Goal: Communication & Community: Answer question/provide support

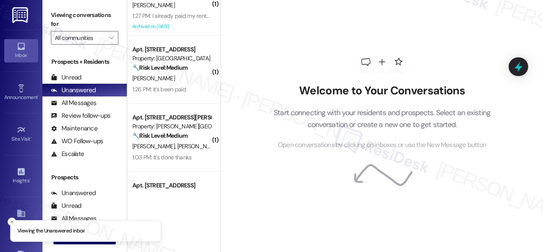
scroll to position [170, 0]
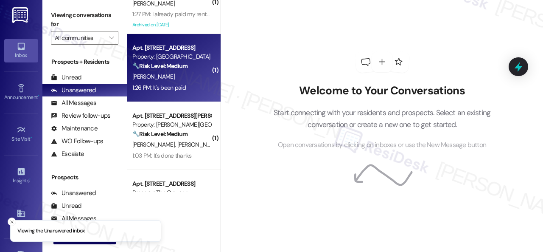
click at [163, 79] on div "R. Sims" at bounding box center [172, 76] width 80 height 11
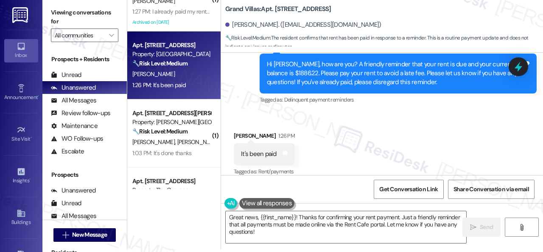
scroll to position [2609, 0]
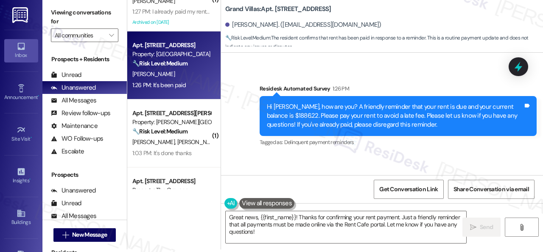
click at [274, 78] on div "Survey, sent via SMS Residesk Automated Survey 1:26 PM Hi Rosa, how are you? A …" at bounding box center [398, 116] width 290 height 77
drag, startPoint x: 266, startPoint y: 237, endPoint x: 208, endPoint y: 210, distance: 64.4
click at [208, 210] on div "( 2 ) Apt. 15109, 6855 S Mason Rd Property: Waterstone at Cinco Ranch ⚠️ Risk L…" at bounding box center [335, 123] width 416 height 252
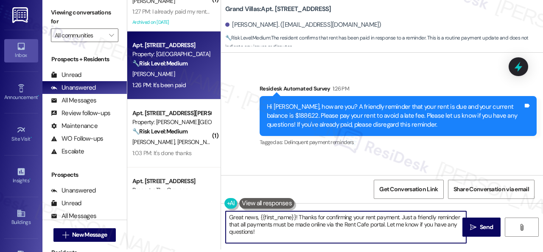
paste textarea "Thanks for the update! I'm happy to hear you've already taken care of the rent.…"
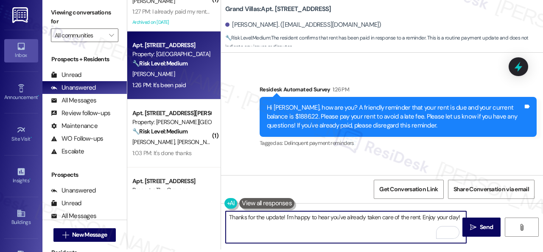
scroll to position [2651, 0]
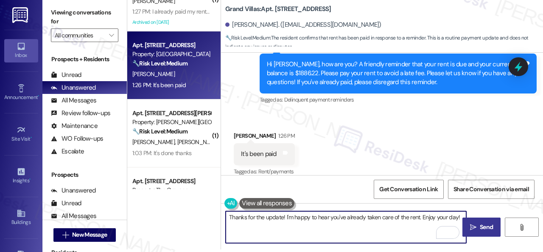
type textarea "Thanks for the update! I'm happy to hear you've already taken care of the rent.…"
click at [480, 222] on span "Send" at bounding box center [486, 226] width 13 height 9
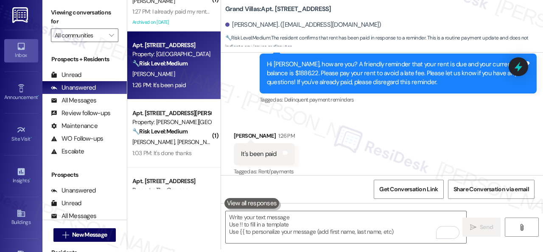
scroll to position [2650, 0]
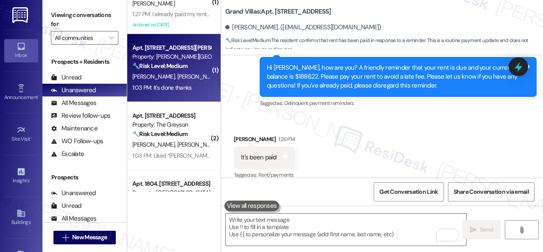
click at [183, 79] on span "S. Guntupalli" at bounding box center [198, 77] width 42 height 8
type textarea "Fetching suggested responses. Please feel free to read through the conversation…"
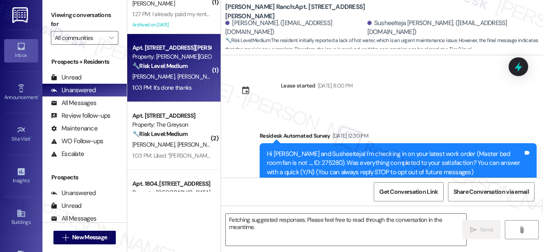
scroll to position [9954, 0]
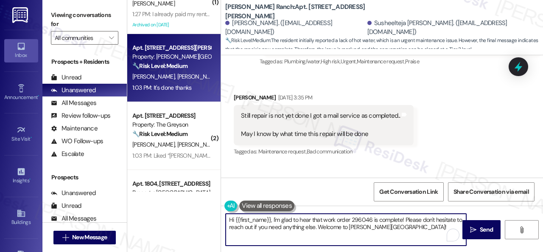
drag, startPoint x: 408, startPoint y: 229, endPoint x: 208, endPoint y: 211, distance: 200.4
click at [215, 214] on div "( 2 ) Apt. 15109, 6855 S Mason Rd Property: Waterstone at Cinco Ranch ⚠️ Risk L…" at bounding box center [335, 126] width 416 height 252
paste textarea "Thanks for the update! I'm happy to hear you've already taken care of the rent.…"
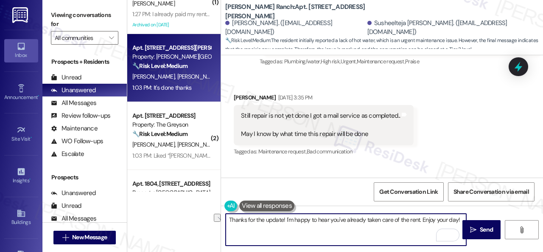
drag, startPoint x: 286, startPoint y: 223, endPoint x: 420, endPoint y: 221, distance: 134.2
click at [420, 221] on textarea "Thanks for the update! I'm happy to hear you've already taken care of the rent.…" at bounding box center [346, 230] width 241 height 32
type textarea "Thanks for the update! Enjoy your day!"
click at [481, 228] on span "Send" at bounding box center [486, 229] width 13 height 9
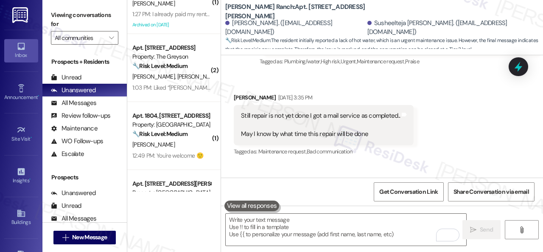
scroll to position [9953, 0]
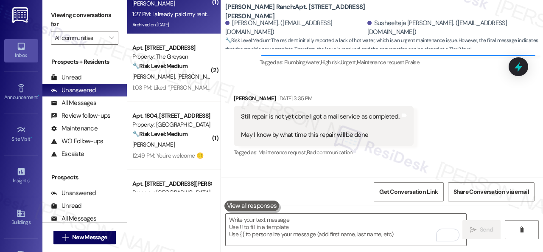
click at [192, 12] on div "1:27 PM: I already paid my rent in full . 1:27 PM: I already paid my rent in fu…" at bounding box center [177, 14] width 90 height 8
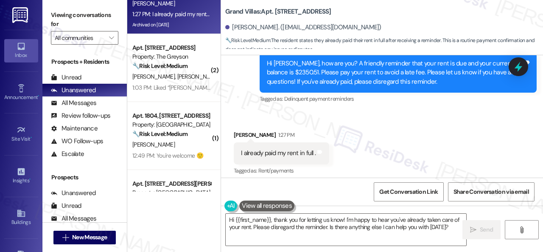
scroll to position [8570, 0]
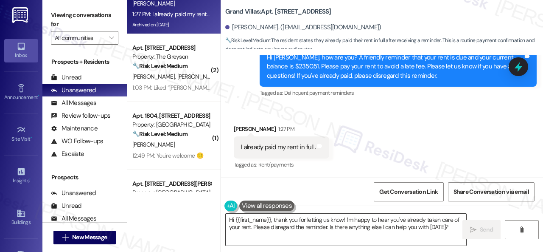
click at [345, 231] on textarea "Hi {{first_name}}, thank you for letting us know! I'm happy to hear you've alre…" at bounding box center [346, 230] width 241 height 32
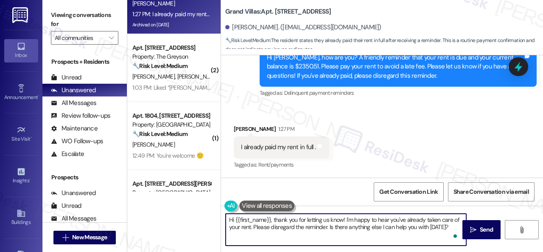
paste textarea "Thanks for the update! I'm happy to hear you've already taken care of the rent.…"
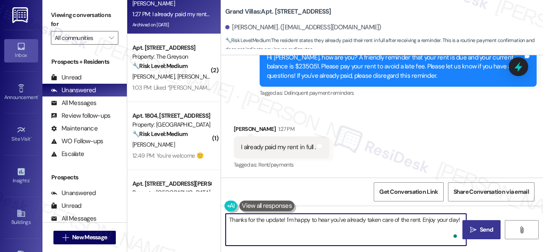
type textarea "Thanks for the update! I'm happy to hear you've already taken care of the rent.…"
click at [483, 228] on span "Send" at bounding box center [486, 229] width 13 height 9
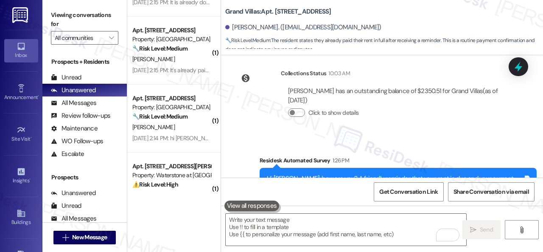
scroll to position [594, 0]
click at [169, 124] on div "M. Mohsin" at bounding box center [172, 127] width 80 height 11
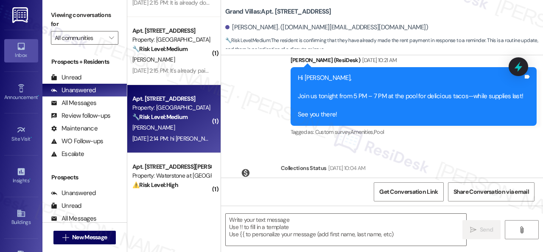
type textarea "Fetching suggested responses. Please feel free to read through the conversation…"
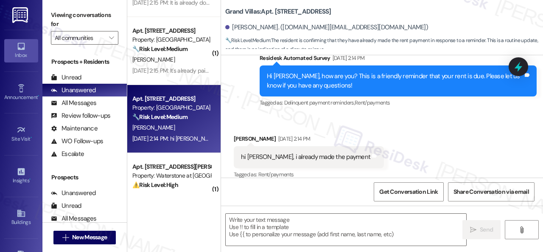
scroll to position [363, 0]
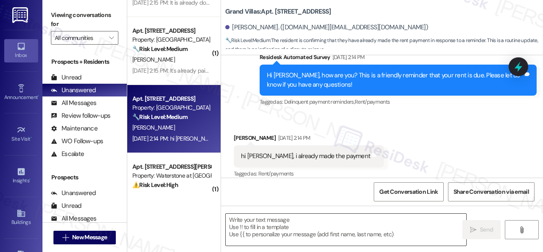
click at [310, 228] on textarea at bounding box center [346, 230] width 241 height 32
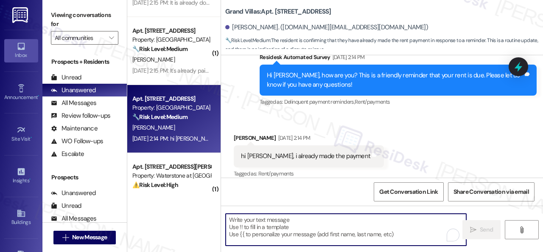
paste textarea "Thanks for the update! I'm happy to hear you've already taken care of the rent.…"
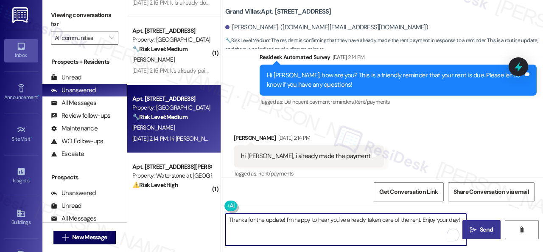
type textarea "Thanks for the update! I'm happy to hear you've already taken care of the rent.…"
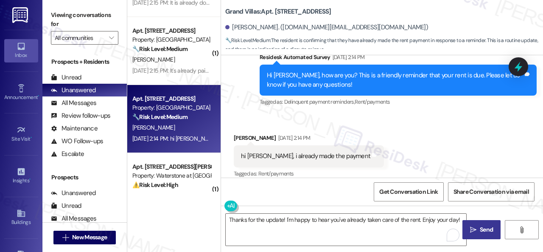
click at [471, 227] on icon "" at bounding box center [473, 229] width 6 height 7
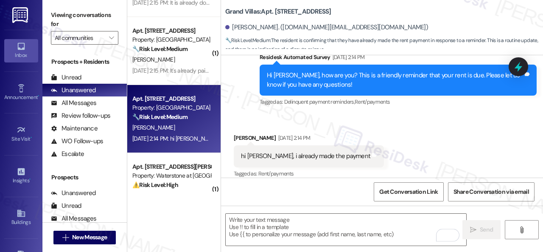
scroll to position [363, 0]
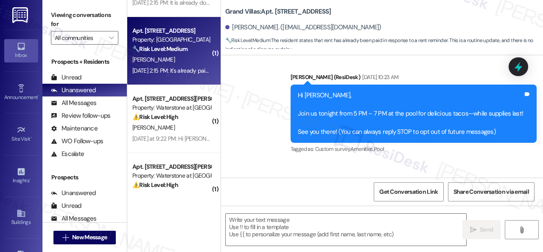
type textarea "Fetching suggested responses. Please feel free to read through the conversation…"
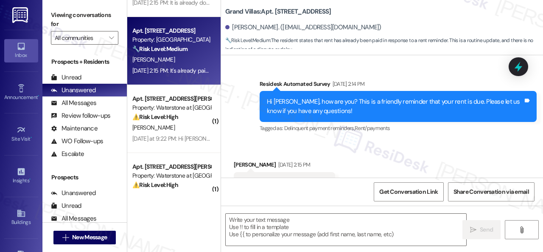
scroll to position [282, 0]
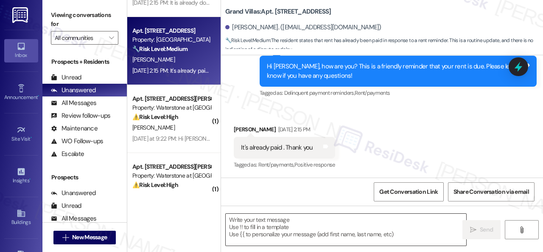
drag, startPoint x: 298, startPoint y: 232, endPoint x: 305, endPoint y: 231, distance: 7.3
click at [298, 232] on textarea at bounding box center [346, 230] width 241 height 32
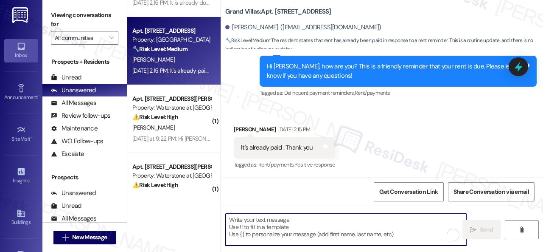
paste textarea "Thanks for the update! I'm happy to hear you've already taken care of the rent.…"
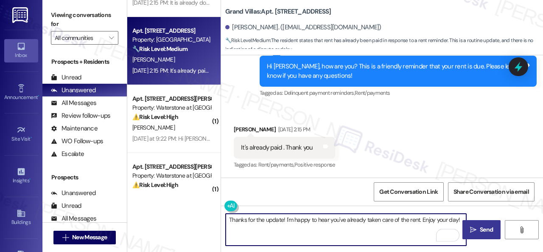
type textarea "Thanks for the update! I'm happy to hear you've already taken care of the rent.…"
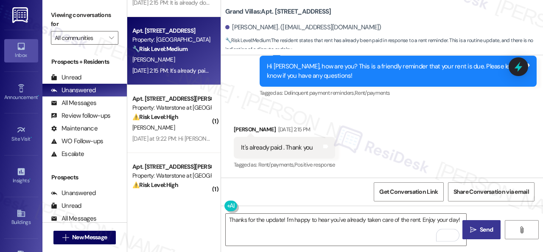
click at [480, 227] on span "Send" at bounding box center [486, 229] width 13 height 9
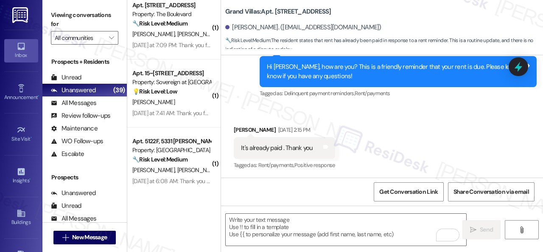
scroll to position [2208, 0]
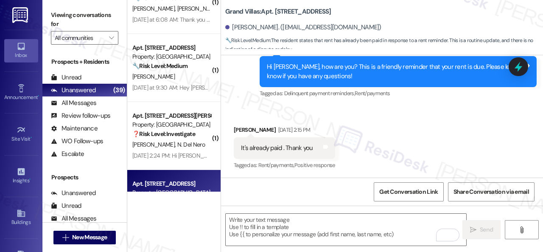
click at [177, 149] on div "J. Colvin N. Del Nero" at bounding box center [172, 144] width 80 height 11
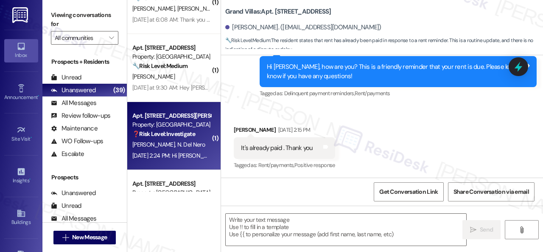
type textarea "Fetching suggested responses. Please feel free to read through the conversation…"
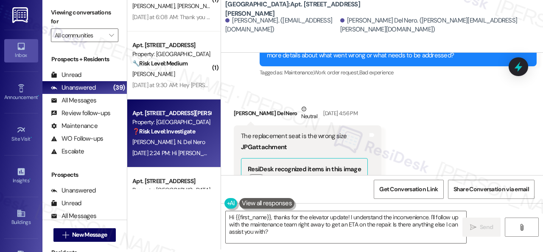
scroll to position [3175, 0]
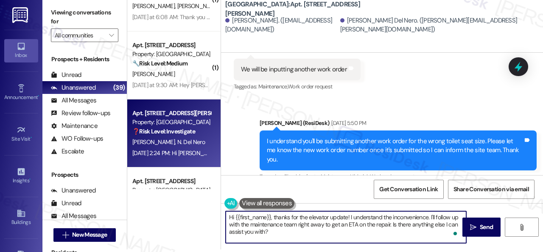
drag, startPoint x: 297, startPoint y: 225, endPoint x: 315, endPoint y: 227, distance: 18.4
click at [300, 230] on textarea "Hi {{first_name}}, thanks for the elevator update! I understand the inconvenien…" at bounding box center [346, 227] width 241 height 32
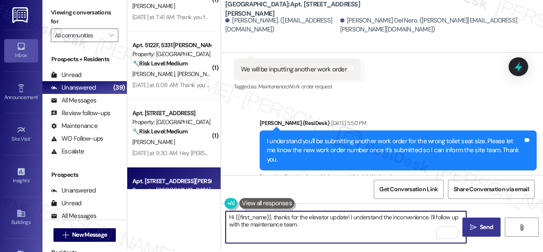
type textarea "Hi {{first_name}}, thanks for the elevator update! I understand the inconvenien…"
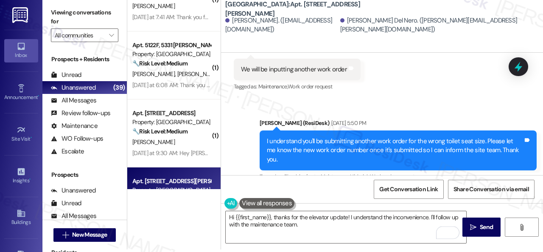
drag, startPoint x: 479, startPoint y: 229, endPoint x: 483, endPoint y: 212, distance: 17.8
click at [480, 229] on span "Send" at bounding box center [486, 226] width 13 height 9
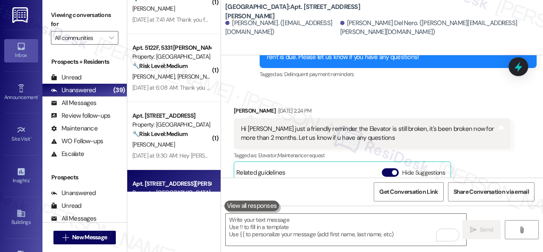
scroll to position [3514, 0]
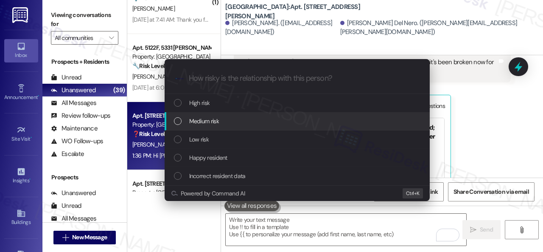
click at [208, 121] on span "Medium risk" at bounding box center [204, 120] width 30 height 9
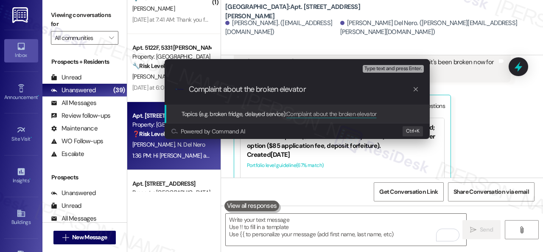
type input "Complaint about the broken elevator."
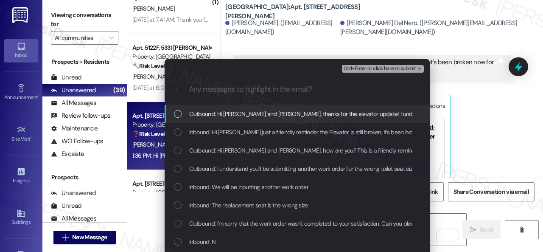
click at [251, 129] on span "Inbound: Hi Sarah just a friendly reminder the Elevator is still broken, it's b…" at bounding box center [386, 131] width 394 height 9
click at [359, 70] on span "Ctrl+Enter or click here to submit" at bounding box center [380, 69] width 73 height 6
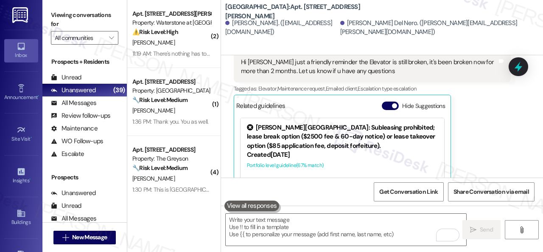
scroll to position [0, 0]
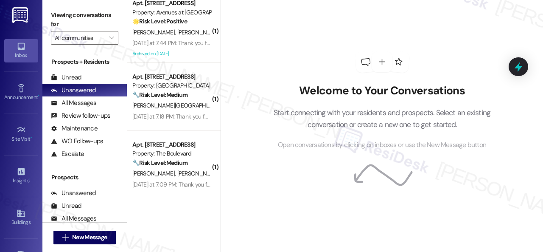
scroll to position [1995, 0]
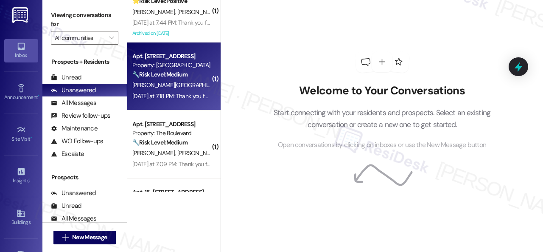
click at [184, 84] on div "[PERSON_NAME][GEOGRAPHIC_DATA]" at bounding box center [172, 85] width 80 height 11
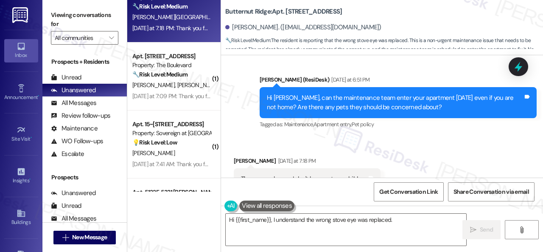
scroll to position [4615, 0]
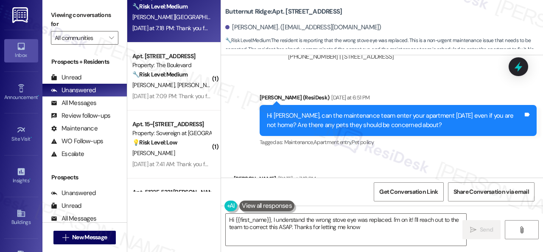
type textarea "Hi {{first_name}}, I understand the wrong stove eye was replaced. I'm on it! I'…"
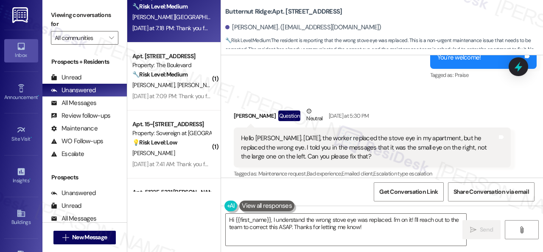
scroll to position [4191, 0]
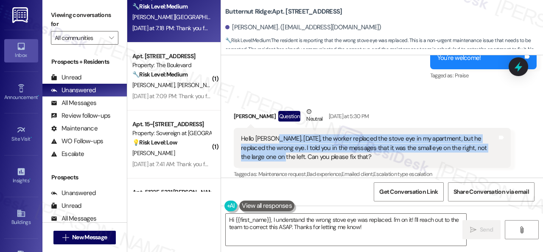
drag, startPoint x: 273, startPoint y: 136, endPoint x: 261, endPoint y: 152, distance: 20.6
click at [261, 152] on div "Hello Sarah. Today, the worker replaced the stove eye in my apartment, but he r…" at bounding box center [369, 147] width 256 height 27
copy div "Today, the worker replaced the stove eye in my apartment, but he replaced the w…"
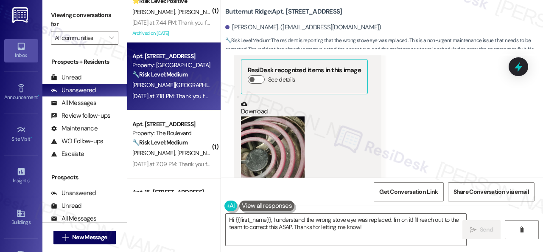
scroll to position [2705, 0]
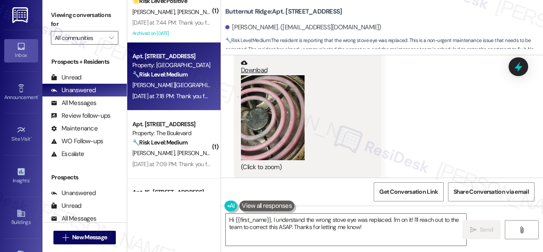
click at [269, 110] on button "Zoom image" at bounding box center [273, 117] width 64 height 85
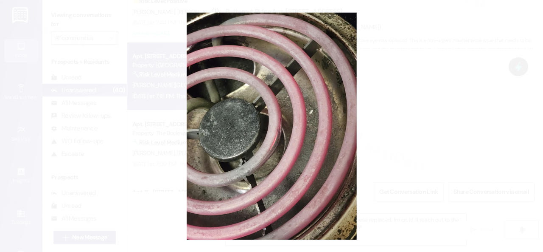
click at [310, 105] on button "Unzoom image" at bounding box center [271, 126] width 543 height 252
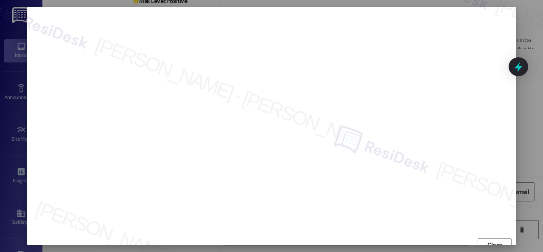
scroll to position [6, 0]
click at [479, 242] on button "Close" at bounding box center [495, 239] width 34 height 14
click at [487, 239] on span "Close" at bounding box center [495, 234] width 18 height 13
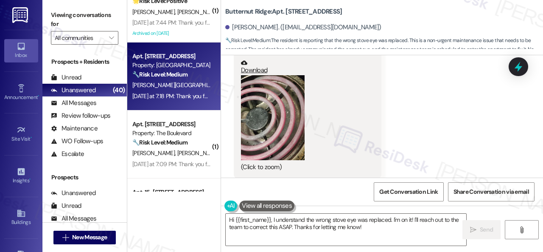
click at [289, 7] on b "Butternut Ridge: Apt. 5780D2, 5800 Great Northern Boulevard" at bounding box center [283, 11] width 117 height 9
copy b "5780D2"
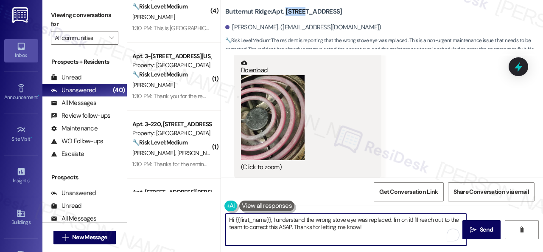
drag, startPoint x: 378, startPoint y: 227, endPoint x: 199, endPoint y: 220, distance: 179.3
click at [199, 220] on div "( 1 ) Apt. 4617PB, 4460 Mountain Laurel Road Property: The Greyson 🔧 Risk Level…" at bounding box center [335, 126] width 416 height 252
paste textarea "Thank you. I've submitted a work order on your behalf and notified the site tea…"
click at [298, 221] on textarea "Thank you. I've submitted a work order on your behalf and notified the site tea…" at bounding box center [346, 230] width 241 height 32
type textarea "Thank you. I've submitted a new work order on your behalf and notified the site…"
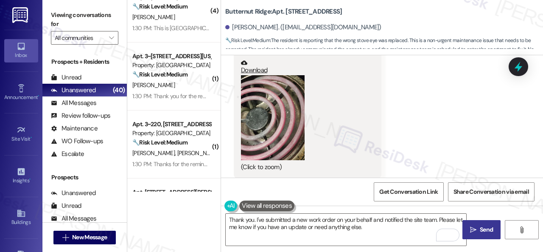
click at [480, 225] on span "Send" at bounding box center [486, 229] width 13 height 9
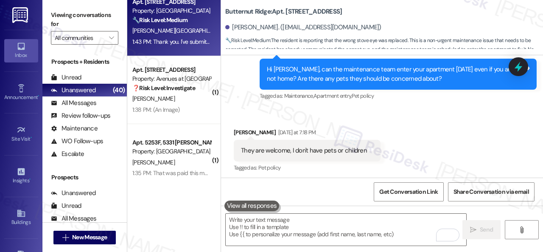
scroll to position [3, 0]
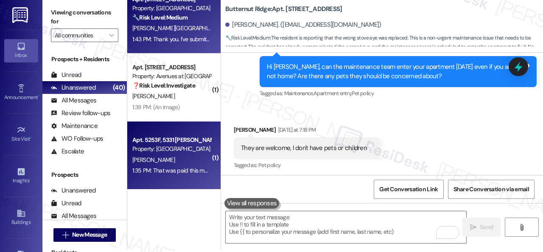
click at [172, 170] on div "1:35 PM: That was paid this morning got confirmation 1:35 PM: That was paid thi…" at bounding box center [196, 170] width 129 height 8
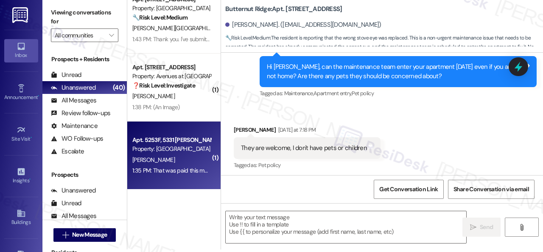
type textarea "Fetching suggested responses. Please feel free to read through the conversation…"
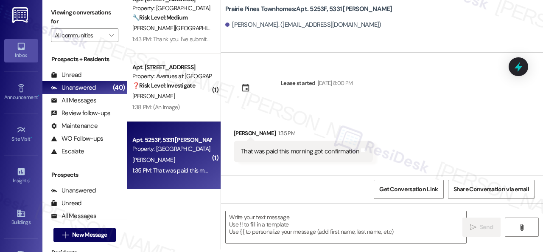
scroll to position [0, 0]
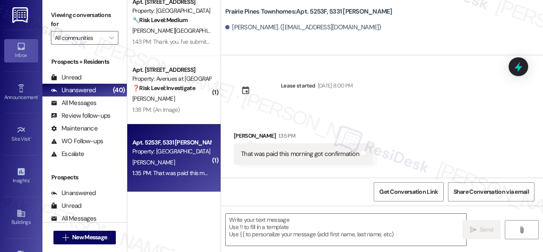
type textarea "Fetching suggested responses. Please feel free to read through the conversation…"
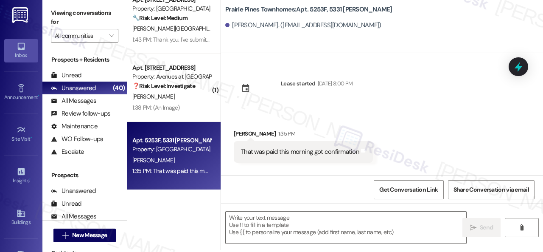
scroll to position [3, 0]
click at [256, 106] on div "Lease started Jul 20, 2025 at 8:00 PM" at bounding box center [294, 90] width 132 height 37
click at [298, 215] on textarea at bounding box center [346, 227] width 241 height 32
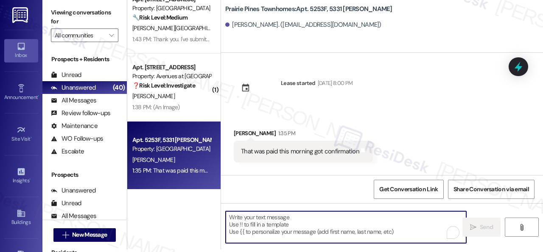
paste textarea "Thanks for the update! I'm happy to hear you've already taken care of the rent.…"
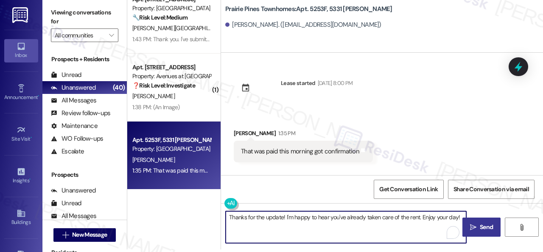
type textarea "Thanks for the update! I'm happy to hear you've already taken care of the rent.…"
click at [485, 222] on button " Send" at bounding box center [482, 226] width 38 height 19
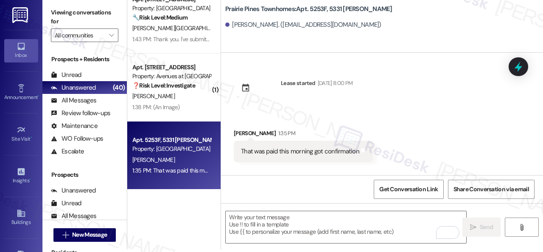
scroll to position [0, 0]
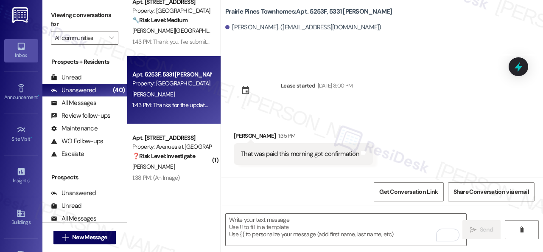
click at [180, 172] on div "K. Morgan" at bounding box center [172, 166] width 80 height 11
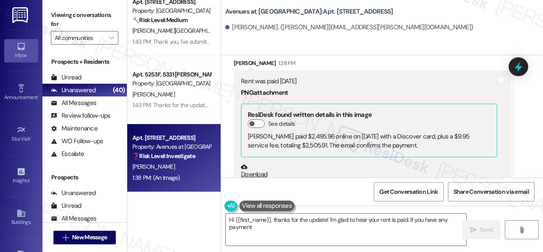
scroll to position [4953, 0]
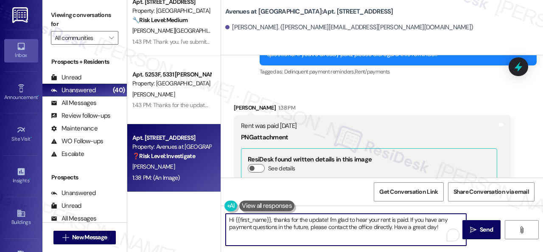
drag, startPoint x: 439, startPoint y: 228, endPoint x: 189, endPoint y: 210, distance: 251.2
click at [188, 210] on div "( 1 ) Apt. 5338, 4800 Skyline Dr Property: The Boulevard ⚠️ Risk Level: High Th…" at bounding box center [335, 126] width 416 height 252
paste textarea "Thanks for the update! I'm happy to hear you've already taken care of the rent.…"
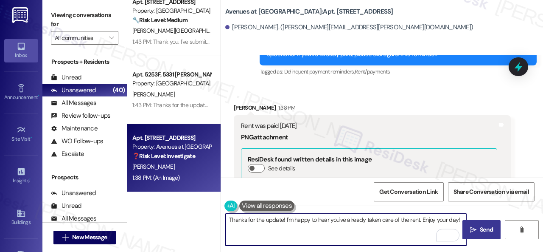
type textarea "Thanks for the update! I'm happy to hear you've already taken care of the rent.…"
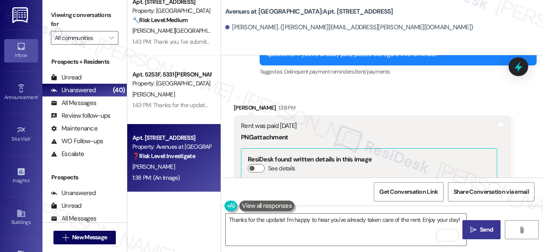
click at [484, 230] on span "Send" at bounding box center [486, 229] width 13 height 9
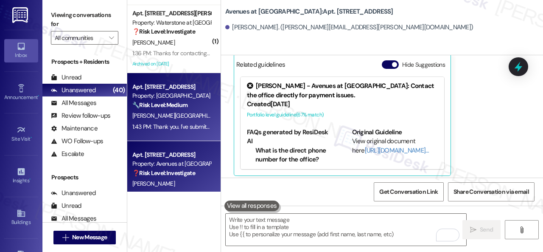
scroll to position [3077, 0]
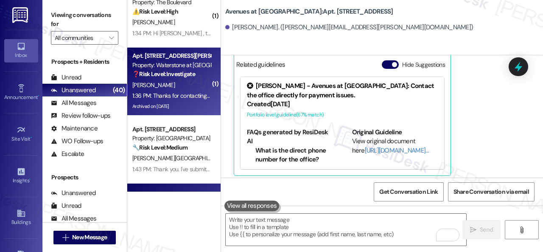
click at [167, 93] on div "1:36 PM: Thanks for contacting All Pets Animal Hospital. For faster service, we…" at bounding box center [346, 96] width 429 height 8
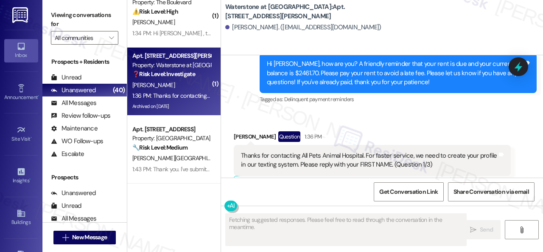
scroll to position [1122, 0]
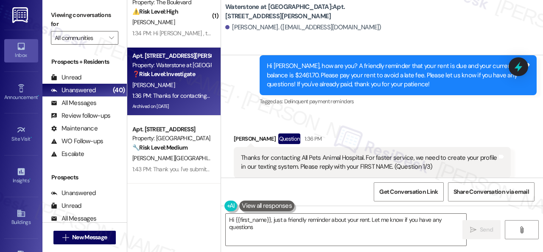
type textarea "Hi {{first_name}}, just a friendly reminder about your rent. Let me know if you…"
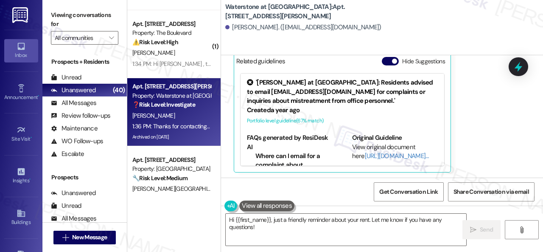
scroll to position [3035, 0]
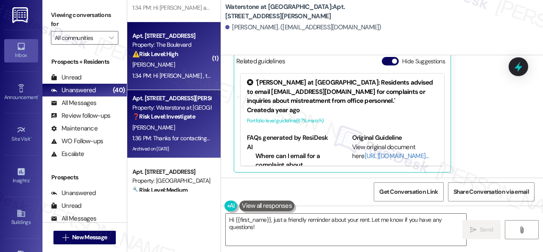
click at [175, 68] on div "C. Smith" at bounding box center [172, 64] width 80 height 11
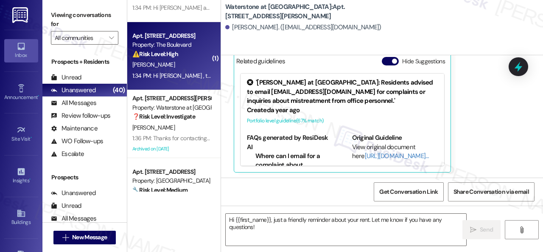
type textarea "Fetching suggested responses. Please feel free to read through the conversation…"
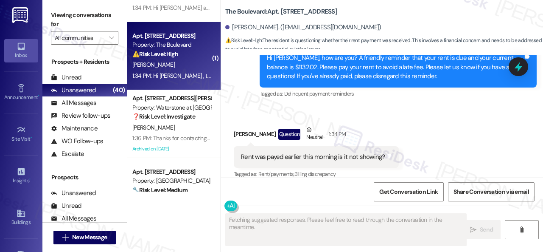
scroll to position [2090, 0]
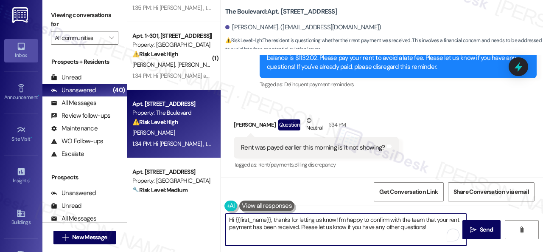
drag, startPoint x: 290, startPoint y: 224, endPoint x: 157, endPoint y: 195, distance: 136.1
click at [153, 195] on div "( 3 ) Apt. 425, 1400 Nicollet Ave Property: Marquee ⚠️ Risk Level: High The res…" at bounding box center [335, 126] width 416 height 252
paste textarea "Thanks for the update! I'm happy to hear you've already taken care of the rent.…"
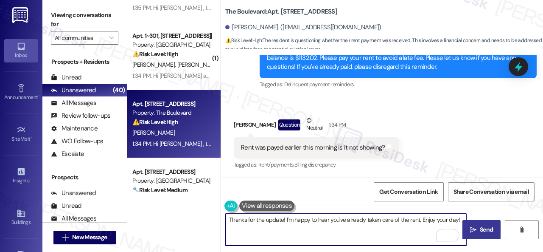
type textarea "Thanks for the update! I'm happy to hear you've already taken care of the rent.…"
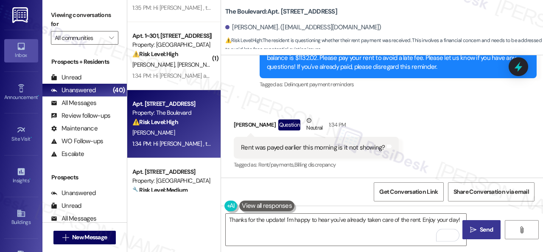
click at [474, 223] on button " Send" at bounding box center [482, 229] width 38 height 19
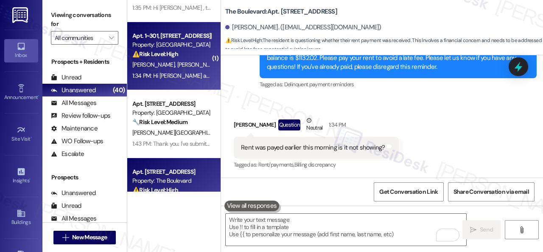
click at [183, 60] on div "M. Hollingsworth Sr M. Hollingsworth" at bounding box center [172, 64] width 80 height 11
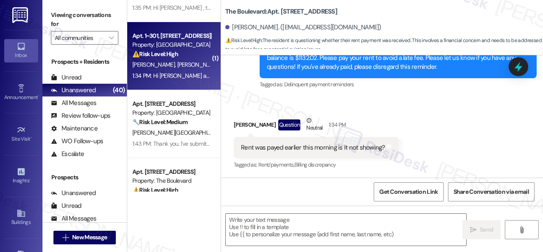
type textarea "Fetching suggested responses. Please feel free to read through the conversation…"
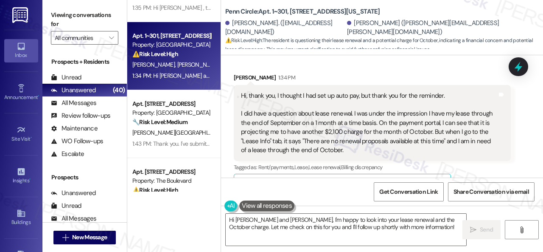
scroll to position [594, 0]
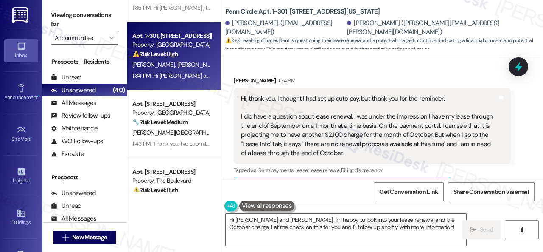
click at [424, 156] on div "Hi, thank you, I thought I had set up auto pay, but thank you for the reminder.…" at bounding box center [369, 126] width 256 height 64
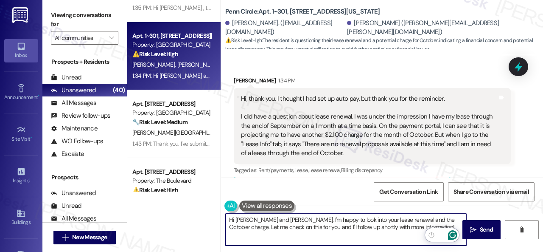
drag, startPoint x: 450, startPoint y: 220, endPoint x: 450, endPoint y: 232, distance: 12.3
click at [450, 232] on html "Inbox Go to Inbox Announcement • Send A Text Announcement Site Visit • Go to Si…" at bounding box center [271, 126] width 543 height 252
paste textarea "I will forward your inquiry to the site team and get back to you as soon as I r…"
drag, startPoint x: 229, startPoint y: 221, endPoint x: 287, endPoint y: 219, distance: 58.2
click at [287, 219] on textarea "Hi Michael and Michael, I'm happy to look into your lease renewal and the Octob…" at bounding box center [346, 230] width 241 height 32
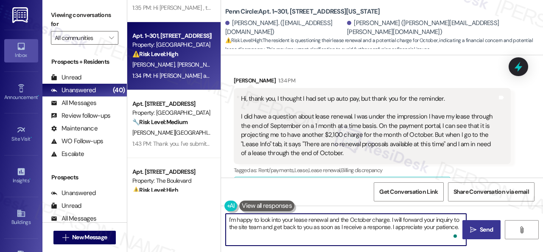
type textarea "I'm happy to look into your lease renewal and the October charge. I will forwar…"
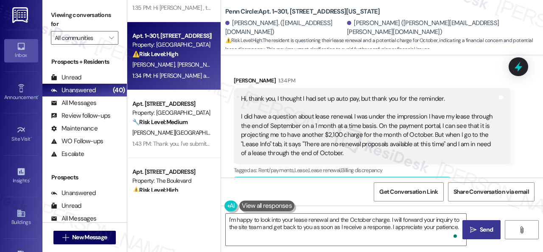
click at [483, 228] on span "Send" at bounding box center [486, 229] width 13 height 9
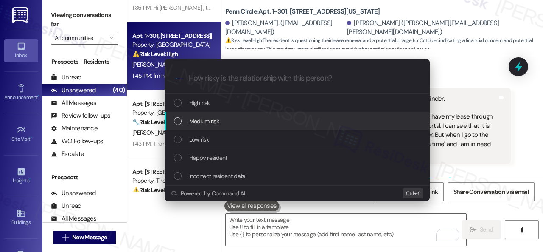
click at [471, 93] on div "Escalate Conversation How risky is the relationship with this person? Topics (e…" at bounding box center [271, 126] width 543 height 252
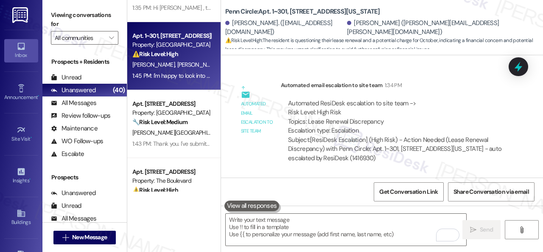
scroll to position [994, 0]
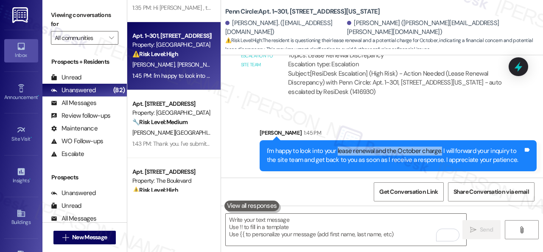
drag, startPoint x: 337, startPoint y: 149, endPoint x: 439, endPoint y: 150, distance: 101.5
click at [439, 150] on div "I'm happy to look into your lease renewal and the October charge. I will forwar…" at bounding box center [395, 155] width 256 height 18
copy div "lease renewal and the October charge."
click at [397, 116] on div "Sent via SMS Sarah 1:45 PM I'm happy to look into your lease renewal and the Oc…" at bounding box center [382, 143] width 322 height 68
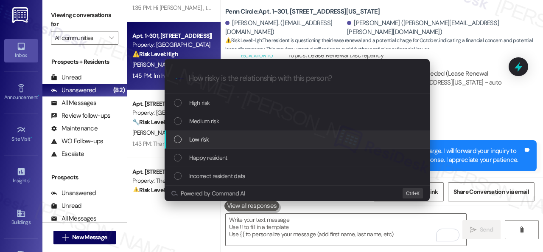
click at [199, 142] on span "Low risk" at bounding box center [199, 139] width 20 height 9
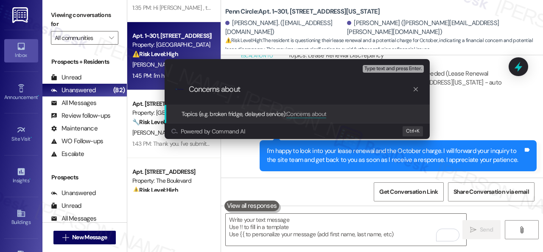
paste input "lease renewal and the October charge."
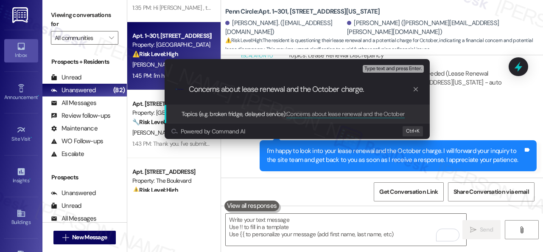
click at [242, 90] on input "Concerns about lease renewal and the October charge." at bounding box center [301, 89] width 224 height 9
type input "Concerns about the lease renewal and the October charge."
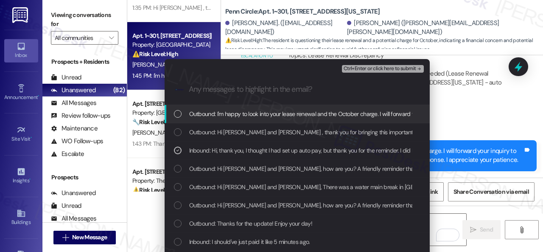
click at [359, 70] on span "Ctrl+Enter or click here to submit" at bounding box center [380, 69] width 73 height 6
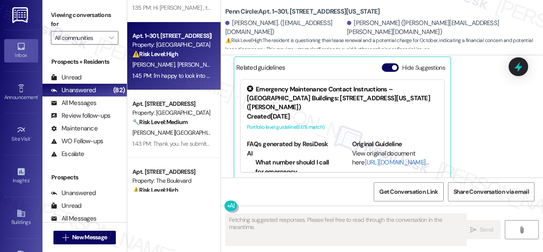
scroll to position [722, 0]
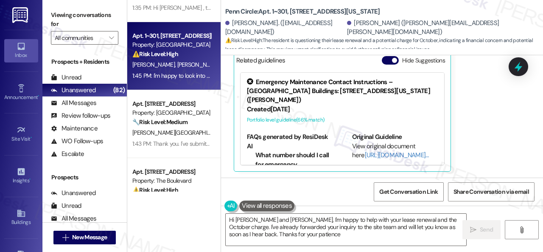
type textarea "Hi Michael and Michael, I'm happy to help with your lease renewal and the Octob…"
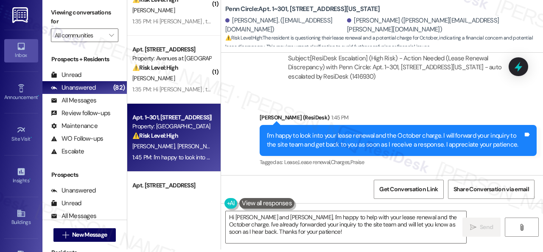
scroll to position [2950, 0]
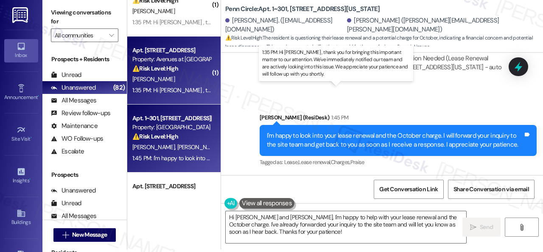
click at [193, 86] on div "1:35 PM: Hi Joshua , thank you for bringing this important matter to our attent…" at bounding box center [413, 90] width 563 height 8
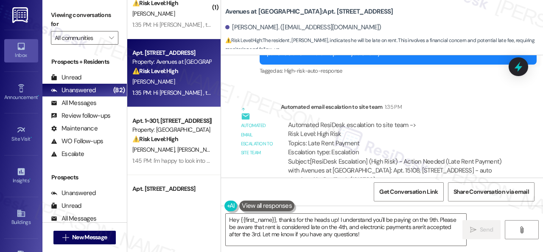
scroll to position [971, 0]
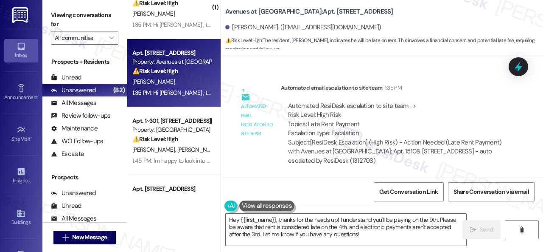
click at [252, 73] on div "Received via SMS Joshua Davis Dec 16, 2024 at 12:40 PM Yes Tags and notes Tagge…" at bounding box center [382, 116] width 322 height 122
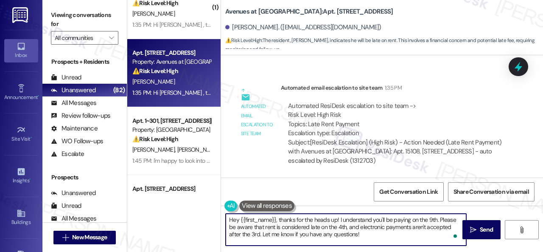
drag, startPoint x: 377, startPoint y: 242, endPoint x: 198, endPoint y: 214, distance: 180.9
click at [198, 214] on div "( 1 ) Apt. 14W07, 9 Candlelight Dr Property: The Candles 🔧 Risk Level: Medium T…" at bounding box center [335, 126] width 416 height 252
paste textarea "Thanks for updating us on your payment plan! We appreciate you letting us know.…"
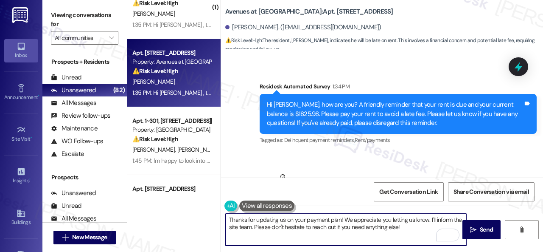
scroll to position [759, 0]
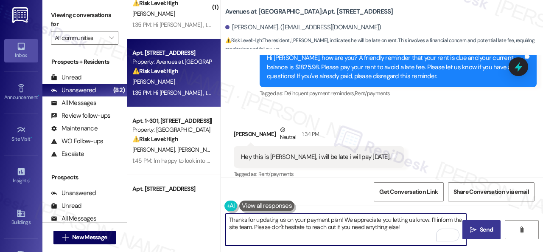
type textarea "Thanks for updating us on your payment plan! We appreciate you letting us know.…"
click at [485, 229] on span "Send" at bounding box center [486, 229] width 13 height 9
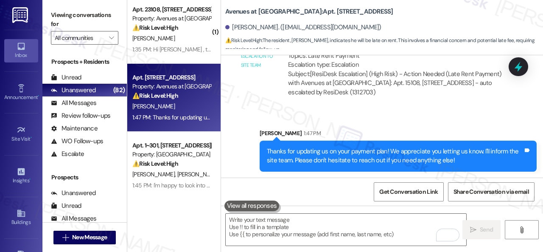
scroll to position [2907, 0]
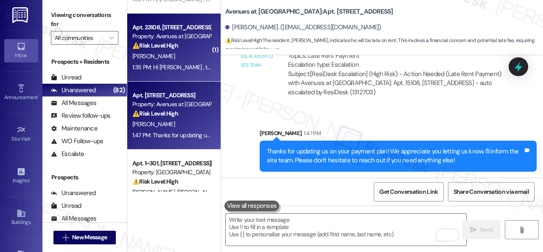
click at [176, 58] on div "A. Hines" at bounding box center [172, 56] width 80 height 11
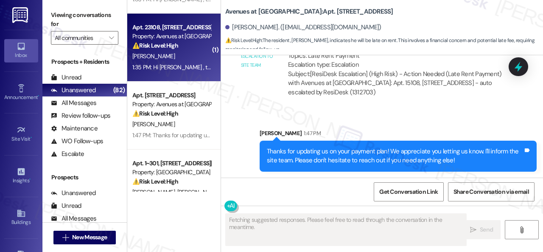
type textarea "Fetching suggested responses. Please feel free to read through the conversation…"
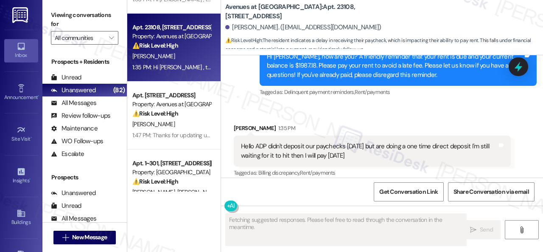
scroll to position [5507, 0]
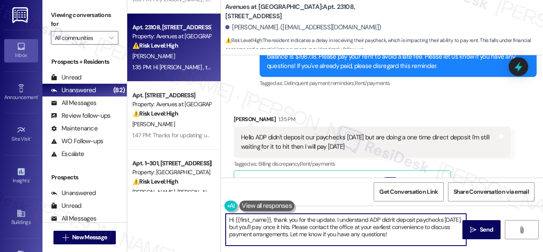
drag, startPoint x: 279, startPoint y: 203, endPoint x: 224, endPoint y: 185, distance: 57.6
click at [224, 185] on div "Survey, sent via SMS Residesk Automated Survey Sep 25, 2024 at 12:42 PM Hi Alic…" at bounding box center [382, 181] width 322 height 252
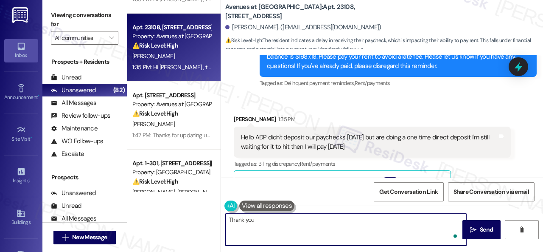
type textarea "Thank you!"
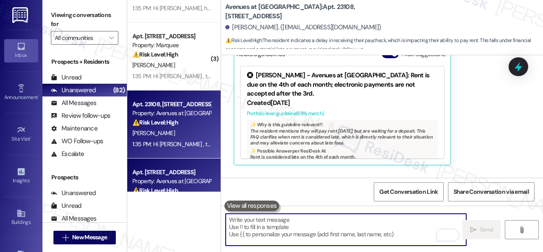
scroll to position [2823, 0]
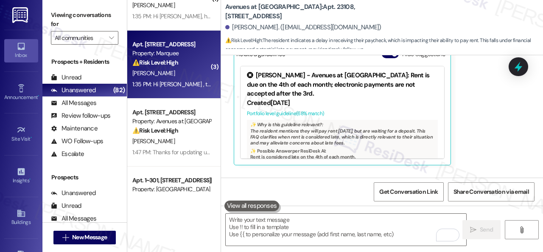
click at [186, 80] on div "1:35 PM: Hi Andres , thank you for bringing this important matter to our attent…" at bounding box center [413, 84] width 563 height 8
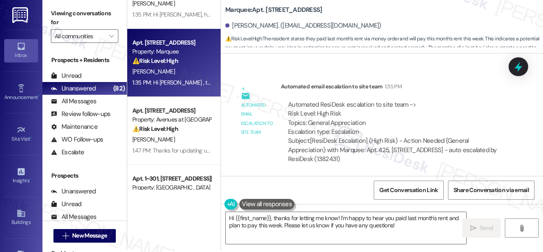
scroll to position [3, 0]
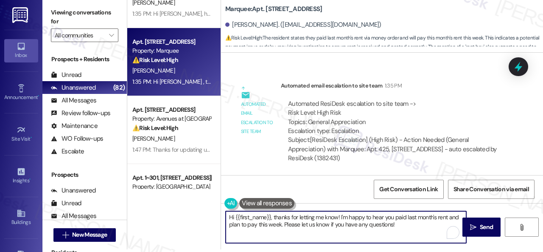
drag, startPoint x: 395, startPoint y: 224, endPoint x: 338, endPoint y: 217, distance: 56.9
click at [338, 217] on textarea "Hi {{first_name}}, thanks for letting me know! I'm happy to hear you paid last …" at bounding box center [346, 227] width 241 height 32
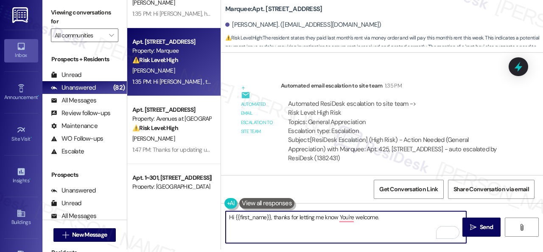
click at [338, 217] on textarea "Hi {{first_name}}, thanks for letting me know You're welcome." at bounding box center [346, 227] width 241 height 32
click at [383, 216] on textarea "Hi {{first_name}}, thanks for letting me know. You're welcome." at bounding box center [346, 227] width 241 height 32
type textarea "Hi {{first_name}}, thanks for letting me know. You're welcome!"
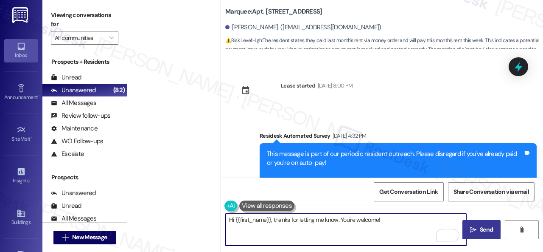
scroll to position [9, 0]
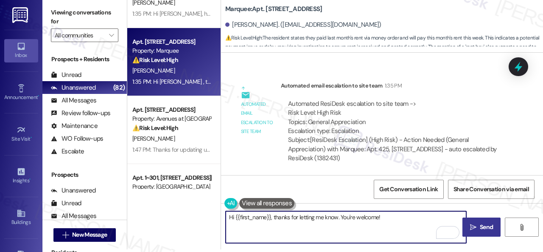
type textarea "Hi {{first_name}}, thanks for letting me know. You're welcome!"
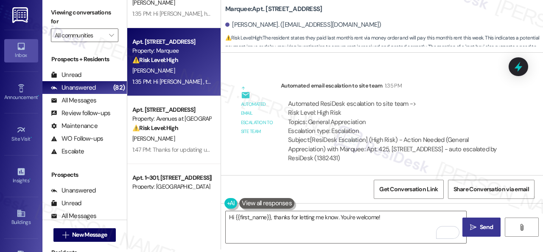
click at [480, 226] on span "Send" at bounding box center [486, 226] width 13 height 9
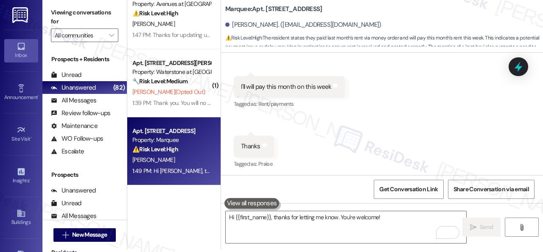
scroll to position [3120, 0]
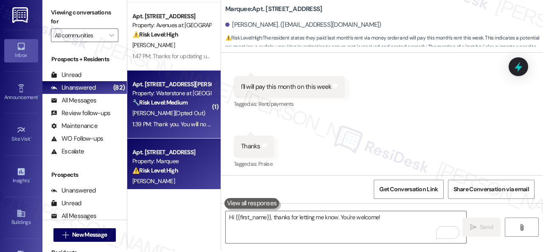
click at [188, 113] on div "T. Martel (Opted Out)" at bounding box center [172, 113] width 80 height 11
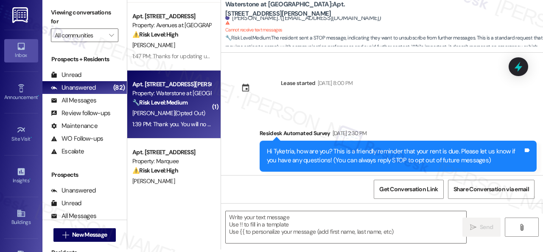
type textarea "Fetching suggested responses. Please feel free to read through the conversation…"
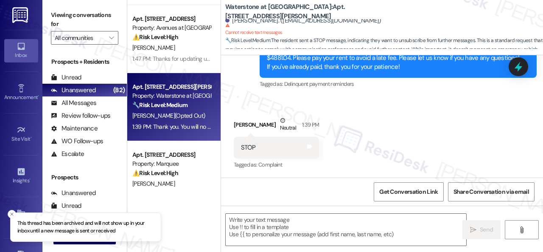
scroll to position [3035, 0]
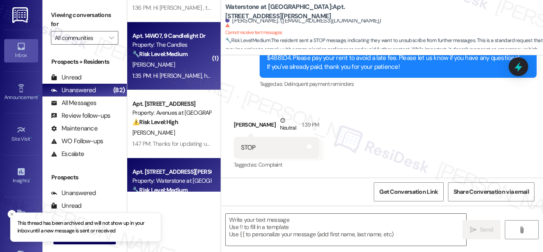
click at [190, 68] on div "D. Khanna" at bounding box center [172, 64] width 80 height 11
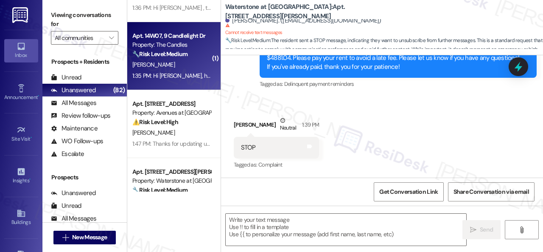
type textarea "Fetching suggested responses. Please feel free to read through the conversation…"
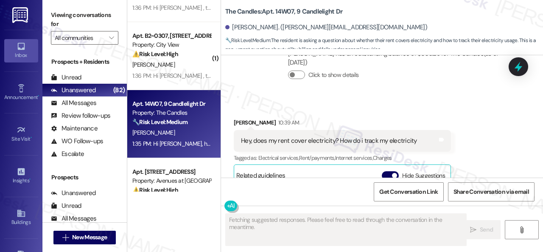
scroll to position [2664, 0]
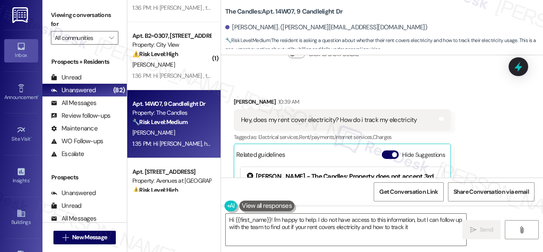
type textarea "Hi {{first_name}}! I'm happy to help. I do not have access to this information,…"
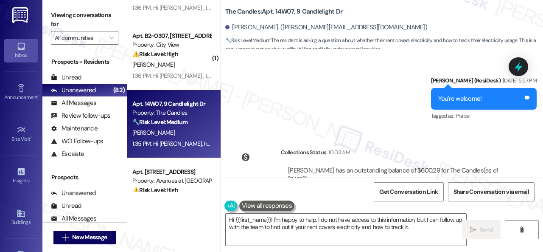
scroll to position [2462, 0]
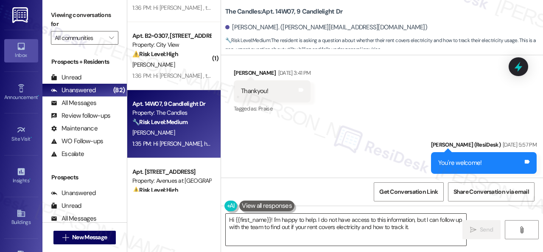
click at [422, 227] on textarea "Hi {{first_name}}! I'm happy to help. I do not have access to this information,…" at bounding box center [346, 230] width 241 height 32
click at [483, 227] on span "Send" at bounding box center [486, 229] width 13 height 9
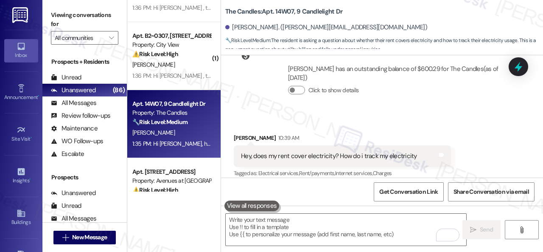
scroll to position [2674, 0]
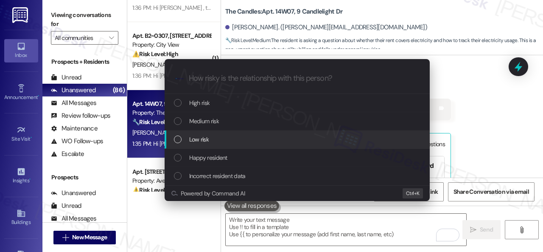
click at [197, 135] on span "Low risk" at bounding box center [199, 139] width 20 height 9
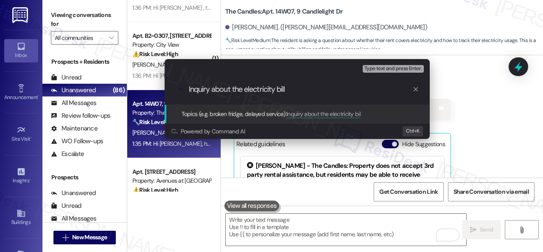
type input "Inquiry about the electricity bill."
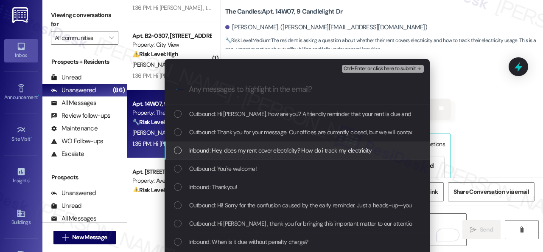
click at [225, 152] on span "Inbound: Hey, does my rent cover electricity? How do i track my electricity" at bounding box center [280, 150] width 183 height 9
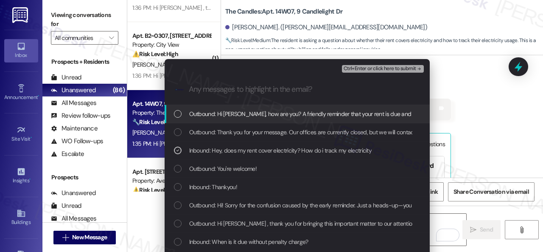
click at [354, 67] on span "Ctrl+Enter or click here to submit" at bounding box center [380, 69] width 73 height 6
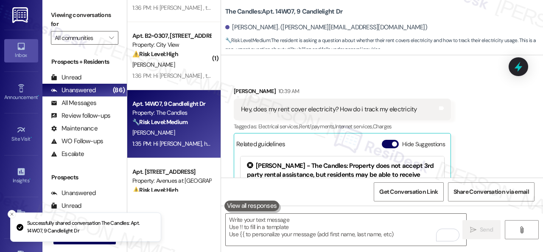
scroll to position [2749, 0]
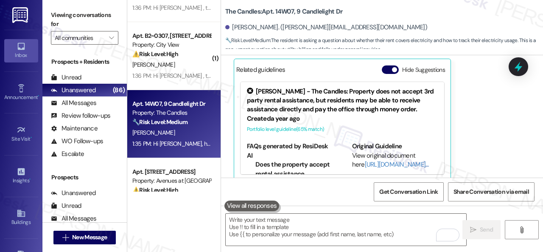
click at [197, 62] on div "M. Barger" at bounding box center [172, 64] width 80 height 11
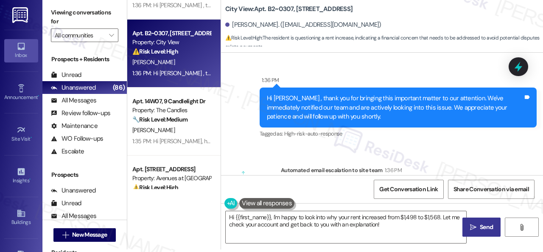
scroll to position [1239, 0]
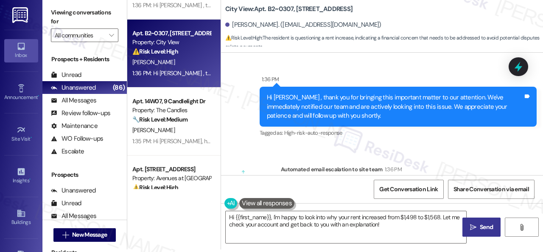
click at [409, 165] on div "Automated email escalation to site team 1:36 PM" at bounding box center [396, 171] width 230 height 12
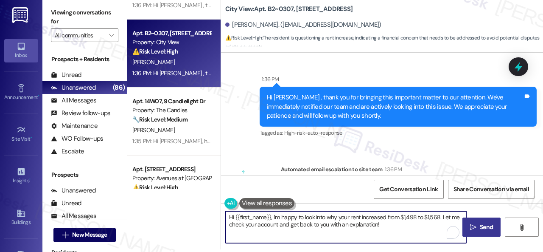
drag, startPoint x: 273, startPoint y: 216, endPoint x: 400, endPoint y: 224, distance: 126.8
click at [400, 224] on textarea "Hi {{first_name}}, I'm happy to look into why your rent increased from $1,498 t…" at bounding box center [346, 227] width 241 height 32
paste textarea "The site team has been informed about your inquiry or concern. I'll get back to…"
type textarea "Hi {{first_name}}, The site team has been informed about your inquiry or concer…"
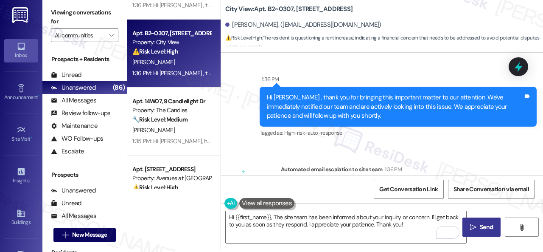
click at [480, 227] on span "Send" at bounding box center [486, 226] width 13 height 9
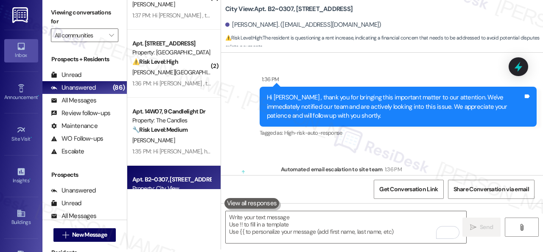
scroll to position [2950, 0]
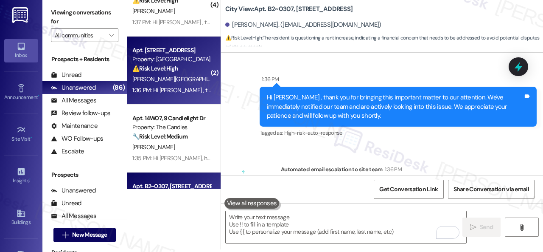
click at [166, 79] on div "Z. Bateman" at bounding box center [172, 79] width 80 height 11
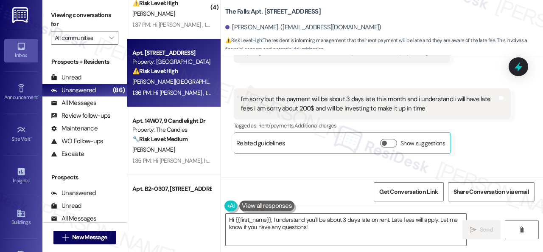
scroll to position [85, 0]
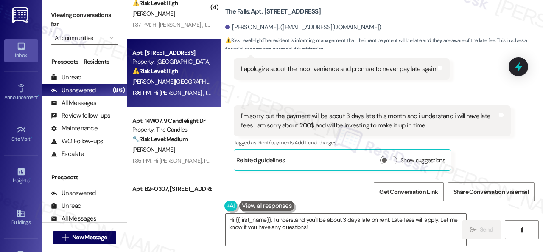
drag, startPoint x: 274, startPoint y: 89, endPoint x: 283, endPoint y: 124, distance: 35.9
click at [274, 89] on div "Received via SMS Zane Bateman 1:35 PM I apologize about the inconvenience and p…" at bounding box center [382, 102] width 322 height 150
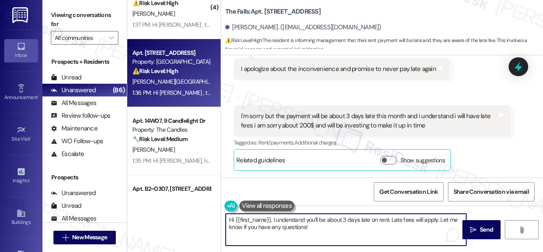
drag, startPoint x: 312, startPoint y: 229, endPoint x: 197, endPoint y: 220, distance: 115.4
click at [197, 220] on div "( 1 ) Apt. 5252H, 5331 Findley Property: Prairie Pines Townhomes ⚠️ Risk Level:…" at bounding box center [335, 126] width 416 height 252
paste textarea "Thanks for updating us on your payment plan! We appreciate you letting us know.…"
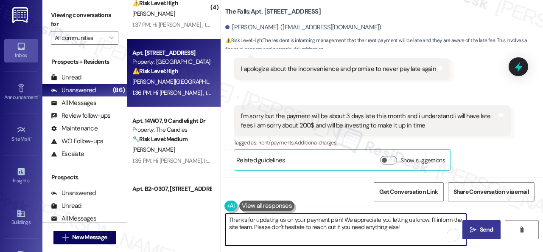
type textarea "Thanks for updating us on your payment plan! We appreciate you letting us know.…"
click at [486, 233] on span "Send" at bounding box center [486, 229] width 13 height 9
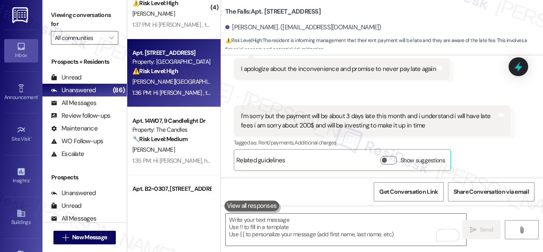
scroll to position [84, 0]
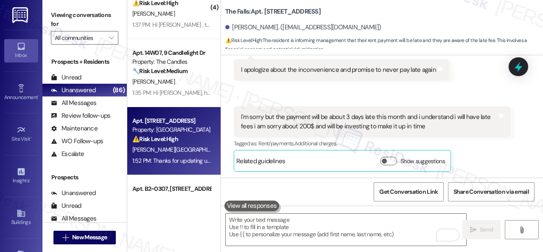
click at [244, 97] on div "Received via SMS Zane Bateman 1:35 PM I apologize about the inconvenience and p…" at bounding box center [382, 103] width 322 height 150
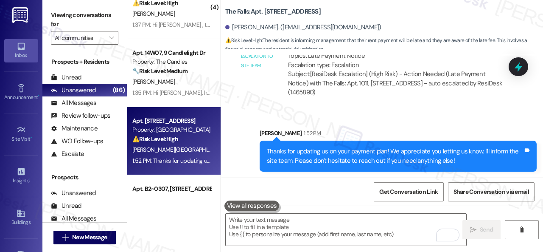
scroll to position [356, 0]
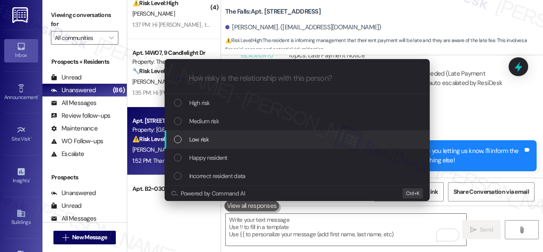
click at [199, 136] on span "Low risk" at bounding box center [199, 139] width 20 height 9
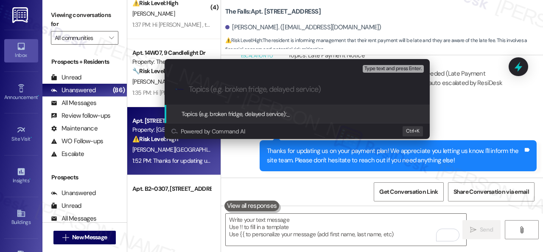
paste input "Late payment notice."
type input "Late payment notice."
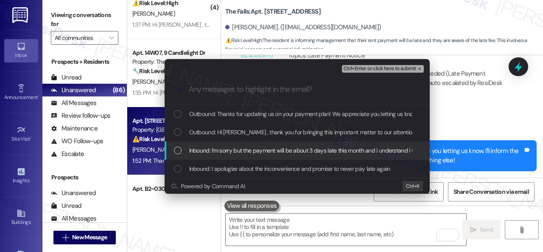
click at [215, 147] on span "Inbound: I'm sorry but the payment will be about 3 days late this month and i u…" at bounding box center [401, 150] width 425 height 9
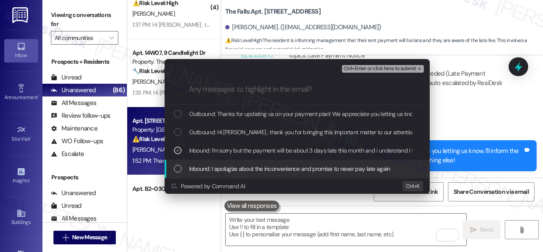
click at [269, 171] on span "Inbound: I apologize about the inconvenience and promise to never pay late again" at bounding box center [289, 168] width 201 height 9
click at [280, 168] on span "Inbound: I apologize about the inconvenience and promise to never pay late again" at bounding box center [289, 168] width 201 height 9
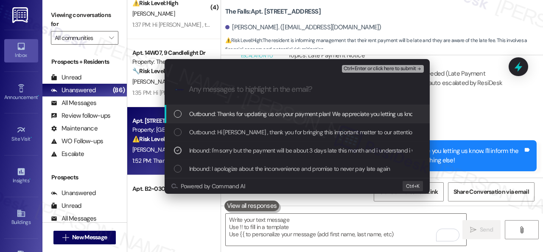
click at [368, 69] on span "Ctrl+Enter or click here to submit" at bounding box center [380, 69] width 73 height 6
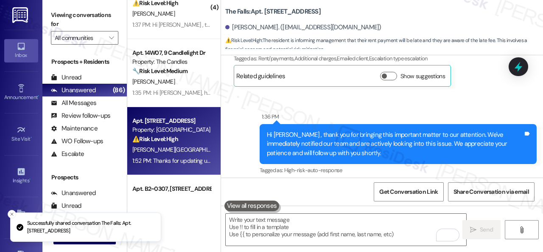
scroll to position [84, 0]
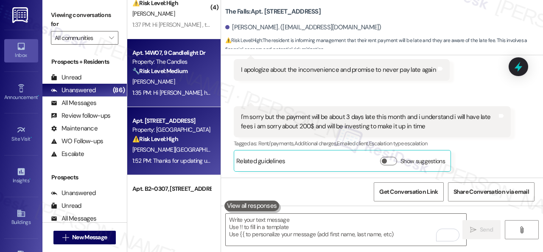
click at [180, 93] on div "1:35 PM: Hi Daksha, how are you? A friendly reminder that your rent is due and …" at bounding box center [448, 93] width 632 height 8
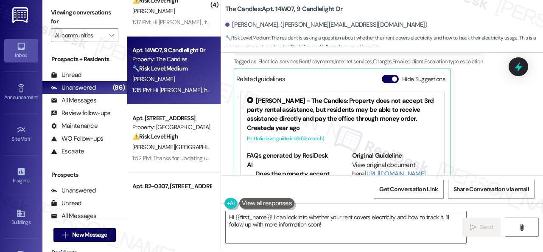
scroll to position [2652, 0]
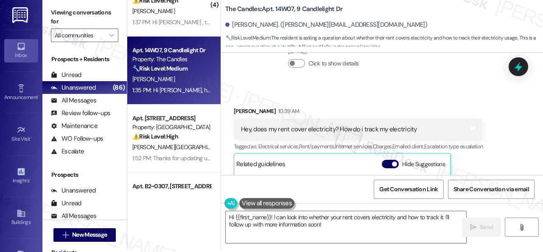
drag, startPoint x: 416, startPoint y: 92, endPoint x: 409, endPoint y: 100, distance: 10.2
click at [416, 100] on div "Received via SMS Daksha Khanna 10:39 AM Hey, does my rent cover electricity? Ho…" at bounding box center [359, 190] width 262 height 181
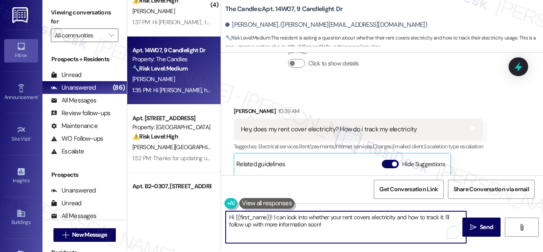
drag, startPoint x: 445, startPoint y: 218, endPoint x: 446, endPoint y: 225, distance: 7.7
click at [446, 225] on textarea "Hi {{first_name}}! I can look into whether your rent covers electricity and how…" at bounding box center [346, 227] width 241 height 32
paste textarea "I will forward your inquiry to the site team and get back to you as soon as I r…"
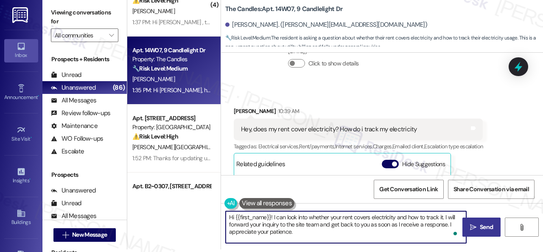
type textarea "Hi {{first_name}}! I can look into whether your rent covers electricity and how…"
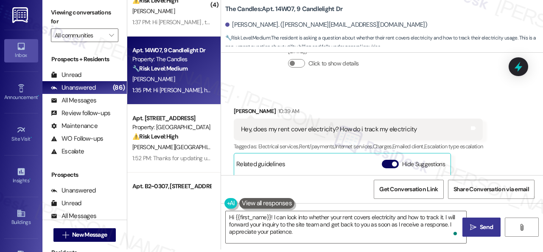
click at [480, 226] on span "Send" at bounding box center [486, 226] width 13 height 9
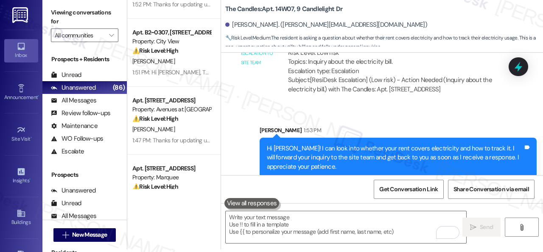
scroll to position [3205, 0]
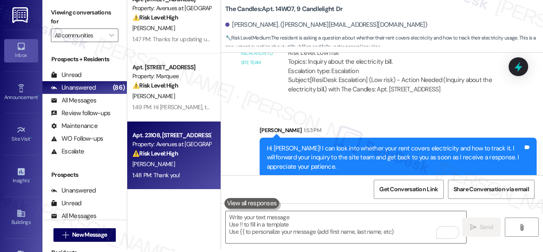
click at [194, 169] on div "A. Hines" at bounding box center [172, 164] width 80 height 11
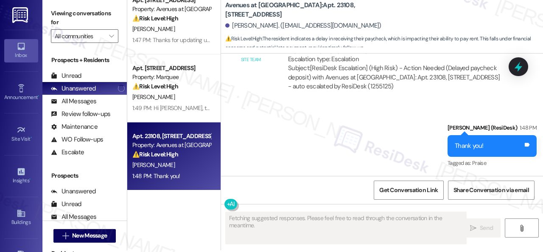
scroll to position [3, 0]
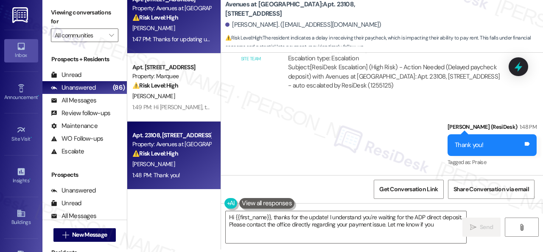
type textarea "Hi {{first_name}}, thanks for the update! I understand you're waiting for the A…"
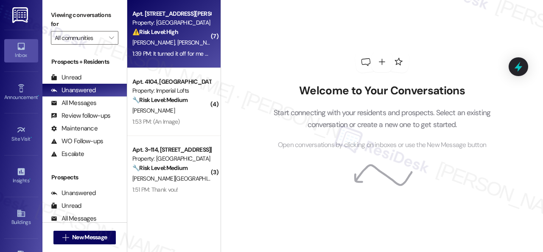
click at [203, 34] on div "⚠️ Risk Level: High The resident is concerned about potential late fees due to …" at bounding box center [171, 32] width 79 height 9
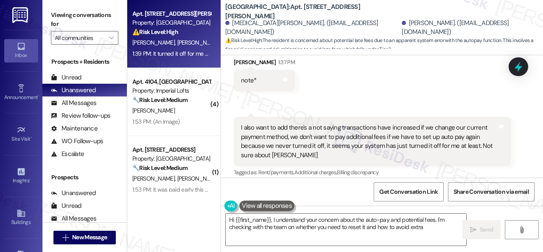
scroll to position [2626, 0]
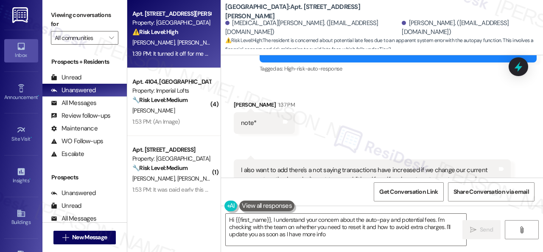
type textarea "Hi {{first_name}}, I understand your concern about the auto-pay and potential f…"
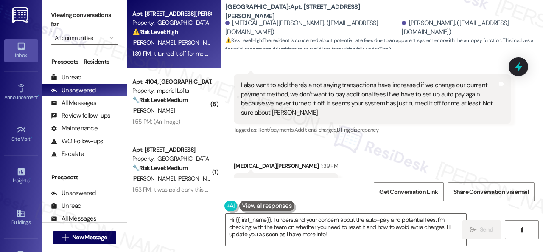
scroll to position [2711, 0]
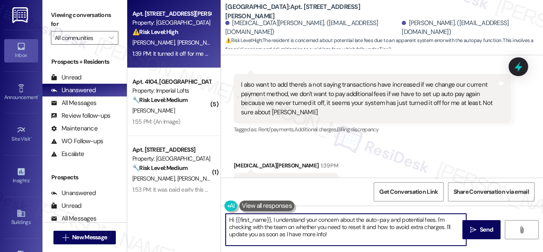
click at [403, 237] on textarea "Hi {{first_name}}, I understand your concern about the auto-pay and potential f…" at bounding box center [346, 230] width 241 height 32
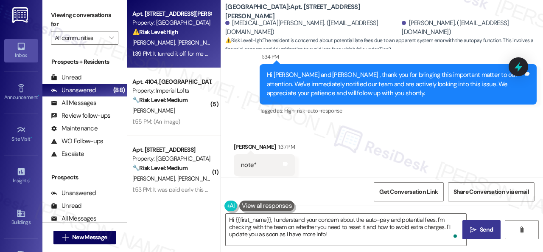
click at [481, 233] on span "Send" at bounding box center [486, 229] width 13 height 9
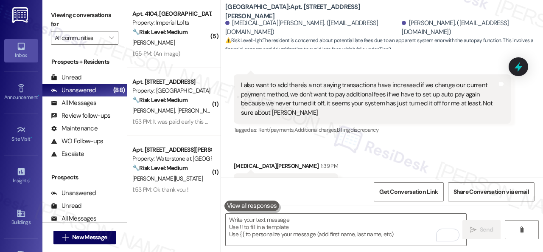
scroll to position [2668, 0]
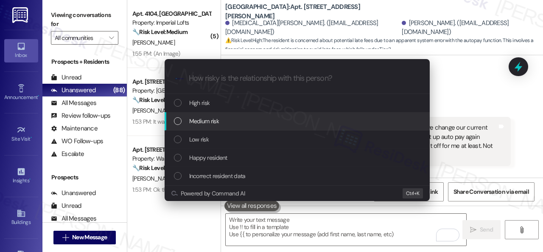
click at [200, 123] on span "Medium risk" at bounding box center [204, 120] width 30 height 9
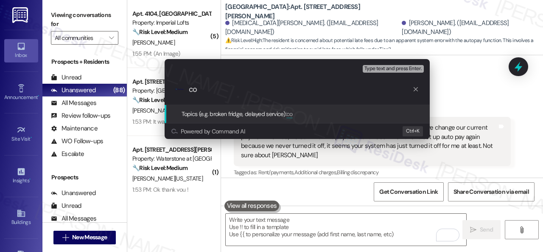
type input "c"
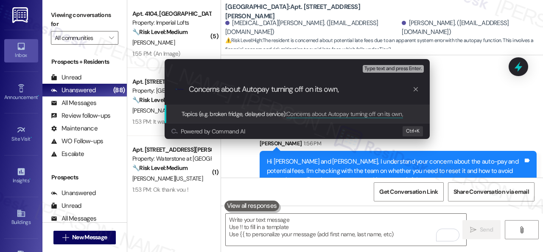
scroll to position [2847, 0]
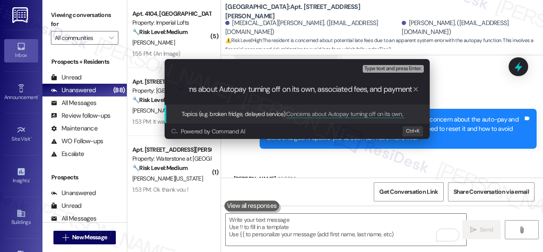
type input "Concerns about Autopay turning off on its own, associated fees, and payment."
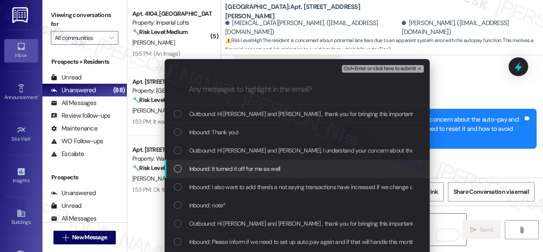
click at [225, 169] on span "Inbound: It turned it off for me as well" at bounding box center [234, 168] width 91 height 9
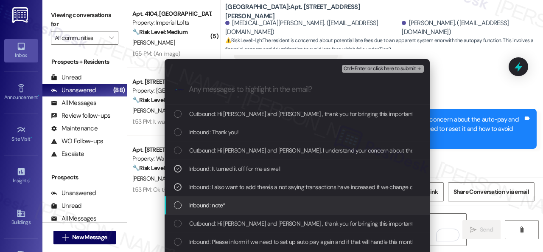
click at [206, 203] on span "Inbound: note*" at bounding box center [207, 204] width 37 height 9
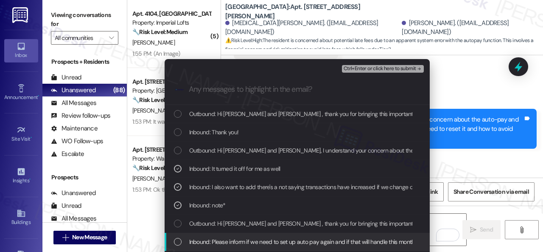
click at [207, 238] on span "Inbound: Please inform if we need to set up auto pay again and if that will han…" at bounding box center [450, 241] width 523 height 9
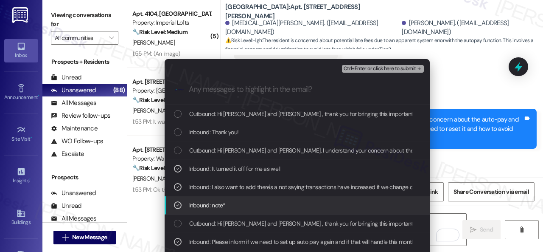
scroll to position [85, 0]
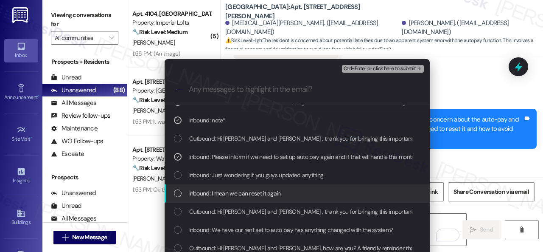
click at [220, 191] on span "Inbound: I mean we can reset it again" at bounding box center [235, 193] width 92 height 9
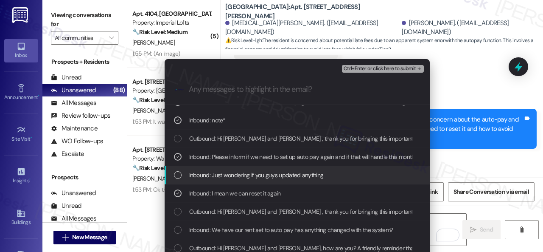
click at [225, 174] on span "Inbound: Just wondering if you guys updated anything" at bounding box center [256, 174] width 135 height 9
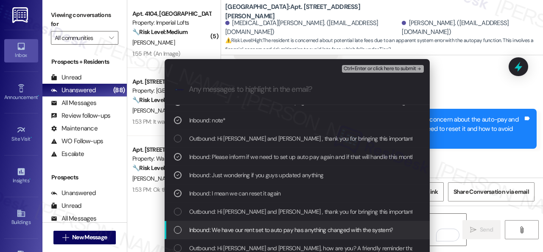
click at [216, 230] on span "Inbound: We have our rent set to auto pay has anything changed with the system?" at bounding box center [291, 229] width 204 height 9
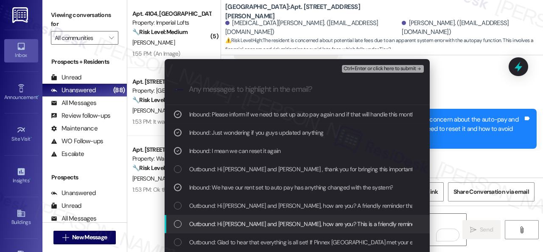
scroll to position [170, 0]
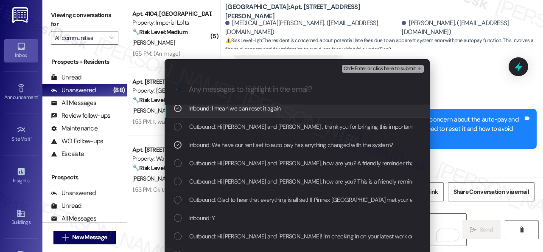
click at [361, 68] on span "Ctrl+Enter or click here to submit" at bounding box center [380, 69] width 73 height 6
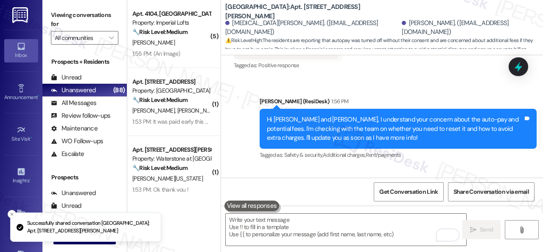
scroll to position [2873, 0]
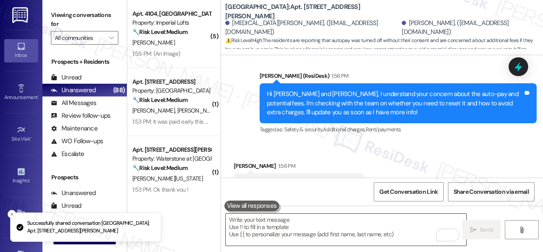
click at [307, 224] on textarea "To enrich screen reader interactions, please activate Accessibility in Grammarl…" at bounding box center [346, 230] width 241 height 32
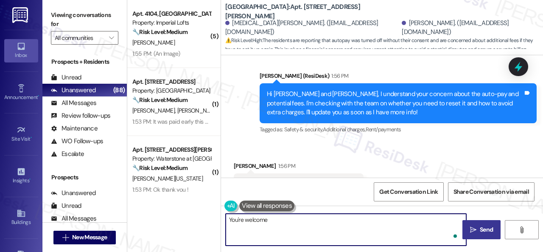
type textarea "You're welcome."
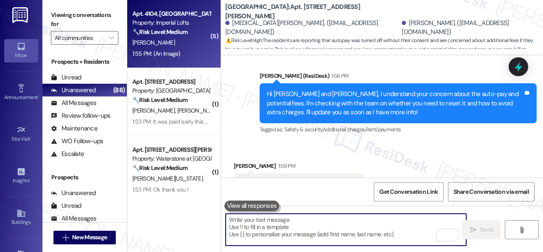
click at [187, 47] on div "E. Smith" at bounding box center [172, 42] width 80 height 11
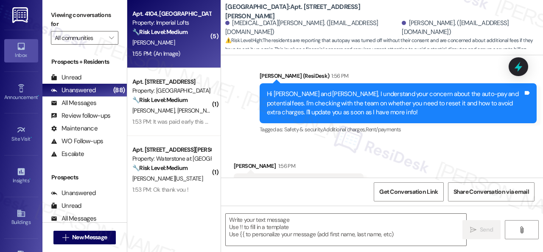
type textarea "Fetching suggested responses. Please feel free to read through the conversation…"
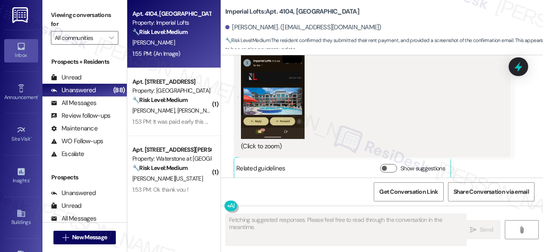
scroll to position [2229, 0]
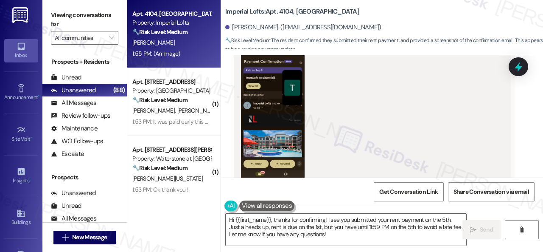
click at [245, 186] on div "Get Conversation Link Share Conversation via email" at bounding box center [382, 191] width 322 height 28
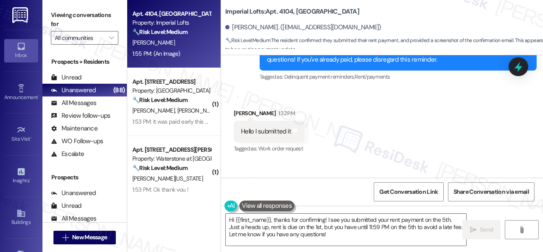
scroll to position [955, 0]
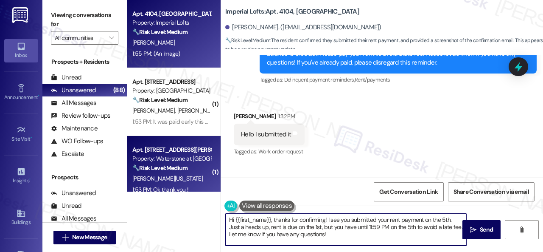
drag, startPoint x: 342, startPoint y: 235, endPoint x: 162, endPoint y: 185, distance: 186.7
click at [162, 185] on div "Apt. 4104, 2 Stadium Dr Property: Imperial Lofts 🔧 Risk Level: Medium The resid…" at bounding box center [335, 126] width 416 height 252
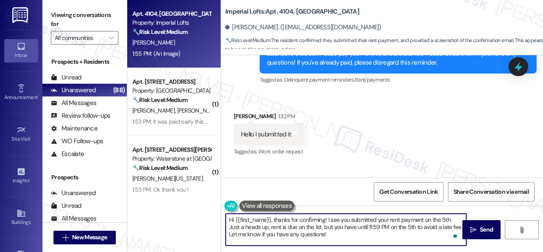
paste textarea "Thanks for the update! I'm happy to hear you've already taken care of the rent.…"
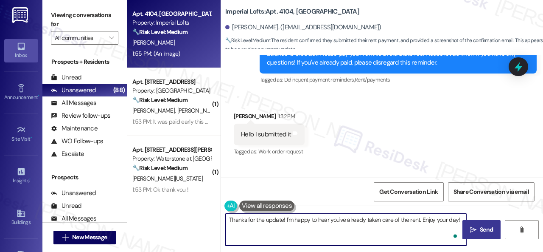
type textarea "Thanks for the update! I'm happy to hear you've already taken care of the rent.…"
click at [480, 228] on span "Send" at bounding box center [486, 229] width 13 height 9
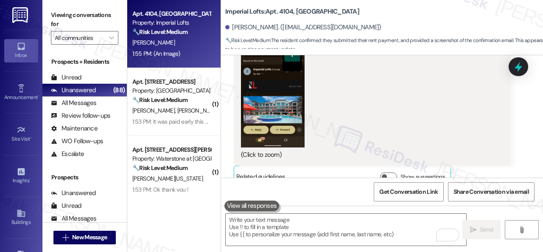
scroll to position [2276, 0]
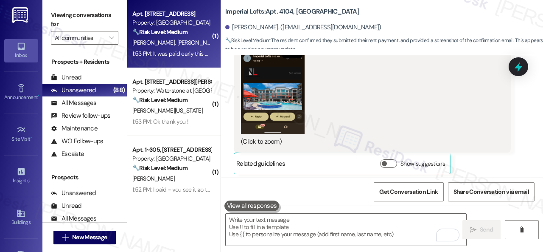
click at [200, 44] on div "D. Rackley K. Rackley" at bounding box center [172, 42] width 80 height 11
type textarea "Fetching suggested responses. Please feel free to read through the conversation…"
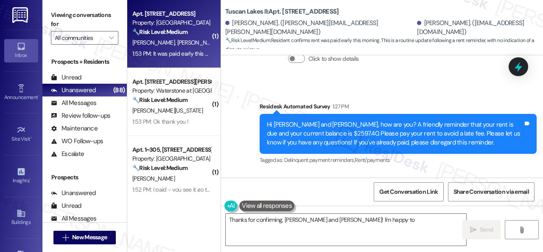
scroll to position [2042, 0]
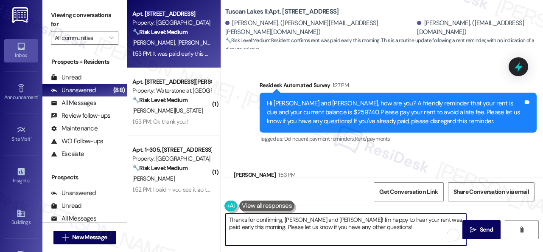
drag, startPoint x: 256, startPoint y: 226, endPoint x: 207, endPoint y: 211, distance: 51.0
click at [174, 209] on div "Apt. 2205, 1805 S Egret Bay Blvd Property: Tuscan Lakes II 🔧 Risk Level: Medium…" at bounding box center [335, 126] width 416 height 252
paste textarea "the update! I'm happy to hear you've already taken care of the rent. Enjoy your…"
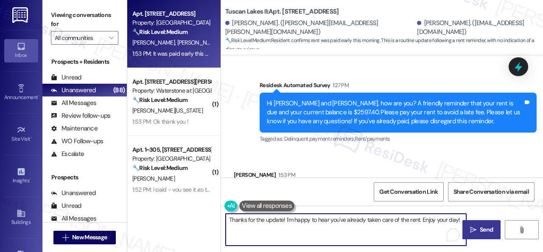
type textarea "Thanks for the update! I'm happy to hear you've already taken care of the rent.…"
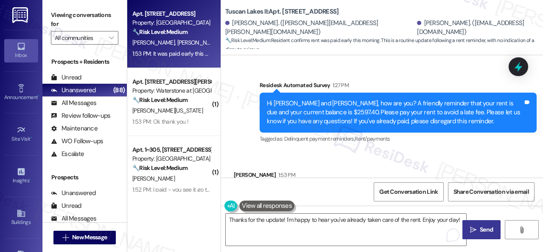
click at [471, 235] on button " Send" at bounding box center [482, 229] width 38 height 19
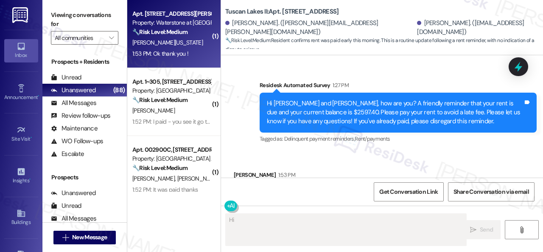
type textarea "Hi"
click at [194, 47] on div "K. Washington" at bounding box center [172, 42] width 80 height 11
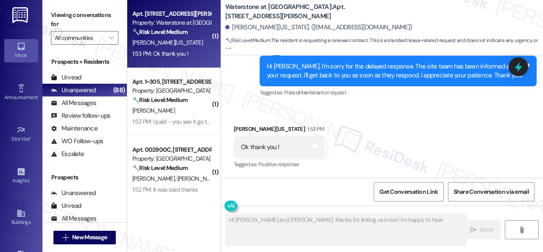
scroll to position [1958, 0]
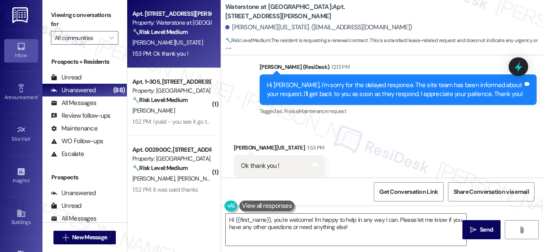
click at [199, 217] on div "Apt. 18110, 6855 S Mason Rd Property: Waterstone at Cinco Ranch 🔧 Risk Level: M…" at bounding box center [335, 126] width 416 height 252
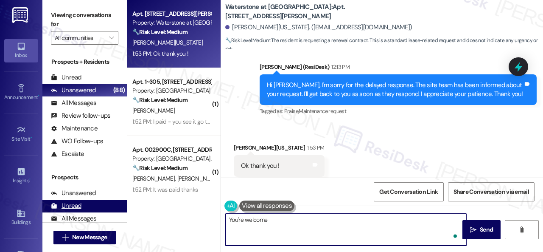
type textarea "You're welcome."
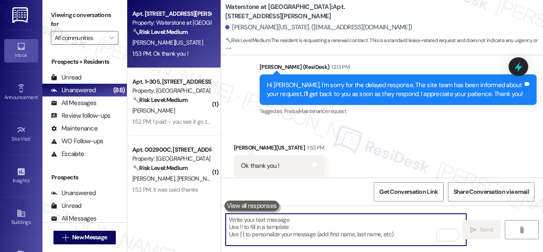
scroll to position [2018, 0]
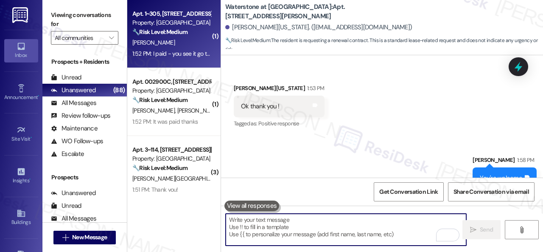
click at [163, 47] on div "Q. Decker" at bounding box center [172, 42] width 80 height 11
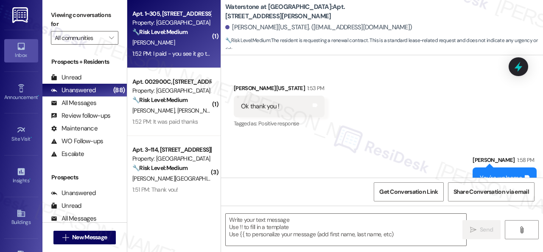
type textarea "Fetching suggested responses. Please feel free to read through the conversation…"
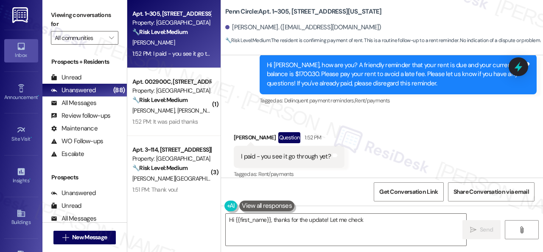
scroll to position [3060, 0]
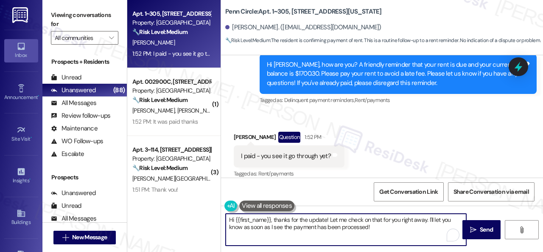
drag, startPoint x: 391, startPoint y: 228, endPoint x: 168, endPoint y: 196, distance: 226.1
click at [168, 196] on div "Apt. 1~305, 12415 Pennsylvania Street Property: Penn Circle 🔧 Risk Level: Mediu…" at bounding box center [335, 126] width 416 height 252
paste textarea "Thanks for the update! I'm happy to hear you've already taken care of the rent.…"
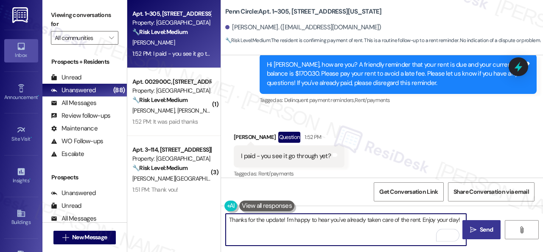
type textarea "Thanks for the update! I'm happy to hear you've already taken care of the rent.…"
click at [480, 231] on span "Send" at bounding box center [486, 229] width 13 height 9
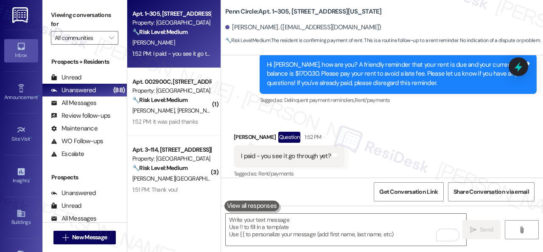
scroll to position [3060, 0]
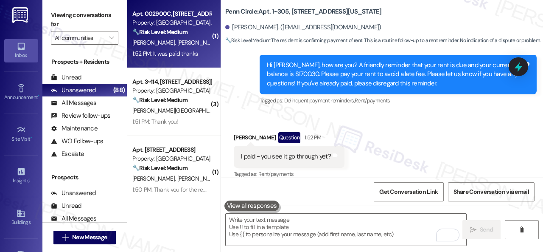
click at [183, 39] on div "S. Barker T. Lee" at bounding box center [172, 42] width 80 height 11
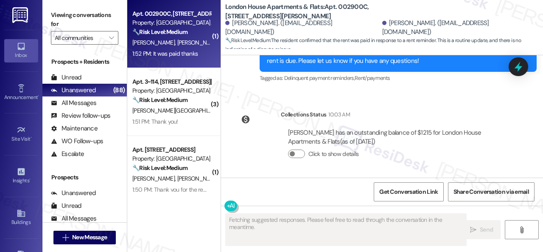
scroll to position [3158, 0]
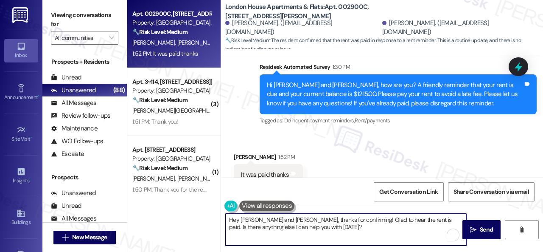
drag, startPoint x: 192, startPoint y: 214, endPoint x: 215, endPoint y: 209, distance: 23.5
click at [153, 209] on div "Apt. 002900C, 12901 Lord Nelson Dr Property: London House Apartments & Flats 🔧 …" at bounding box center [335, 126] width 416 height 252
paste textarea "Thanks for the update! I'm happy to hear you've already taken care of the rent.…"
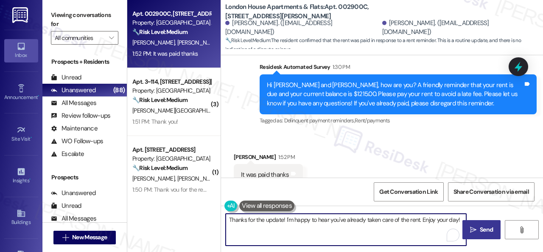
type textarea "Thanks for the update! I'm happy to hear you've already taken care of the rent.…"
click at [478, 227] on span "Send" at bounding box center [486, 229] width 17 height 9
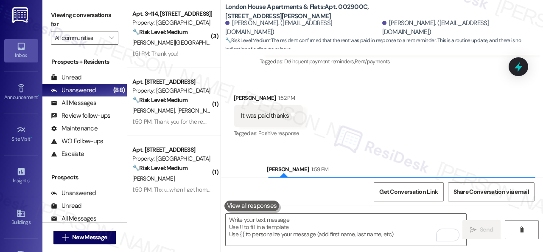
scroll to position [3217, 0]
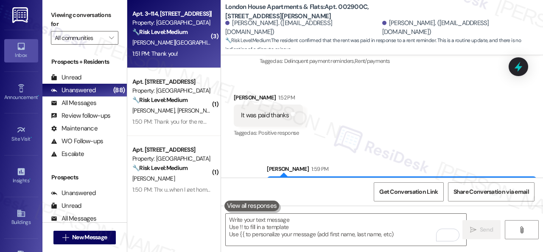
click at [231, 45] on span "A. Bontrager" at bounding box center [252, 43] width 42 height 8
type textarea "Fetching suggested responses. Please feel free to read through the conversation…"
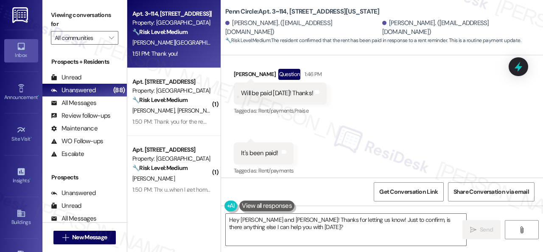
scroll to position [1140, 0]
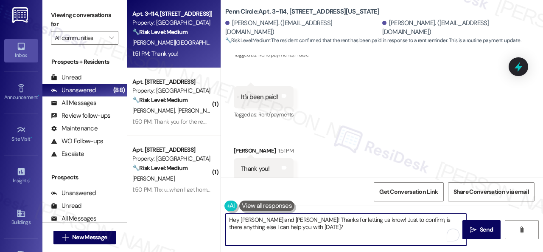
drag, startPoint x: 273, startPoint y: 233, endPoint x: 223, endPoint y: 210, distance: 55.1
click at [157, 208] on div "Apt. 3~114, 12415 Pennsylvania Street Property: Penn Circle 🔧 Risk Level: Mediu…" at bounding box center [335, 126] width 416 height 252
paste textarea "Thanks for the update! I'm happy to hear you've already taken care of the rent.…"
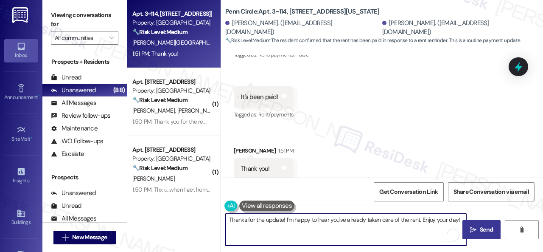
type textarea "Thanks for the update! I'm happy to hear you've already taken care of the rent.…"
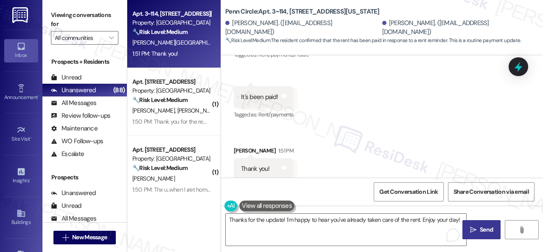
click at [473, 228] on icon "" at bounding box center [473, 229] width 6 height 7
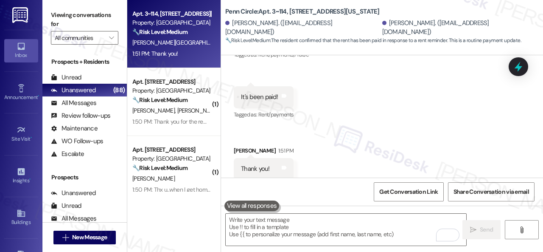
scroll to position [1140, 0]
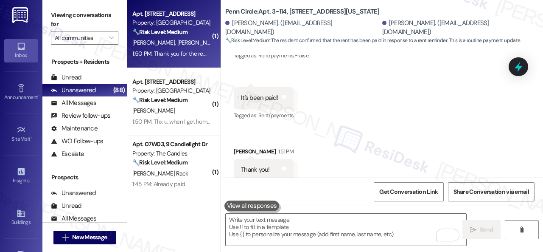
click at [181, 50] on div "1:50 PM: Thank you for the reminder! It will be paid in full this evening. We w…" at bounding box center [334, 54] width 405 height 8
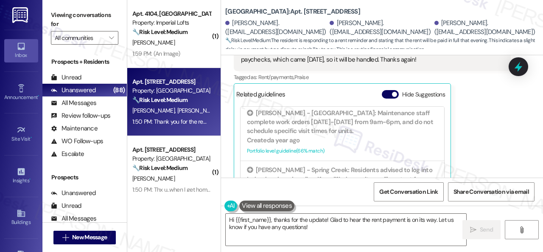
scroll to position [1017, 0]
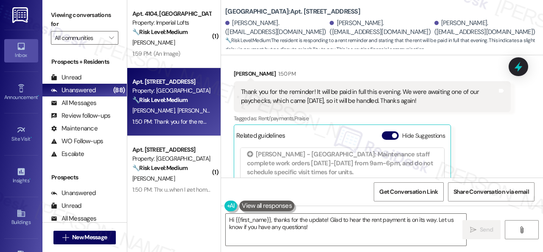
drag, startPoint x: 312, startPoint y: 229, endPoint x: 95, endPoint y: 179, distance: 222.6
click at [148, 194] on div "( 1 ) Apt. 4104, 2 Stadium Dr Property: Imperial Lofts 🔧 Risk Level: Medium The…" at bounding box center [335, 126] width 416 height 252
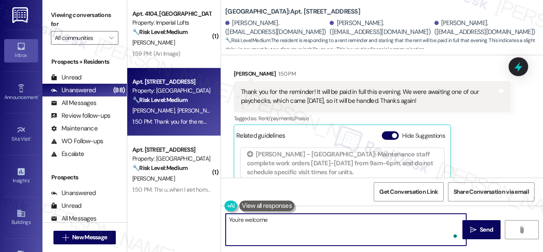
type textarea "You're welcome!"
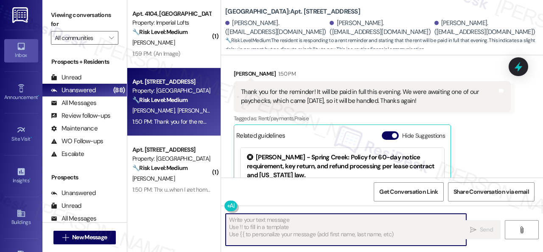
type textarea "Fetching suggested responses. Please feel free to read through the conversation…"
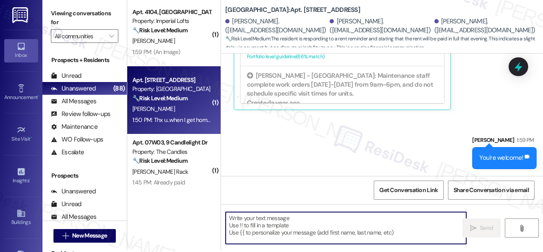
scroll to position [3, 0]
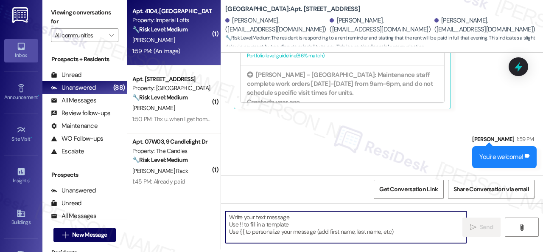
click at [170, 46] on div "1:59 PM: (An Image) 1:59 PM: (An Image)" at bounding box center [172, 51] width 80 height 11
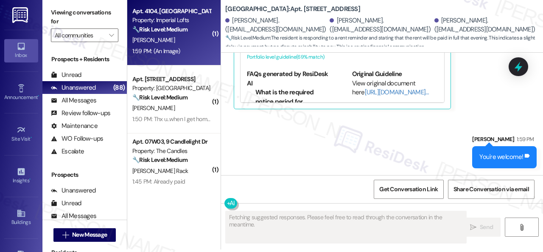
type textarea "Fetching suggested responses. Please feel free to read through the conversation…"
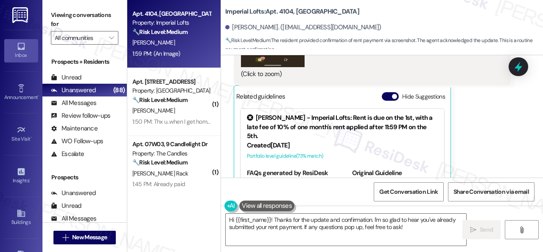
scroll to position [2665, 0]
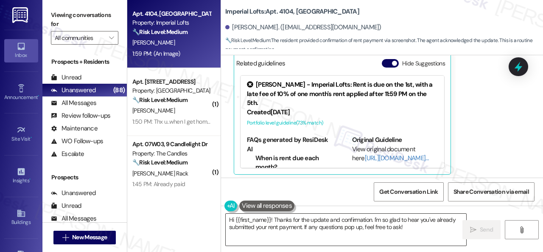
click at [328, 226] on textarea "Hi {{first_name}}! Thanks for the update and confirmation. I'm so glad to hear …" at bounding box center [346, 230] width 241 height 32
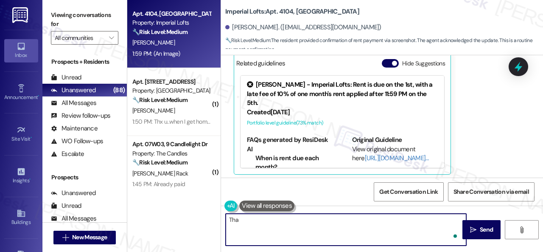
type textarea "Than"
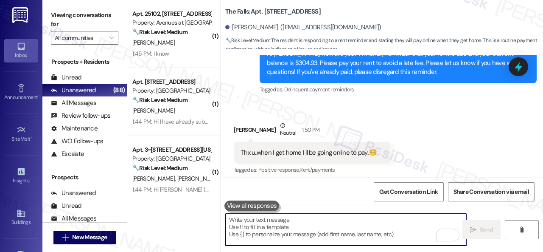
scroll to position [11216, 0]
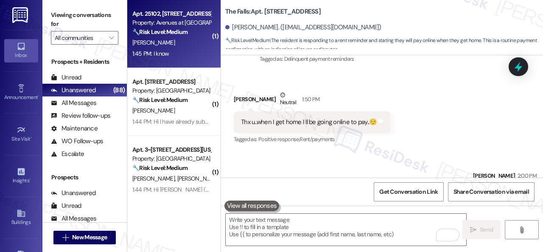
click at [191, 45] on div "[PERSON_NAME]" at bounding box center [172, 42] width 80 height 11
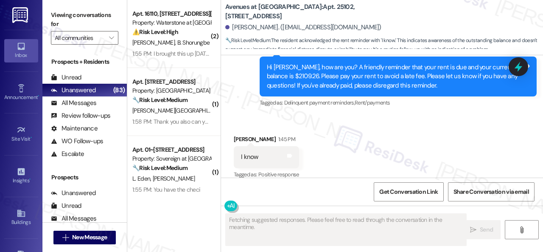
scroll to position [1922, 0]
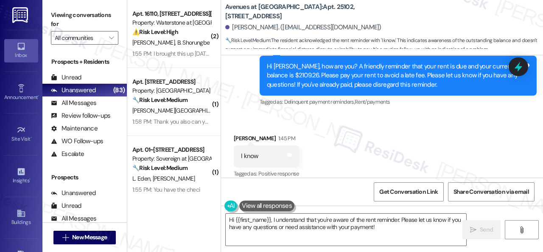
drag, startPoint x: 380, startPoint y: 228, endPoint x: 144, endPoint y: 210, distance: 236.7
click at [268, 217] on textarea "Hi {{first_name}}, I understand that you're aware of the rent reminder. Please …" at bounding box center [346, 230] width 241 height 32
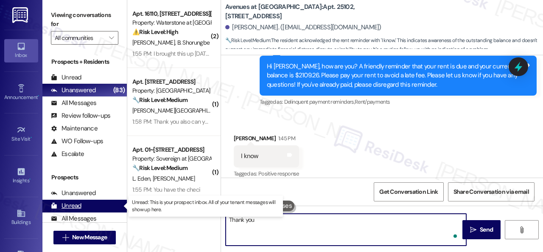
type textarea "Thank you."
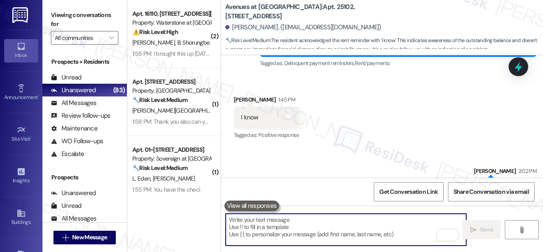
scroll to position [1981, 0]
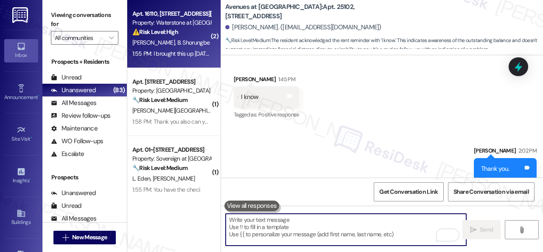
click at [200, 31] on div "⚠️ Risk Level: High The resident is reporting that a promised credit to their a…" at bounding box center [171, 32] width 79 height 9
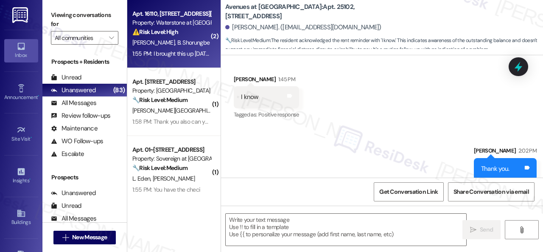
type textarea "Fetching suggested responses. Please feel free to read through the conversation…"
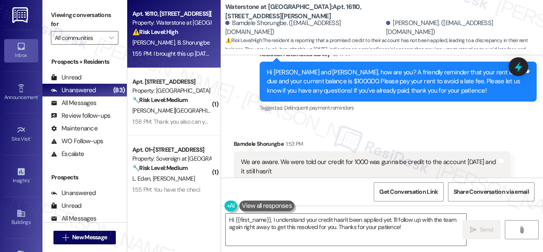
scroll to position [993, 0]
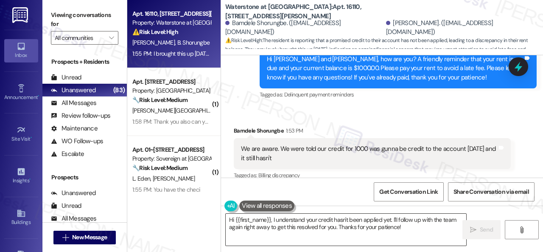
click at [402, 224] on textarea "Hi {{first_name}}, I understand your credit hasn't been applied yet. I'll follo…" at bounding box center [346, 230] width 241 height 32
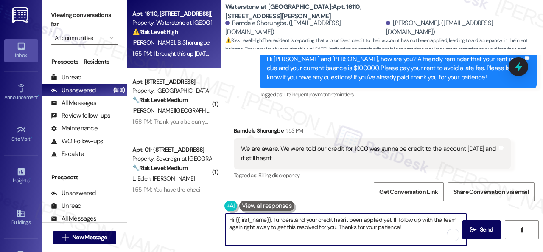
drag, startPoint x: 392, startPoint y: 218, endPoint x: 408, endPoint y: 228, distance: 18.4
click at [408, 228] on textarea "Hi {{first_name}}, I understand your credit hasn't been applied yet. I'll follo…" at bounding box center [346, 230] width 241 height 32
paste textarea "will forward your concern to the site team and get back to you as soon as I rec…"
drag, startPoint x: 235, startPoint y: 221, endPoint x: 270, endPoint y: 218, distance: 35.3
click at [270, 218] on textarea "Hi {{first_name}}, I understand your credit hasn't been applied yet. I will for…" at bounding box center [346, 230] width 241 height 32
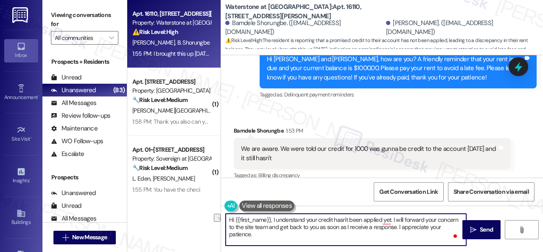
drag, startPoint x: 273, startPoint y: 219, endPoint x: 201, endPoint y: 214, distance: 72.4
click at [201, 214] on div "Apt. 16110, [STREET_ADDRESS][PERSON_NAME] Property: Waterstone at [GEOGRAPHIC_D…" at bounding box center [335, 126] width 416 height 252
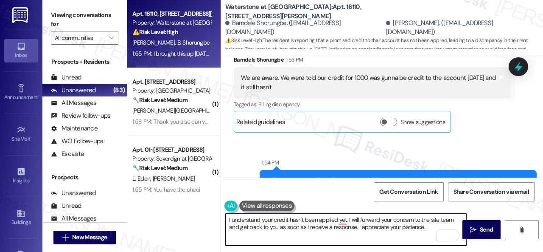
scroll to position [1078, 0]
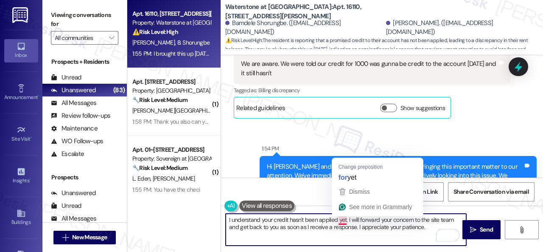
click at [346, 218] on textarea "I understand your credit hasn't been applied yet. I will forward your concern t…" at bounding box center [346, 230] width 241 height 32
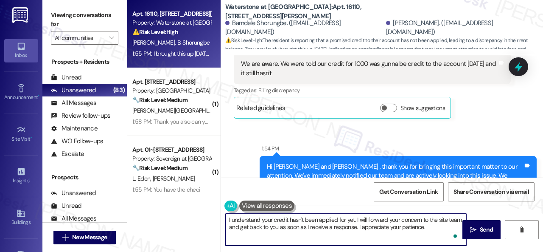
click at [341, 220] on textarea "I understand your credit hasn't been applied for yet. I will forward your conce…" at bounding box center [346, 230] width 241 height 32
click at [343, 224] on textarea "I understand your credit hasn't been applied yet. I will forward your concern t…" at bounding box center [346, 230] width 241 height 32
type textarea "I understand your credit hasn't been applied for yet. I will forward your conce…"
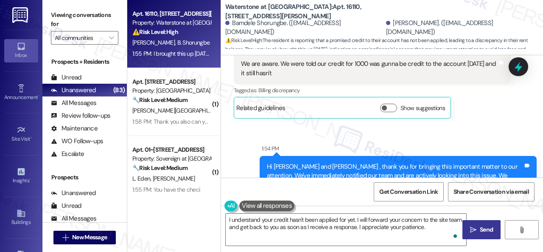
click at [478, 223] on button " Send" at bounding box center [482, 229] width 38 height 19
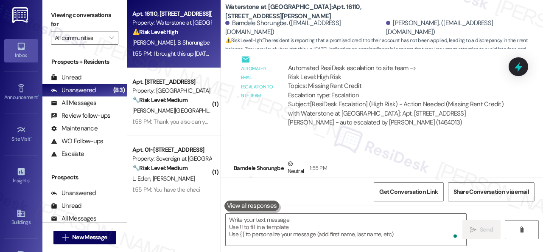
scroll to position [1290, 0]
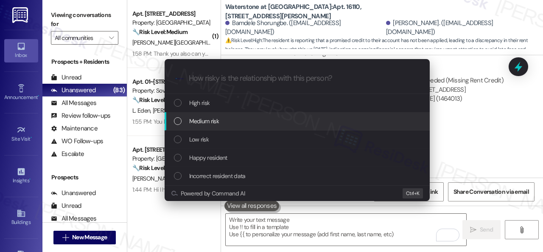
click at [207, 123] on span "Medium risk" at bounding box center [204, 120] width 30 height 9
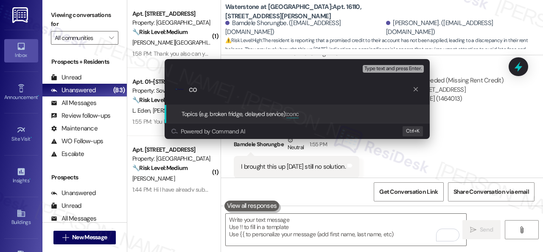
type input "c"
type input "Concern about an unapplied credit."
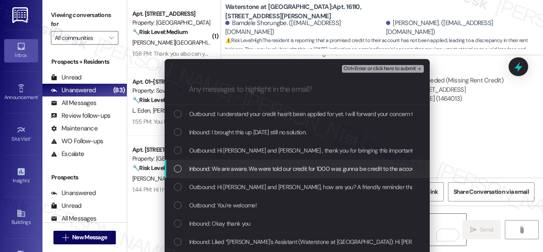
click at [292, 170] on span "Inbound: We are aware. We were told our credit for 1000 was gunna be credit to …" at bounding box center [332, 168] width 287 height 9
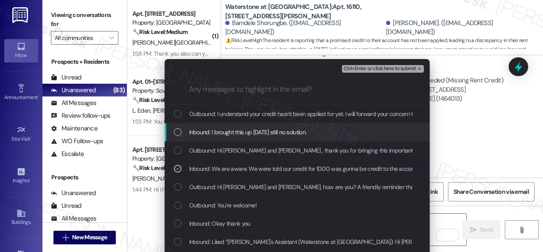
click at [275, 130] on span "Inbound: I brought this up [DATE] still no solution." at bounding box center [248, 131] width 118 height 9
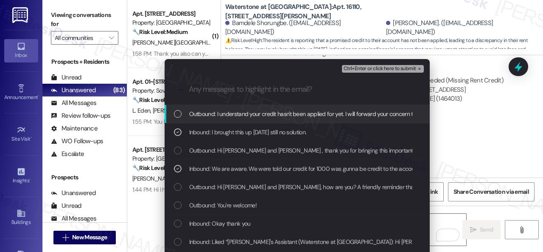
click at [363, 69] on span "Ctrl+Enter or click here to submit" at bounding box center [380, 69] width 73 height 6
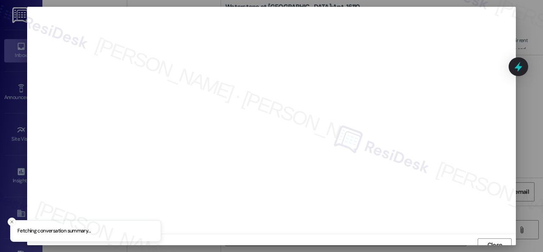
scroll to position [6, 0]
click at [500, 236] on span "Close" at bounding box center [495, 238] width 15 height 9
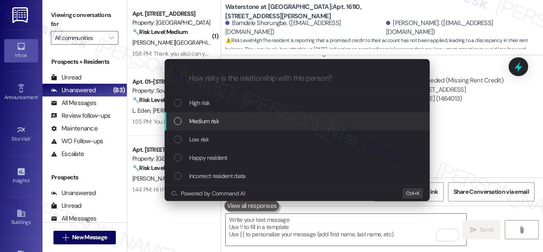
click at [203, 120] on span "Medium risk" at bounding box center [204, 120] width 30 height 9
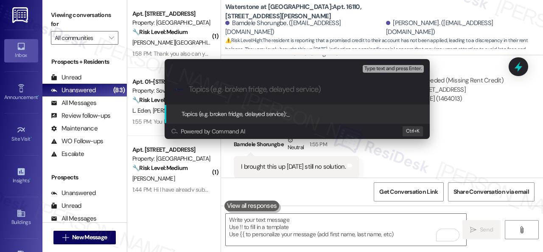
paste input "Concern about an unapplied credit."
type input "Concern about an unapplied credit."
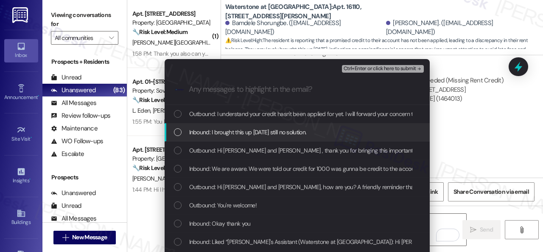
click at [228, 132] on span "Inbound: I brought this up [DATE] still no solution." at bounding box center [248, 131] width 118 height 9
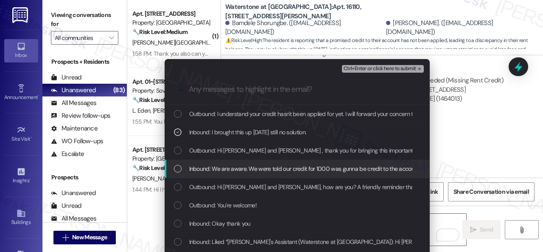
click at [225, 166] on span "Inbound: We are aware. We were told our credit for 1000 was gunna be credit to …" at bounding box center [332, 168] width 287 height 9
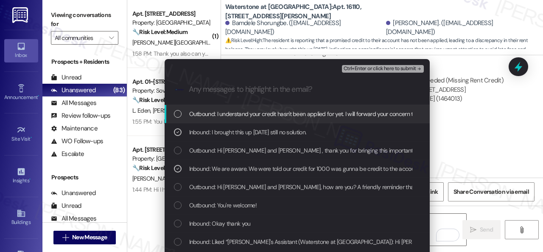
click at [356, 69] on span "Ctrl+Enter or click here to submit" at bounding box center [380, 69] width 73 height 6
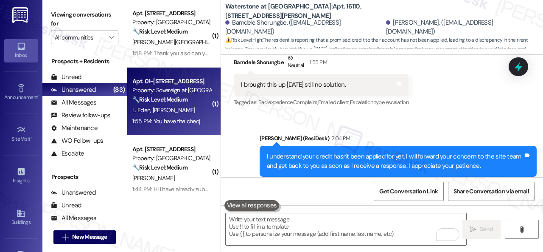
scroll to position [0, 0]
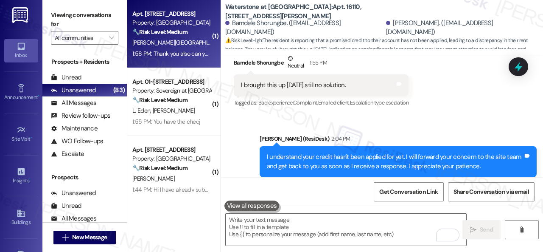
click at [192, 47] on div "[PERSON_NAME][GEOGRAPHIC_DATA]" at bounding box center [172, 42] width 80 height 11
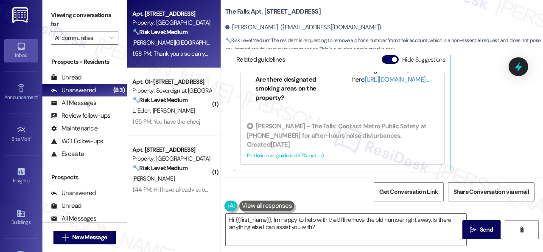
scroll to position [3, 0]
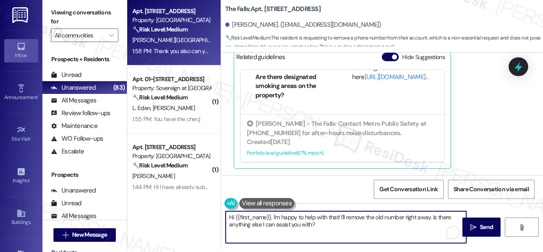
drag, startPoint x: 339, startPoint y: 217, endPoint x: 343, endPoint y: 229, distance: 13.0
click at [343, 229] on textarea "Hi {{first_name}}, I'm happy to help with that! I'll remove the old number righ…" at bounding box center [346, 227] width 241 height 32
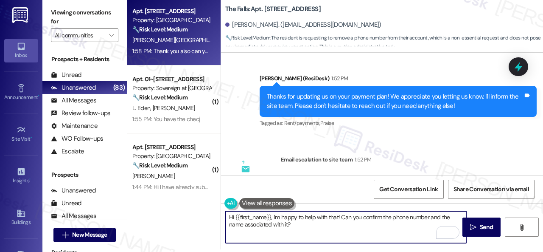
scroll to position [551, 0]
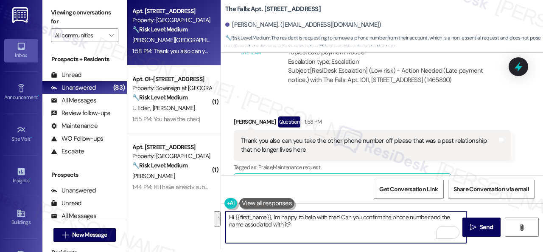
drag, startPoint x: 228, startPoint y: 217, endPoint x: 317, endPoint y: 230, distance: 90.1
click at [317, 230] on textarea "Hi {{first_name}}, I'm happy to help with that! Can you confirm the phone numbe…" at bounding box center [346, 227] width 241 height 32
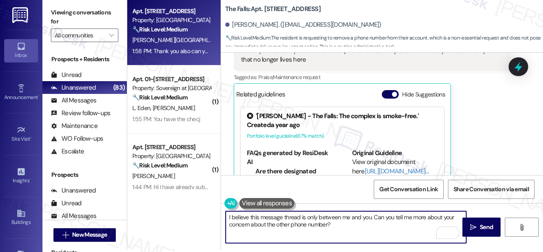
scroll to position [594, 0]
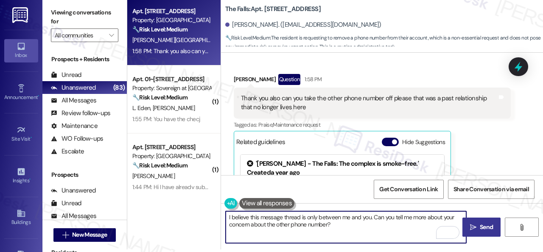
type textarea "I believe this message thread is only between me and you. Can you tell me more …"
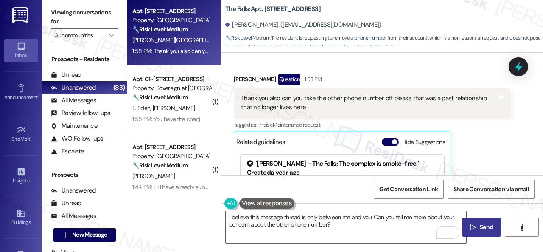
click at [481, 229] on span "Send" at bounding box center [486, 226] width 13 height 9
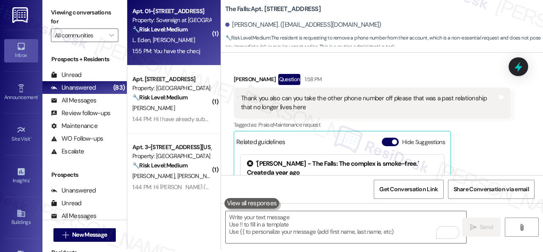
click at [184, 35] on div "[PERSON_NAME] [PERSON_NAME]" at bounding box center [172, 40] width 80 height 11
type textarea "Fetching suggested responses. Please feel free to read through the conversation…"
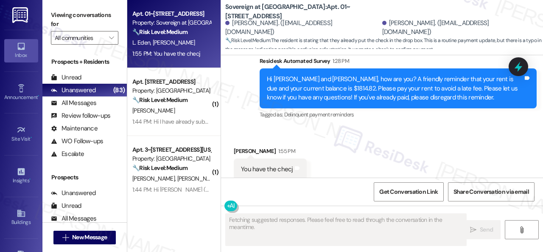
scroll to position [1670, 0]
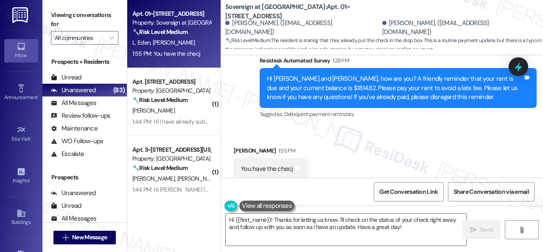
click at [261, 127] on div "Received via SMS [PERSON_NAME] 1:55 PM You have the checj Tags and notes" at bounding box center [382, 156] width 322 height 59
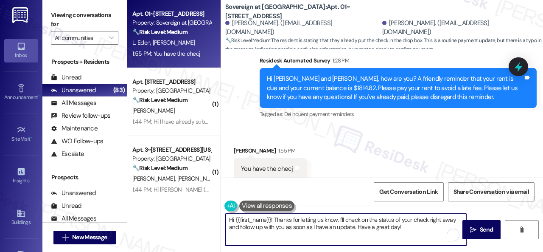
drag, startPoint x: 409, startPoint y: 225, endPoint x: 175, endPoint y: 207, distance: 235.0
click at [175, 207] on div "Apt. 01~101, [STREET_ADDRESS] Property: Sovereign at [GEOGRAPHIC_DATA] 🔧 Risk L…" at bounding box center [335, 126] width 416 height 252
paste textarea "Thanks for the update! I'm happy to hear you've already taken care of the rent.…"
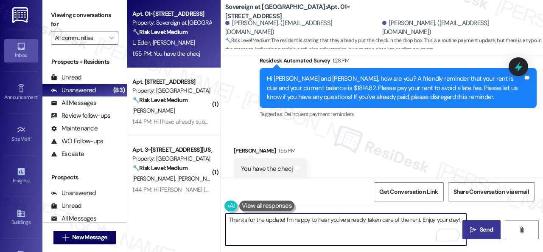
type textarea "Thanks for the update! I'm happy to hear you've already taken care of the rent.…"
click at [480, 229] on span "Send" at bounding box center [486, 229] width 13 height 9
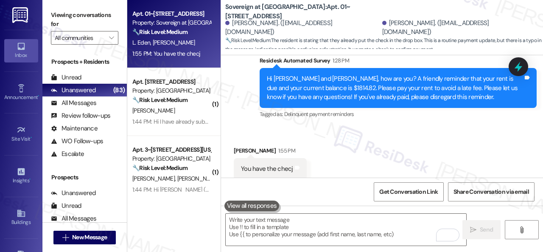
scroll to position [1669, 0]
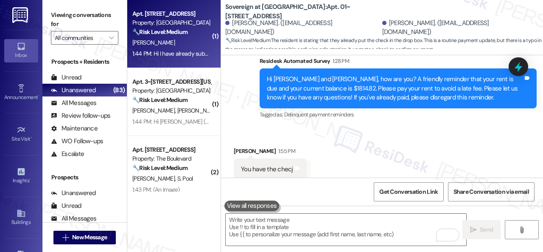
click at [177, 40] on div "[PERSON_NAME]" at bounding box center [172, 42] width 80 height 11
type textarea "Fetching suggested responses. Please feel free to read through the conversation…"
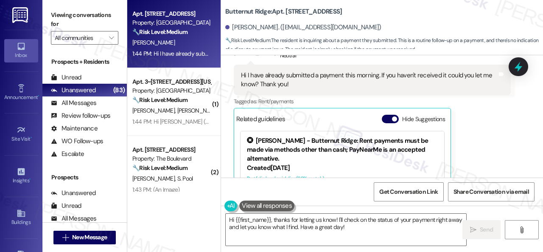
scroll to position [2504, 0]
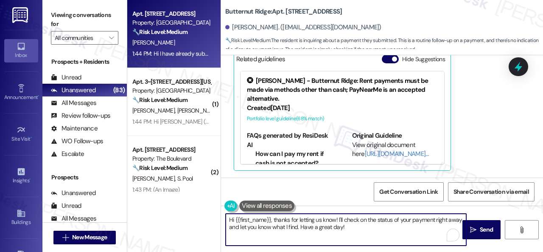
drag, startPoint x: 347, startPoint y: 230, endPoint x: 189, endPoint y: 218, distance: 158.4
click at [189, 218] on div "Apt. [STREET_ADDRESS] Property: [GEOGRAPHIC_DATA] 🔧 Risk Level: Medium The resi…" at bounding box center [335, 126] width 416 height 252
paste textarea "Thanks for the update! I'm happy to hear you've already taken care of the rent.…"
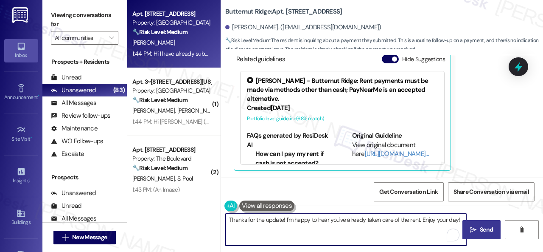
type textarea "Thanks for the update! I'm happy to hear you've already taken care of the rent.…"
click at [480, 230] on span "Send" at bounding box center [486, 229] width 13 height 9
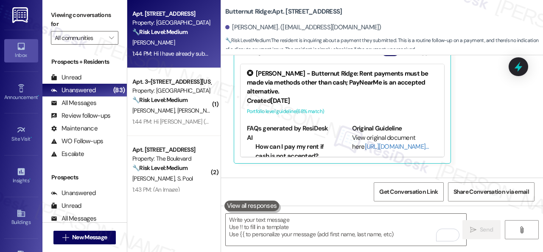
scroll to position [2504, 0]
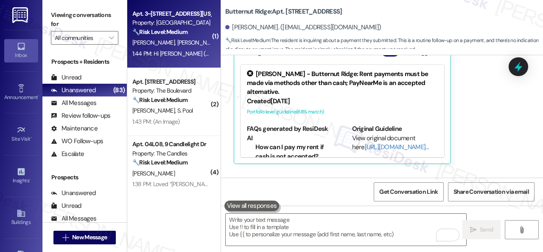
click at [184, 36] on strong "🔧 Risk Level: Medium" at bounding box center [159, 32] width 55 height 8
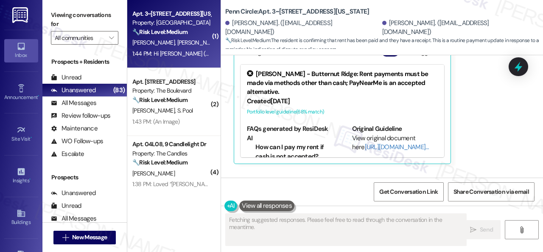
type textarea "Hi"
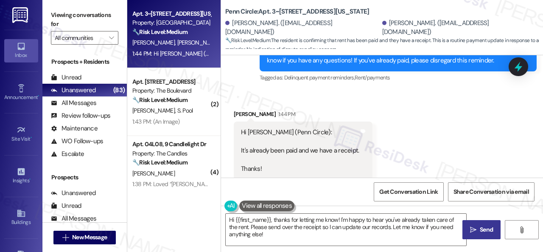
scroll to position [795, 0]
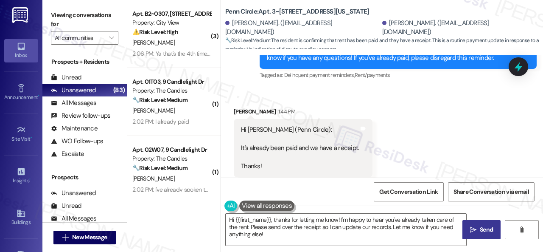
click at [262, 67] on div "Survey, sent via SMS Residesk Automated Survey 1:29 PM Hi [PERSON_NAME] and [PE…" at bounding box center [398, 49] width 290 height 77
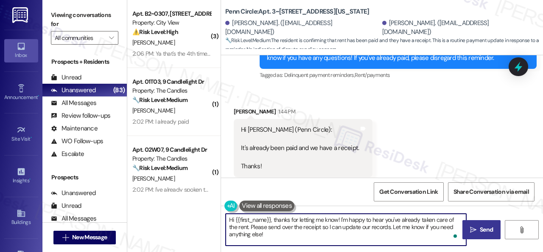
drag, startPoint x: 273, startPoint y: 234, endPoint x: 198, endPoint y: 211, distance: 77.9
click at [198, 211] on div "( 3 ) Apt. B2~[STREET_ADDRESS] Property: City View ⚠️ Risk Level: High The resi…" at bounding box center [335, 126] width 416 height 252
paste textarea "Kindly disregard the message if you have already paid as advised. Thank you"
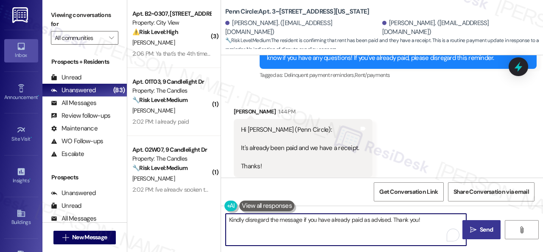
click at [230, 220] on textarea "Kindly disregard the message if you have already paid as advised. Thank you!" at bounding box center [346, 230] width 241 height 32
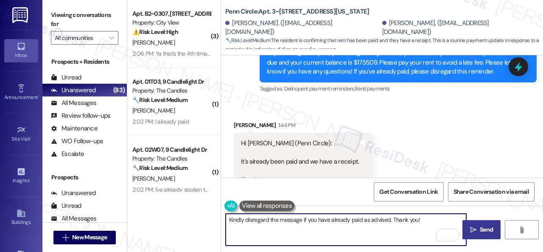
scroll to position [796, 0]
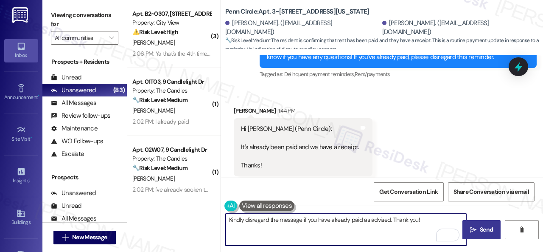
type textarea "Kindly disregard the message if you have already paid as advised. Thank you!"
click at [480, 229] on span "Send" at bounding box center [486, 229] width 13 height 9
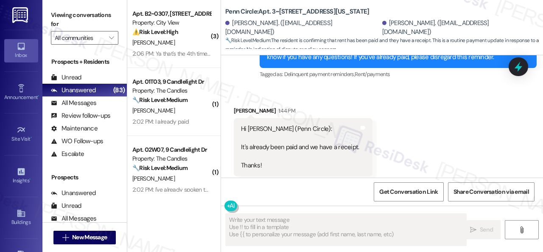
type textarea "Fetching suggested responses. Please feel free to read through the conversation…"
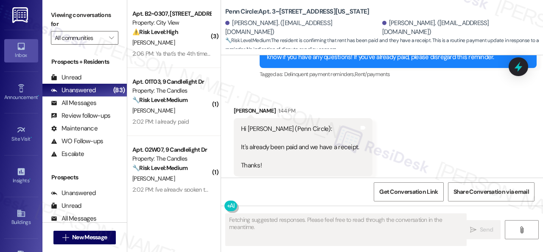
scroll to position [795, 0]
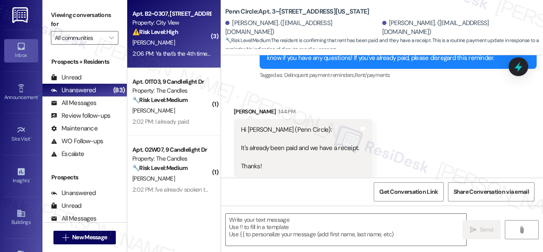
click at [190, 40] on div "[PERSON_NAME]" at bounding box center [172, 42] width 80 height 11
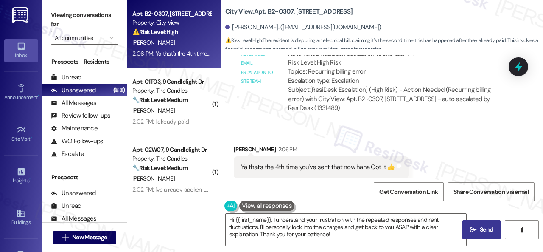
scroll to position [2097, 0]
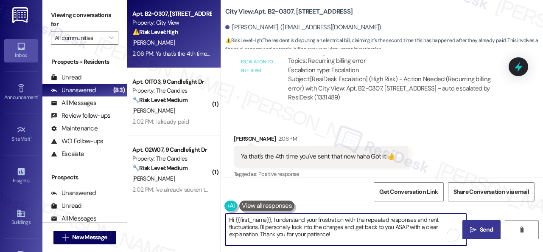
drag, startPoint x: 259, startPoint y: 234, endPoint x: 219, endPoint y: 218, distance: 43.0
click at [219, 218] on div "Apt. B2~[STREET_ADDRESS] Property: City View ⚠️ Risk Level: High The resident i…" at bounding box center [335, 126] width 416 height 252
type textarea "Thank you for your patience!"
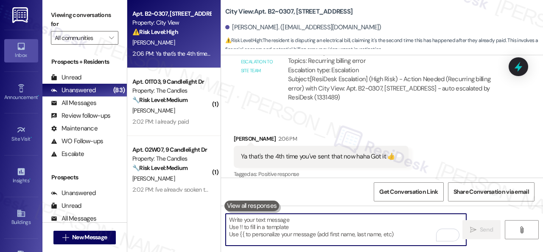
scroll to position [2097, 0]
click at [187, 42] on div "[PERSON_NAME]" at bounding box center [172, 42] width 80 height 11
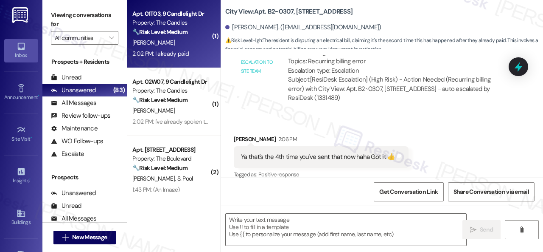
type textarea "Fetching suggested responses. Please feel free to read through the conversation…"
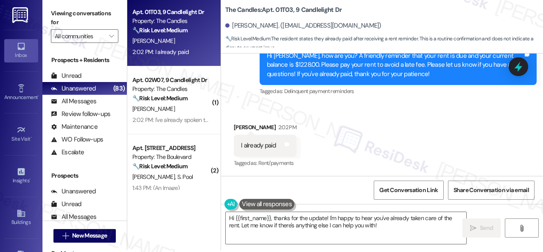
scroll to position [3, 0]
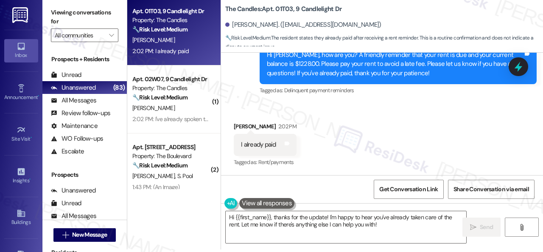
click at [243, 116] on div "Received via SMS [PERSON_NAME] 2:02 PM I already paid Tags and notes Tagged as:…" at bounding box center [266, 144] width 76 height 59
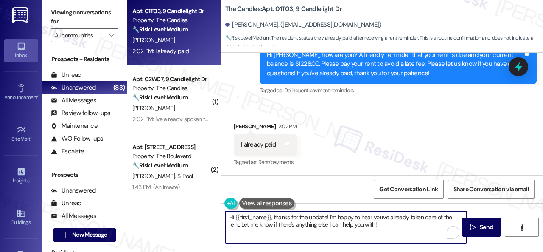
drag, startPoint x: 393, startPoint y: 225, endPoint x: 197, endPoint y: 214, distance: 196.5
click at [196, 214] on div "Apt. 01T03, 9 Candlelight Dr Property: The Candles 🔧 Risk Level: Medium The res…" at bounding box center [335, 123] width 416 height 252
paste textarea "Kindly disregard the message if you have already paid. Thank you"
type textarea "Kindly disregard the message if you have already paid. Thank you!"
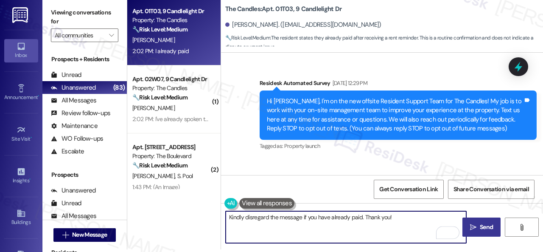
scroll to position [8690, 0]
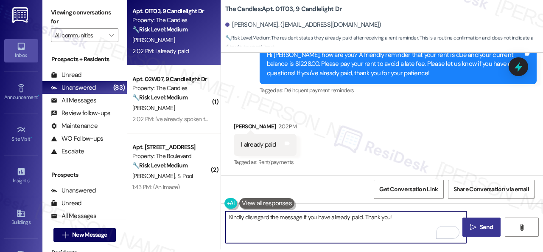
type textarea "Kindly disregard the message if you have already paid. Thank you!"
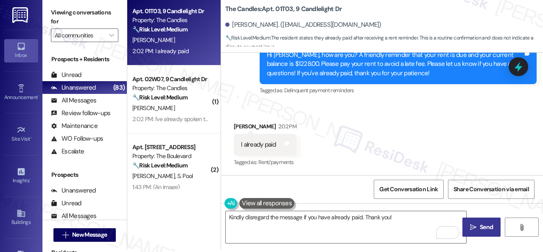
click at [480, 229] on span "Send" at bounding box center [486, 226] width 13 height 9
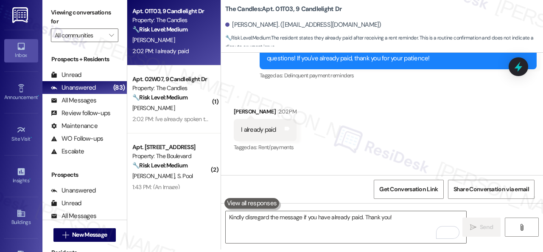
scroll to position [8690, 0]
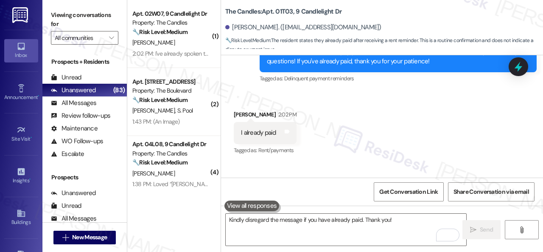
drag, startPoint x: 208, startPoint y: 124, endPoint x: 293, endPoint y: 127, distance: 85.4
click at [209, 124] on div "Apt. [STREET_ADDRESS] Property: The Boulevard 🔧 Risk Level: Medium The resident…" at bounding box center [173, 102] width 93 height 68
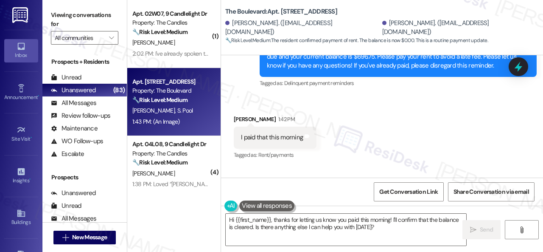
scroll to position [5336, 0]
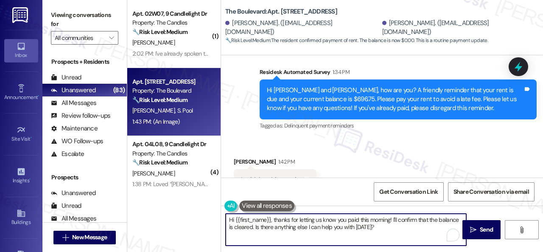
drag, startPoint x: 233, startPoint y: 216, endPoint x: 198, endPoint y: 209, distance: 35.6
click at [198, 209] on div "( 1 ) Apt. 02W07, 9 Candlelight Dr Property: The Candles 🔧 Risk Level: Medium T…" at bounding box center [335, 126] width 416 height 252
paste textarea "Kindly disregard the message if you have already paid. Thank you!"
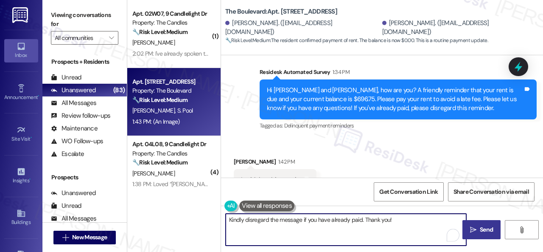
type textarea "Kindly disregard the message if you have already paid. Thank you!"
click at [487, 231] on span "Send" at bounding box center [486, 229] width 13 height 9
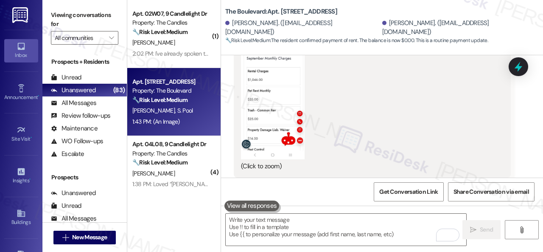
scroll to position [5675, 0]
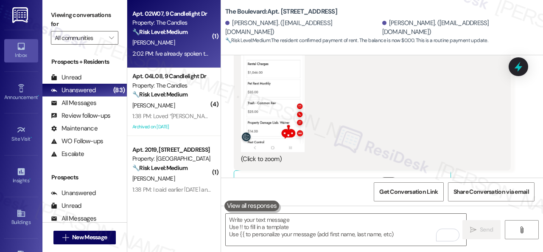
click at [187, 46] on div "[PERSON_NAME]" at bounding box center [172, 42] width 80 height 11
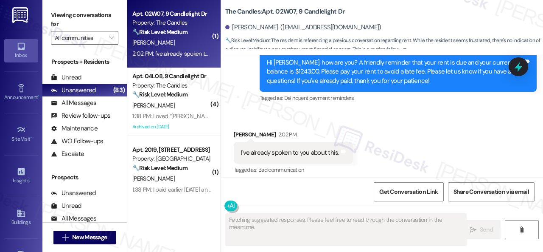
scroll to position [3027, 0]
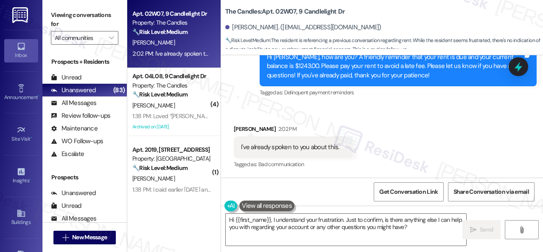
click at [256, 115] on div "Received via SMS [PERSON_NAME] 2:02 PM I've already spoken to you about this. T…" at bounding box center [382, 141] width 322 height 72
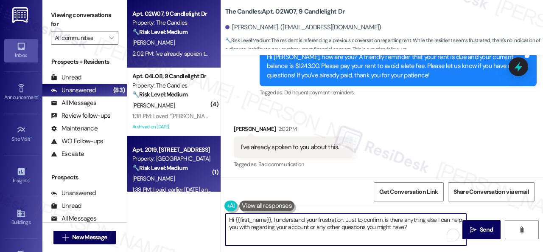
drag, startPoint x: 369, startPoint y: 225, endPoint x: 133, endPoint y: 191, distance: 237.8
click at [133, 191] on div "Apt. 02W07, 9 Candlelight Dr Property: The Candles 🔧 Risk Level: Medium The res…" at bounding box center [335, 126] width 416 height 252
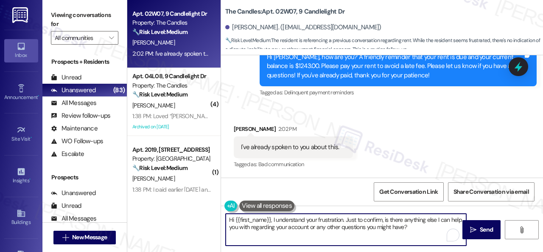
paste textarea "Please disregard the reminder message if you have already spoken with someone f…"
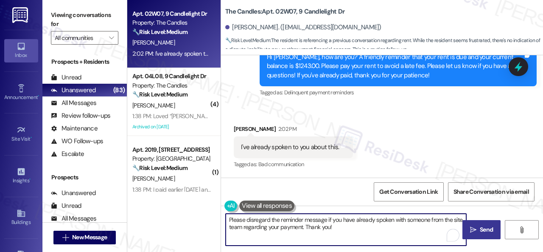
type textarea "Please disregard the reminder message if you have already spoken with someone f…"
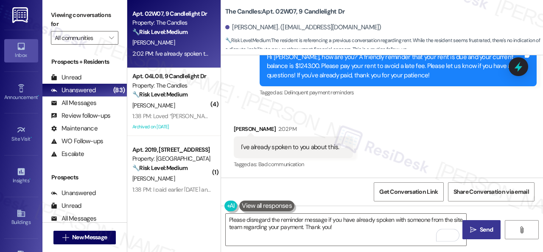
click at [472, 228] on icon "" at bounding box center [473, 229] width 6 height 7
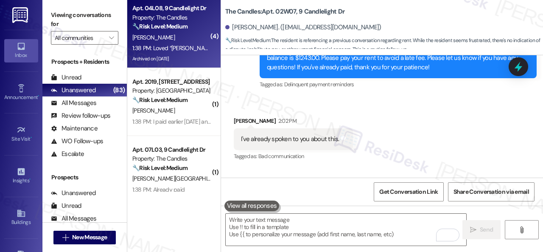
click at [183, 42] on div "[PERSON_NAME]" at bounding box center [172, 37] width 80 height 11
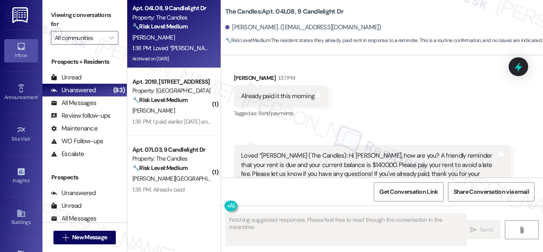
scroll to position [19079, 0]
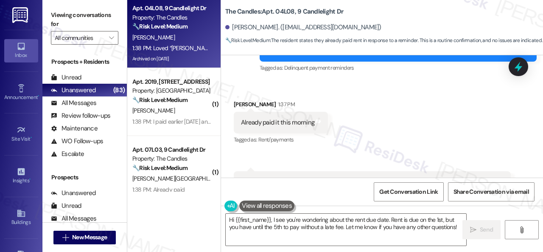
click at [261, 96] on div "Received via SMS [PERSON_NAME] 1:37 PM Already paid it this morning Tags and no…" at bounding box center [382, 171] width 322 height 180
click at [262, 216] on textarea "Hi {{first_name}}, I see you're wondering about the rent due date. Rent is due …" at bounding box center [346, 230] width 241 height 32
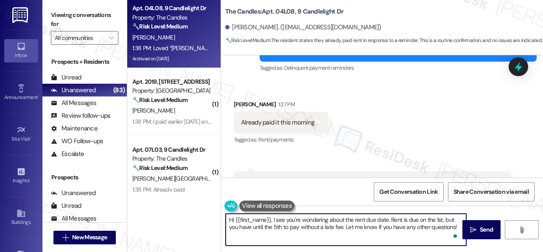
paste textarea "Kindly disregard the message if you have already paid. Thank you"
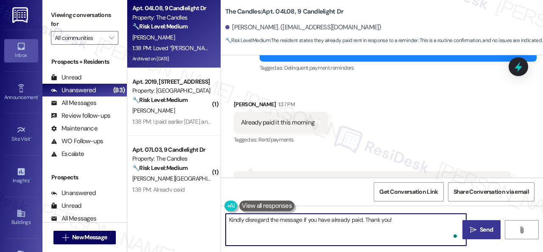
type textarea "Kindly disregard the message if you have already paid. Thank you!"
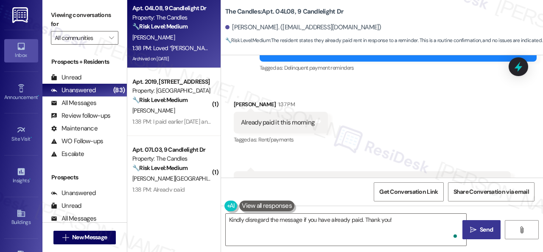
click at [480, 229] on span "Send" at bounding box center [486, 229] width 13 height 9
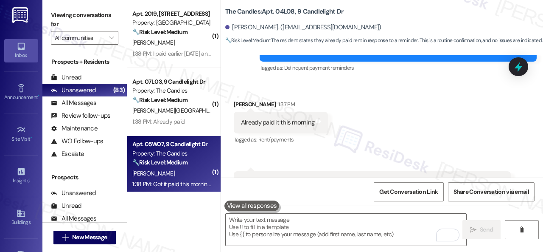
scroll to position [19163, 0]
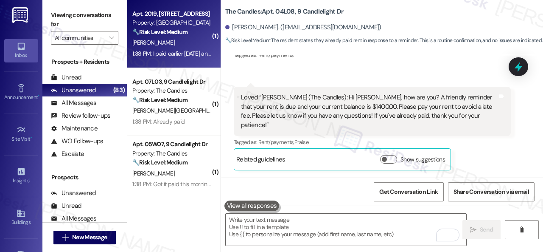
click at [167, 36] on div "🔧 Risk Level: Medium The resident confirmed they paid their rent after receivin…" at bounding box center [171, 32] width 79 height 9
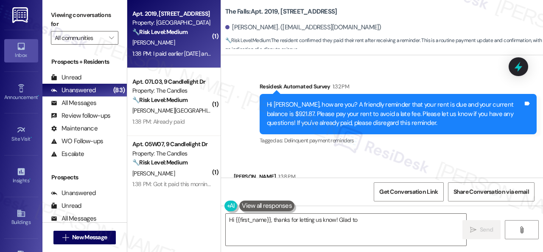
scroll to position [912, 0]
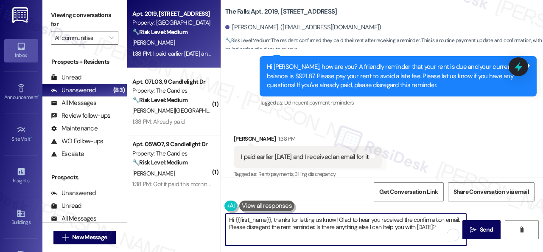
drag, startPoint x: 441, startPoint y: 228, endPoint x: 154, endPoint y: 192, distance: 289.7
click at [154, 192] on div "Apt. 2019, 6565 W Foxridge Dr Property: The Falls 🔧 Risk Level: Medium The resi…" at bounding box center [335, 126] width 416 height 252
paste textarea "Kindly disregard the message if you have already paid. Thank you!"
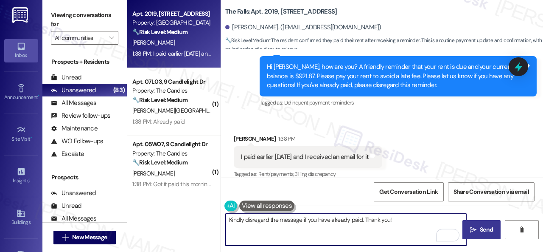
type textarea "Kindly disregard the message if you have already paid. Thank you!"
click at [478, 230] on span "Send" at bounding box center [486, 229] width 17 height 9
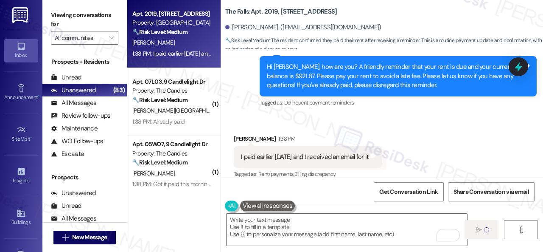
type textarea "Fetching suggested responses. Please feel free to read through the conversation…"
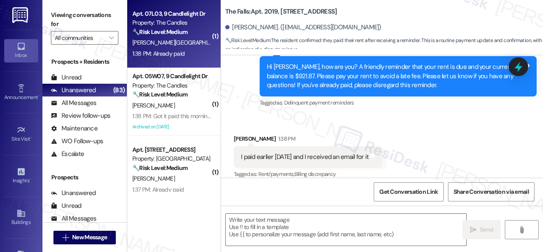
click at [198, 53] on div "1:38 PM: Already paid 1:38 PM: Already paid" at bounding box center [172, 53] width 80 height 11
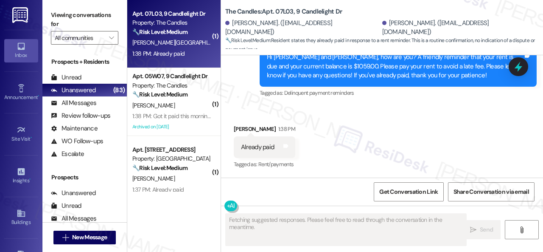
scroll to position [408, 0]
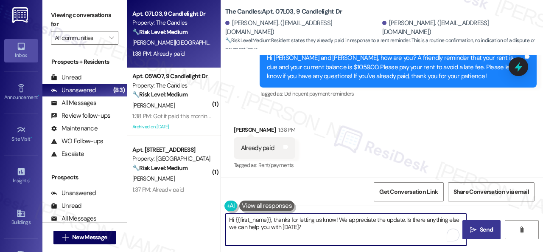
drag, startPoint x: 270, startPoint y: 221, endPoint x: 194, endPoint y: 210, distance: 76.4
click at [194, 210] on div "Apt. 07L03, 9 Candlelight Dr Property: The Candles 🔧 Risk Level: Medium Residen…" at bounding box center [335, 126] width 416 height 252
paste textarea "Kindly disregard the message if you have already paid. Thank you!"
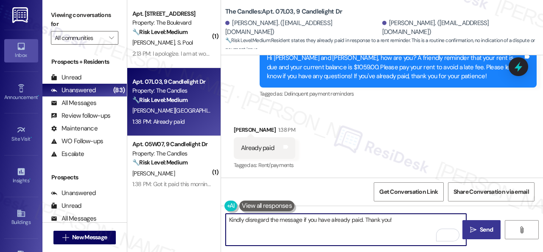
type textarea "Kindly disregard the message if you have already paid. Thank you!"
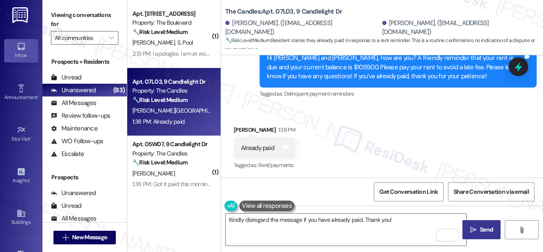
click at [482, 231] on span "Send" at bounding box center [486, 229] width 13 height 9
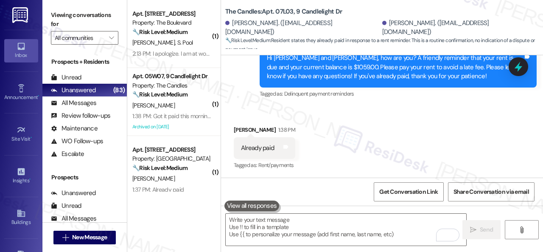
click at [268, 113] on div "Received via SMS Treshaun Lancaster 1:38 PM Already paid Tags and notes Tagged …" at bounding box center [382, 142] width 322 height 72
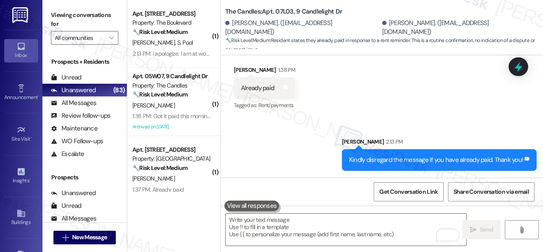
scroll to position [425, 0]
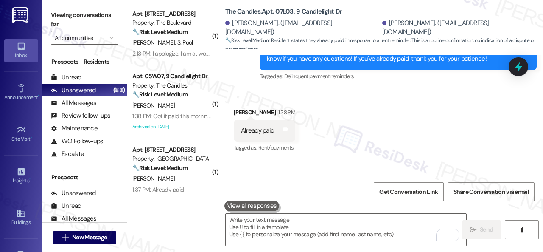
click at [267, 87] on div "Survey, sent via SMS Residesk Automated Survey 1:36 PM Hi Desiree and Treshaun,…" at bounding box center [398, 49] width 290 height 77
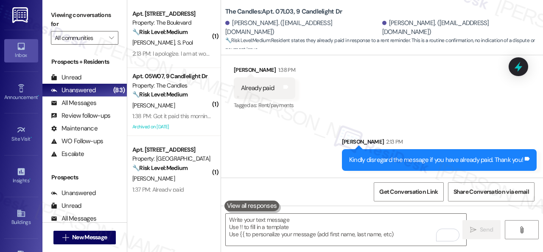
scroll to position [3, 0]
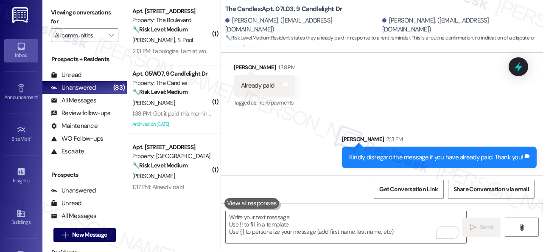
drag, startPoint x: 184, startPoint y: 102, endPoint x: 248, endPoint y: 102, distance: 63.3
click at [185, 102] on div "E. Frank" at bounding box center [172, 103] width 80 height 11
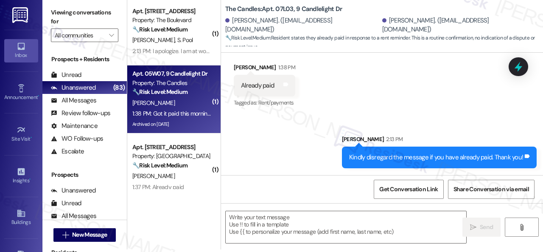
type textarea "Fetching suggested responses. Please feel free to read through the conversation…"
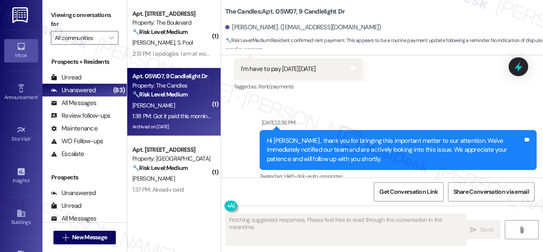
scroll to position [6126, 0]
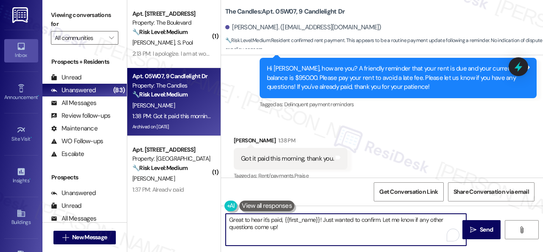
drag, startPoint x: 286, startPoint y: 228, endPoint x: 265, endPoint y: 223, distance: 21.7
click at [184, 215] on div "( 1 ) Apt. 5113, 4800 Skyline Dr Property: The Boulevard 🔧 Risk Level: Medium T…" at bounding box center [335, 126] width 416 height 252
paste textarea "Thanks for the update! Kindly disregard the message if you have already paid. H…"
type textarea "Thanks for the update! Kindly disregard the message if you have already paid. H…"
click at [487, 231] on span "Send" at bounding box center [486, 229] width 13 height 9
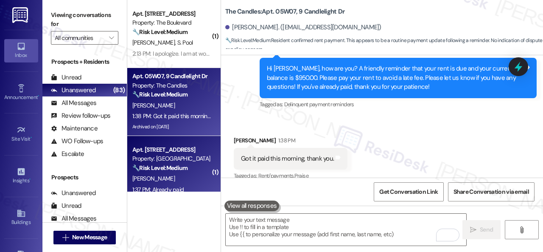
click at [171, 178] on div "G. Castanon" at bounding box center [172, 178] width 80 height 11
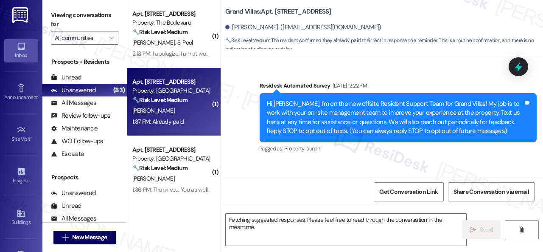
scroll to position [5502, 0]
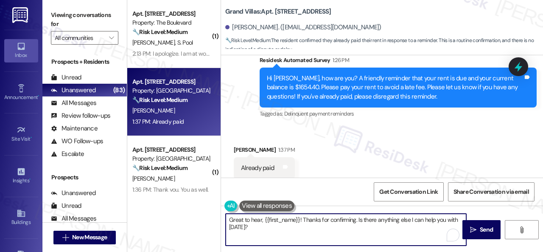
drag, startPoint x: 217, startPoint y: 217, endPoint x: 291, endPoint y: 221, distance: 73.6
click at [194, 211] on div "( 1 ) Apt. 5113, 4800 Skyline Dr Property: The Boulevard 🔧 Risk Level: Medium T…" at bounding box center [335, 126] width 416 height 252
paste textarea "Thanks for the update! Kindly disregard the message if you have already paid. H…"
type textarea "Thanks for the update! Kindly disregard the message if you have already paid. H…"
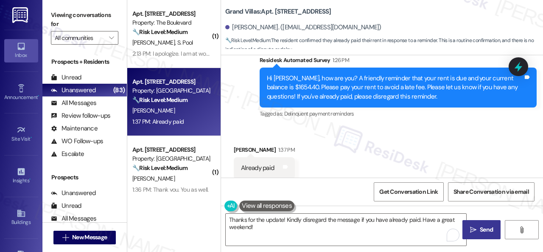
click at [478, 233] on span "Send" at bounding box center [486, 229] width 17 height 9
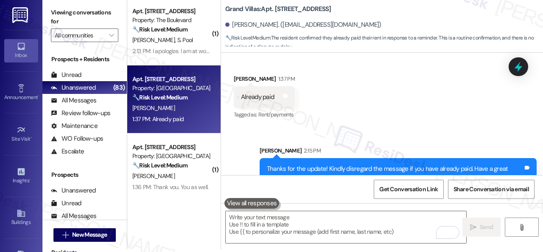
scroll to position [42, 0]
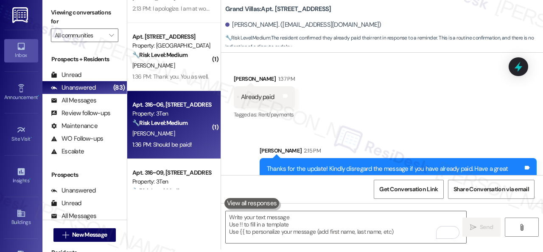
click at [183, 130] on div "D. Hobbs" at bounding box center [172, 133] width 80 height 11
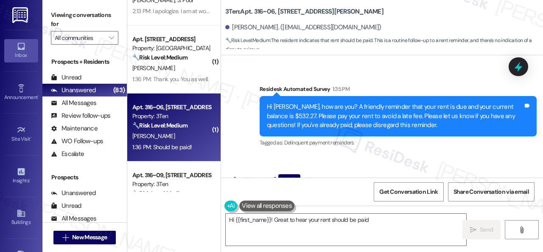
scroll to position [454, 0]
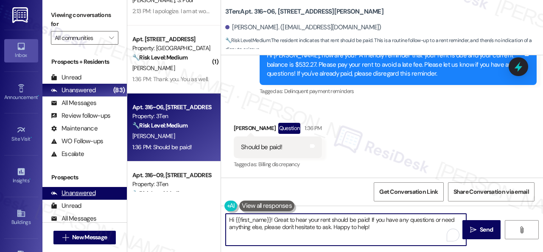
drag, startPoint x: 395, startPoint y: 226, endPoint x: 104, endPoint y: 188, distance: 292.9
click at [104, 188] on div "Viewing conversations for All communities  Prospects + Residents Unread (0) Un…" at bounding box center [292, 126] width 501 height 252
paste textarea "Thanks for the update! Kindly disregard the message if you have already paid. H…"
type textarea "Thanks for the update! Kindly disregard the message if you have already paid. H…"
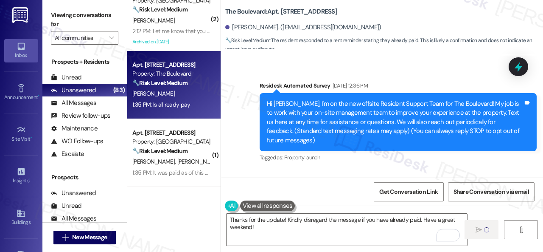
scroll to position [2538, 0]
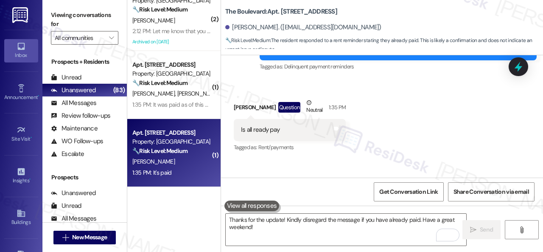
click at [203, 167] on div "1:35 PM: It's paid 1:35 PM: It's paid" at bounding box center [172, 172] width 80 height 11
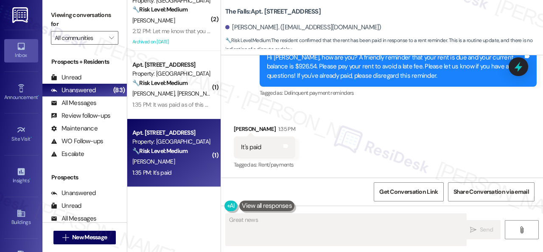
scroll to position [1072, 0]
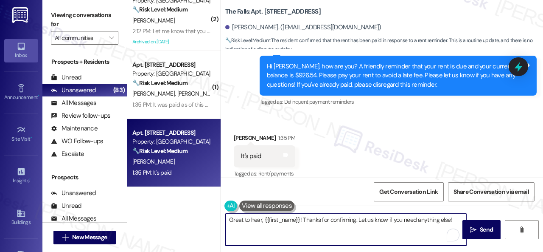
click at [321, 224] on textarea "Great to hear, {{first_name}}! Thanks for confirming. Let us know if you need a…" at bounding box center [346, 230] width 241 height 32
paste textarea "Thanks for the update! Kindly disregard the message if you have already paid. H…"
type textarea "Thanks for the update! Kindly disregard the message if you have already paid. H…"
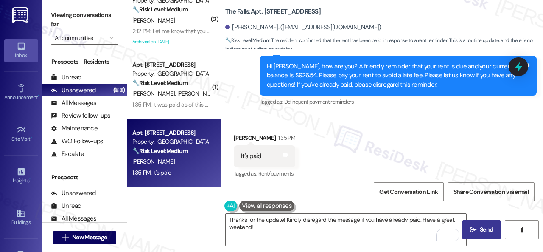
click at [485, 230] on span "Send" at bounding box center [486, 229] width 13 height 9
type textarea "Great to hear, {{first_name}}! Thanks for confirming. Let us know if you need a…"
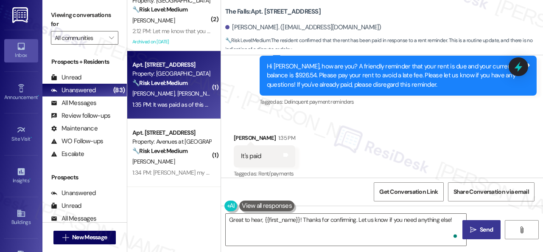
click at [189, 98] on div "[PERSON_NAME] [PERSON_NAME]" at bounding box center [172, 93] width 80 height 11
type textarea "Fetching suggested responses. Please feel free to read through the conversation…"
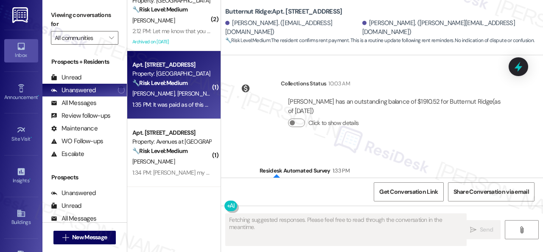
scroll to position [2270, 0]
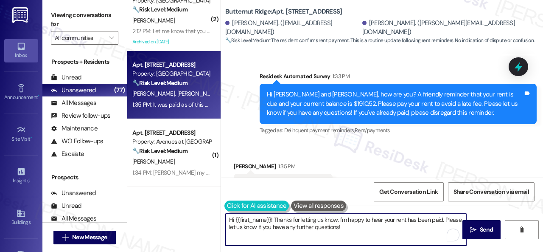
drag, startPoint x: 211, startPoint y: 209, endPoint x: 228, endPoint y: 207, distance: 18.0
click at [197, 207] on div "( 1 ) Apt. [STREET_ADDRESS] Property: The Boulevard 🔧 Risk Level: Medium The re…" at bounding box center [335, 126] width 416 height 252
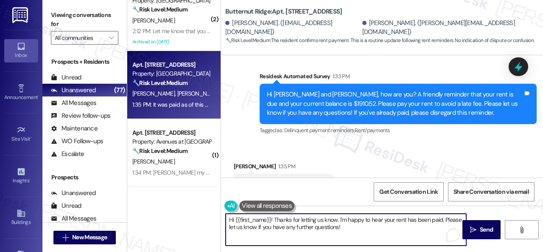
paste textarea "Thanks for the update! Kindly disregard the message if you have already paid. H…"
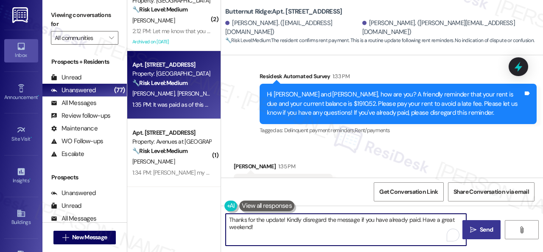
type textarea "Thanks for the update! Kindly disregard the message if you have already paid. H…"
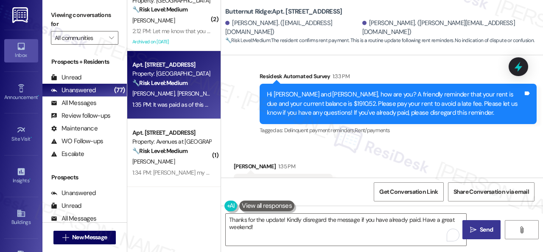
click at [489, 228] on span "Send" at bounding box center [486, 229] width 13 height 9
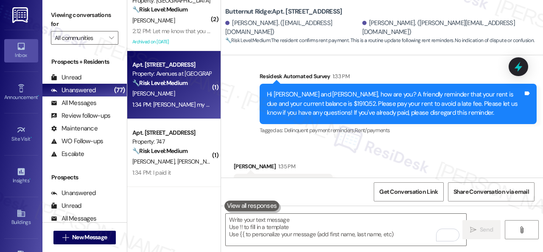
click at [186, 97] on div "[PERSON_NAME]" at bounding box center [172, 93] width 80 height 11
type textarea "Fetching suggested responses. Please feel free to read through the conversation…"
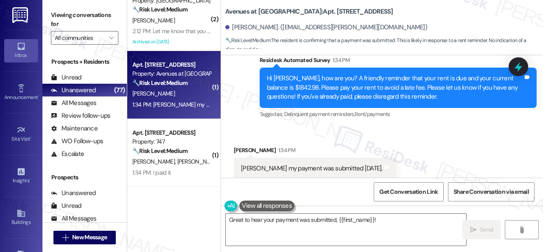
scroll to position [1882, 0]
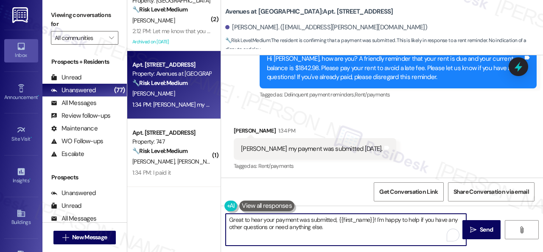
drag, startPoint x: 291, startPoint y: 225, endPoint x: 167, endPoint y: 211, distance: 124.7
click at [168, 211] on div "( 1 ) Apt. [STREET_ADDRESS] Property: The Boulevard 🔧 Risk Level: Medium The re…" at bounding box center [335, 126] width 416 height 252
paste textarea "Thanks for the update! Kindly disregard the message if you have already paid. H…"
type textarea "Thanks for the update! Kindly disregard the message if you have already paid. H…"
click at [474, 227] on span " Send" at bounding box center [482, 229] width 27 height 9
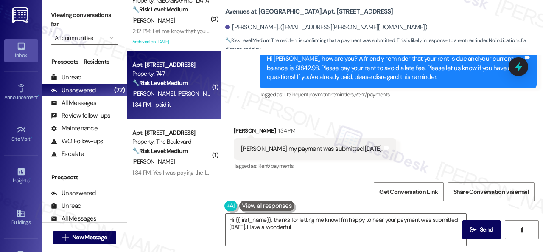
type textarea "Hi {{first_name}}, thanks for letting me know! I'm happy to hear your payment w…"
click at [184, 75] on div "Property: 747" at bounding box center [171, 73] width 79 height 9
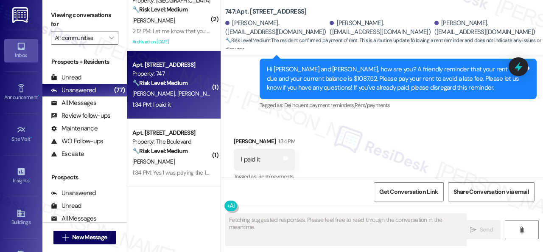
scroll to position [4691, 0]
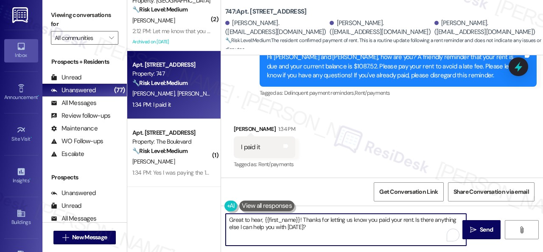
drag, startPoint x: 316, startPoint y: 227, endPoint x: 209, endPoint y: 212, distance: 108.4
click at [209, 212] on div "( 1 ) Apt. [STREET_ADDRESS] Property: The Boulevard 🔧 Risk Level: Medium The re…" at bounding box center [335, 126] width 416 height 252
paste textarea "Thanks for the update! Kindly disregard the message if you have already paid. H…"
type textarea "Thanks for the update! Kindly disregard the message if you have already paid. H…"
click at [482, 228] on span "Send" at bounding box center [486, 229] width 13 height 9
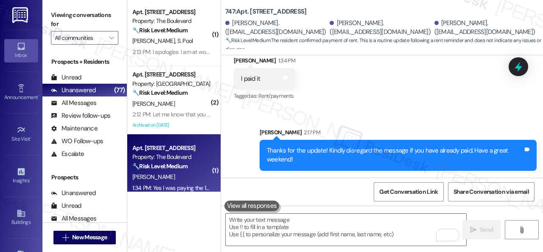
scroll to position [0, 0]
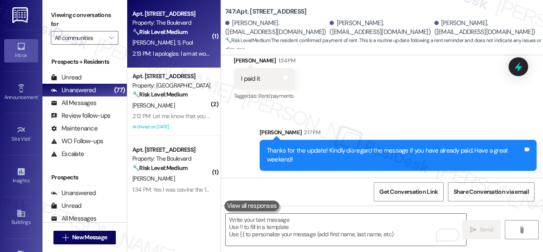
click at [194, 44] on div "[PERSON_NAME] S. Pool" at bounding box center [172, 42] width 80 height 11
type textarea "Fetching suggested responses. Please feel free to read through the conversation…"
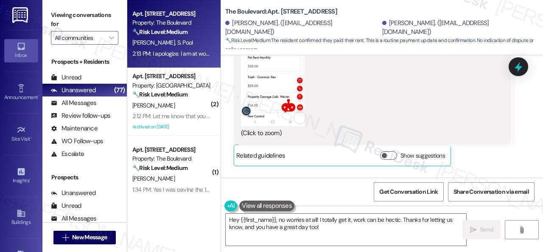
scroll to position [5837, 0]
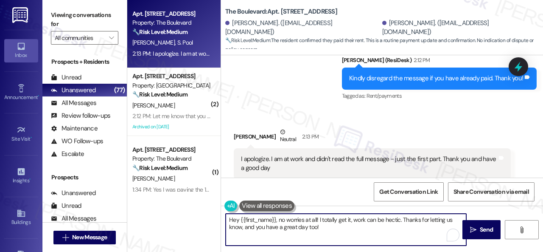
drag, startPoint x: 321, startPoint y: 228, endPoint x: 156, endPoint y: 209, distance: 166.2
click at [157, 209] on div "Apt. [STREET_ADDRESS] Property: The Boulevard 🔧 Risk Level: Medium The resident…" at bounding box center [335, 126] width 416 height 252
type textarea "No worries. Have a great weekend!"
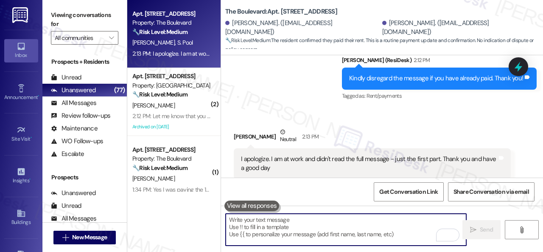
scroll to position [5837, 0]
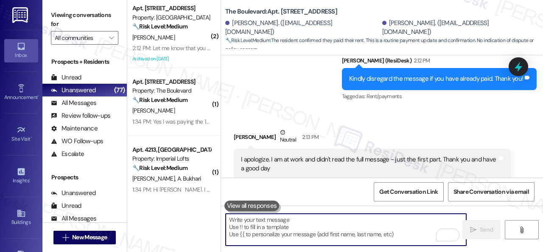
drag, startPoint x: 191, startPoint y: 36, endPoint x: 231, endPoint y: 72, distance: 53.5
click at [189, 36] on div "[PERSON_NAME]" at bounding box center [172, 37] width 80 height 11
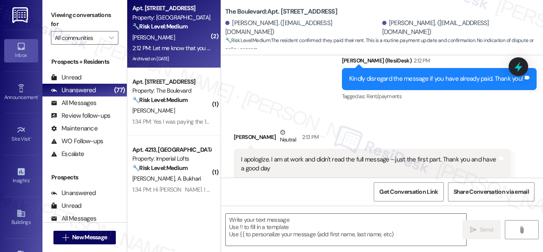
type textarea "Fetching suggested responses. Please feel free to read through the conversation…"
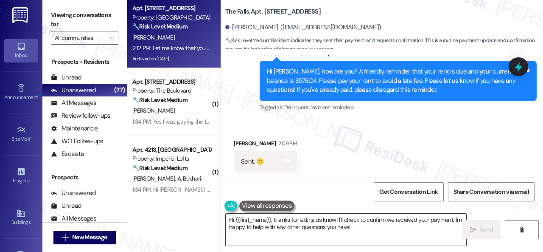
scroll to position [5059, 0]
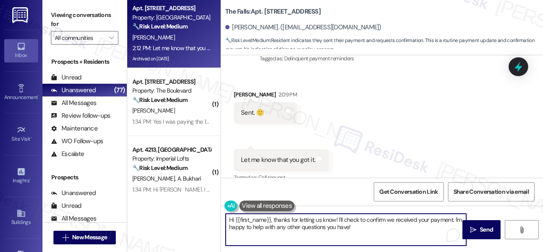
drag, startPoint x: 373, startPoint y: 229, endPoint x: 194, endPoint y: 216, distance: 178.8
click at [194, 216] on div "Apt. 2048, [STREET_ADDRESS] Property: The Falls 🔧 Risk Level: Medium Resident i…" at bounding box center [335, 126] width 416 height 252
paste textarea "Thanks for the update! Kindly disregard the message if you have already paid. H…"
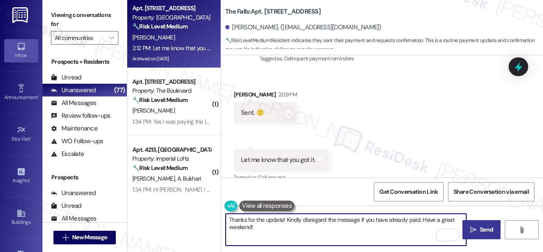
type textarea "Thanks for the update! Kindly disregard the message if you have already paid. H…"
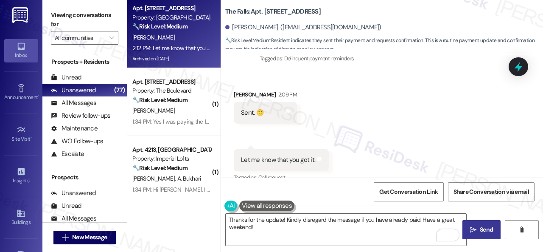
click at [484, 228] on span "Send" at bounding box center [486, 229] width 13 height 9
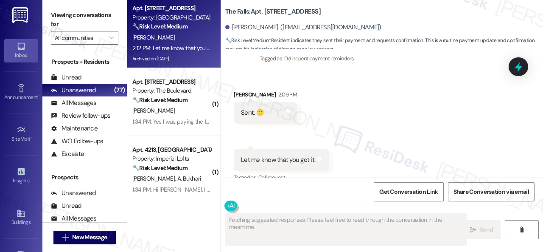
scroll to position [5058, 0]
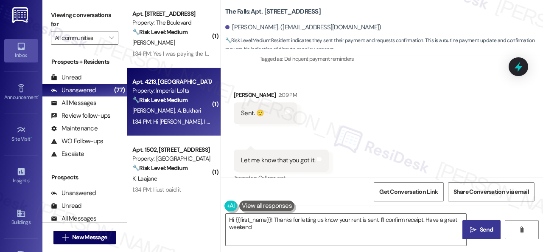
type textarea "Hi {{first_name}}! Thanks for letting us know your rent is sent. I'll confirm r…"
click at [185, 113] on div "[PERSON_NAME] [PERSON_NAME]" at bounding box center [172, 110] width 80 height 11
type textarea "Fetching suggested responses. Please feel free to read through the conversation…"
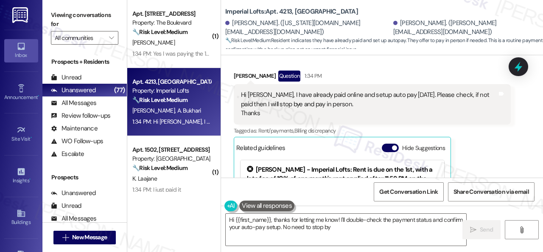
scroll to position [321, 0]
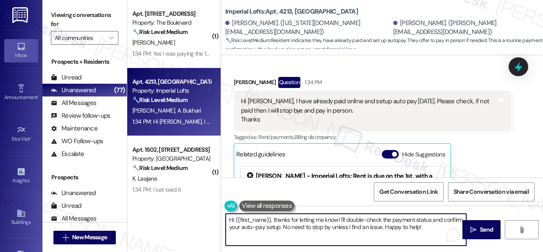
drag, startPoint x: 446, startPoint y: 229, endPoint x: 139, endPoint y: 192, distance: 309.1
click at [133, 192] on div "( 1 ) Apt. 5178, [STREET_ADDRESS] Property: The Boulevard 🔧 Risk Level: Medium …" at bounding box center [335, 126] width 416 height 252
paste textarea "Thanks for the update! Kindly disregard the message if you have already paid. H…"
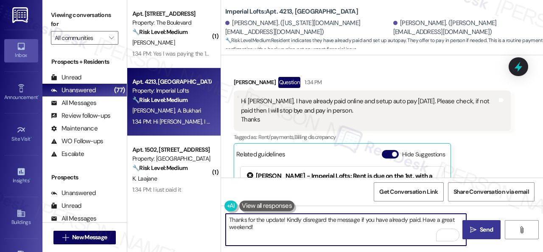
type textarea "Thanks for the update! Kindly disregard the message if you have already paid. H…"
click at [487, 226] on span "Send" at bounding box center [486, 229] width 13 height 9
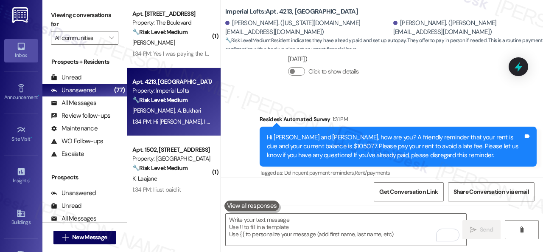
type textarea "Fetching suggested responses. Please feel free to read through the conversation…"
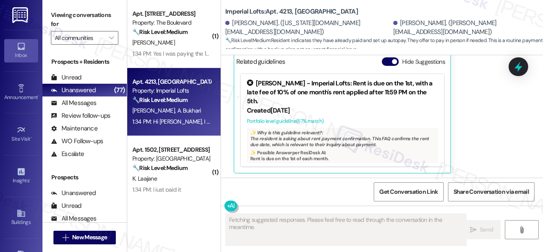
scroll to position [457, 0]
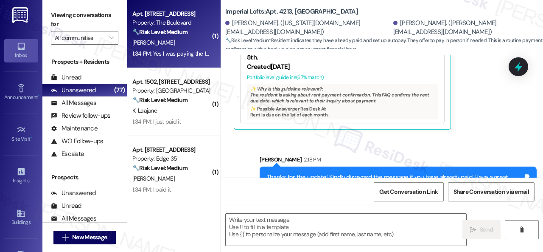
click at [183, 45] on div "[PERSON_NAME]" at bounding box center [172, 42] width 80 height 11
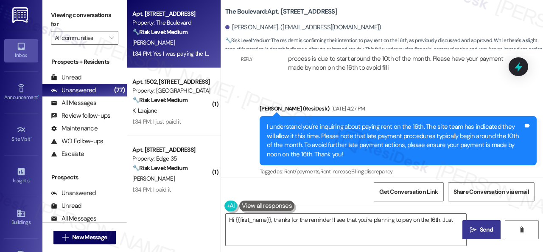
scroll to position [3040, 0]
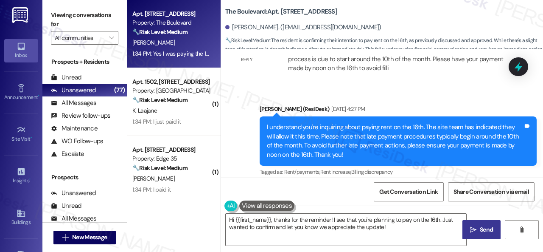
click at [259, 102] on div "Sent via SMS [PERSON_NAME] (ResiDesk) [DATE] 4:27 PM I understand you're inquir…" at bounding box center [398, 141] width 290 height 86
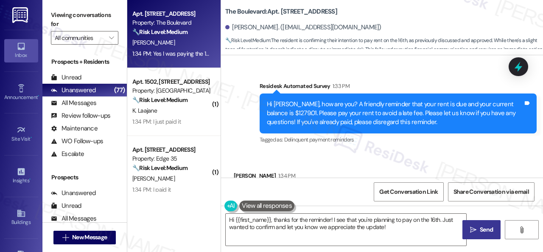
scroll to position [3295, 0]
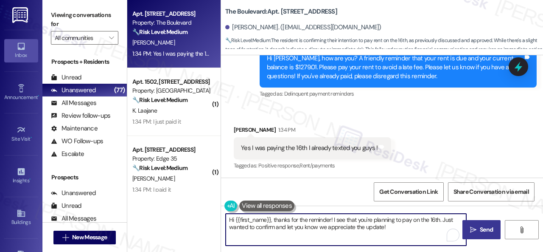
drag, startPoint x: 248, startPoint y: 216, endPoint x: 124, endPoint y: 190, distance: 126.7
click at [139, 193] on div "Apt. 5178, 4800 Skyline Dr Property: The Boulevard 🔧 Risk Level: Medium The res…" at bounding box center [335, 126] width 416 height 252
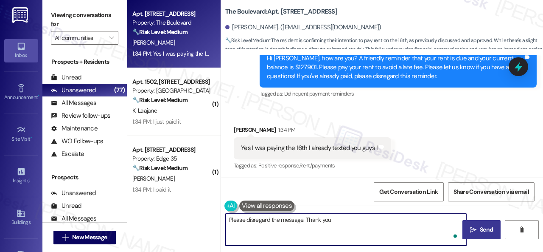
type textarea "Please disregard the message. Thank you."
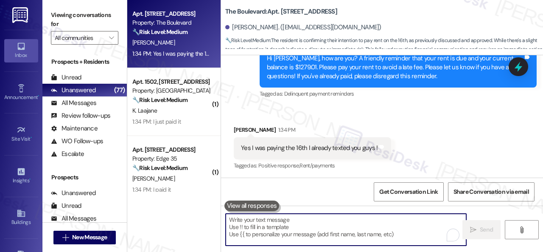
scroll to position [3295, 0]
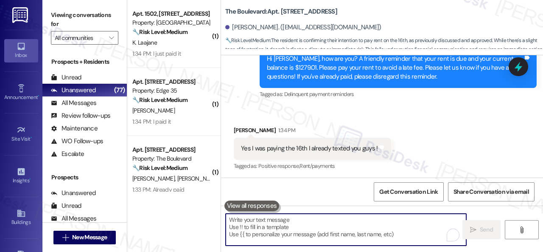
drag, startPoint x: 184, startPoint y: 48, endPoint x: 221, endPoint y: 62, distance: 38.8
click at [183, 48] on div "1:34 PM: I just paid it 1:34 PM: I just paid it" at bounding box center [172, 53] width 80 height 11
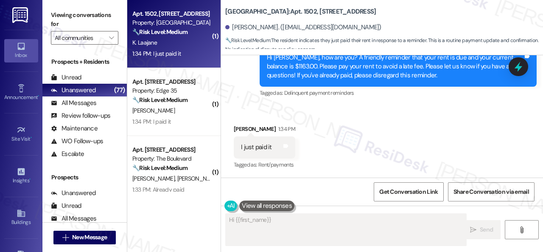
scroll to position [575, 0]
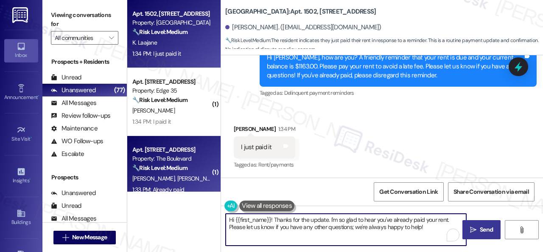
drag, startPoint x: 301, startPoint y: 214, endPoint x: 168, endPoint y: 181, distance: 137.3
click at [168, 181] on div "Apt. 1502, 8755 W 121st Terrace Property: Springhill 🔧 Risk Level: Medium The r…" at bounding box center [335, 126] width 416 height 252
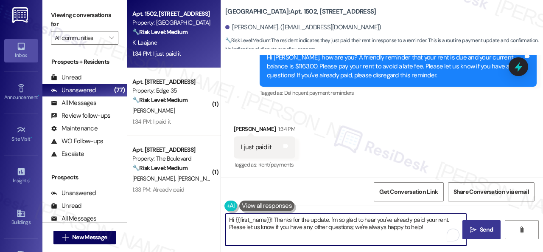
paste textarea "Thanks for the update! Kindly disregard the message if you have already paid. H…"
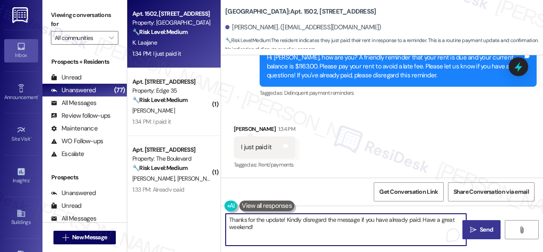
type textarea "Thanks for the update! Kindly disregard the message if you have already paid. H…"
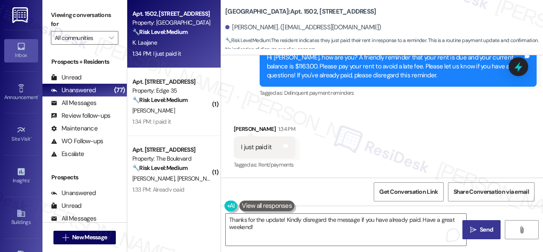
click at [478, 225] on span "Send" at bounding box center [486, 229] width 17 height 9
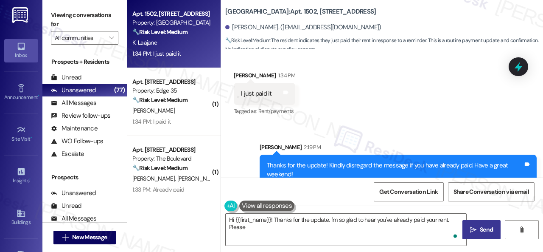
scroll to position [652, 0]
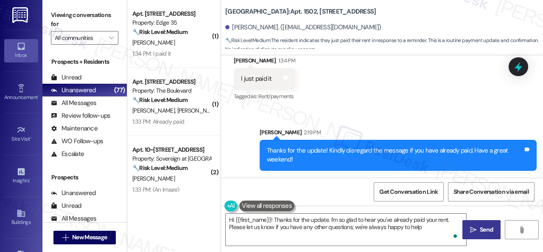
type textarea "Hi {{first_name}}! Thanks for the update. I'm so glad to hear you've already pa…"
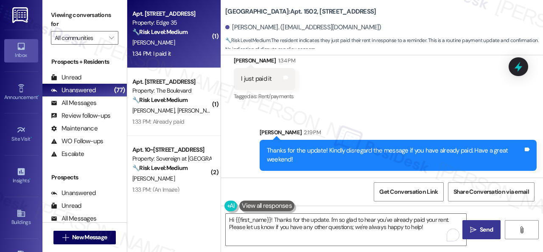
click at [178, 41] on div "A. Dale" at bounding box center [172, 42] width 80 height 11
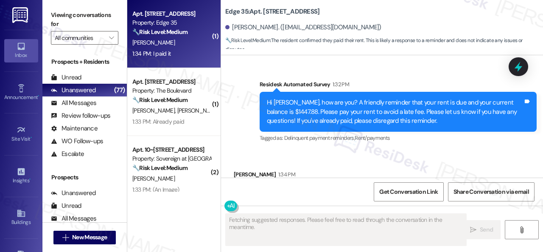
scroll to position [915, 0]
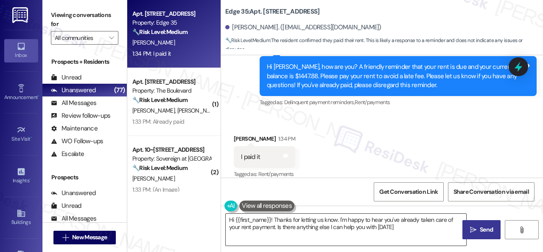
type textarea "Hi {{first_name}}! Thanks for letting us know. I'm happy to hear you've already…"
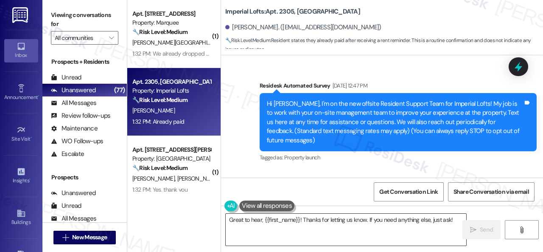
scroll to position [2308, 0]
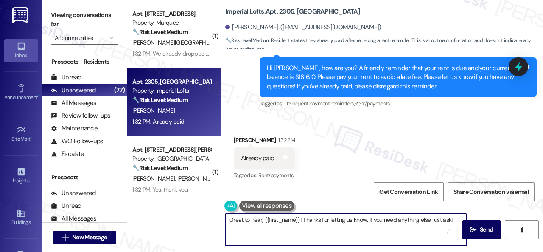
drag, startPoint x: 451, startPoint y: 218, endPoint x: 187, endPoint y: 215, distance: 264.1
click at [187, 215] on div "( 1 ) Apt. [STREET_ADDRESS] Property: Marquee 🔧 Risk Level: Medium The resident…" at bounding box center [335, 126] width 416 height 252
paste textarea "Thanks for the update! Kindly disregard the message if you have already paid. H…"
type textarea "Thanks for the update! Kindly disregard the message if you have already paid. H…"
click at [473, 225] on button " Send" at bounding box center [482, 229] width 38 height 19
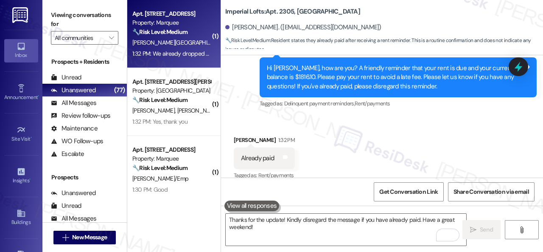
click at [194, 41] on div "[PERSON_NAME] D. Jammidi" at bounding box center [172, 42] width 80 height 11
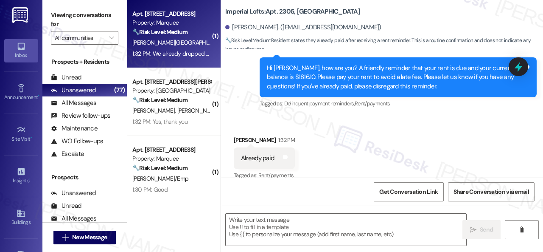
type textarea "Fetching suggested responses. Please feel free to read through the conversation…"
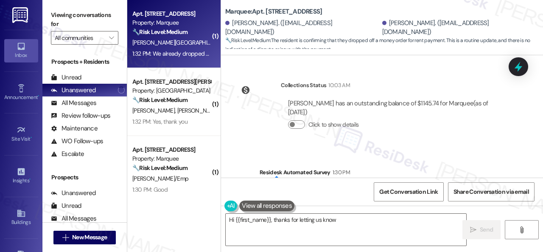
scroll to position [2021, 0]
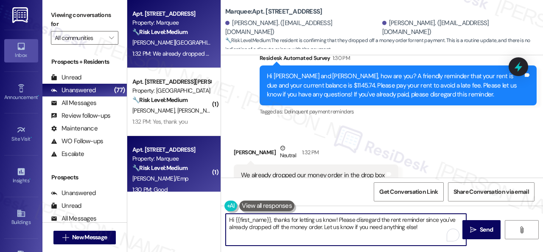
drag, startPoint x: 427, startPoint y: 229, endPoint x: 156, endPoint y: 191, distance: 273.1
click at [156, 191] on div "Apt. [STREET_ADDRESS] Property: Marquee 🔧 Risk Level: Medium The resident is co…" at bounding box center [335, 126] width 416 height 252
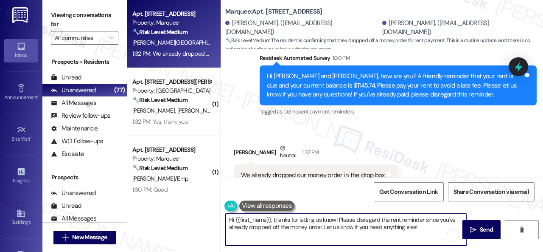
paste textarea "Thanks for the update! Kindly disregard the message if you have already paid. H…"
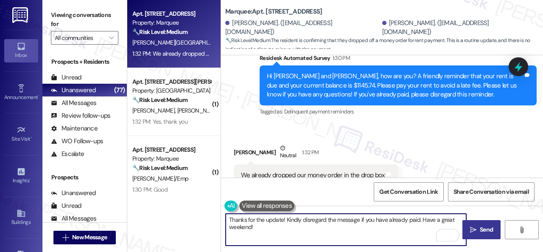
type textarea "Thanks for the update! Kindly disregard the message if you have already paid. H…"
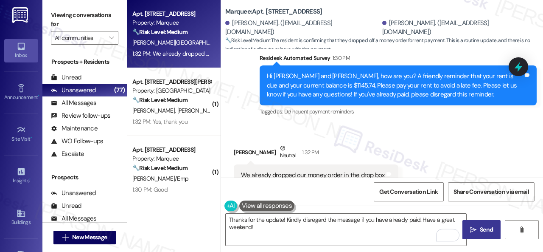
click at [480, 230] on span "Send" at bounding box center [486, 229] width 13 height 9
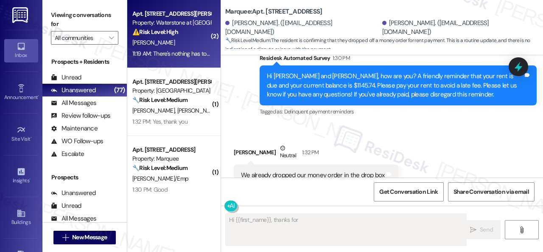
type textarea "Hi {{first_name}}, thanks for"
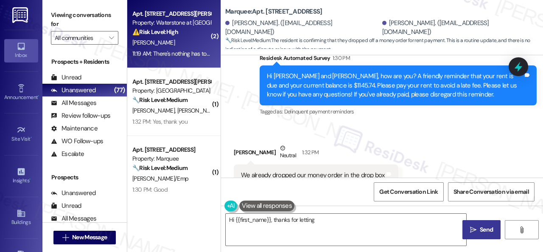
click at [180, 51] on div "11:19 AM: There's nothing has to be done on my end right? 11:19 AM: There's not…" at bounding box center [201, 54] width 139 height 8
type textarea "Hi {{first_name}}, thanks for letting us know! I'll make a note of"
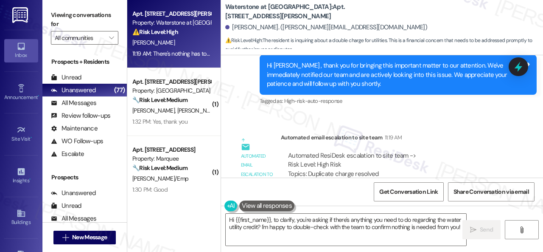
scroll to position [11038, 0]
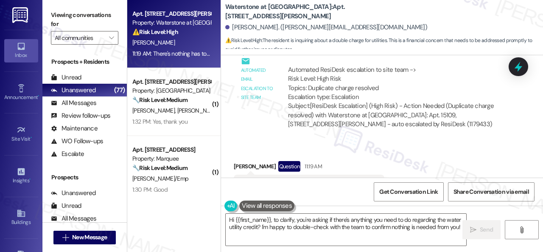
drag, startPoint x: 202, startPoint y: 214, endPoint x: 191, endPoint y: 202, distance: 16.2
click at [198, 208] on div "Apt. 15109, [STREET_ADDRESS][PERSON_NAME] Property: Waterstone at [GEOGRAPHIC_D…" at bounding box center [335, 126] width 416 height 252
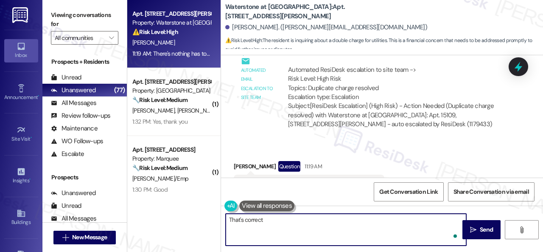
type textarea "That's correct."
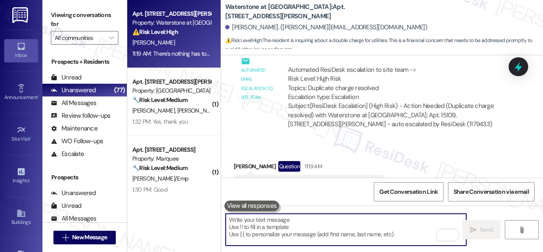
scroll to position [11037, 0]
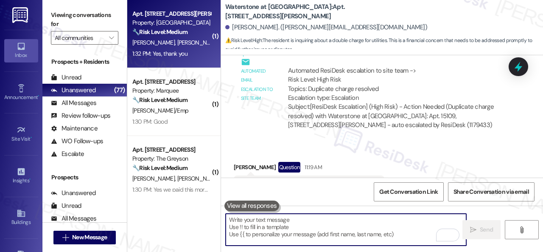
click at [186, 44] on div "[PERSON_NAME] [PERSON_NAME]" at bounding box center [172, 42] width 80 height 11
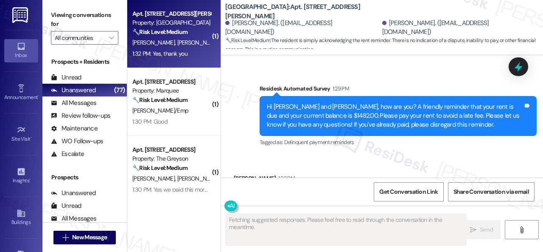
scroll to position [2154, 0]
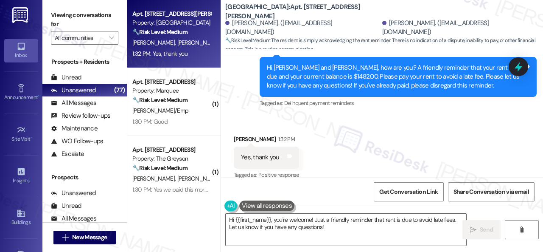
click at [200, 218] on div "Apt. [STREET_ADDRESS][PERSON_NAME] Property: [GEOGRAPHIC_DATA] 🔧 Risk Level: Me…" at bounding box center [335, 126] width 416 height 252
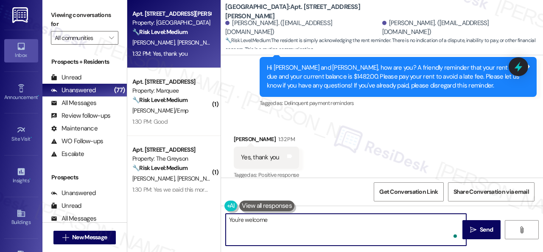
type textarea "You're welcome."
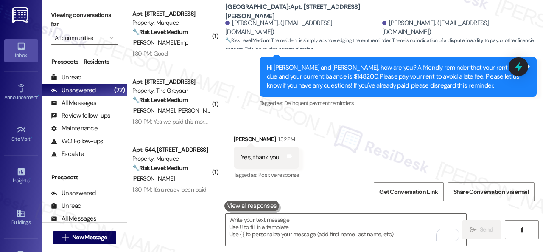
click at [195, 116] on div "1:30 PM: Yes we paid this morning thank you 1:30 PM: Yes we paid this morning t…" at bounding box center [172, 121] width 80 height 11
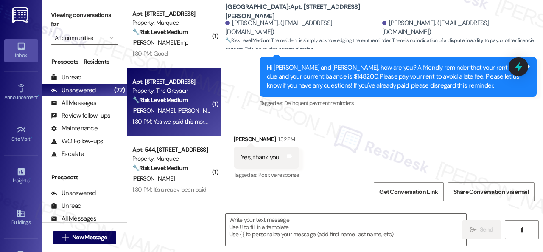
type textarea "Fetching suggested responses. Please feel free to read through the conversation…"
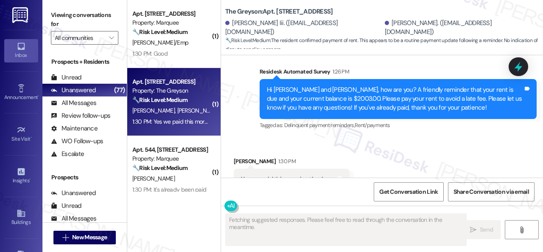
scroll to position [3069, 0]
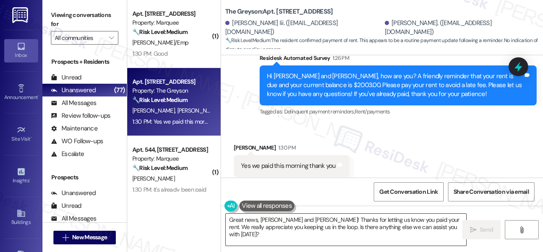
click at [315, 226] on textarea "Great news, [PERSON_NAME] and [PERSON_NAME]! Thanks for letting us know you pai…" at bounding box center [346, 230] width 241 height 32
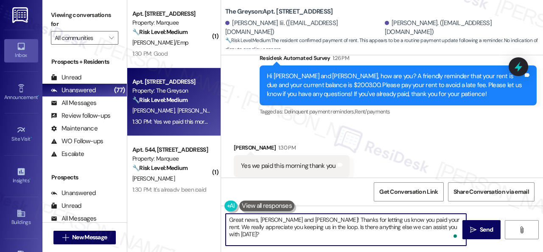
paste textarea "Thanks for the update! Kindly disregard the message if you have already paid. H…"
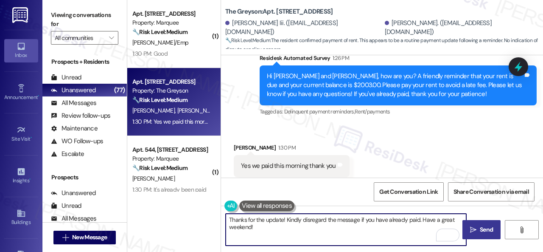
type textarea "Thanks for the update! Kindly disregard the message if you have already paid. H…"
click at [472, 228] on icon "" at bounding box center [473, 229] width 6 height 7
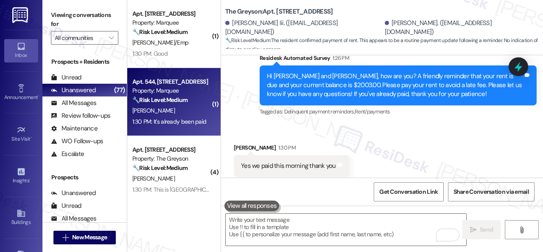
click at [173, 120] on div "1:30 PM: It's already been paid 1:30 PM: It's already been paid" at bounding box center [169, 122] width 74 height 8
type textarea "Fetching suggested responses. Please feel free to read through the conversation…"
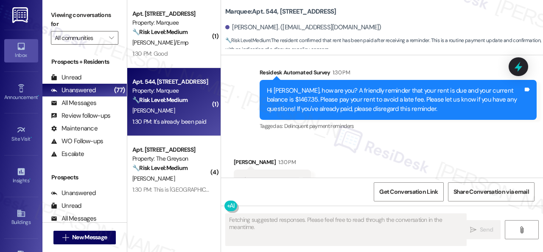
scroll to position [1791, 0]
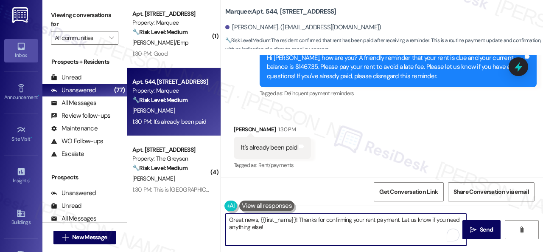
drag, startPoint x: 249, startPoint y: 224, endPoint x: 209, endPoint y: 213, distance: 41.3
click at [209, 213] on div "( 1 ) Apt. 501, 1400 Nicollet Ave Property: Marquee 🔧 Risk Level: Medium The re…" at bounding box center [335, 126] width 416 height 252
paste textarea "Thanks for the update! Kindly disregard the message if you have already paid. H…"
type textarea "Thanks for the update! Kindly disregard the message if you have already paid. H…"
click at [470, 228] on icon "" at bounding box center [473, 229] width 6 height 7
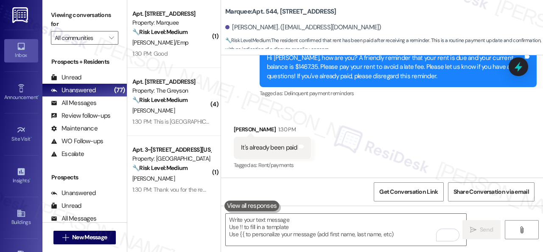
scroll to position [1860, 0]
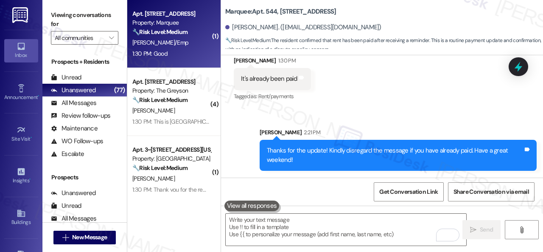
click at [194, 50] on div "1:30 PM: Good 1:30 PM: Good" at bounding box center [172, 53] width 80 height 11
type textarea "Fetching suggested responses. Please feel free to read through the conversation…"
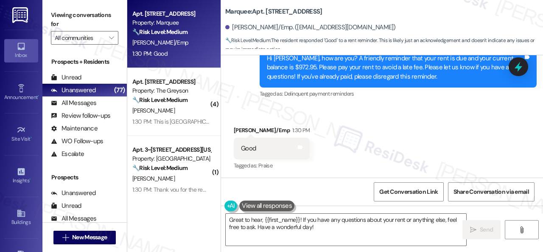
scroll to position [1637, 0]
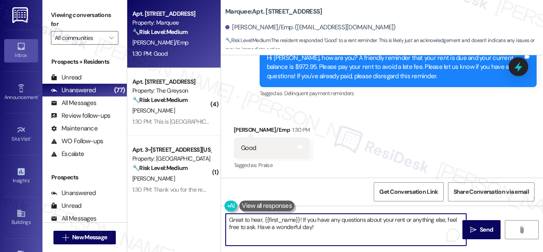
drag, startPoint x: 323, startPoint y: 231, endPoint x: 183, endPoint y: 218, distance: 140.7
click at [183, 218] on div "Apt. 501, 1400 Nicollet Ave Property: Marquee 🔧 Risk Level: Medium The resident…" at bounding box center [335, 126] width 416 height 252
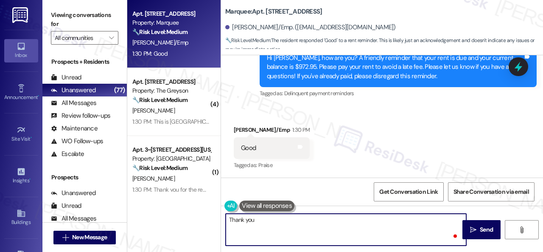
type textarea "Thank you."
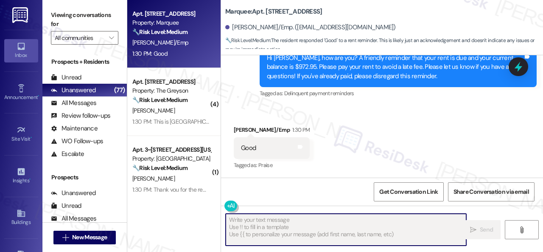
type textarea "Fetching suggested responses. Please feel free to read through the conversation…"
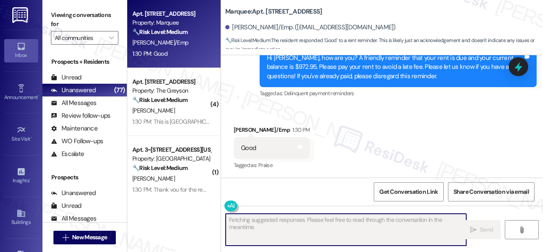
scroll to position [1636, 0]
click at [185, 115] on div "[PERSON_NAME]" at bounding box center [172, 110] width 80 height 11
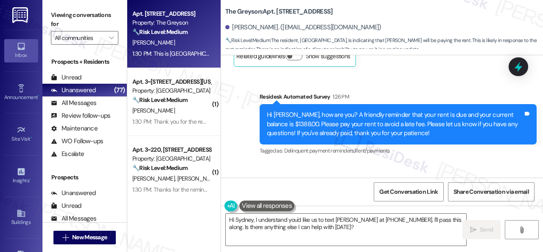
scroll to position [5297, 0]
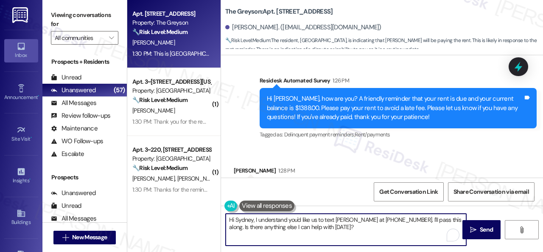
drag, startPoint x: 323, startPoint y: 227, endPoint x: 199, endPoint y: 199, distance: 127.1
click at [199, 199] on div "Apt. 4250RL, 4460 Mountain Laurel Road Property: The Greyson 🔧 Risk Level: Medi…" at bounding box center [335, 126] width 416 height 252
drag, startPoint x: 343, startPoint y: 228, endPoint x: 328, endPoint y: 225, distance: 15.7
click at [342, 228] on textarea "Hi Sydney, I understand you'd like us to text John at 917-291-6266. I'll pass t…" at bounding box center [346, 230] width 241 height 32
click at [259, 222] on textarea "Hi Sydney, I understand you'd like us to text John at 917-291-6266. I'll pass t…" at bounding box center [346, 230] width 241 height 32
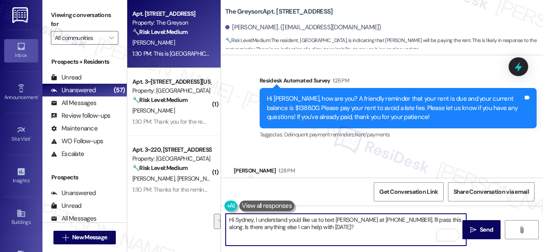
drag, startPoint x: 255, startPoint y: 220, endPoint x: 344, endPoint y: 239, distance: 91.2
click at [342, 239] on textarea "Hi Sydney, I understand you'd like us to text John at 917-291-6266. I'll pass t…" at bounding box center [346, 230] width 241 height 32
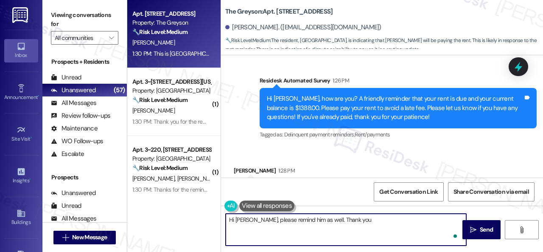
type textarea "Hi Sydney, please remind him as well. Thank you!"
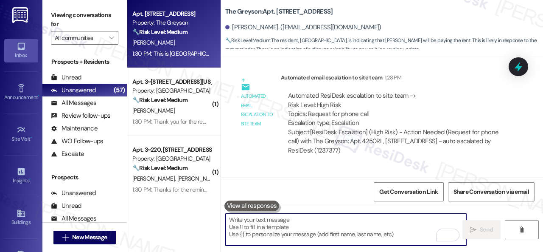
scroll to position [5551, 0]
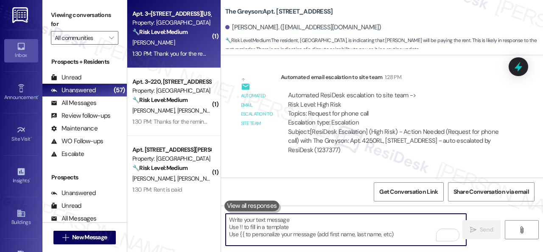
click at [189, 39] on div "S. Gibson" at bounding box center [172, 42] width 80 height 11
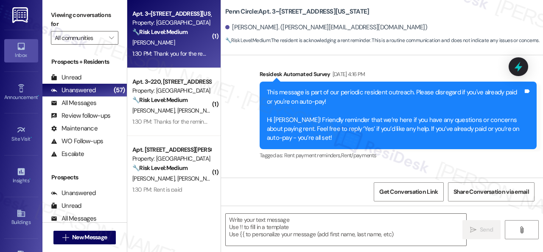
type textarea "Fetching suggested responses. Please feel free to read through the conversation…"
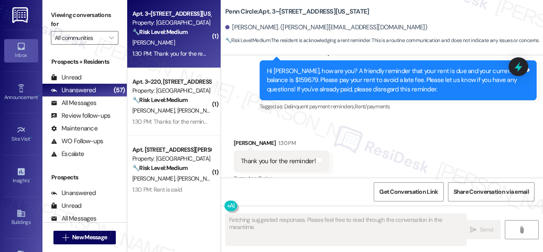
scroll to position [1272, 0]
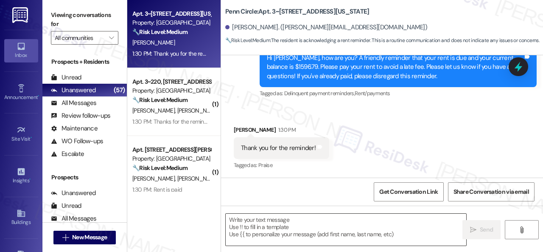
click at [287, 231] on textarea at bounding box center [346, 230] width 241 height 32
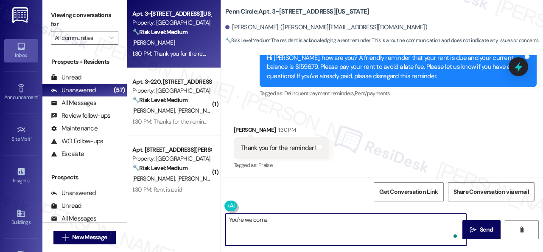
type textarea "You're welcome!"
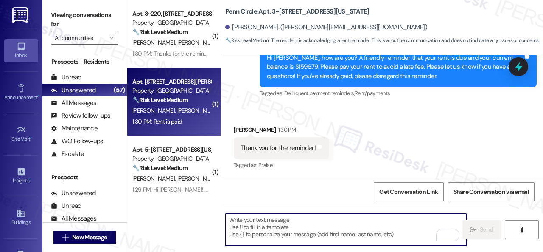
click at [222, 114] on span "[PERSON_NAME]" at bounding box center [243, 111] width 42 height 8
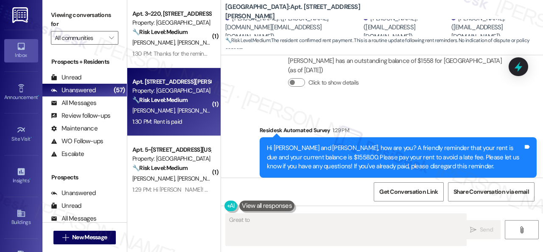
scroll to position [683, 0]
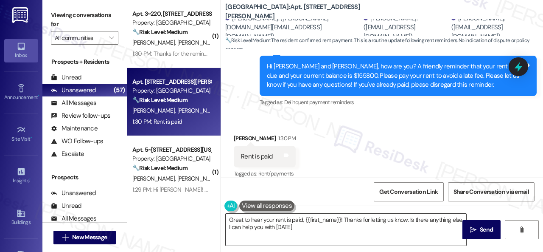
type textarea "Great to hear your rent is paid, {{first_name}}! Thanks for letting us know. Is…"
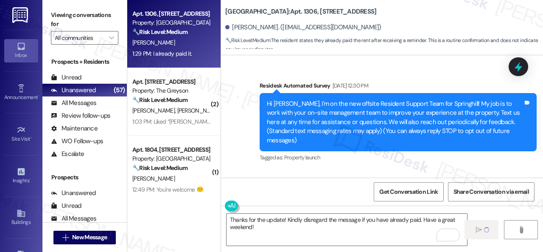
scroll to position [1771, 0]
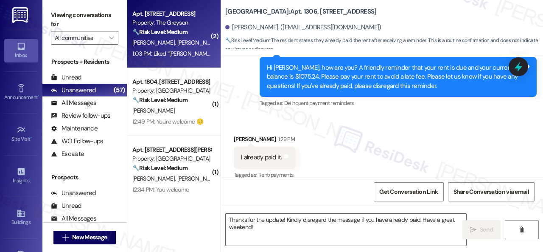
click at [185, 48] on div "1:03 PM: Liked “[PERSON_NAME] (The Greyson): Thanks for the update! I'm ha…” 1:…" at bounding box center [172, 53] width 80 height 11
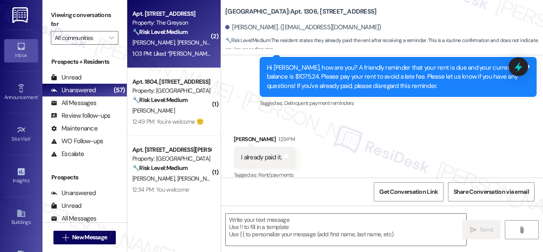
type textarea "Fetching suggested responses. Please feel free to read through the conversation…"
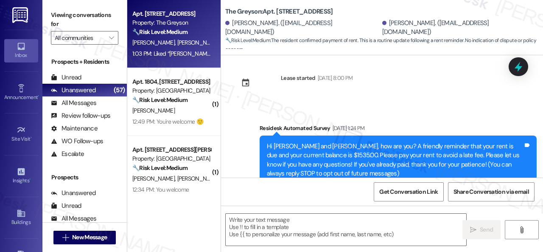
scroll to position [0, 0]
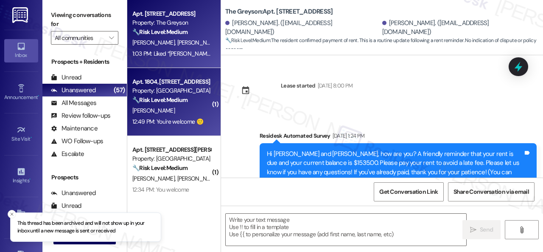
click at [183, 112] on div "T. Caton" at bounding box center [172, 110] width 80 height 11
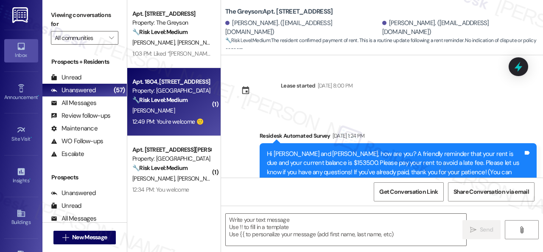
type textarea "Fetching suggested responses. Please feel free to read through the conversation…"
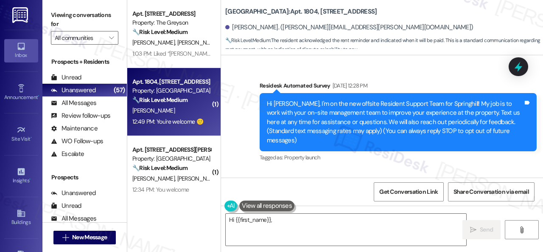
scroll to position [5200, 0]
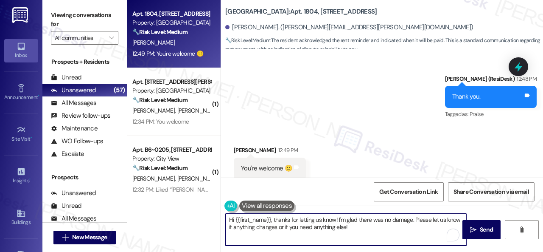
drag, startPoint x: 358, startPoint y: 227, endPoint x: 203, endPoint y: 204, distance: 156.7
click at [203, 204] on div "Apt. 1804, 8755 W 121st Terrace Property: Springhill 🔧 Risk Level: Medium The r…" at bounding box center [335, 126] width 416 height 252
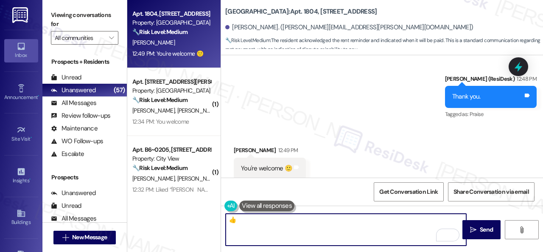
type textarea "👍"
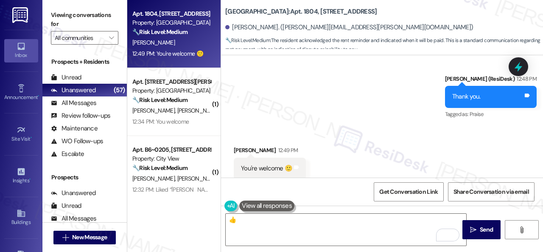
click at [484, 241] on div "👍  Send " at bounding box center [382, 237] width 322 height 64
click at [484, 239] on div "👍  Send " at bounding box center [382, 237] width 322 height 64
click at [484, 233] on span "Send" at bounding box center [486, 229] width 13 height 9
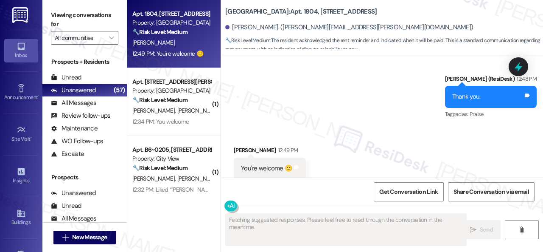
scroll to position [5199, 0]
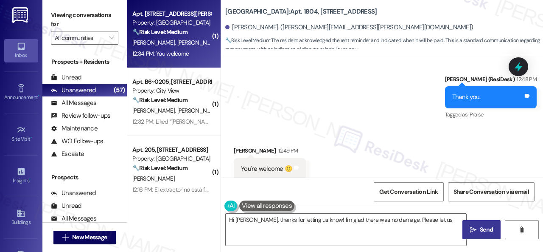
type textarea "Hi Terry, thanks for letting us know! I'm glad there was no damage. Please let …"
click at [191, 39] on span "K. Whitmire Jr" at bounding box center [199, 43] width 45 height 8
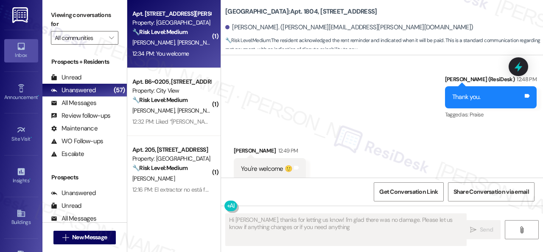
type textarea "Hi Terry, thanks for letting us know! I'm glad there was no damage. Please let …"
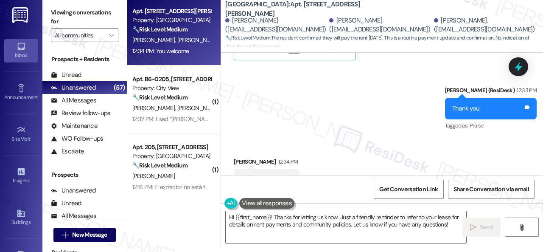
scroll to position [2924, 0]
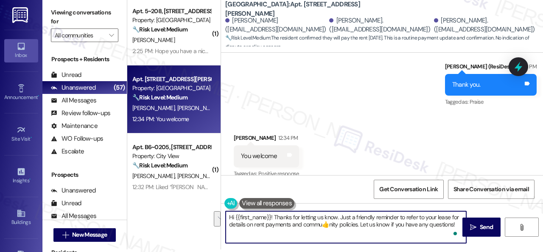
drag, startPoint x: 322, startPoint y: 225, endPoint x: 198, endPoint y: 203, distance: 125.8
click at [198, 203] on div "( 1 ) Apt. 5~208, 12415 Pennsylvania Street Property: Penn Circle 🔧 Risk Level:…" at bounding box center [335, 123] width 416 height 252
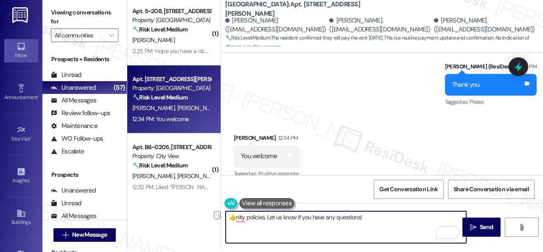
drag, startPoint x: 235, startPoint y: 216, endPoint x: 378, endPoint y: 217, distance: 142.7
click at [378, 217] on textarea "👍nity policies. Let us know if you have any questions!" at bounding box center [346, 227] width 241 height 32
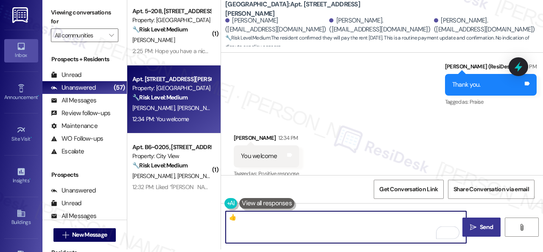
type textarea "👍"
click at [469, 225] on span " Send" at bounding box center [482, 226] width 27 height 9
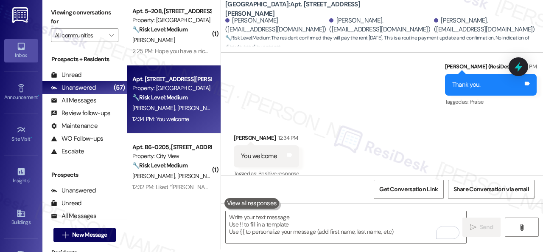
scroll to position [2923, 0]
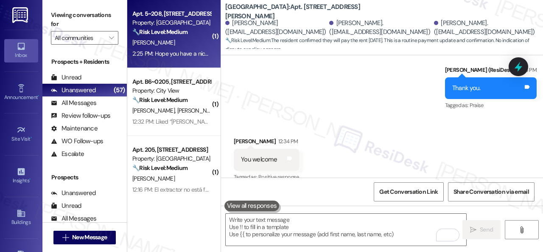
click at [201, 41] on div "J. Kinney" at bounding box center [172, 42] width 80 height 11
type textarea "Fetching suggested responses. Please feel free to read through the conversation…"
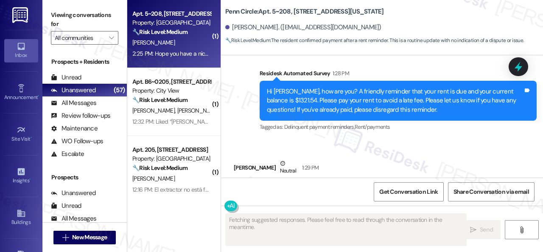
scroll to position [3112, 0]
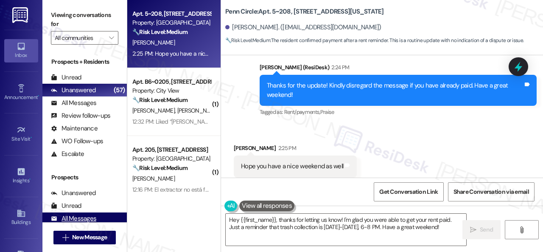
drag, startPoint x: 442, startPoint y: 228, endPoint x: 84, endPoint y: 214, distance: 357.7
click at [248, 220] on textarea "Hey {{first_name}}, thanks for letting us know! I'm glad you were able to get y…" at bounding box center [346, 230] width 241 height 32
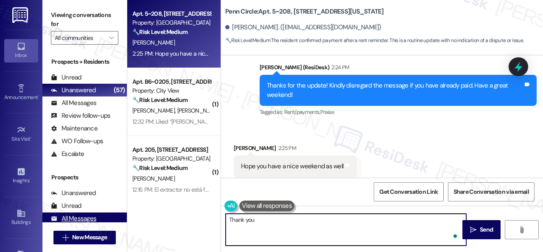
type textarea "Thank you!"
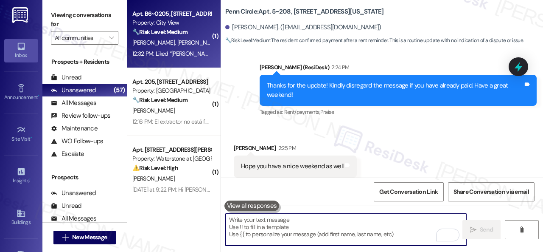
click at [198, 34] on div "🔧 Risk Level: Medium The resident confirmed that rent was paid in response to a…" at bounding box center [171, 32] width 79 height 9
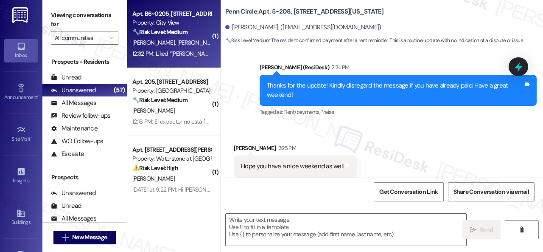
type textarea "Fetching suggested responses. Please feel free to read through the conversation…"
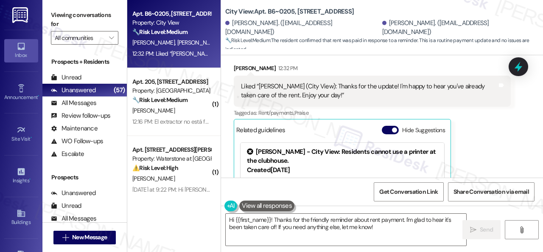
scroll to position [1896, 0]
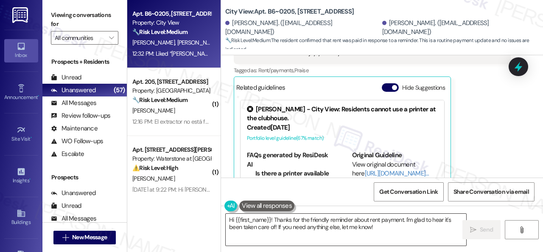
click at [377, 223] on textarea "Hi {{first_name}}! Thanks for the friendly reminder about rent payment. I'm gla…" at bounding box center [346, 230] width 241 height 32
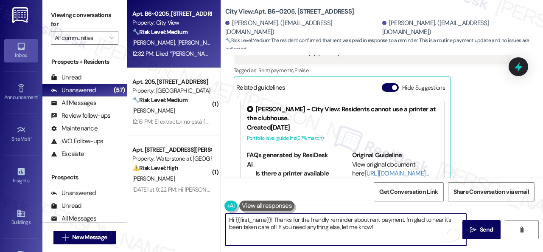
drag, startPoint x: 377, startPoint y: 231, endPoint x: 188, endPoint y: 215, distance: 190.4
click at [188, 215] on div "Apt. B6~0205, 2600 Cityview Drive Property: City View 🔧 Risk Level: Medium The …" at bounding box center [335, 126] width 416 height 252
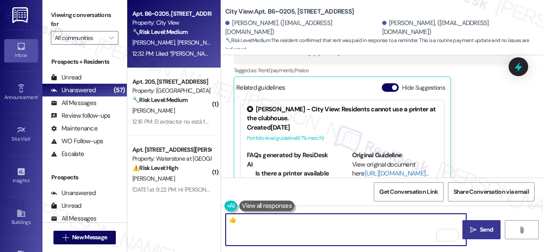
type textarea "👍"
click at [482, 227] on span "Send" at bounding box center [486, 229] width 13 height 9
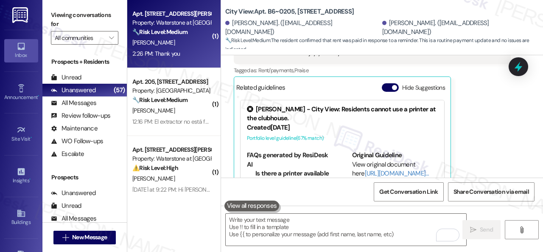
click at [185, 44] on div "H. Sandhu" at bounding box center [172, 42] width 80 height 11
type textarea "Fetching suggested responses. Please feel free to read through the conversation…"
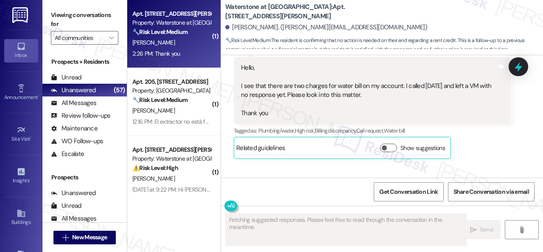
scroll to position [11181, 0]
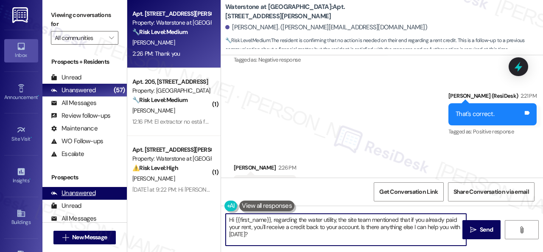
drag, startPoint x: 164, startPoint y: 207, endPoint x: 113, endPoint y: 195, distance: 52.4
click at [134, 199] on div "Apt. 15109, 6855 S Mason Rd Property: Waterstone at Cinco Ranch 🔧 Risk Level: M…" at bounding box center [335, 126] width 416 height 252
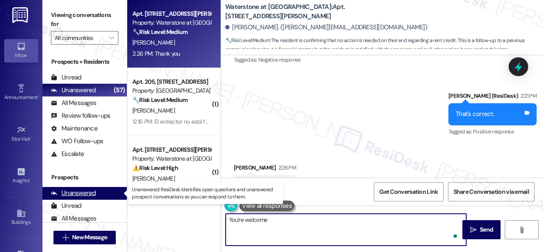
type textarea "You're welcome."
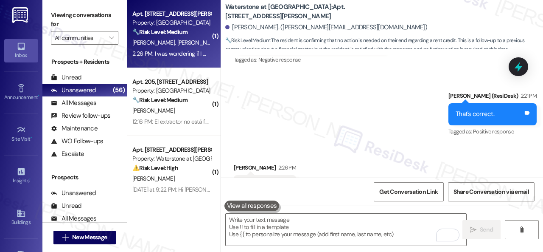
click at [183, 48] on div "2:26 PM: I was wondering if I might be able to ask you a question 2:26 PM: I wa…" at bounding box center [172, 53] width 80 height 11
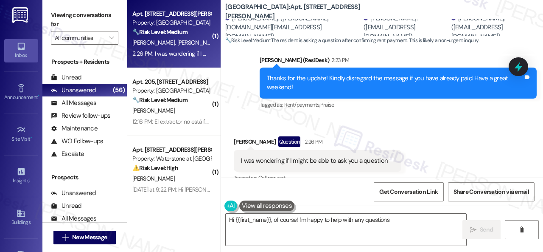
scroll to position [836, 0]
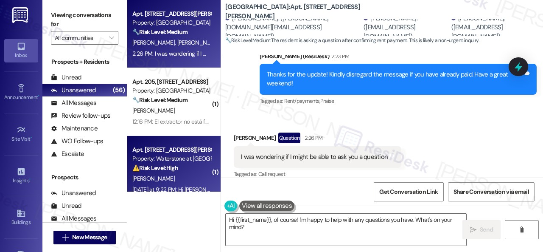
drag, startPoint x: 247, startPoint y: 227, endPoint x: 155, endPoint y: 181, distance: 103.3
click at [197, 197] on div "Apt. 1012, 201 Courtright East Road Property: Overland Park 🔧 Risk Level: Mediu…" at bounding box center [335, 126] width 416 height 252
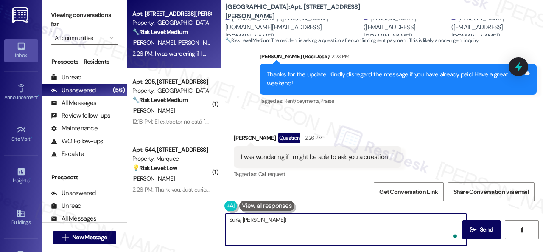
type textarea "Sure, Tracy!"
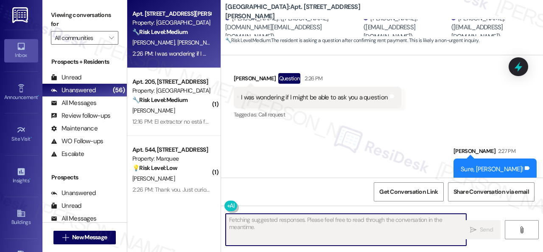
scroll to position [896, 0]
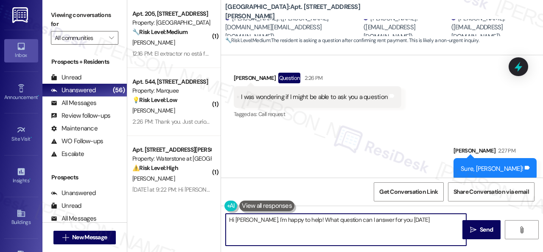
type textarea "Hi Tracy, I'm happy to help! What question can I answer for you today?"
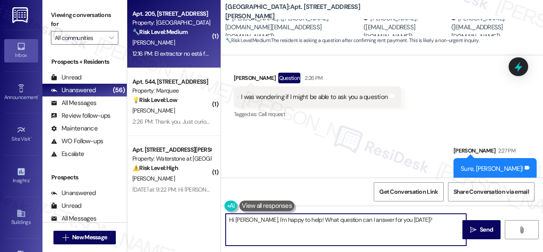
click at [188, 34] on strong "🔧 Risk Level: Medium" at bounding box center [159, 32] width 55 height 8
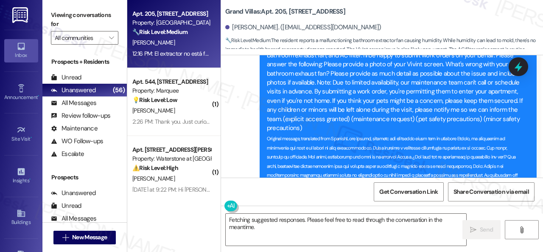
scroll to position [508, 0]
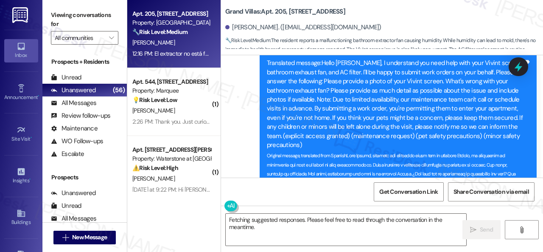
click at [537, 150] on div "Sent via SMS Sarah (ResiDesk) Yesterday at 6:22 PM Translated message: Hello Vi…" at bounding box center [398, 191] width 290 height 314
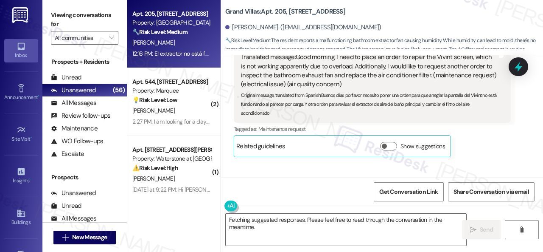
scroll to position [296, 0]
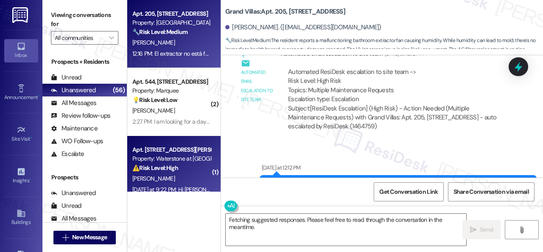
click at [178, 180] on div "Apt. 205, 1550 Katy Gap Rd Property: Grand Villas 🔧 Risk Level: Medium The resi…" at bounding box center [335, 126] width 416 height 252
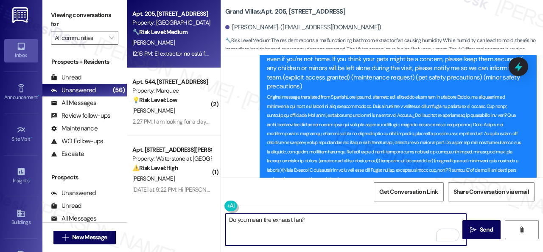
scroll to position [550, 0]
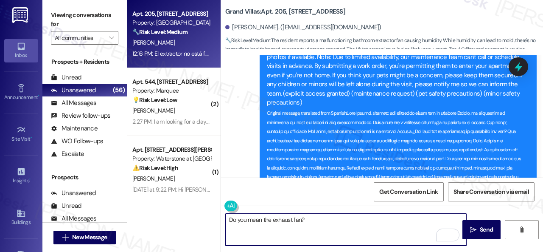
type textarea "Do you mean the exhaust fan?"
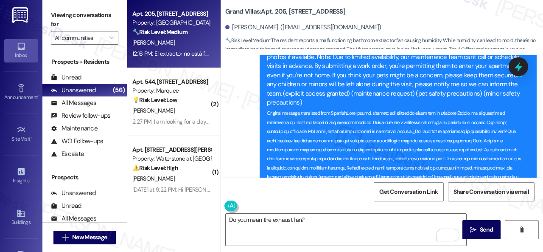
click at [332, 198] on div "Get Conversation Link Share Conversation via email" at bounding box center [382, 191] width 322 height 28
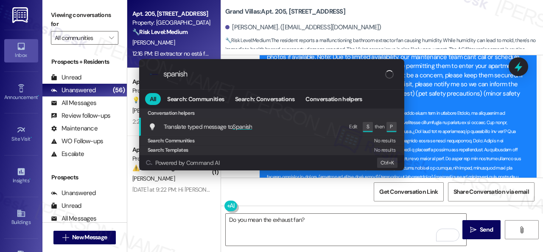
type input "spanish"
click at [241, 128] on span "Spanish" at bounding box center [243, 127] width 20 height 8
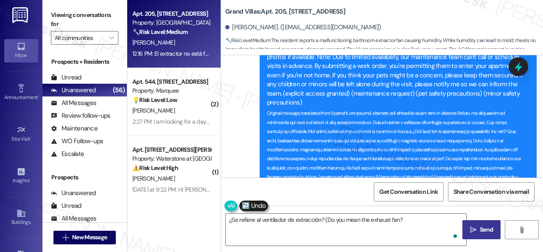
type textarea "¿Se refiere al ventilador de extracción? (Do you mean the exhaust fan?)"
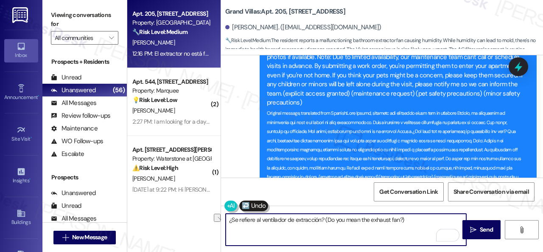
drag, startPoint x: 420, startPoint y: 222, endPoint x: 219, endPoint y: 212, distance: 201.0
click at [219, 212] on div "Apt. 205, 1550 Katy Gap Rd Property: Grand Villas 🔧 Risk Level: Medium The resi…" at bounding box center [335, 126] width 416 height 252
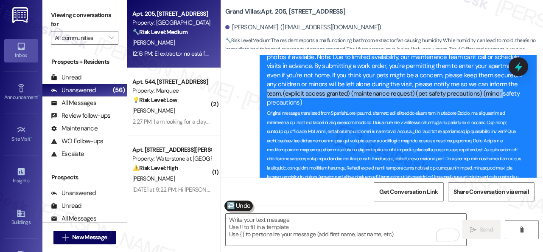
click at [235, 97] on div "Sent via SMS Yesterday at 12:12 PM Hi Victor , thank you for bringing this impo…" at bounding box center [382, 97] width 322 height 416
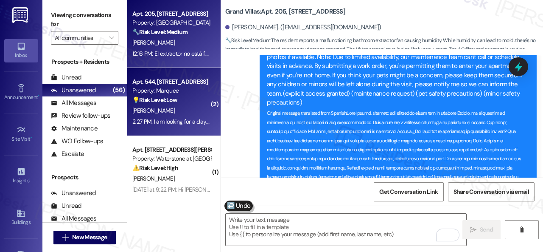
click at [191, 110] on div "R. Osborn" at bounding box center [172, 110] width 80 height 11
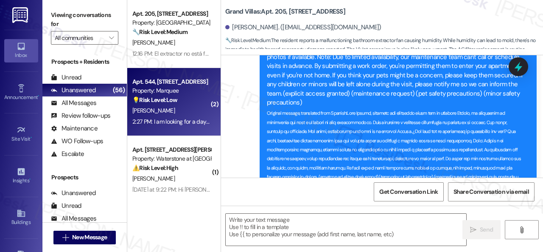
type textarea "Fetching suggested responses. Please feel free to read through the conversation…"
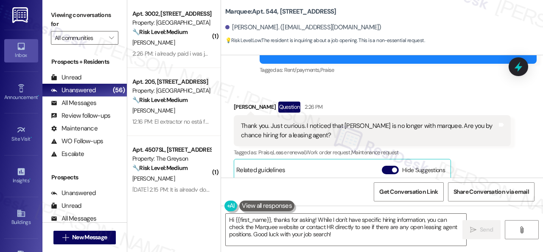
scroll to position [1954, 0]
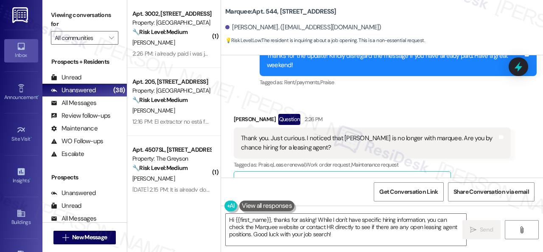
click at [412, 101] on div "Received via SMS Ryan Osborn Question 2:26 PM Thank you. Just curious. I notice…" at bounding box center [382, 221] width 322 height 252
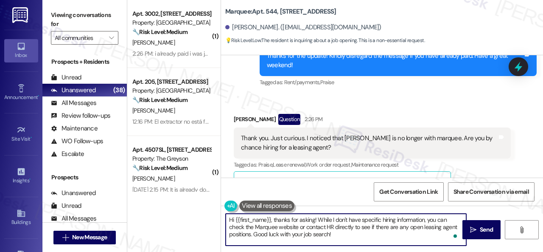
scroll to position [3, 0]
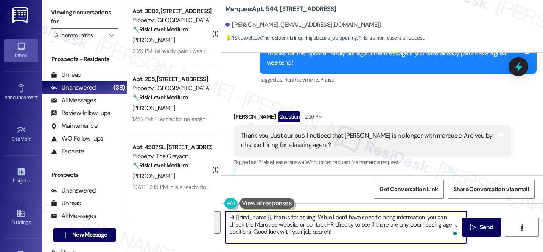
drag, startPoint x: 227, startPoint y: 219, endPoint x: 381, endPoint y: 248, distance: 157.2
click at [381, 248] on div "Hi {{first_name}}, thanks for asking! While I don't have specific hiring inform…" at bounding box center [382, 235] width 322 height 64
paste textarea "I will forward your inquiry to the site team and get back to you as soon as I r…"
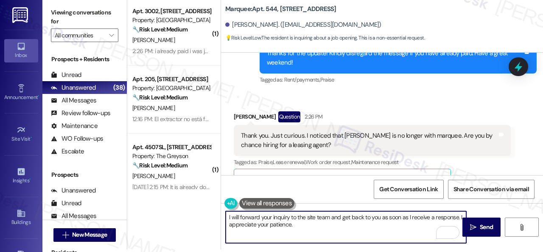
click at [290, 217] on textarea "I will forward your inquiry to the site team and get back to you as soon as I r…" at bounding box center [346, 227] width 241 height 32
type textarea "I will forward your inquiry a possible hiring to the site team and get back to …"
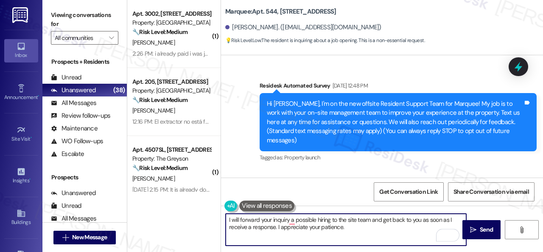
scroll to position [1954, 0]
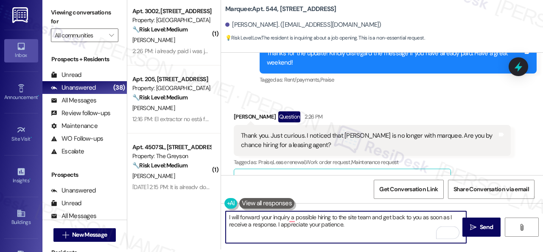
click at [290, 219] on textarea "I will forward your inquiry a possible hiring to the site team and get back to …" at bounding box center [346, 227] width 241 height 32
click at [363, 222] on textarea "I will forward your inquiry about a possible hiring to the site team and get ba…" at bounding box center [346, 227] width 241 height 32
type textarea "I will forward your inquiry about a possible hiring to the site team and get ba…"
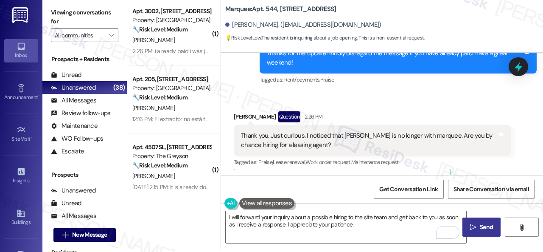
click at [480, 226] on span "Send" at bounding box center [486, 226] width 13 height 9
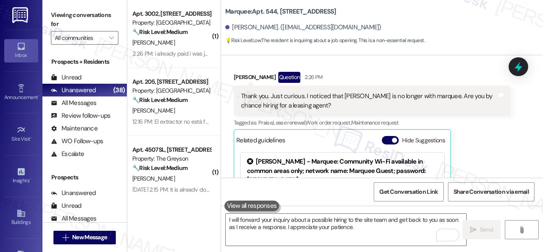
scroll to position [1954, 0]
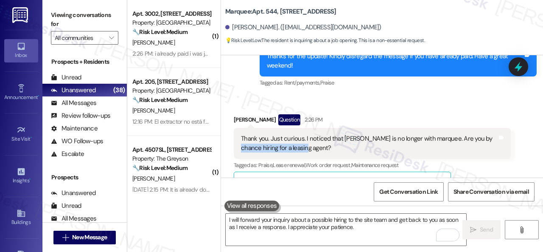
drag, startPoint x: 239, startPoint y: 148, endPoint x: 304, endPoint y: 148, distance: 64.5
click at [304, 148] on div "Thank you. Just curious. I noticed that [PERSON_NAME] is no longer with marquee…" at bounding box center [372, 143] width 277 height 31
copy div "hiring for a leasing agent"
click at [354, 97] on div "Received via SMS [PERSON_NAME] Question 2:26 PM Thank you. Just curious. I noti…" at bounding box center [382, 221] width 322 height 252
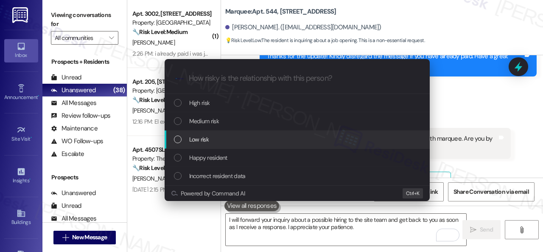
click at [198, 142] on span "Low risk" at bounding box center [199, 139] width 20 height 9
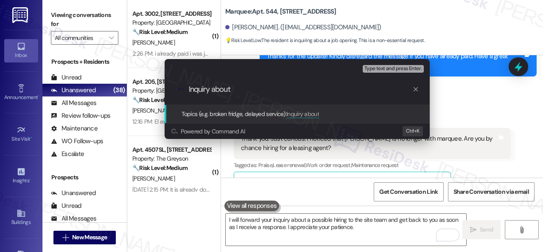
paste input "hiring for a leasing agent"
type input "Inquiry about hiring for a leasing agent."
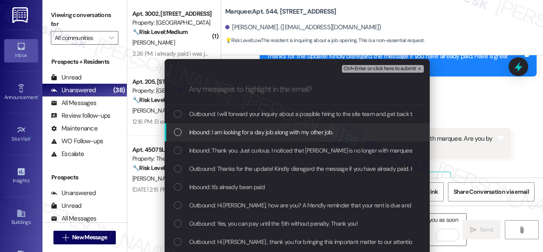
click at [224, 132] on span "Inbound: I am looking for a day job along with my other job." at bounding box center [261, 131] width 144 height 9
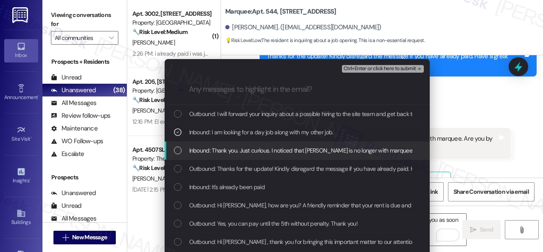
click at [222, 147] on span "Inbound: Thank you. Just curious. I noticed that [PERSON_NAME] is no longer wit…" at bounding box center [357, 150] width 336 height 9
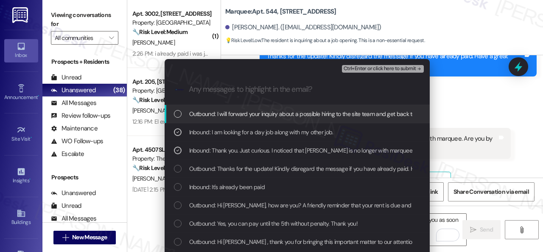
click at [360, 66] on span "Ctrl+Enter or click here to submit" at bounding box center [380, 69] width 73 height 6
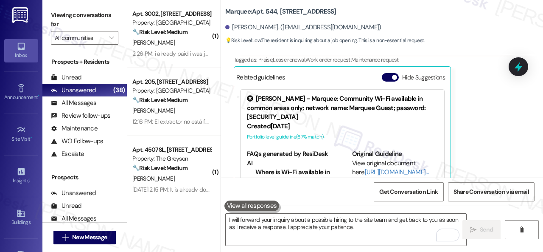
scroll to position [2124, 0]
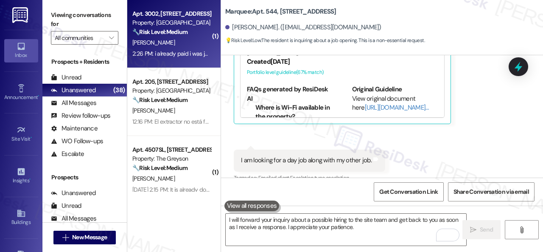
click at [190, 45] on div "[PERSON_NAME]" at bounding box center [172, 42] width 80 height 11
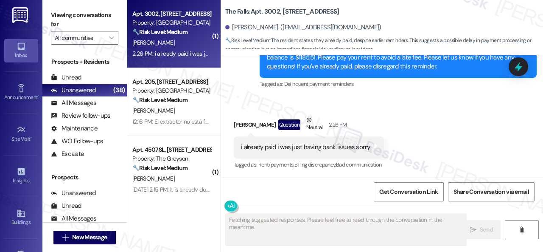
scroll to position [1101, 0]
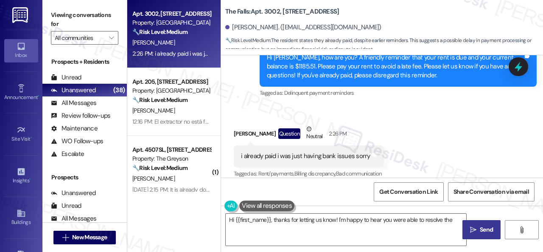
click at [242, 90] on div "Survey, sent via SMS Residesk Automated Survey 1:32 PM Hi [PERSON_NAME], how ar…" at bounding box center [382, 61] width 322 height 90
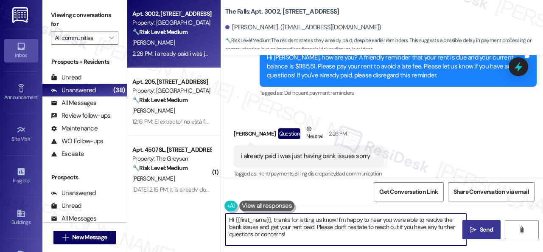
drag, startPoint x: 237, startPoint y: 218, endPoint x: 162, endPoint y: 196, distance: 78.0
click at [162, 196] on div "Apt. 3002, [STREET_ADDRESS] Property: The Falls 🔧 Risk Level: Medium The reside…" at bounding box center [335, 126] width 416 height 252
paste textarea "Thanks for the update! Kindly disregard the message if you have already paid. H…"
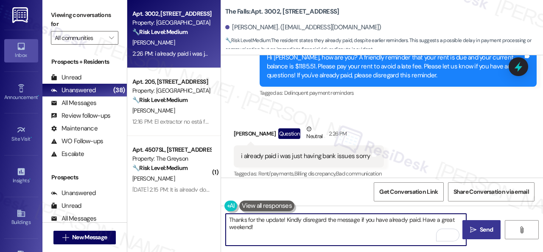
type textarea "Thanks for the update! Kindly disregard the message if you have already paid. H…"
click at [478, 235] on button " Send" at bounding box center [482, 229] width 38 height 19
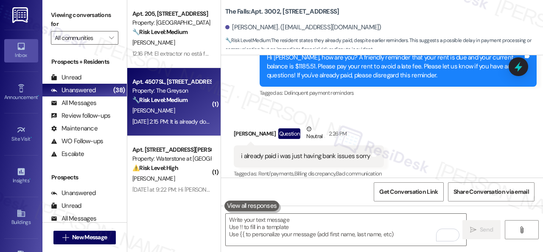
click at [194, 112] on div "[PERSON_NAME]" at bounding box center [172, 110] width 80 height 11
type textarea "Fetching suggested responses. Please feel free to read through the conversation…"
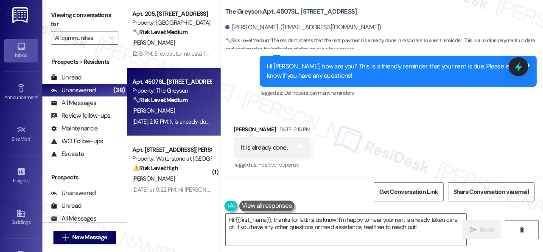
scroll to position [9160, 0]
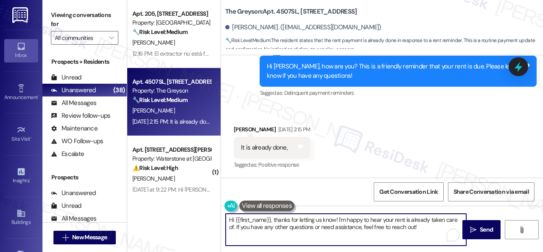
drag, startPoint x: 359, startPoint y: 226, endPoint x: 163, endPoint y: 204, distance: 197.4
click at [163, 204] on div "Apt. 205, [STREET_ADDRESS] Property: Grand Villas 🔧 Risk Level: Medium The resi…" at bounding box center [335, 126] width 416 height 252
paste textarea "Thanks for the update! Kindly disregard the message if you have already paid. H…"
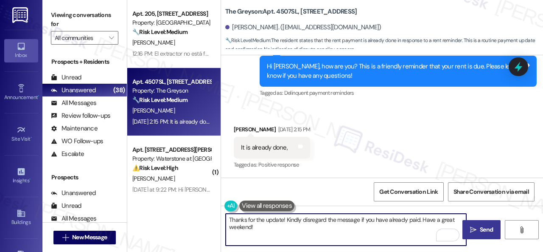
type textarea "Thanks for the update! Kindly disregard the message if you have already paid. H…"
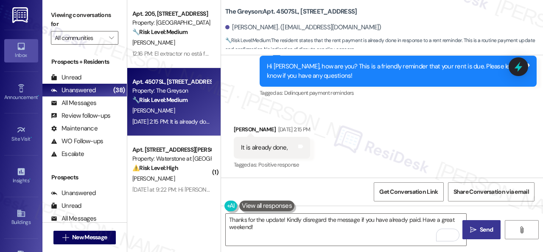
click at [480, 234] on span "Send" at bounding box center [486, 229] width 13 height 9
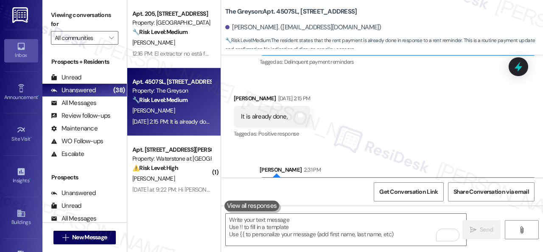
scroll to position [9159, 0]
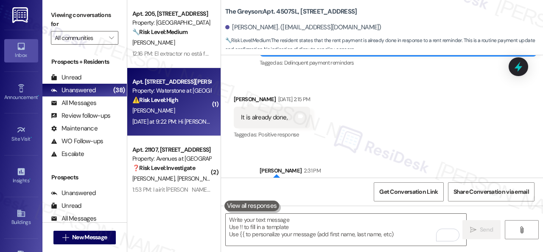
click at [186, 115] on div "[PERSON_NAME]" at bounding box center [172, 110] width 80 height 11
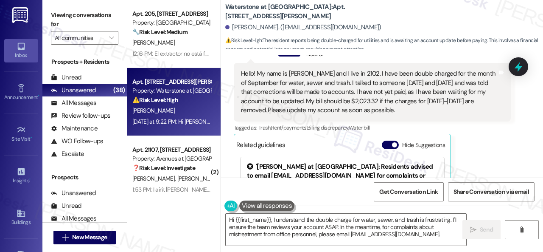
scroll to position [2184, 0]
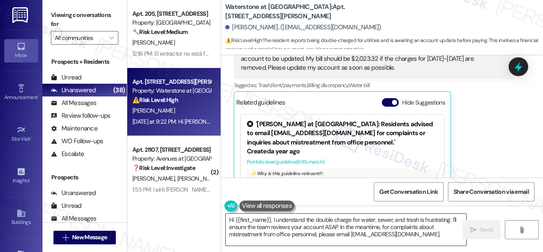
click at [305, 219] on textarea "Hi {{first_name}}, I understand the double charge for water, sewer, and trash i…" at bounding box center [346, 230] width 241 height 32
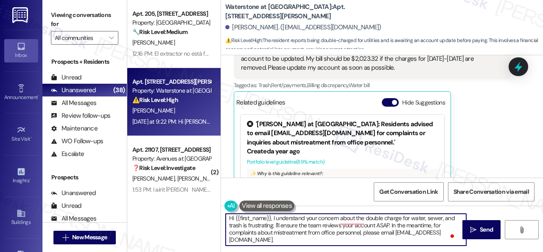
scroll to position [2, 0]
drag, startPoint x: 242, startPoint y: 228, endPoint x: 340, endPoint y: 243, distance: 98.8
click at [340, 243] on textarea "Hi {{first_name}}, I understand your concern about the double charge for water,…" at bounding box center [346, 230] width 241 height 32
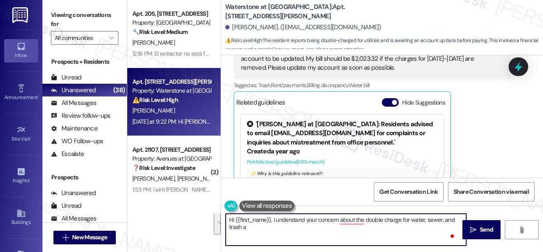
scroll to position [0, 0]
click at [347, 223] on textarea "Hi {{first_name}}, I understand your concern about the double charge for water,…" at bounding box center [346, 230] width 241 height 32
click at [248, 226] on textarea "Hi {{first_name}}, I understand your concern about the double charge for water,…" at bounding box center [346, 230] width 241 height 32
click at [355, 228] on textarea "Hi {{first_name}}, I understand your concern about the double charge for water,…" at bounding box center [346, 230] width 241 height 32
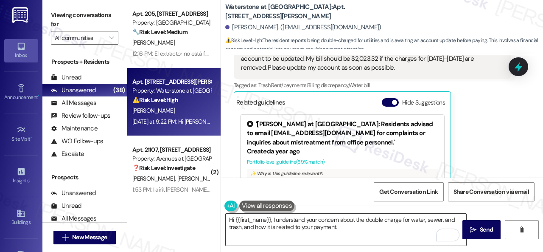
click at [388, 232] on textarea "Hi {{first_name}}, I understand your concern about the double charge for water,…" at bounding box center [346, 230] width 241 height 32
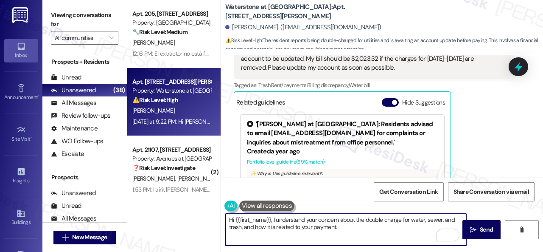
paste textarea "I will forward your concern to the site team and get back to you as soon as I r…"
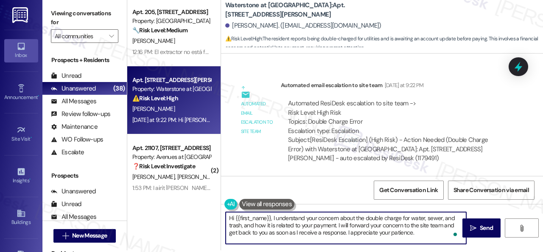
scroll to position [3, 0]
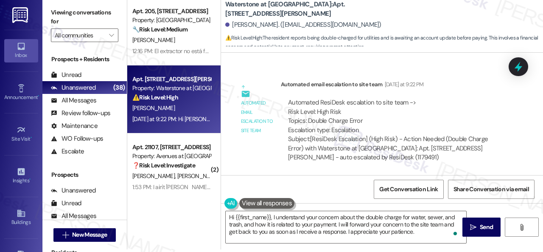
click at [459, 79] on div "Automated email escalation to site team Automated email escalation to site team…" at bounding box center [373, 123] width 290 height 101
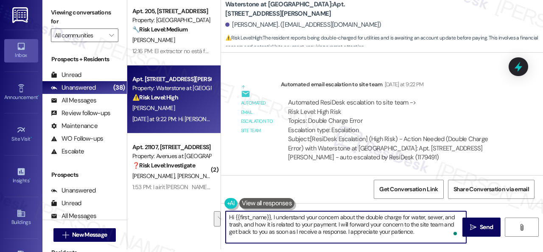
drag, startPoint x: 338, startPoint y: 224, endPoint x: 419, endPoint y: 236, distance: 82.9
click at [419, 236] on textarea "Hi {{first_name}}, I understand your concern about the double charge for water,…" at bounding box center [346, 227] width 241 height 32
paste textarea "The site team has been informed about your inquiry or concern. I'll get back to…"
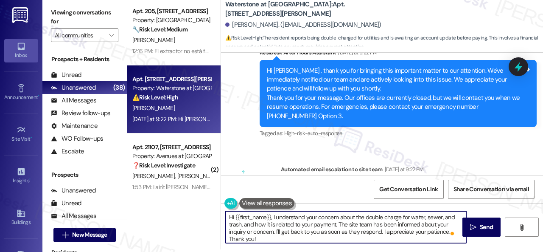
scroll to position [2458, 0]
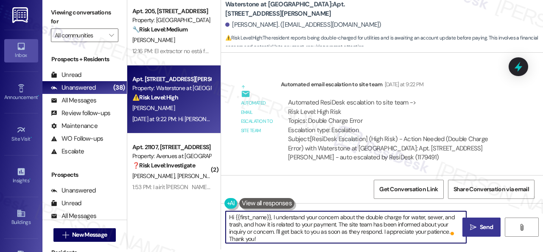
type textarea "Hi {{first_name}}, I understand your concern about the double charge for water,…"
click at [480, 228] on span "Send" at bounding box center [486, 226] width 13 height 9
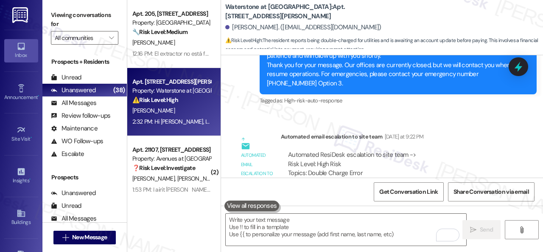
scroll to position [2536, 0]
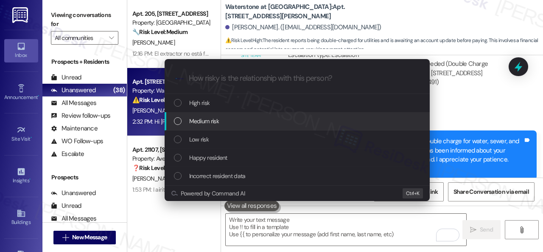
click at [203, 121] on span "Medium risk" at bounding box center [204, 120] width 30 height 9
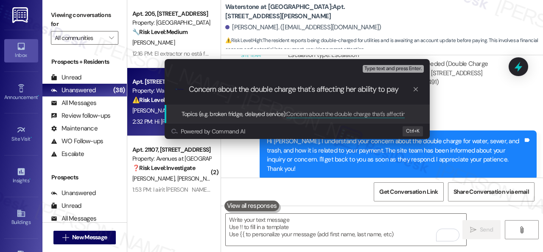
type input "Concern about the double charge that's affecting her ability to pay."
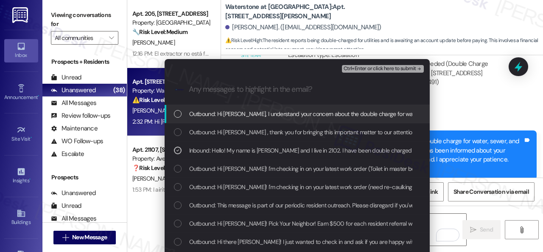
click at [366, 66] on span "Ctrl+Enter or click here to submit" at bounding box center [380, 69] width 73 height 6
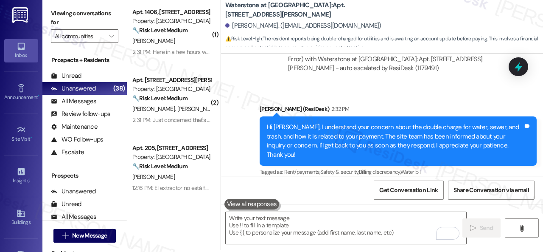
scroll to position [3, 0]
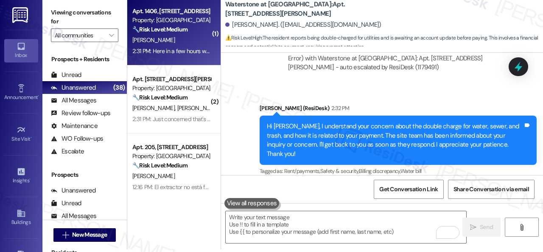
click at [182, 39] on div "[PERSON_NAME]" at bounding box center [172, 40] width 80 height 11
type textarea "Fetching suggested responses. Please feel free to read through the conversation…"
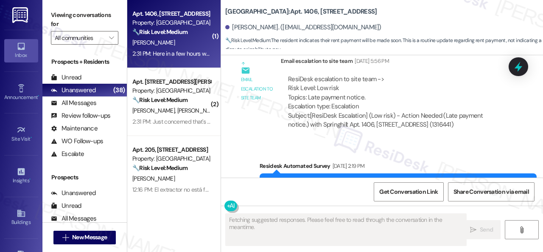
scroll to position [4956, 0]
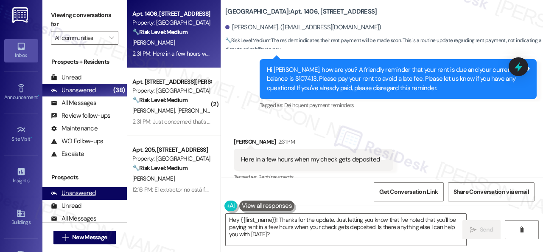
drag, startPoint x: 290, startPoint y: 238, endPoint x: 115, endPoint y: 192, distance: 180.0
click at [169, 203] on div "Apt. 1406, [STREET_ADDRESS] Property: Springhill 🔧 Risk Level: Medium The resid…" at bounding box center [335, 126] width 416 height 252
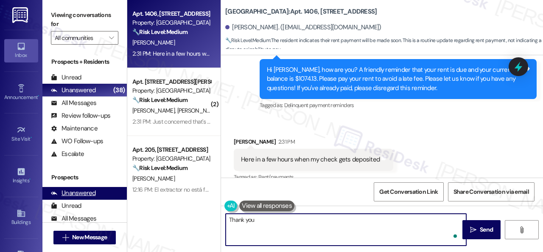
type textarea "Thank you!"
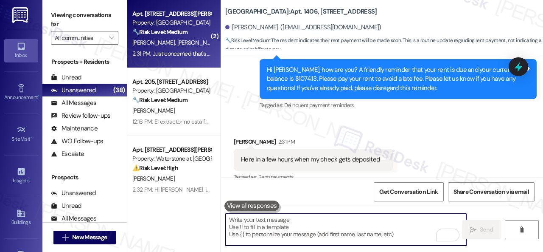
click at [179, 39] on span "[PERSON_NAME]" at bounding box center [199, 43] width 45 height 8
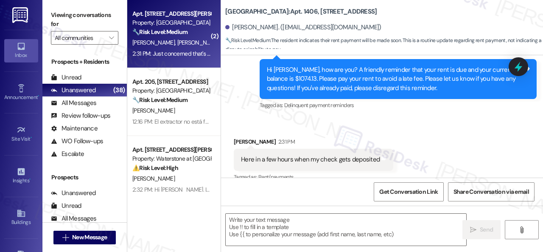
type textarea "Fetching suggested responses. Please feel free to read through the conversation…"
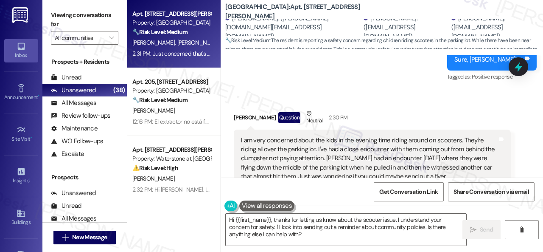
scroll to position [1019, 0]
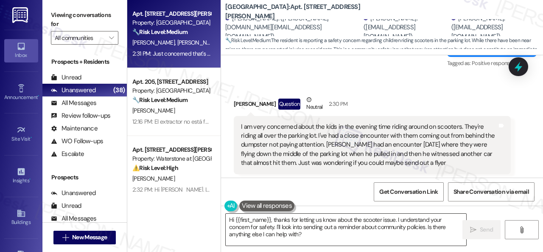
drag, startPoint x: 363, startPoint y: 219, endPoint x: 380, endPoint y: 217, distance: 17.5
click at [363, 218] on textarea "Hi {{first_name}}, thanks for letting us know about the scooter issue. I unders…" at bounding box center [346, 230] width 241 height 32
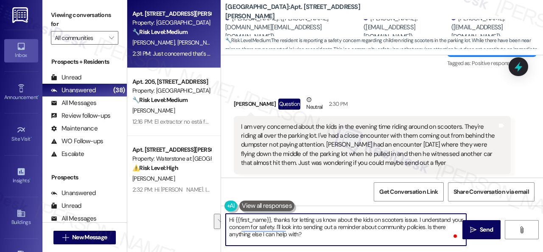
drag, startPoint x: 403, startPoint y: 221, endPoint x: 307, endPoint y: 228, distance: 96.6
click at [286, 228] on textarea "Hi {{first_name}}, thanks for letting us know about the kids on scooters issue.…" at bounding box center [346, 230] width 241 height 32
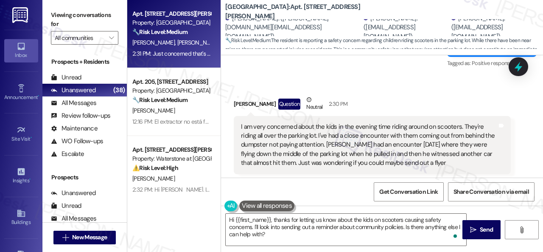
click at [369, 78] on div "Received via SMS [PERSON_NAME] Question Neutral 2:30 PM I am very concerned abo…" at bounding box center [382, 225] width 322 height 299
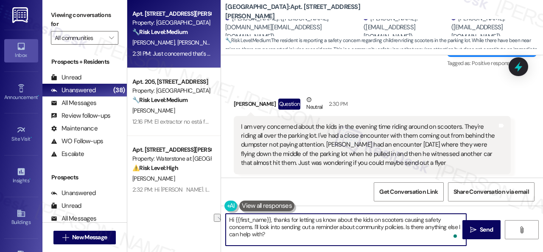
drag, startPoint x: 274, startPoint y: 220, endPoint x: 220, endPoint y: 221, distance: 53.9
click at [220, 221] on div "Apt. [STREET_ADDRESS][PERSON_NAME] Property: [GEOGRAPHIC_DATA] 🔧 Risk Level: Me…" at bounding box center [335, 126] width 416 height 252
drag, startPoint x: 424, startPoint y: 218, endPoint x: 445, endPoint y: 227, distance: 22.5
click at [445, 227] on textarea "Thanks for letting us know about the kids on scooters causing safety concerns. …" at bounding box center [346, 230] width 241 height 32
click at [228, 217] on textarea "Thanks for letting us know about the kids on scooters causing safety concerns. …" at bounding box center [346, 230] width 241 height 32
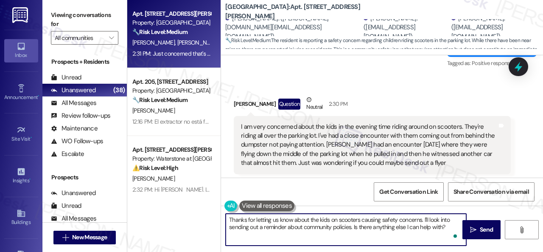
click at [230, 220] on textarea "Thanks for letting us know about the kids on scooters causing safety concerns. …" at bounding box center [346, 230] width 241 height 32
drag, startPoint x: 245, startPoint y: 220, endPoint x: 230, endPoint y: 222, distance: 15.6
click at [230, 222] on textarea "Thanks for letting us know about the kids on scooters causing safety concerns. …" at bounding box center [346, 230] width 241 height 32
drag, startPoint x: 255, startPoint y: 219, endPoint x: 270, endPoint y: 220, distance: 14.5
click at [270, 220] on textarea "Thanks for letting us know about the kids on scooters causing safety concerns. …" at bounding box center [346, 230] width 241 height 32
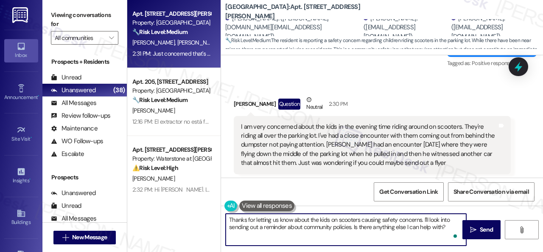
click at [273, 220] on textarea "Thanks for letting us know about the kids on scooters causing safety concerns. …" at bounding box center [346, 230] width 241 height 32
drag, startPoint x: 273, startPoint y: 218, endPoint x: 277, endPoint y: 219, distance: 4.3
click at [277, 219] on textarea "Thanks for letting us know about the kids on scooters causing safety concerns. …" at bounding box center [346, 230] width 241 height 32
drag, startPoint x: 339, startPoint y: 220, endPoint x: 359, endPoint y: 221, distance: 20.0
click at [359, 221] on textarea "Thanks for letting us know about the kids on scooters causing safety concerns. …" at bounding box center [346, 230] width 241 height 32
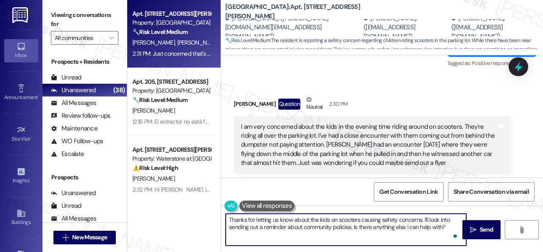
click at [229, 219] on textarea "Thanks for letting us know about the kids on scooters causing safety concerns. …" at bounding box center [346, 230] width 241 height 32
click at [444, 221] on textarea "Thanks for letting us know about the kids on scooters causing safety concerns. …" at bounding box center [346, 230] width 241 height 32
drag, startPoint x: 423, startPoint y: 218, endPoint x: 446, endPoint y: 228, distance: 25.3
click at [446, 228] on textarea "Thanks for letting us know about the kids on scooters causing safety concerns. …" at bounding box center [346, 230] width 241 height 32
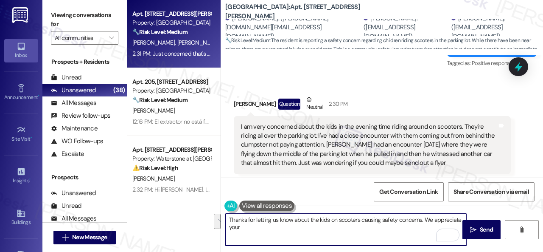
drag, startPoint x: 425, startPoint y: 222, endPoint x: 433, endPoint y: 233, distance: 13.1
click at [433, 233] on textarea "Thanks for letting us know about the kids on scooters causing safety concerns. …" at bounding box center [346, 230] width 241 height 32
type textarea "Thanks for letting us know about the kids on scooters causing safety concerns. …"
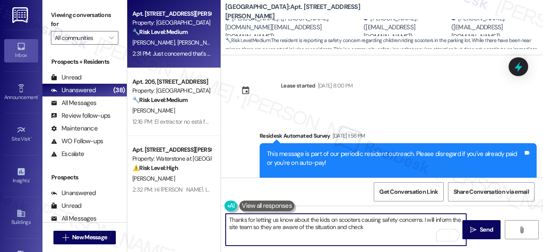
scroll to position [1019, 0]
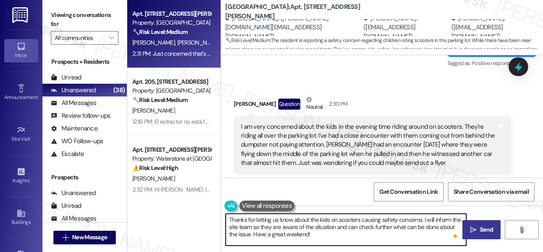
type textarea "Thanks for letting us know about the kids on scooters causing safety concerns. …"
click at [478, 232] on span "Send" at bounding box center [486, 229] width 17 height 9
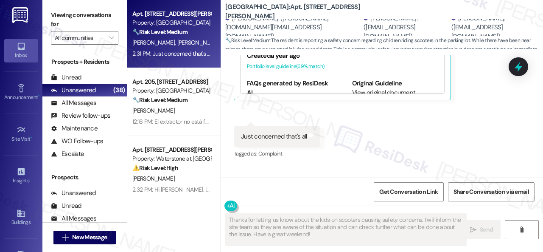
scroll to position [1285, 0]
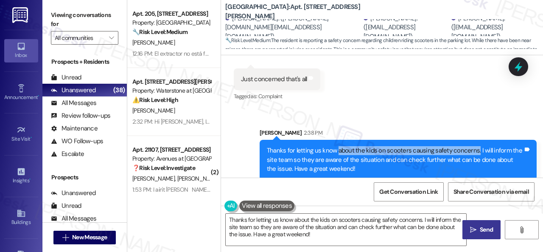
drag, startPoint x: 336, startPoint y: 141, endPoint x: 473, endPoint y: 140, distance: 137.1
click at [473, 146] on div "Thanks for letting us know about the kids on scooters causing safety concerns. …" at bounding box center [395, 159] width 256 height 27
copy div "about the kids on scooters causing safety concerns."
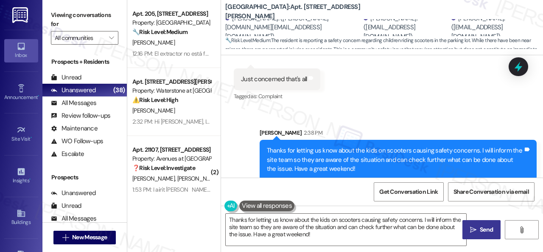
click at [427, 109] on div "Sent via SMS [PERSON_NAME] 2:38 PM Thanks for letting us know about the kids on…" at bounding box center [382, 147] width 322 height 77
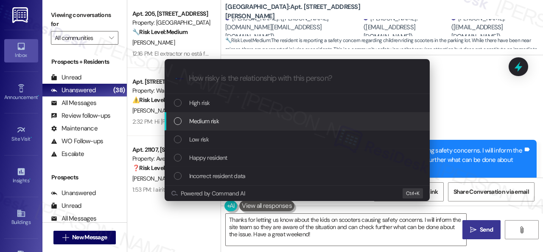
click at [202, 118] on span "Medium risk" at bounding box center [204, 120] width 30 height 9
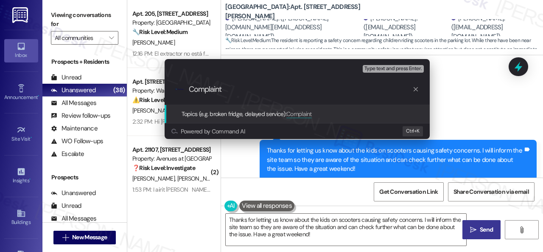
paste input "about the kids on scooters causing safety concerns."
type input "Complaint about the kids on scooters causing safety concerns."
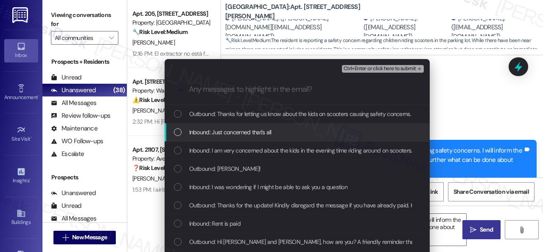
click at [213, 135] on span "Inbound: Just concerned that's all" at bounding box center [230, 131] width 82 height 9
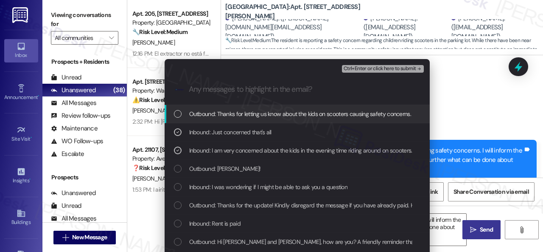
click at [368, 68] on span "Ctrl+Enter or click here to submit" at bounding box center [380, 69] width 73 height 6
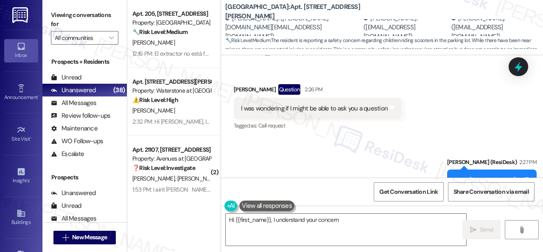
scroll to position [1207, 0]
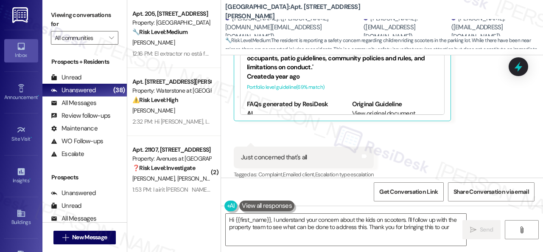
type textarea "Hi {{first_name}}, I understand your concern about the kids on scooters. I'll f…"
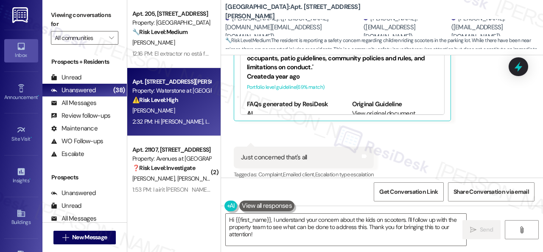
click at [195, 108] on div "S. Barnes" at bounding box center [172, 110] width 80 height 11
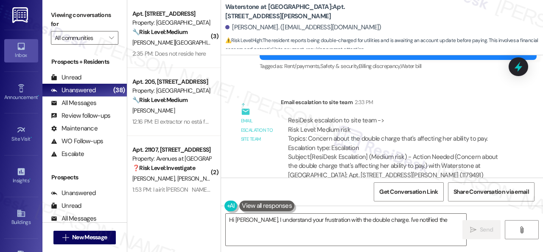
scroll to position [2662, 0]
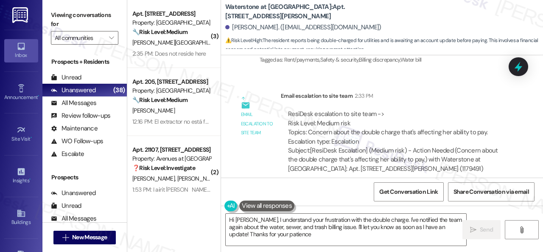
type textarea "Hi Shanika, I understand your frustration with the double charge. I've notified…"
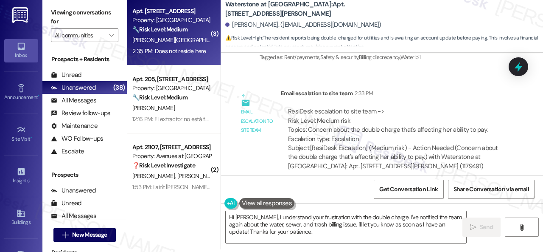
click at [182, 41] on div "Z. Bateman" at bounding box center [172, 40] width 80 height 11
type textarea "Fetching suggested responses. Please feel free to read through the conversation…"
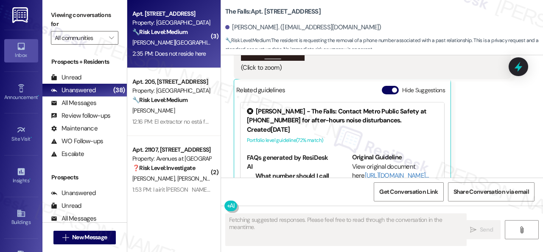
scroll to position [1184, 0]
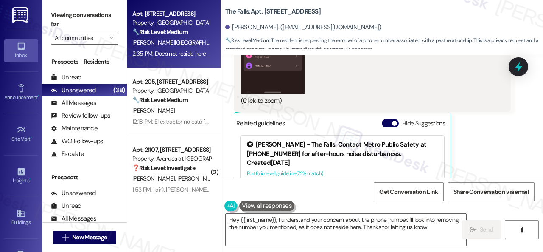
type textarea "Hey {{first_name}}, I understand your concern about the phone number. I'll look…"
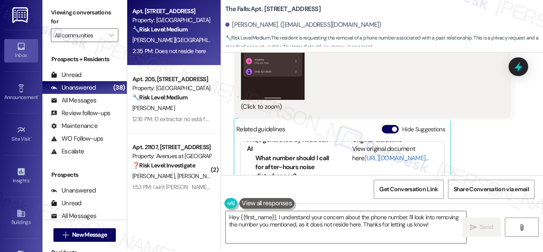
scroll to position [971, 0]
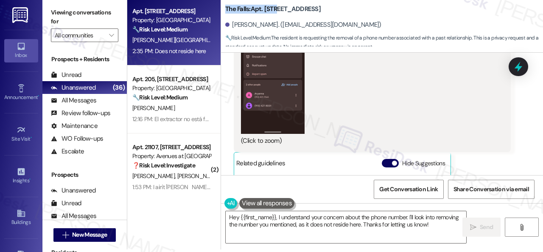
drag, startPoint x: 222, startPoint y: 8, endPoint x: 275, endPoint y: 7, distance: 52.7
click at [275, 7] on div "The Falls: Apt. 1011, 6565 W Foxridge Dr Zane Bateman. (zanebateman62@gmail.com…" at bounding box center [382, 23] width 322 height 47
copy b "The Falls: Apt. 1011"
click at [408, 194] on span "Get Conversation Link" at bounding box center [409, 189] width 62 height 18
click at [281, 98] on button "Zoom image" at bounding box center [273, 62] width 64 height 141
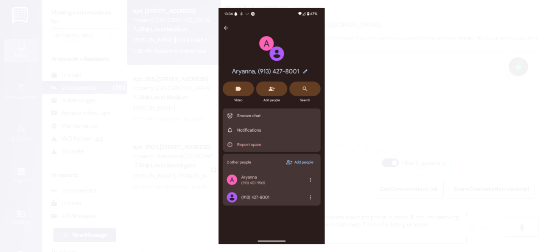
click at [270, 72] on button "Unzoom image" at bounding box center [271, 126] width 543 height 252
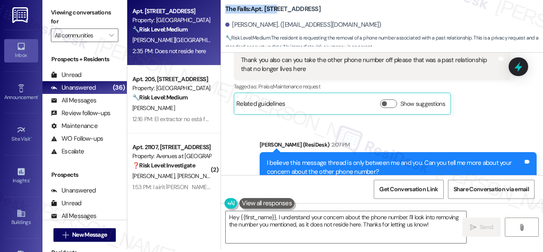
scroll to position [589, 0]
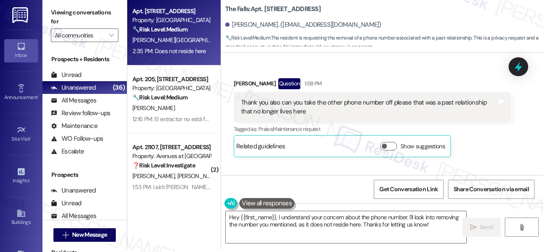
click at [393, 75] on div "Received via SMS Zane Bateman Question 1:58 PM Thank you also can you take the …" at bounding box center [373, 118] width 290 height 92
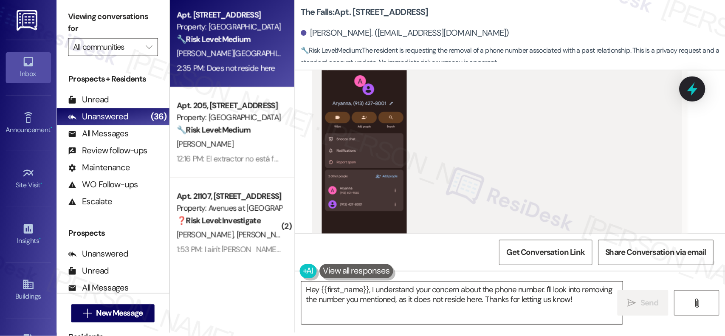
scroll to position [887, 0]
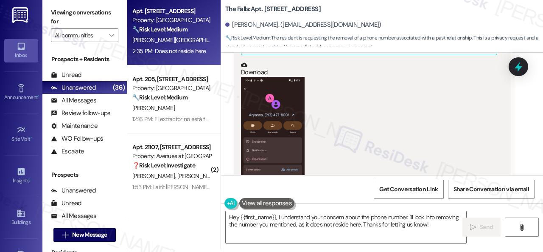
click at [376, 96] on div "(Click to zoom)" at bounding box center [369, 153] width 256 height 153
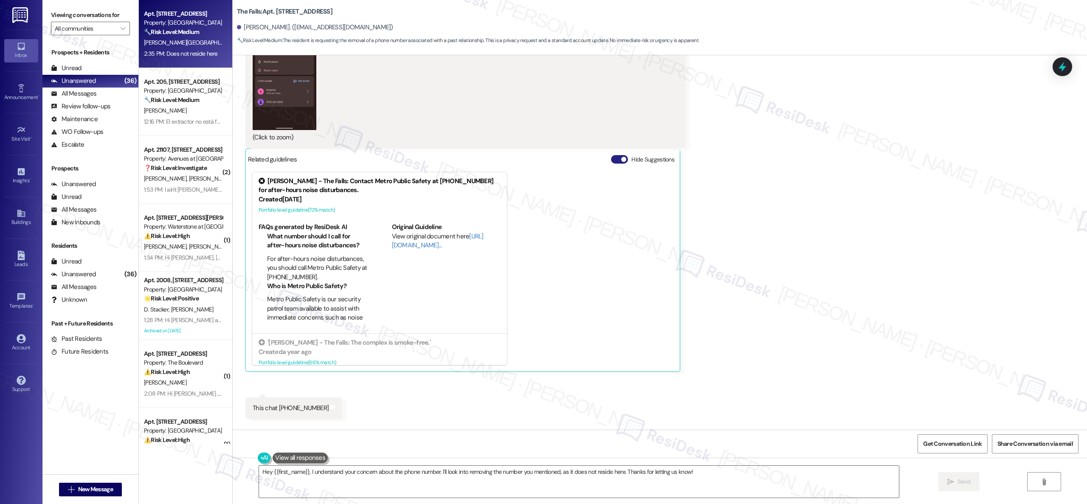
click at [543, 157] on button "Hide Suggestions" at bounding box center [619, 159] width 17 height 8
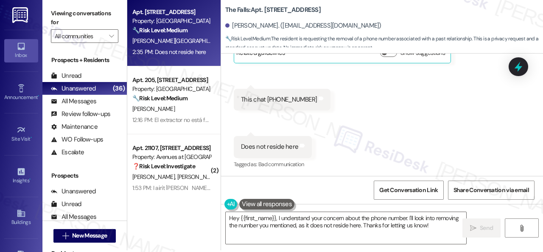
scroll to position [3, 0]
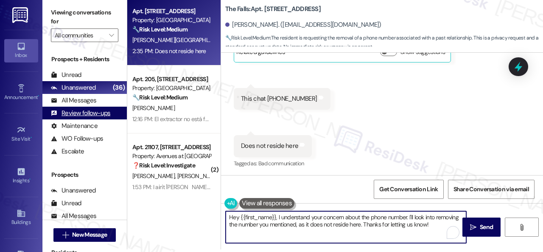
drag, startPoint x: 435, startPoint y: 225, endPoint x: 88, endPoint y: 118, distance: 362.6
click at [114, 138] on div "Viewing conversations for All communities  Prospects + Residents Unread (0) Un…" at bounding box center [292, 123] width 501 height 252
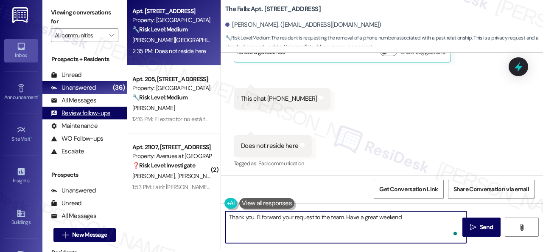
type textarea "Thank you. I'll forward your request to the team. Have a great weekend!"
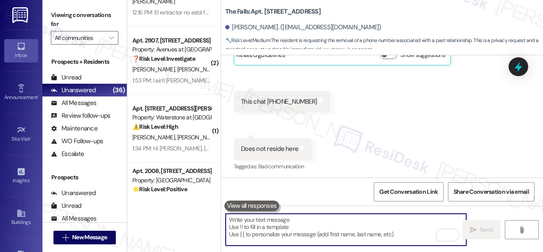
scroll to position [42, 0]
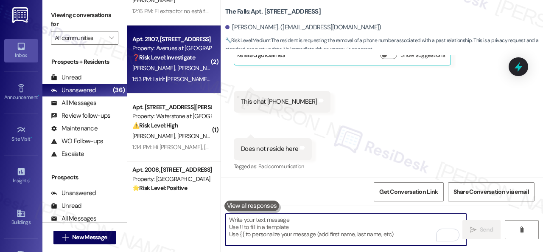
click at [172, 73] on div "M. Campbell Jr S. Campbell" at bounding box center [172, 68] width 80 height 11
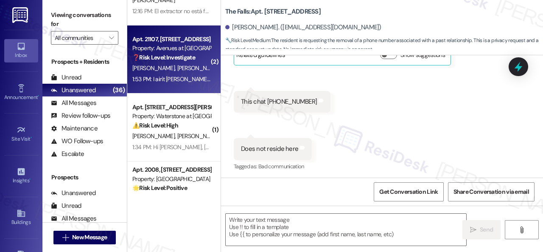
type textarea "Fetching suggested responses. Please feel free to read through the conversation…"
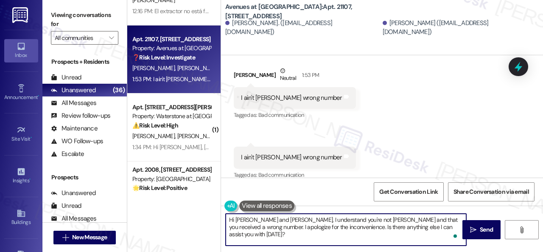
scroll to position [3, 0]
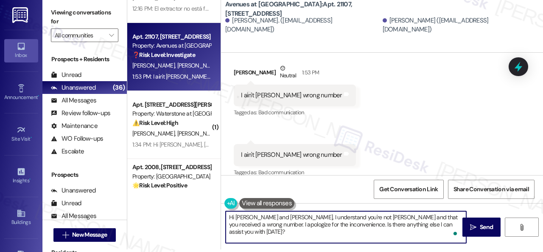
drag, startPoint x: 260, startPoint y: 220, endPoint x: 543, endPoint y: 268, distance: 287.2
click at [543, 251] on html "Inbox Go to Inbox Announcement • Send A Text Announcement Site Visit • Go to Si…" at bounding box center [271, 126] width 543 height 252
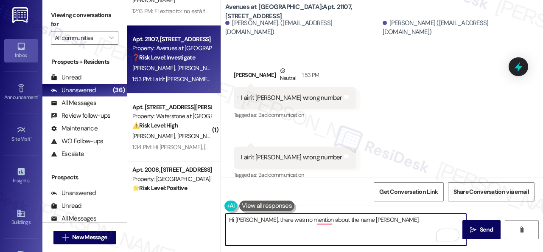
scroll to position [2153, 0]
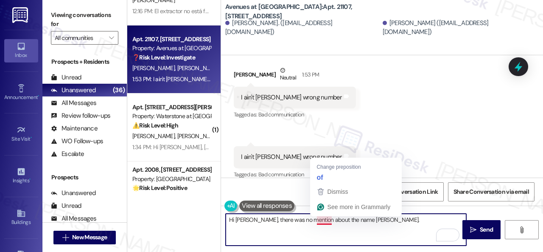
click at [324, 219] on textarea "Hi Shaquana, there was no mention about the name Sarah." at bounding box center [346, 230] width 241 height 32
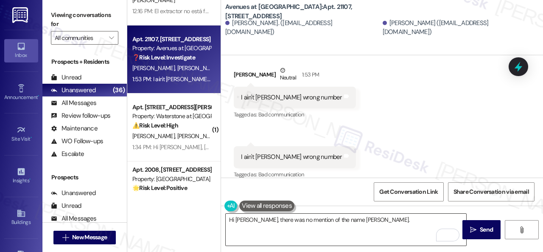
click at [272, 220] on textarea "Hi Shaquana, there was no mention of the name Sarah." at bounding box center [346, 230] width 241 height 32
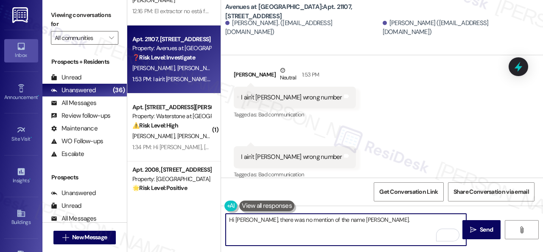
click at [373, 220] on textarea "Hi Shaquana, there was no mention of the name Sarah." at bounding box center [346, 230] width 241 height 32
paste textarea "Please disregard the message if you have already paid, do not have questions/co…"
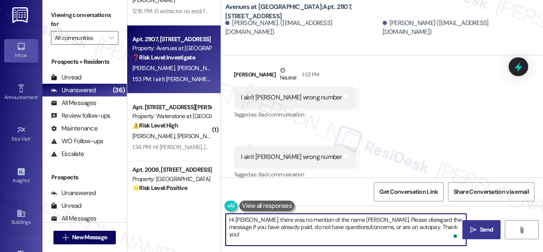
type textarea "Hi Shaquana, there was no mention of the name Sarah. Please disregard the messa…"
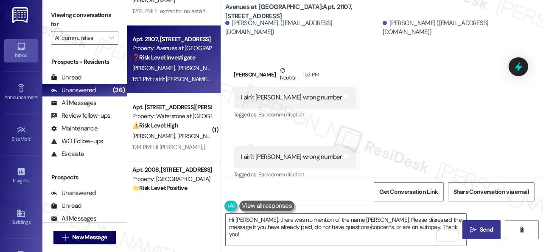
click at [478, 223] on button " Send" at bounding box center [482, 229] width 38 height 19
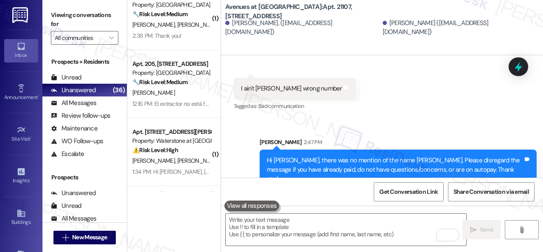
scroll to position [0, 0]
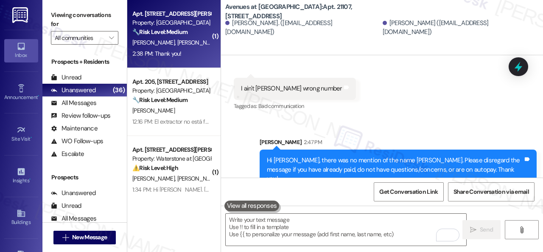
click at [188, 51] on div "2:38 PM: Thank you! 2:38 PM: Thank you!" at bounding box center [172, 53] width 80 height 11
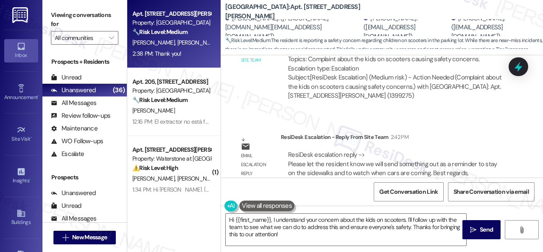
scroll to position [1469, 0]
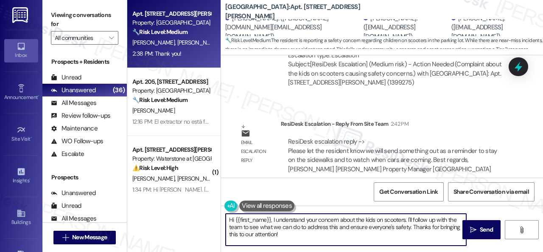
drag, startPoint x: 228, startPoint y: 220, endPoint x: 364, endPoint y: 256, distance: 140.3
click at [364, 251] on html "Inbox Go to Inbox Announcement • Send A Text Announcement Site Visit • Go to Si…" at bounding box center [271, 126] width 543 height 252
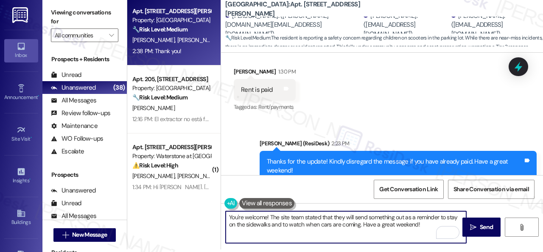
scroll to position [789, 0]
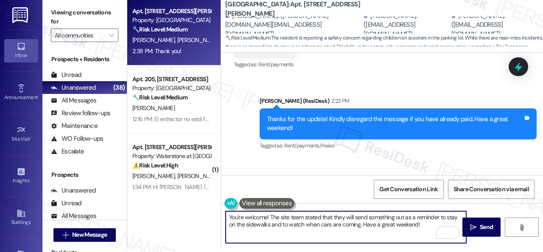
drag, startPoint x: 361, startPoint y: 225, endPoint x: 437, endPoint y: 225, distance: 76.0
click at [437, 225] on textarea "You're welcome! The site team stated that they will send something out as a rem…" at bounding box center [346, 227] width 241 height 32
type textarea "You're welcome! The site team stated that they will send something out as a rem…"
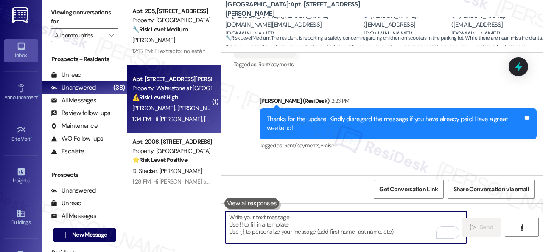
click at [183, 111] on span "D. De Arrieta" at bounding box center [199, 108] width 45 height 8
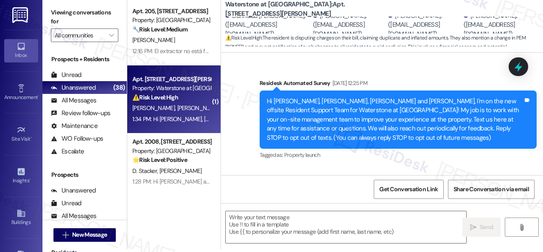
type textarea "Fetching suggested responses. Please feel free to read through the conversation…"
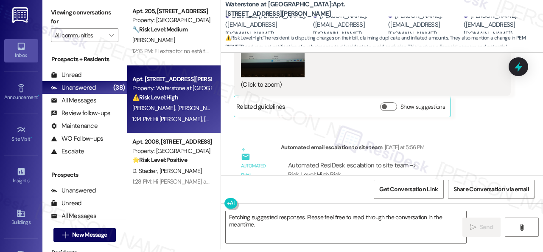
scroll to position [5866, 0]
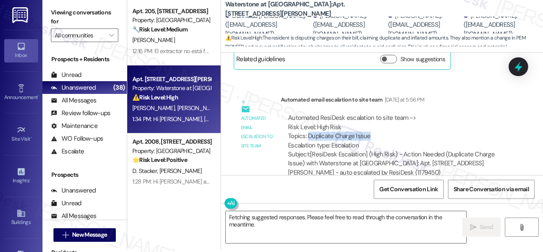
drag, startPoint x: 308, startPoint y: 96, endPoint x: 372, endPoint y: 98, distance: 63.7
click at [372, 113] on div "Automated ResiDesk escalation to site team -> Risk Level: High Risk Topics: Dup…" at bounding box center [396, 131] width 216 height 37
copy div "Duplicate Charge Issue"
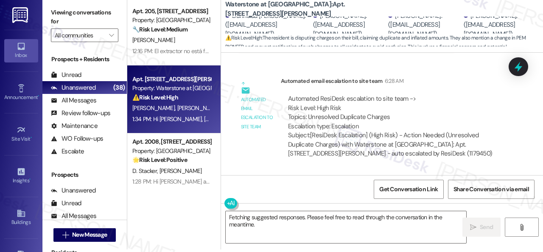
scroll to position [6630, 0]
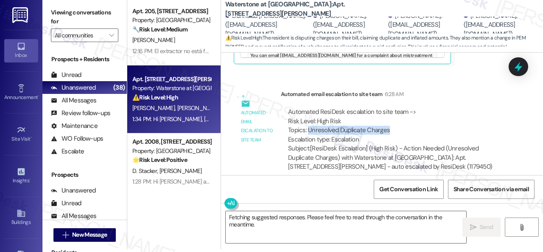
drag, startPoint x: 307, startPoint y: 81, endPoint x: 387, endPoint y: 80, distance: 79.8
click at [387, 107] on div "Automated ResiDesk escalation to site team -> Risk Level: High Risk Topics: Unr…" at bounding box center [396, 125] width 216 height 37
copy div "Unresolved Duplicate Charges"
click at [245, 119] on div "Automated email escalation to site team Automated email escalation to site team…" at bounding box center [373, 133] width 290 height 101
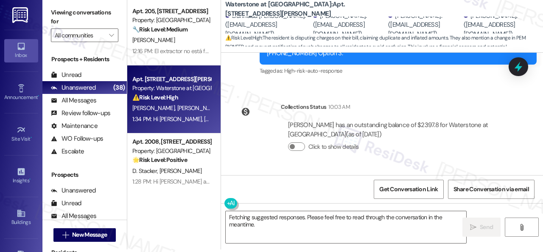
scroll to position [6885, 0]
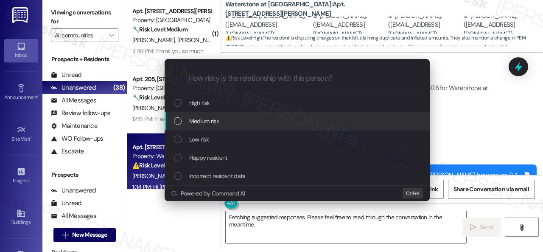
click at [200, 121] on span "Medium risk" at bounding box center [204, 120] width 30 height 9
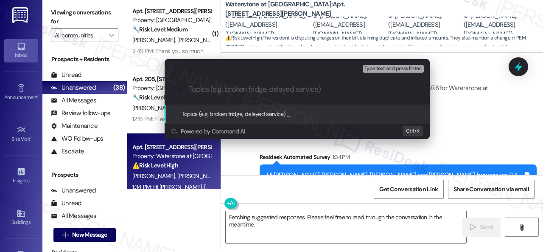
click at [216, 89] on input "Topics (e.g. broken fridge, delayed service)" at bounding box center [304, 89] width 231 height 9
paste input "Unresolved Duplicate Charges"
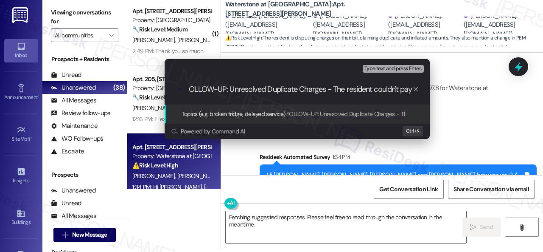
scroll to position [0, 6]
type input "FOLLOW-UP: Unresolved Duplicate Charges - The resident couldn't pay because of …"
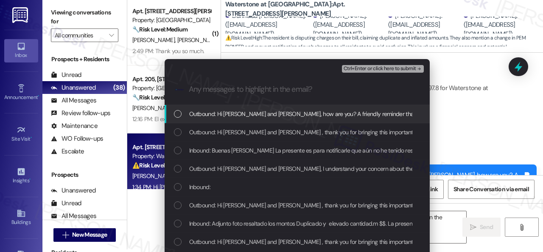
scroll to position [0, 0]
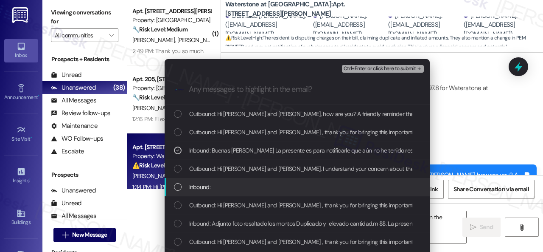
click at [202, 186] on span "Inbound:" at bounding box center [199, 186] width 21 height 9
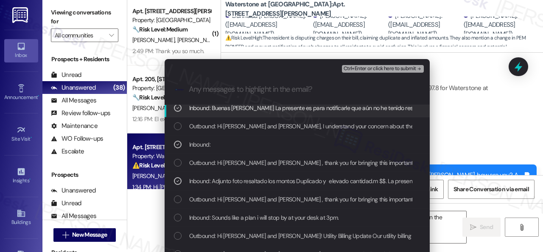
click at [363, 69] on span "Ctrl+Enter or click here to submit" at bounding box center [380, 69] width 73 height 6
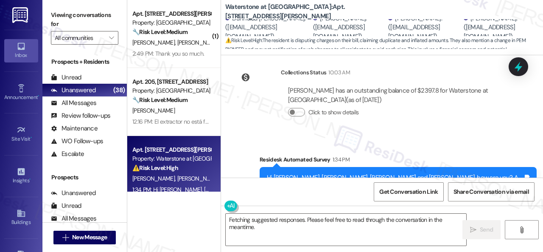
scroll to position [6476, 0]
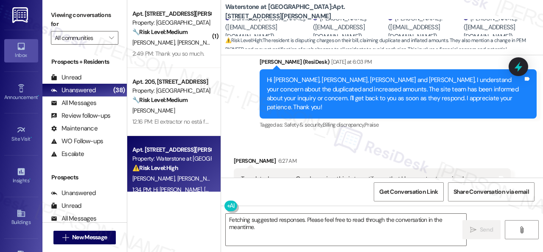
scroll to position [5993, 0]
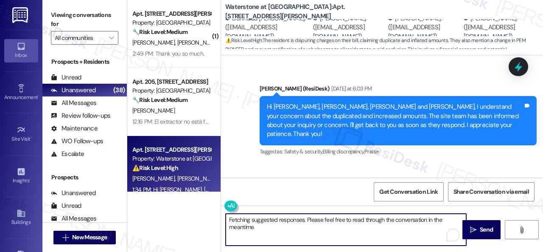
drag, startPoint x: 256, startPoint y: 229, endPoint x: 188, endPoint y: 206, distance: 72.2
click at [184, 210] on div "( 1 ) Apt. 1012, 201 Courtright East Road Property: Overland Park 🔧 Risk Level:…" at bounding box center [335, 126] width 416 height 252
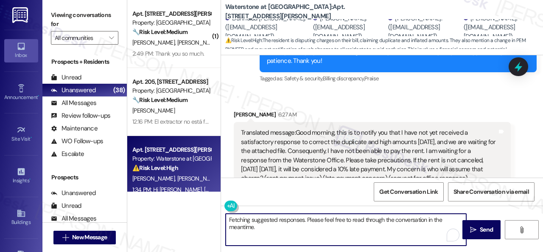
scroll to position [6121, 0]
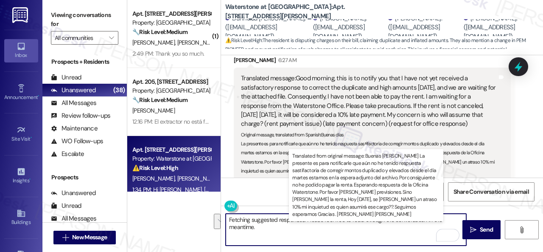
paste textarea "I haven't received a response from the site team yet, but I have made a follow-…"
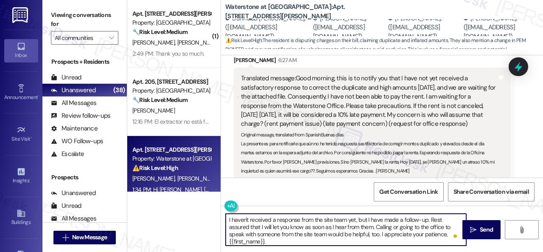
drag, startPoint x: 421, startPoint y: 233, endPoint x: 456, endPoint y: 231, distance: 34.5
click at [456, 231] on div "I haven't received a response from the site team yet, but I have made a follow-…" at bounding box center [346, 229] width 242 height 33
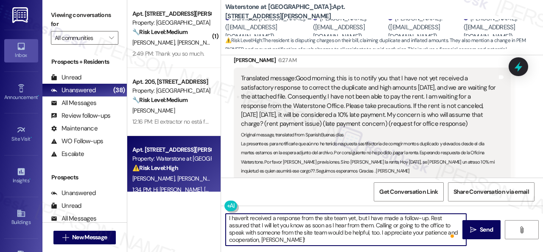
scroll to position [2, 0]
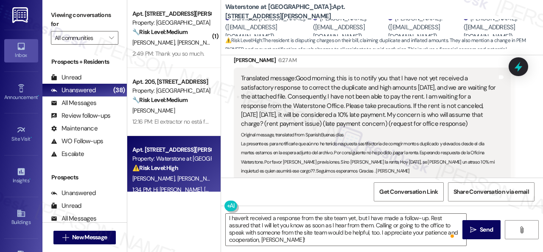
click at [324, 191] on div "Get Conversation Link Share Conversation via email" at bounding box center [382, 191] width 322 height 28
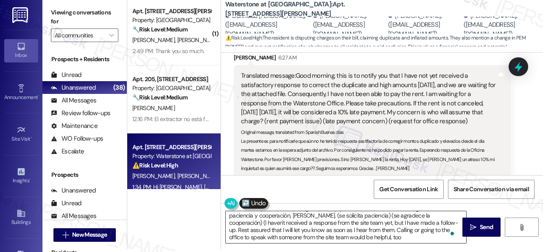
scroll to position [0, 0]
type textarea "Todavía no he recibido una respuesta del equipo del sitio, pero he realizado un…"
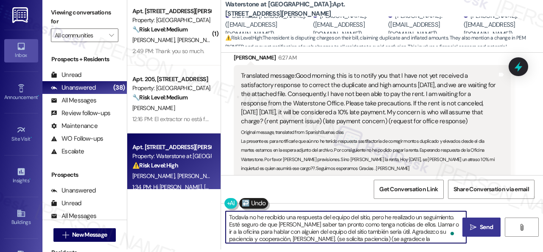
click at [474, 228] on span " Send" at bounding box center [482, 226] width 27 height 9
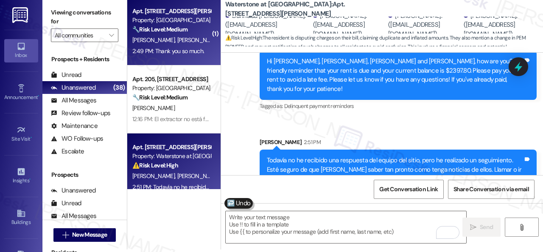
click at [222, 39] on span "W. Green" at bounding box center [243, 40] width 42 height 8
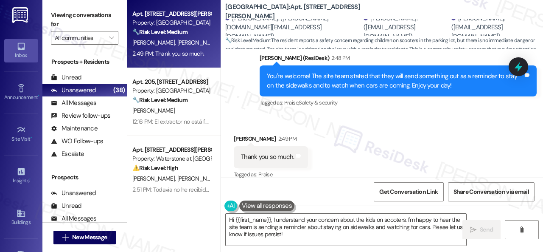
click at [215, 214] on div "Apt. 1012, 201 Courtright East Road Property: Overland Park 🔧 Risk Level: Mediu…" at bounding box center [335, 126] width 416 height 252
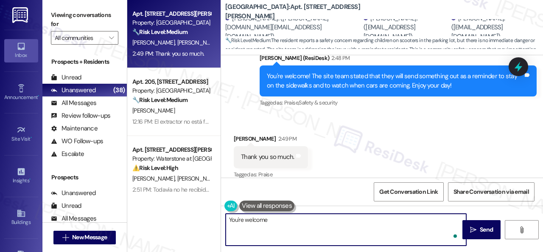
type textarea "You're welcome!"
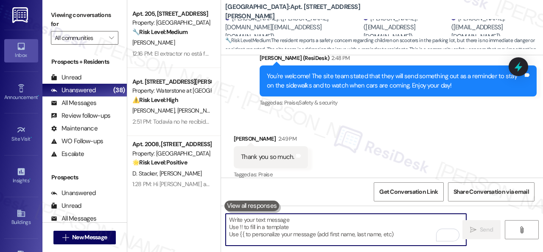
drag, startPoint x: 176, startPoint y: 105, endPoint x: 238, endPoint y: 100, distance: 61.8
click at [177, 105] on div "Apt. 14104, 6855 S Mason Rd Property: Waterstone at Cinco Ranch ⚠️ Risk Level: …" at bounding box center [172, 90] width 80 height 29
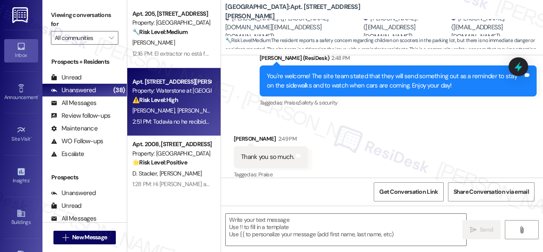
type textarea "Fetching suggested responses. Please feel free to read through the conversation…"
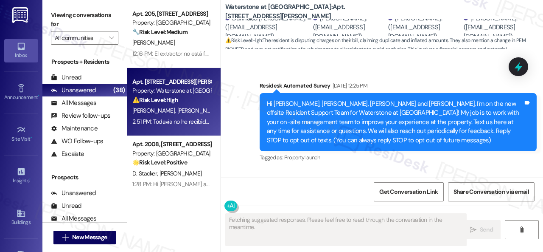
type textarea "Fetching suggested responses. Please feel free to read through the conversation…"
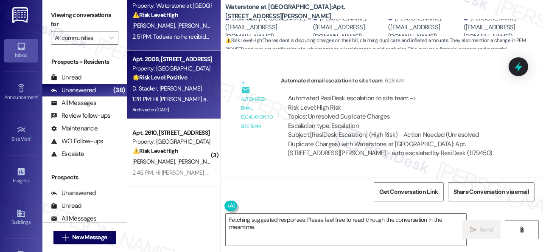
click at [189, 87] on div "D. Stacker E. Thames" at bounding box center [172, 88] width 80 height 11
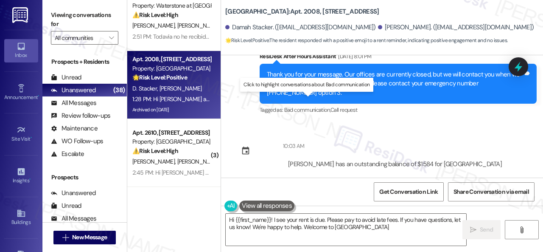
type textarea "Hi {{first_name}}! I see your rent is due. Please pay to avoid late fees. If yo…"
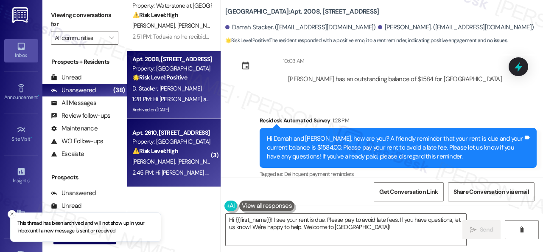
click at [198, 148] on div "⚠️ Risk Level: High The resident is inquiring about a promised gift card promot…" at bounding box center [171, 150] width 79 height 9
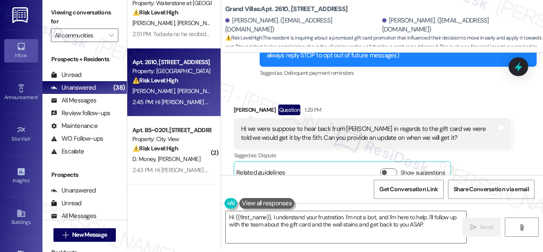
scroll to position [133, 0]
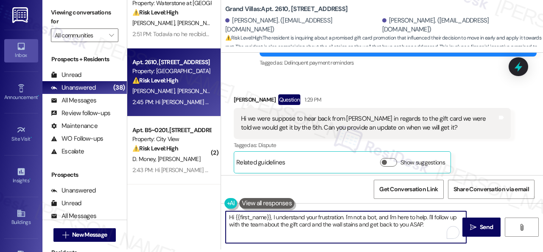
drag, startPoint x: 235, startPoint y: 214, endPoint x: 429, endPoint y: 231, distance: 194.7
click at [440, 232] on textarea "Hi {{first_name}}, I understand your frustration. I'm not a bot, and I'm here t…" at bounding box center [346, 227] width 241 height 32
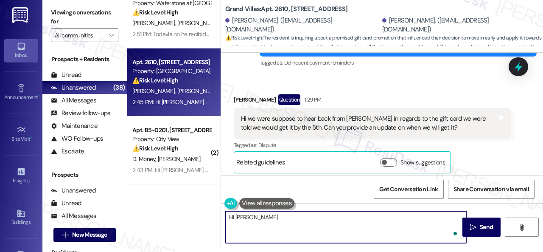
type textarea "Hi To"
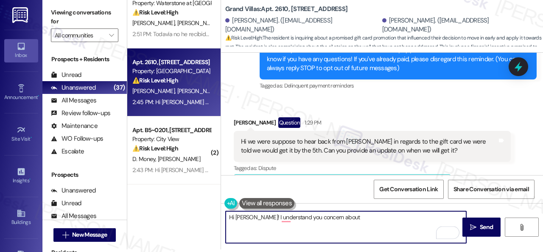
scroll to position [127, 0]
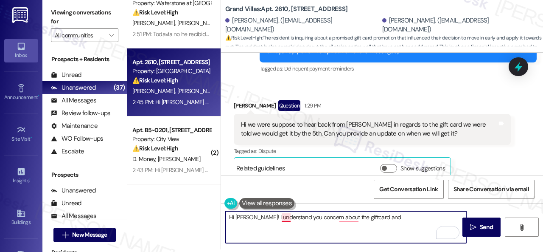
click at [286, 216] on textarea "Hi [PERSON_NAME]! I understand you concern about the giftcard and" at bounding box center [346, 227] width 241 height 32
click at [315, 220] on textarea "Hi [PERSON_NAME]! I understand your concern about the giftcard and" at bounding box center [346, 227] width 241 height 32
click at [314, 217] on textarea "Hi [PERSON_NAME]! I understand your concern about the giftcard and" at bounding box center [346, 227] width 241 height 32
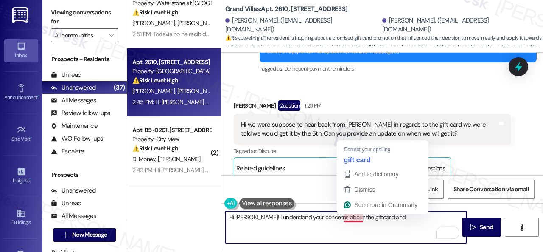
click at [352, 219] on textarea "Hi [PERSON_NAME]! I understand your concerns about the giftcard and" at bounding box center [346, 227] width 241 height 32
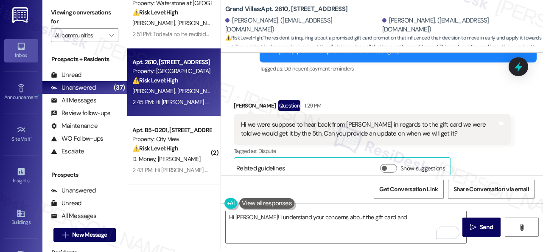
click at [310, 145] on div "Tagged as: Dispute Click to highlight conversations about Dispute" at bounding box center [372, 151] width 277 height 12
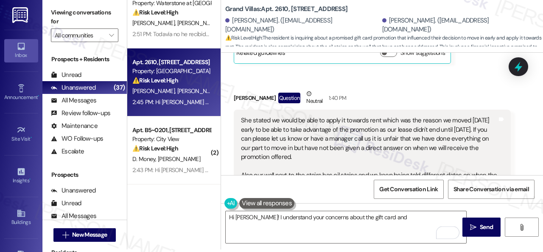
scroll to position [255, 0]
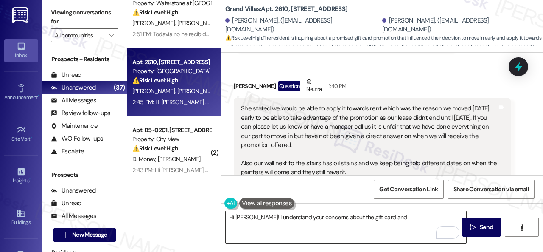
click at [381, 216] on textarea "Hi [PERSON_NAME]! I understand your concerns about the gift card and" at bounding box center [346, 227] width 241 height 32
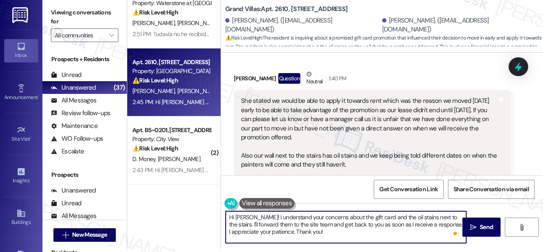
scroll to position [261, 0]
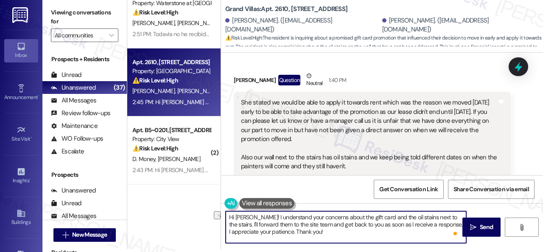
drag, startPoint x: 299, startPoint y: 219, endPoint x: 451, endPoint y: 218, distance: 152.0
click at [451, 218] on textarea "Hi [PERSON_NAME]! I understand your concerns about the gift card and the oil st…" at bounding box center [346, 227] width 241 height 32
click at [337, 220] on textarea "Hi [PERSON_NAME]! I understand your concerns about the gift card and the oil st…" at bounding box center [346, 227] width 241 height 32
drag, startPoint x: 296, startPoint y: 218, endPoint x: 450, endPoint y: 215, distance: 154.1
click at [450, 215] on textarea "Hi [PERSON_NAME]! I understand your concerns about the gift card and the oil st…" at bounding box center [346, 227] width 241 height 32
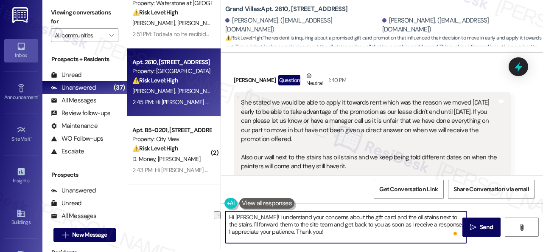
type textarea "Hi [PERSON_NAME]! I understand your concerns about the gift card and the oil st…"
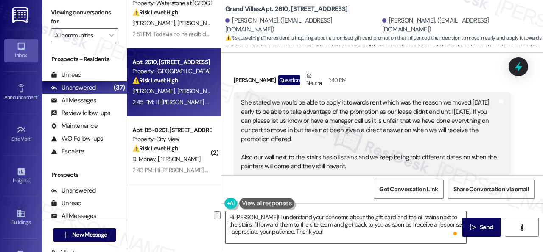
click at [401, 72] on div "[PERSON_NAME] Question Neutral 1:40 PM" at bounding box center [372, 81] width 277 height 21
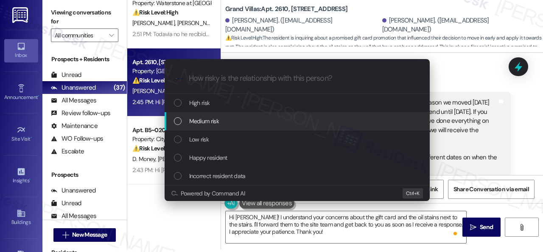
click at [202, 119] on span "Medium risk" at bounding box center [204, 120] width 30 height 9
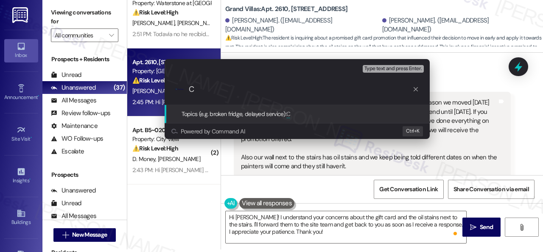
paste input "oncerns about the gift card and the oil stains next to the stairs."
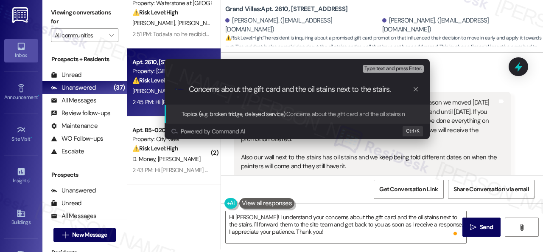
click at [283, 93] on input "Concerns about the gift card and the oil stains next to the stairs." at bounding box center [301, 89] width 224 height 9
type input "Concerns about the gift card promo and the oil stains next to the stairs."
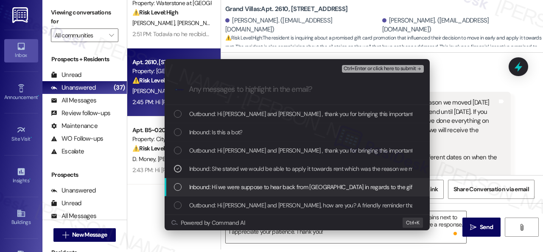
click at [224, 186] on span "Inbound: Hi we were suppose to hear back from [GEOGRAPHIC_DATA] in regards to t…" at bounding box center [421, 186] width 464 height 9
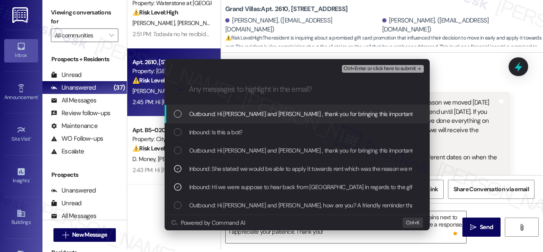
click at [372, 68] on span "Ctrl+Enter or click here to submit" at bounding box center [380, 69] width 73 height 6
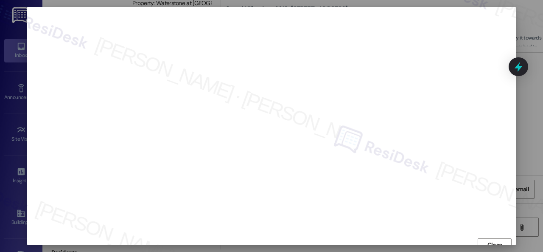
scroll to position [6, 0]
click at [493, 239] on span "Close" at bounding box center [495, 238] width 15 height 9
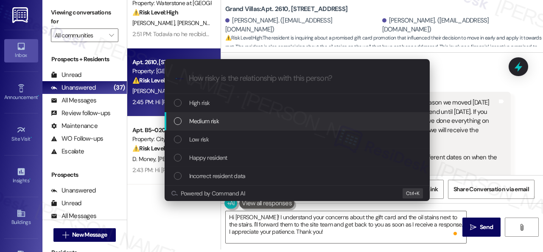
drag, startPoint x: 203, startPoint y: 125, endPoint x: 217, endPoint y: 124, distance: 14.0
click at [203, 125] on span "Medium risk" at bounding box center [204, 120] width 30 height 9
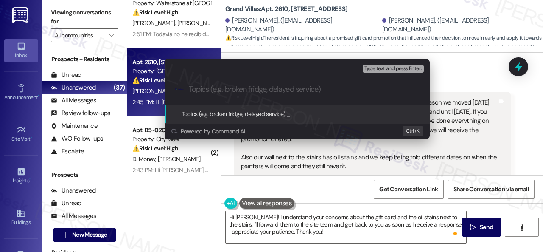
paste input "Concerns about the gift card promo and the oil stains next to the stairs."
type input "Concerns about the gift card promo and the oil stains next to the stairs."
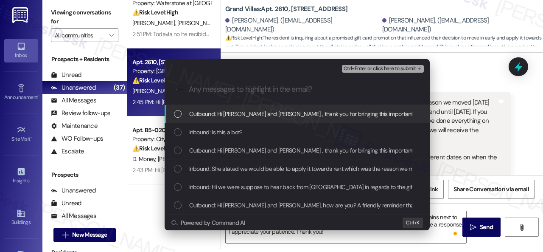
scroll to position [0, 0]
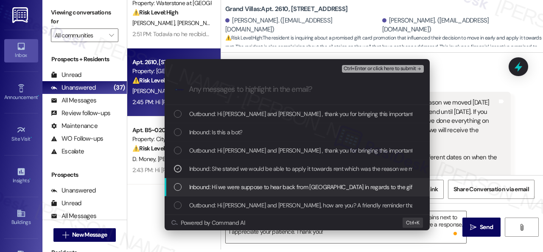
click at [220, 191] on span "Inbound: Hi we were suppose to hear back from [GEOGRAPHIC_DATA] in regards to t…" at bounding box center [421, 186] width 464 height 9
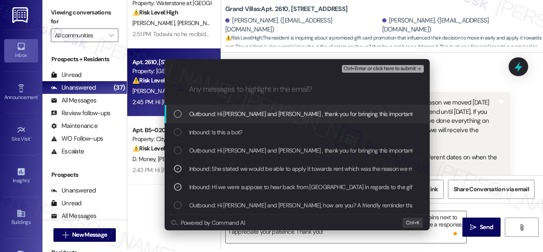
click at [361, 70] on span "Ctrl+Enter or click here to submit" at bounding box center [380, 69] width 73 height 6
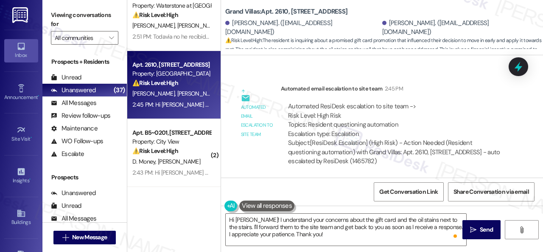
scroll to position [782, 0]
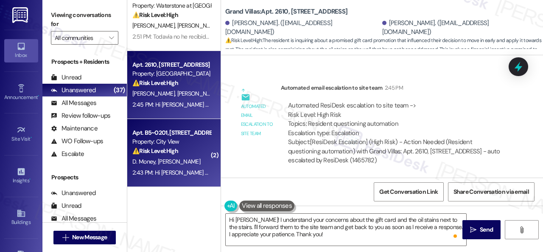
click at [184, 160] on div "D. Money [PERSON_NAME]" at bounding box center [172, 161] width 80 height 11
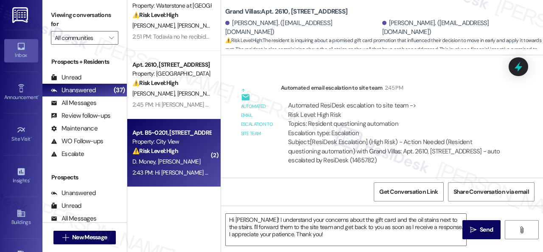
type textarea "Fetching suggested responses. Please feel free to read through the conversation…"
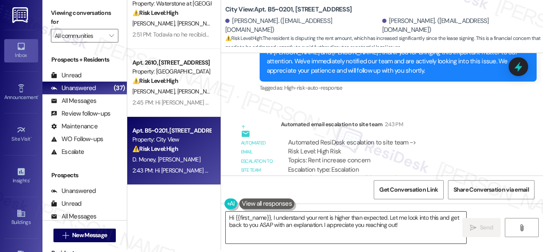
scroll to position [3, 0]
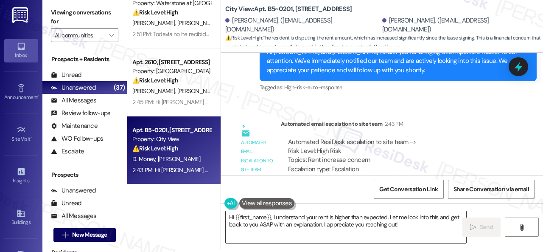
click at [404, 221] on textarea "Hi {{first_name}}, I understand your rent is higher than expected. Let me look …" at bounding box center [346, 227] width 241 height 32
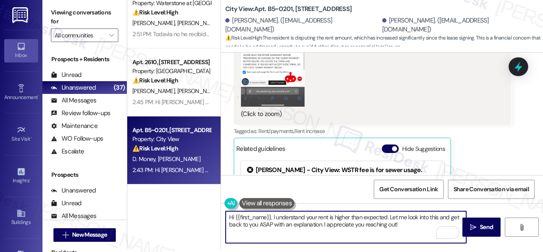
scroll to position [4716, 0]
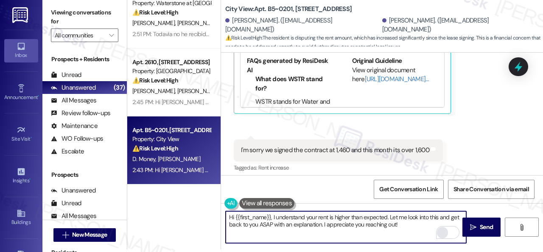
drag, startPoint x: 235, startPoint y: 216, endPoint x: 437, endPoint y: 234, distance: 202.5
click at [437, 234] on div "Hi {{first_name}}, I understand your rent is higher than expected. Let me look …" at bounding box center [346, 227] width 242 height 33
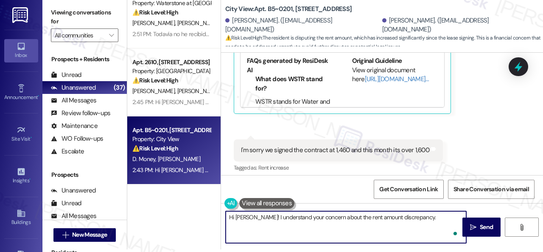
paste textarea "The site team has been informed about your inquiry or concern. I'll get back to…"
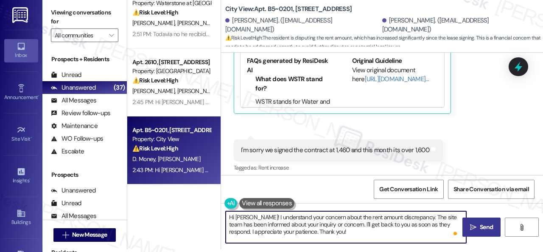
type textarea "Hi [PERSON_NAME]! I understand your concern about the rent amount discrepancy. …"
click at [480, 231] on span "Send" at bounding box center [486, 226] width 13 height 9
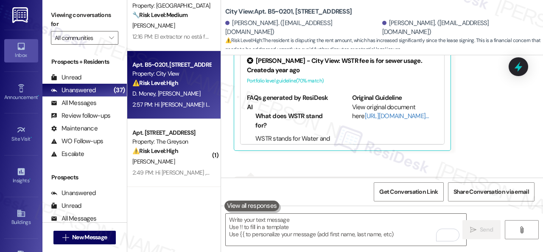
scroll to position [127, 0]
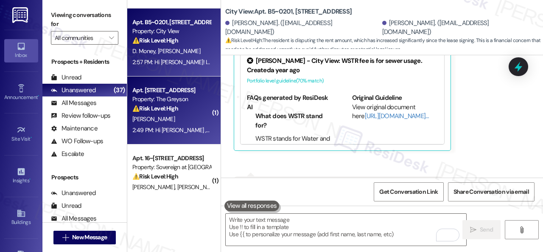
click at [188, 110] on div "⚠️ Risk Level: High The resident is reporting that they are receiving messages …" at bounding box center [171, 108] width 79 height 9
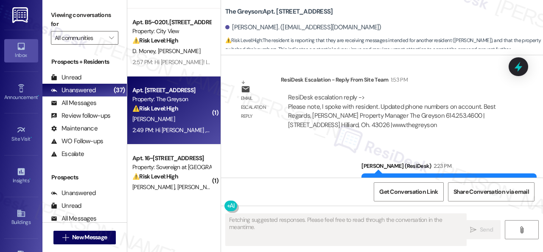
scroll to position [5781, 0]
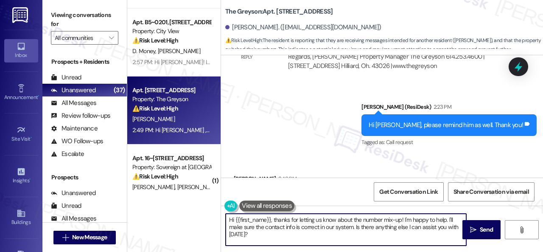
drag, startPoint x: 229, startPoint y: 217, endPoint x: 201, endPoint y: 191, distance: 37.9
click at [203, 199] on div "( 6 ) Apt. 1110, [STREET_ADDRESS][PERSON_NAME] Property: [PERSON_NAME] Ranch ⚠️…" at bounding box center [335, 126] width 416 height 252
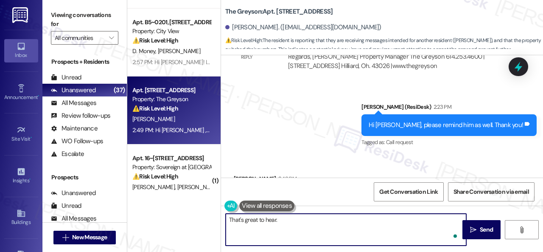
type textarea "That's great to hear."
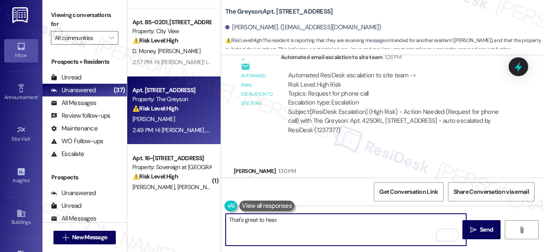
scroll to position [5611, 0]
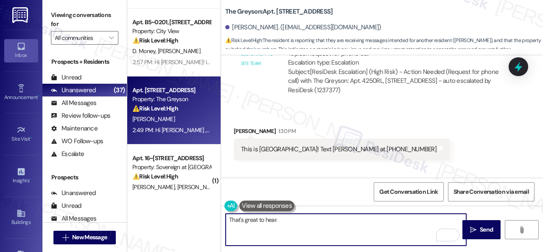
drag, startPoint x: 292, startPoint y: 220, endPoint x: 220, endPoint y: 218, distance: 72.2
click at [220, 218] on div "( 6 ) Apt. 1110, [STREET_ADDRESS][PERSON_NAME] Property: [PERSON_NAME] Ranch ⚠️…" at bounding box center [335, 126] width 416 height 252
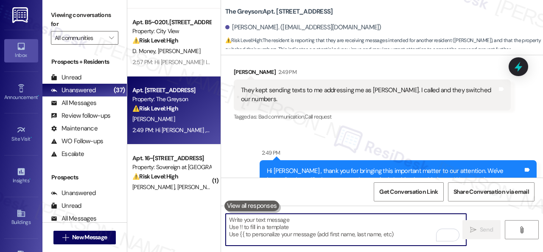
scroll to position [5876, 0]
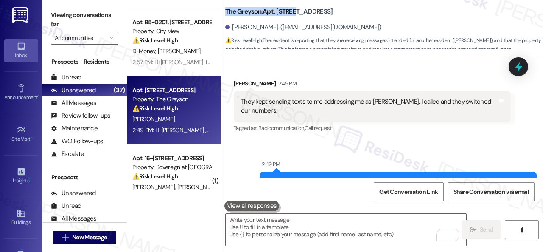
drag, startPoint x: 226, startPoint y: 8, endPoint x: 297, endPoint y: 11, distance: 71.4
click at [297, 11] on b "The Greyson: Apt. [STREET_ADDRESS]" at bounding box center [278, 11] width 107 height 9
copy b "The Greyson: Apt. 4250RL"
click at [391, 191] on span "Get Conversation Link" at bounding box center [409, 191] width 59 height 9
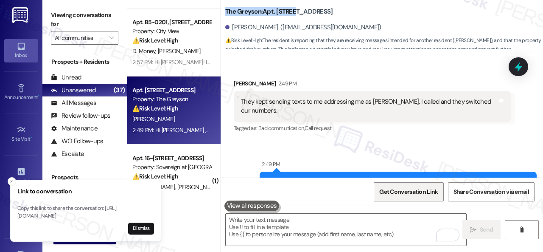
click at [397, 193] on span "Get Conversation Link" at bounding box center [409, 191] width 59 height 9
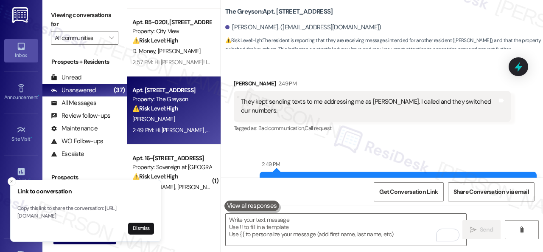
click at [380, 141] on div "Sent via SMS 2:49 PM Hi [PERSON_NAME] , thank you for bringing this important m…" at bounding box center [382, 186] width 322 height 90
click at [402, 192] on span "Get Conversation Link" at bounding box center [409, 191] width 59 height 9
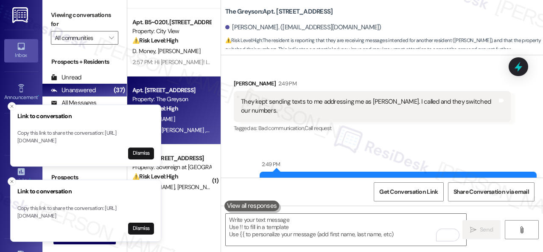
click at [361, 141] on div "Sent via SMS 2:49 PM Hi [PERSON_NAME] , thank you for bringing this important m…" at bounding box center [382, 186] width 322 height 90
click at [10, 104] on icon "Close toast" at bounding box center [11, 106] width 5 height 5
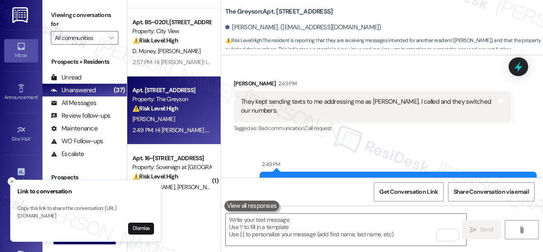
click at [14, 179] on icon "Close toast" at bounding box center [11, 181] width 5 height 5
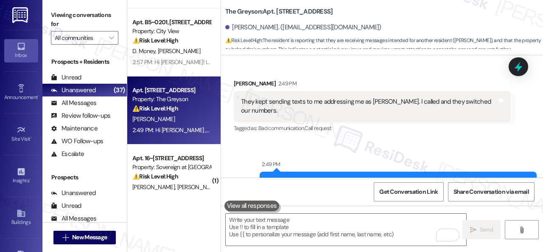
click at [355, 141] on div "Sent via SMS 2:49 PM Hi [PERSON_NAME] , thank you for bringing this important m…" at bounding box center [382, 186] width 322 height 90
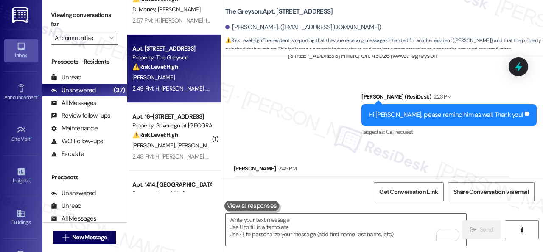
scroll to position [170, 0]
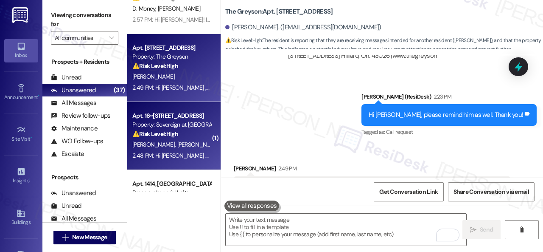
click at [190, 148] on div "[PERSON_NAME] [PERSON_NAME]" at bounding box center [172, 144] width 80 height 11
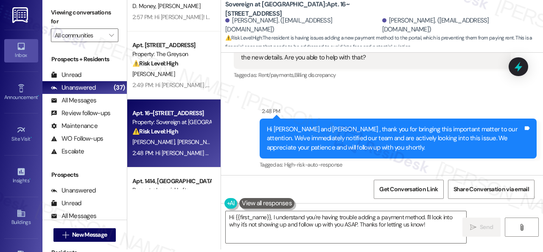
scroll to position [292, 0]
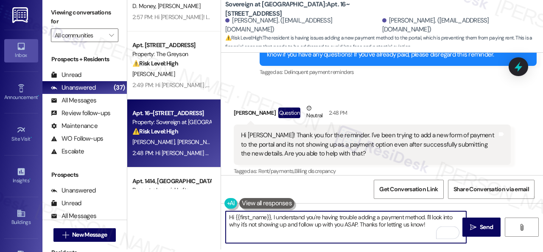
drag, startPoint x: 236, startPoint y: 218, endPoint x: 270, endPoint y: 217, distance: 34.4
click at [270, 217] on textarea "Hi {{first_name}}, I understand you're having trouble adding a payment method. …" at bounding box center [346, 227] width 241 height 32
drag, startPoint x: 412, startPoint y: 215, endPoint x: 425, endPoint y: 231, distance: 20.2
click at [425, 227] on textarea "Hi [PERSON_NAME], I understand you're having trouble adding a payment method. I…" at bounding box center [346, 227] width 241 height 32
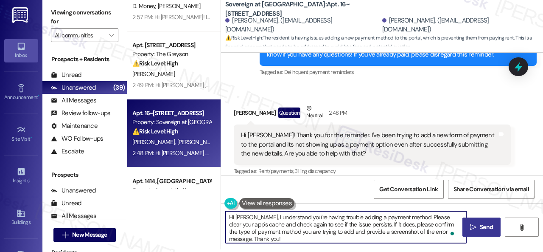
type textarea "Hi [PERSON_NAME], I understand you're having trouble adding a payment method. P…"
click at [489, 224] on span "Send" at bounding box center [486, 226] width 13 height 9
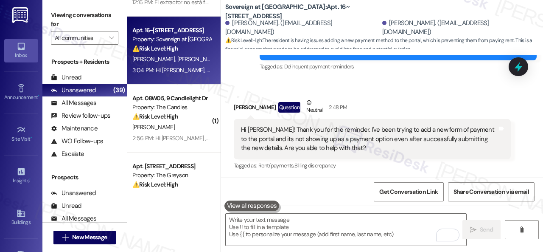
scroll to position [255, 0]
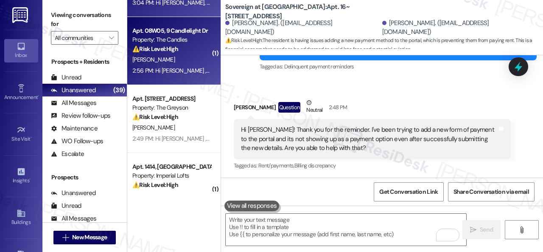
click at [183, 62] on div "[PERSON_NAME]" at bounding box center [172, 59] width 80 height 11
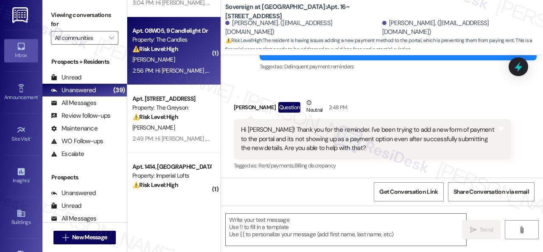
type textarea "Fetching suggested responses. Please feel free to read through the conversation…"
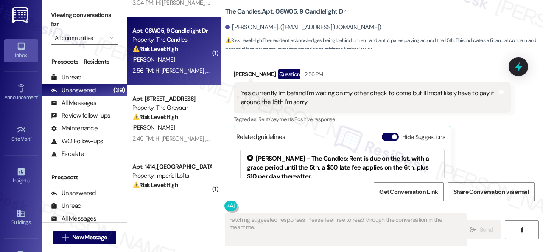
scroll to position [7085, 0]
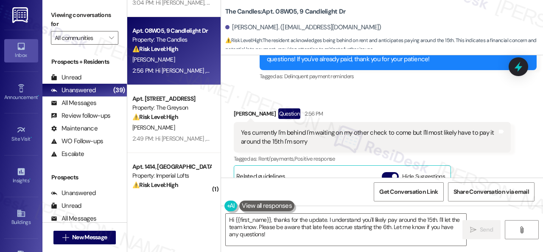
drag, startPoint x: 246, startPoint y: 69, endPoint x: 247, endPoint y: 176, distance: 107.4
click at [246, 89] on div "Received via SMS [PERSON_NAME] Question 2:56 PM Yes currently I'm behind I'm wa…" at bounding box center [382, 191] width 322 height 205
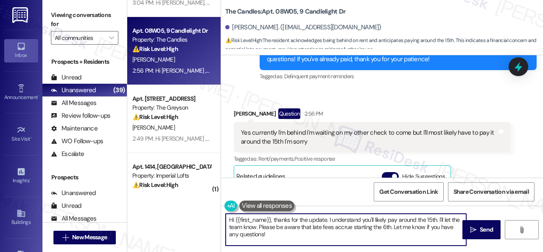
drag, startPoint x: 259, startPoint y: 233, endPoint x: 198, endPoint y: 203, distance: 68.0
click at [198, 203] on div "( 1 ) Apt. [STREET_ADDRESS] Property: The Falls 🔧 Risk Level: Medium The reside…" at bounding box center [335, 126] width 416 height 252
paste textarea "Thanks for updating us on your payment plan! We appreciate you letting us know.…"
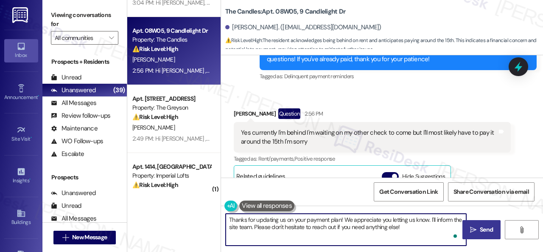
type textarea "Thanks for updating us on your payment plan! We appreciate you letting us know.…"
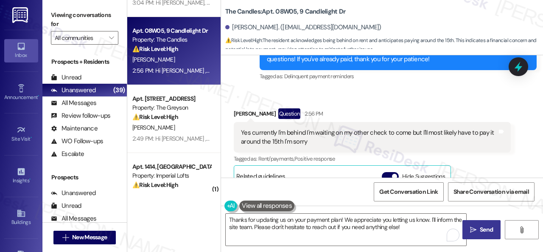
click at [485, 229] on span "Send" at bounding box center [486, 229] width 13 height 9
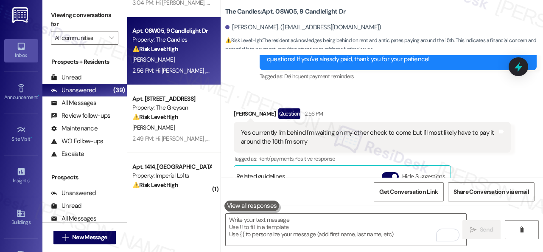
scroll to position [7170, 0]
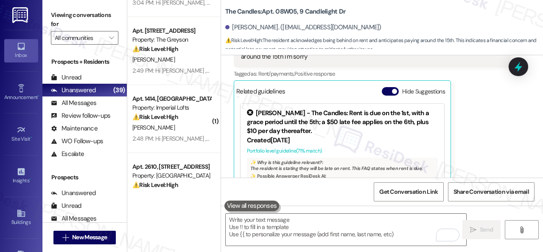
click at [230, 118] on div "Received via SMS [PERSON_NAME] Question 2:56 PM Yes currently I'm behind I'm wa…" at bounding box center [373, 113] width 290 height 192
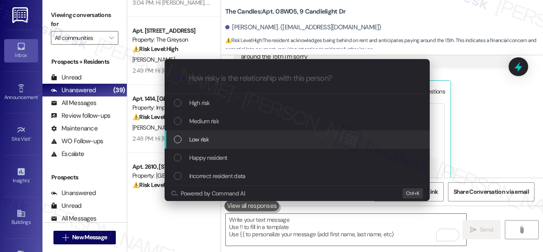
click at [200, 138] on span "Low risk" at bounding box center [199, 139] width 20 height 9
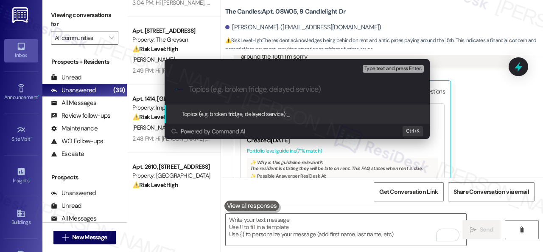
paste input "Late payment notice."
type input "Late payment notice."
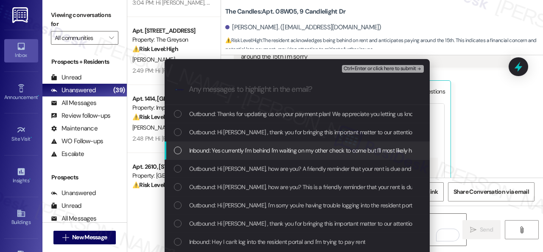
drag, startPoint x: 234, startPoint y: 151, endPoint x: 246, endPoint y: 144, distance: 13.9
click at [234, 152] on span "Inbound: Yes currently I'm behind I'm waiting on my other check to come but I'l…" at bounding box center [346, 150] width 315 height 9
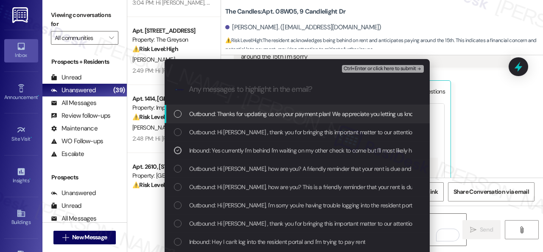
drag, startPoint x: 355, startPoint y: 66, endPoint x: 360, endPoint y: 66, distance: 4.7
click at [356, 66] on span "Ctrl+Enter or click here to submit" at bounding box center [380, 69] width 73 height 6
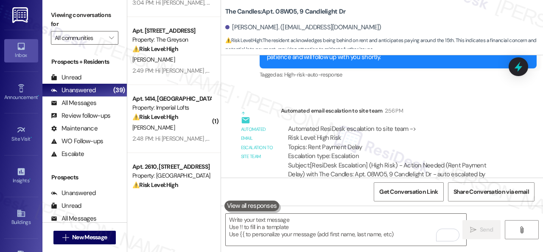
scroll to position [7382, 0]
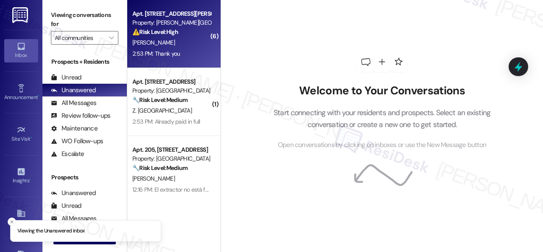
click at [175, 35] on strong "⚠️ Risk Level: High" at bounding box center [155, 32] width 46 height 8
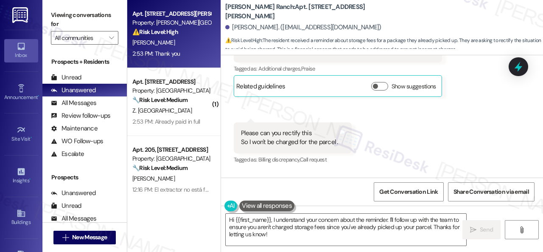
scroll to position [3344, 0]
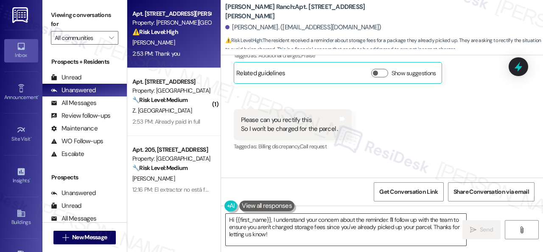
click at [366, 221] on textarea "Hi {{first_name}}, I understand your concern about the reminder. I'll follow up…" at bounding box center [346, 230] width 241 height 32
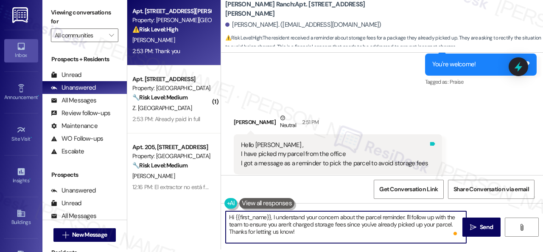
scroll to position [3302, 0]
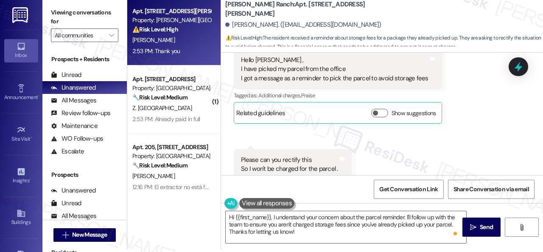
click at [433, 115] on div "Received via SMS [PERSON_NAME] Neutral 2:51 PM Hello [PERSON_NAME] , I have pic…" at bounding box center [382, 103] width 322 height 189
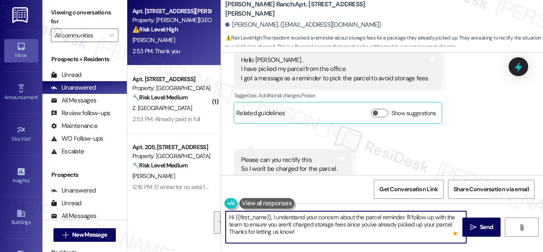
drag, startPoint x: 406, startPoint y: 219, endPoint x: 411, endPoint y: 239, distance: 20.8
click at [411, 239] on textarea "Hi {{first_name}}, I understand your concern about the parcel reminder. I'll fo…" at bounding box center [346, 227] width 241 height 32
paste textarea "The site team has been informed about your inquiry or concern. I'll get back to…"
type textarea "Hi {{first_name}}, I understand your concern about the parcel reminder. The sit…"
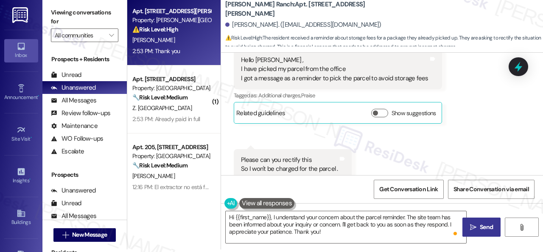
click at [480, 227] on span "Send" at bounding box center [486, 226] width 13 height 9
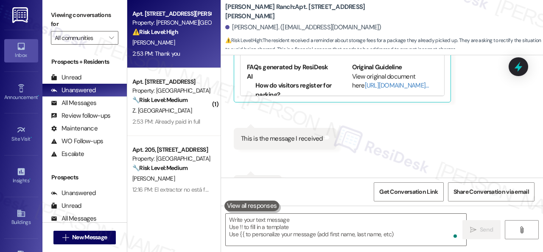
scroll to position [3811, 0]
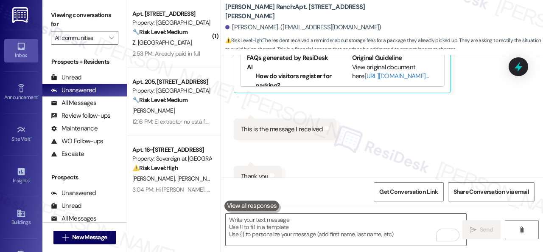
click at [245, 118] on div "Received via SMS [PERSON_NAME] 2:53 PM Reminder: You have a Parcel Pending! Acc…" at bounding box center [382, 51] width 322 height 310
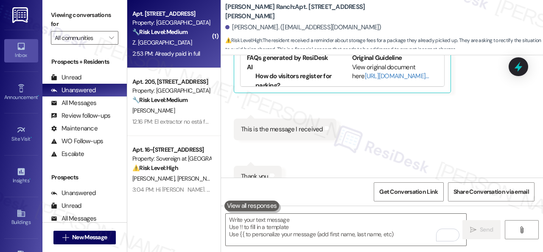
click at [196, 47] on div "Z. [GEOGRAPHIC_DATA]" at bounding box center [172, 42] width 80 height 11
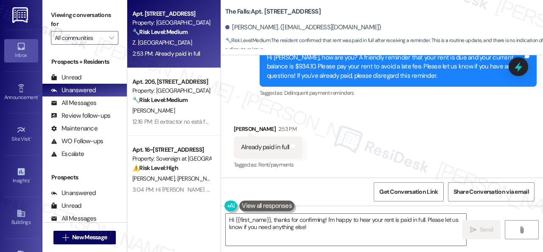
scroll to position [264, 0]
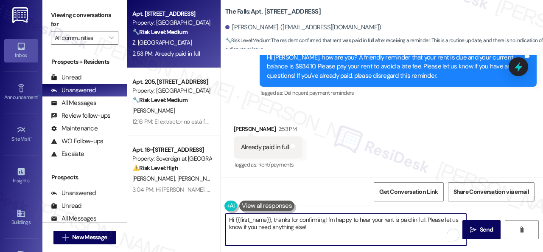
drag, startPoint x: 241, startPoint y: 210, endPoint x: 198, endPoint y: 199, distance: 44.0
click at [198, 199] on div "Apt. [STREET_ADDRESS] Property: The Falls 🔧 Risk Level: Medium The resident con…" at bounding box center [335, 126] width 416 height 252
paste textarea "Thanks for the update! Kindly disregard the message if you have already paid. H…"
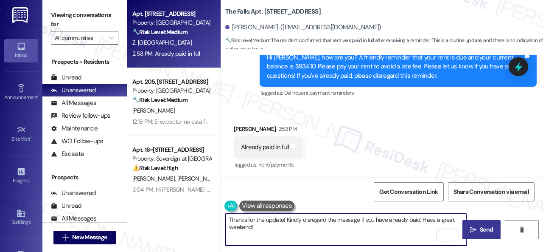
type textarea "Thanks for the update! Kindly disregard the message if you have already paid. H…"
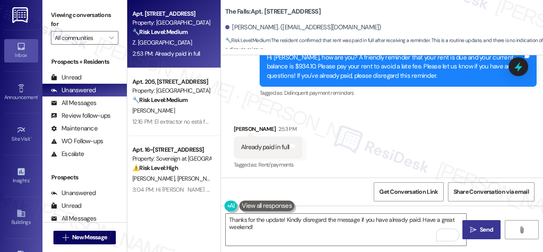
click at [474, 231] on icon "" at bounding box center [473, 229] width 6 height 7
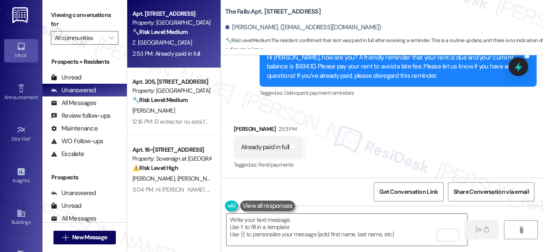
type textarea "Fetching suggested responses. Please feel free to read through the conversation…"
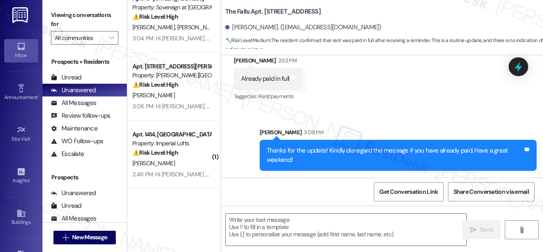
scroll to position [85, 0]
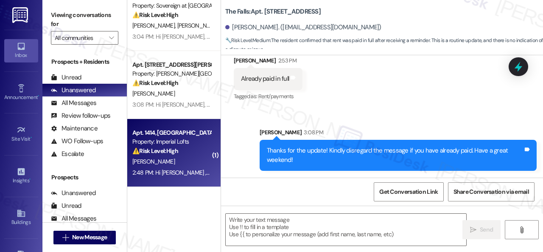
click at [183, 158] on div "[PERSON_NAME]" at bounding box center [172, 161] width 80 height 11
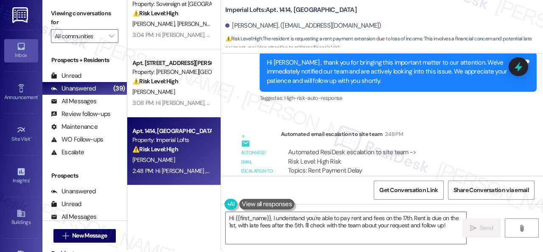
scroll to position [3, 0]
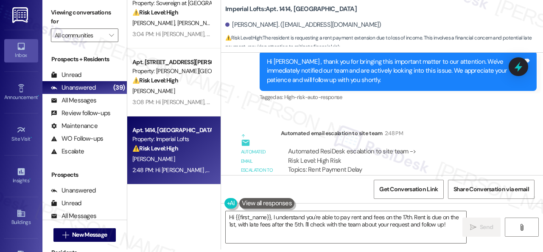
drag, startPoint x: 256, startPoint y: 68, endPoint x: 254, endPoint y: 74, distance: 7.0
click at [255, 68] on div "Survey, sent via SMS Residesk Automated Survey [DATE] 12:48 PM Hi [PERSON_NAME]…" at bounding box center [382, 114] width 322 height 122
click at [262, 220] on textarea "Hi {{first_name}}, I understand you're able to pay rent and fees on the 17th. R…" at bounding box center [346, 227] width 241 height 32
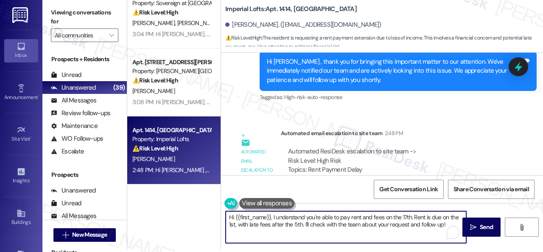
paste textarea "Thanks for updating us on your payment plan! We appreciate you letting us know.…"
type textarea "Thanks for updating us on your payment plan! We appreciate you letting us know.…"
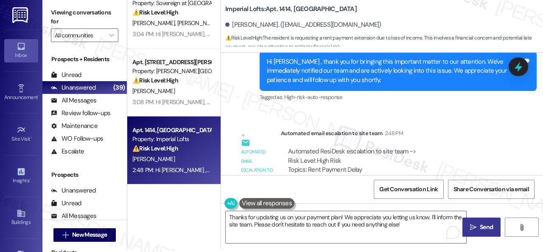
click at [473, 226] on icon "" at bounding box center [473, 227] width 6 height 7
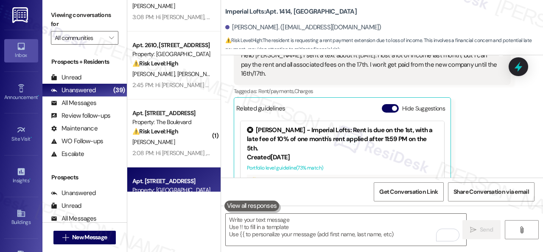
scroll to position [85, 0]
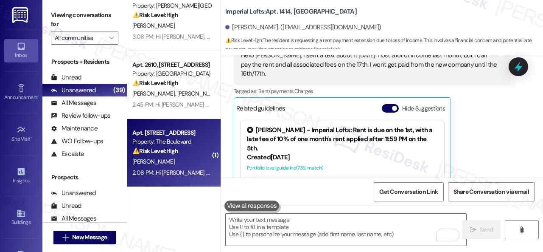
click at [192, 155] on div "⚠️ Risk Level: High The resident is reporting an income issue that will affect …" at bounding box center [171, 150] width 79 height 9
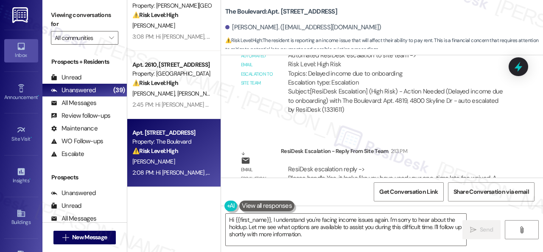
scroll to position [2353, 0]
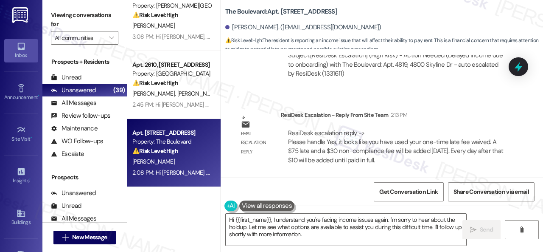
click at [287, 9] on b "The Boulevard: Apt. 4819, [STREET_ADDRESS]" at bounding box center [281, 11] width 112 height 9
copy b "4819"
click at [250, 228] on textarea "Hi {{first_name}}, I understand you're facing income issues again. I'm sorry to…" at bounding box center [346, 230] width 241 height 32
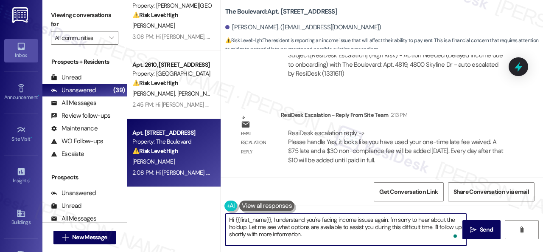
click at [248, 225] on textarea "Hi {{first_name}}, I understand you're facing income issues again. I'm sorry to…" at bounding box center [346, 230] width 241 height 32
drag, startPoint x: 272, startPoint y: 230, endPoint x: 346, endPoint y: 239, distance: 74.9
click at [341, 236] on textarea "Hi {{first_name}}, I understand you're facing income issues again. I'm sorry to…" at bounding box center [346, 230] width 241 height 32
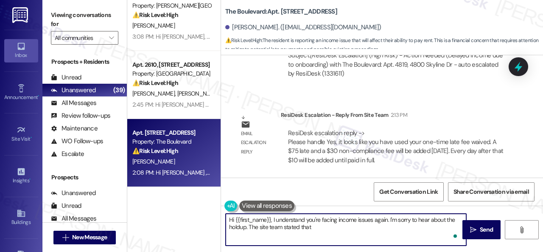
paste textarea "you have used your one-time late fee waived. A $75 late and a $30 non-complianc…"
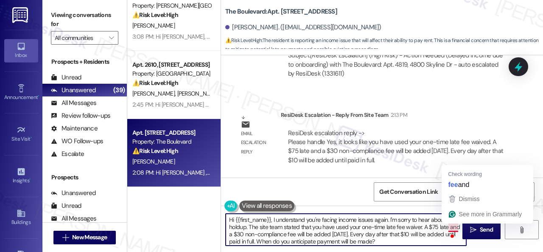
click at [454, 227] on textarea "Hi {{first_name}}, I understand you're facing income issues again. I'm sorry to…" at bounding box center [346, 230] width 241 height 32
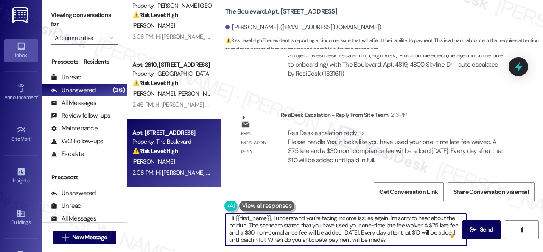
scroll to position [2, 0]
click at [407, 239] on textarea "Hi {{first_name}}, I understand you're facing income issues again. I'm sorry to…" at bounding box center [346, 230] width 241 height 32
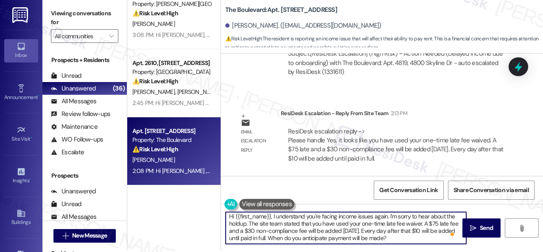
scroll to position [3, 0]
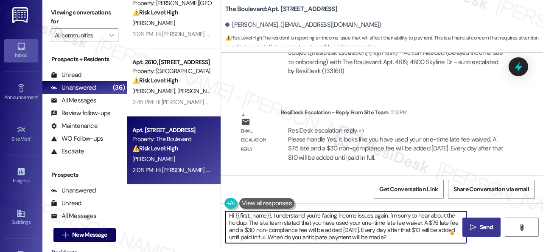
type textarea "Hi {{first_name}}, I understand you're facing income issues again. I'm sorry to…"
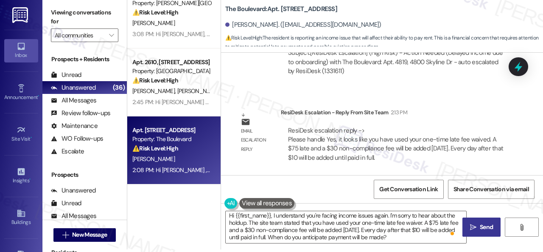
click at [484, 230] on span "Send" at bounding box center [486, 226] width 13 height 9
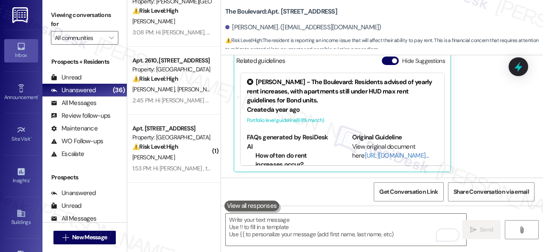
scroll to position [170, 0]
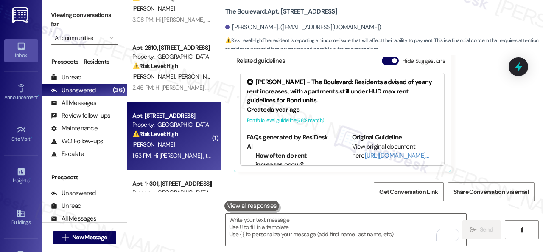
click at [187, 141] on div "[PERSON_NAME]" at bounding box center [172, 144] width 80 height 11
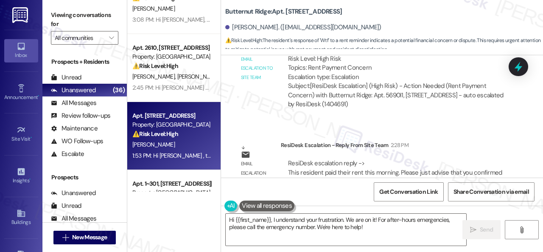
scroll to position [1357, 0]
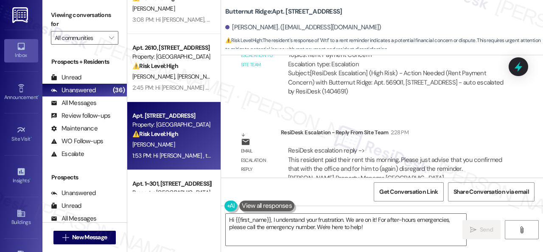
click at [272, 90] on div "Automated email escalation to site team Automated email escalation to site team…" at bounding box center [373, 58] width 290 height 101
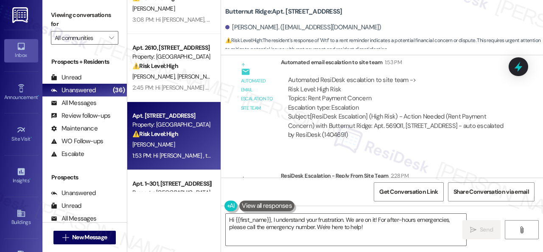
scroll to position [1314, 0]
click at [249, 135] on div "Lease started [DATE] 7:00 PM Received via SMS Dareryle [PERSON_NAME] Neutral [D…" at bounding box center [382, 116] width 322 height 122
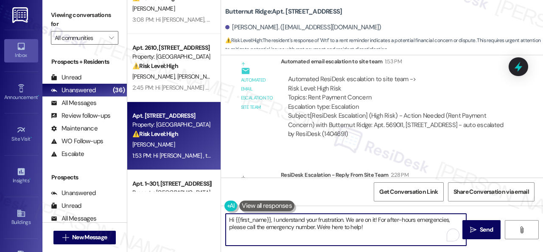
drag, startPoint x: 273, startPoint y: 218, endPoint x: 374, endPoint y: 231, distance: 102.3
click at [397, 231] on textarea "Hi {{first_name}}, I understand your frustration. We are on it! For after-hours…" at bounding box center [346, 230] width 241 height 32
paste textarea "Please disregard the message if you have already paid"
click at [273, 217] on textarea "Hi {{first_name}}, Please disregard the message if you have already paid" at bounding box center [346, 230] width 241 height 32
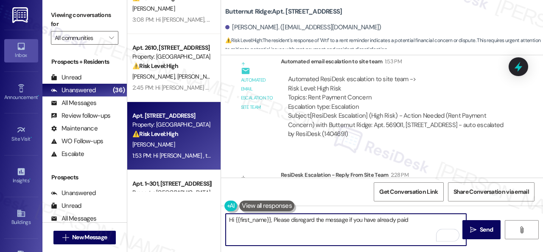
drag, startPoint x: 274, startPoint y: 219, endPoint x: 284, endPoint y: 220, distance: 9.9
click at [276, 219] on textarea "Hi {{first_name}}, Please disregard the message if you have already paid" at bounding box center [346, 230] width 241 height 32
click at [421, 218] on textarea "Hi {{first_name}}, please disregard the message if you have already paid" at bounding box center [346, 230] width 241 height 32
type textarea "Hi {{first_name}}, please disregard the message if you have already paid as adv…"
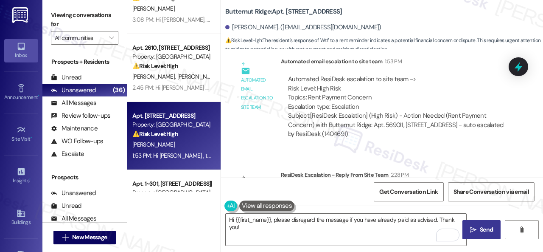
drag, startPoint x: 482, startPoint y: 232, endPoint x: 485, endPoint y: 225, distance: 8.2
click at [482, 232] on span "Send" at bounding box center [486, 229] width 13 height 9
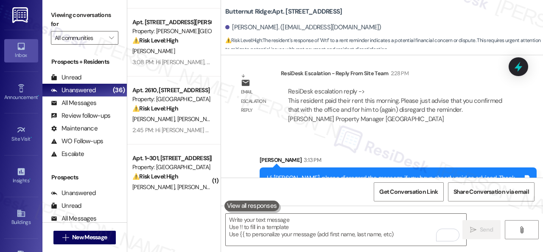
scroll to position [255, 0]
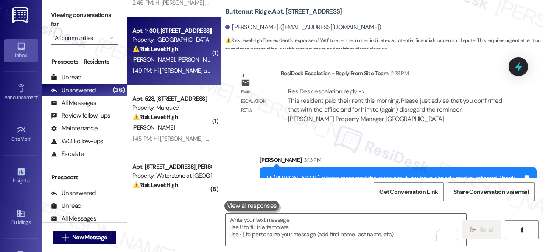
click at [186, 56] on span "[PERSON_NAME]" at bounding box center [198, 60] width 42 height 8
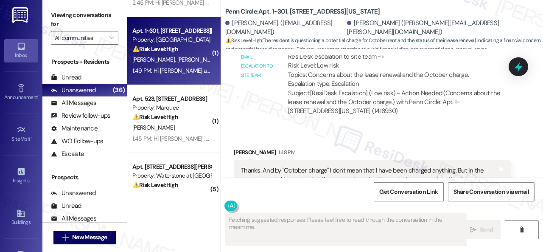
scroll to position [1100, 0]
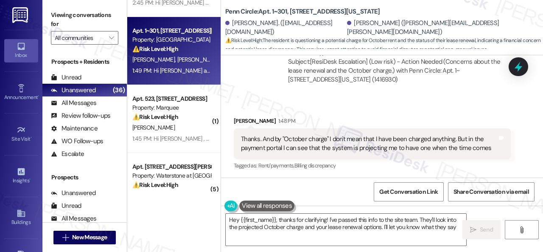
type textarea "Hey {{first_name}}, thanks for clarifying! I've passed this info to the site te…"
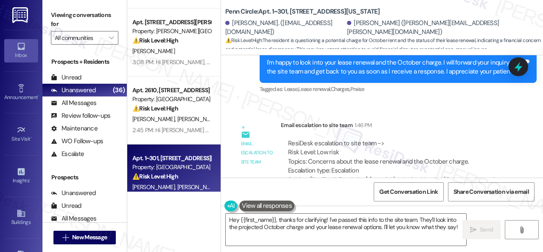
scroll to position [930, 0]
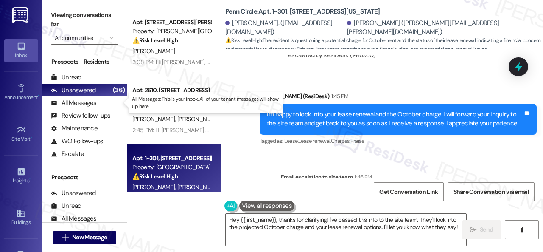
drag, startPoint x: 82, startPoint y: 103, endPoint x: 132, endPoint y: 93, distance: 50.7
click at [82, 103] on div "All Messages" at bounding box center [73, 103] width 45 height 9
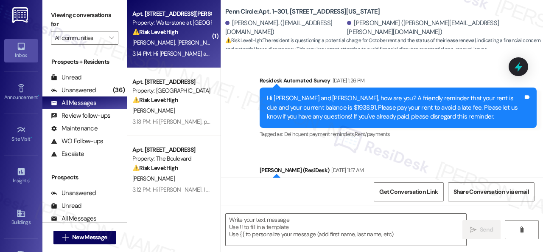
type textarea "Fetching suggested responses. Please feel free to read through the conversation…"
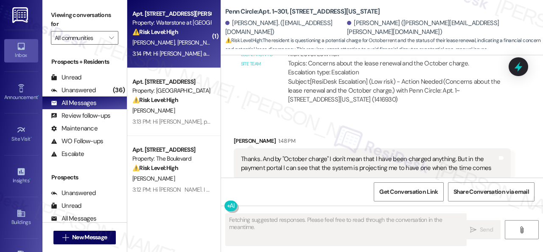
scroll to position [1100, 0]
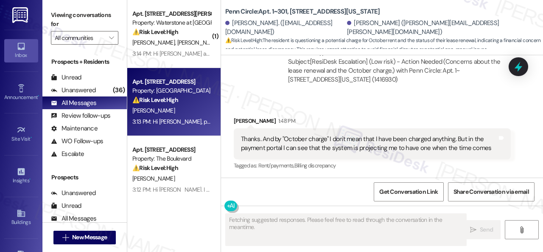
click at [199, 104] on div "⚠️ Risk Level: High The resident's response of 'Wtf' to a rent reminder indicat…" at bounding box center [171, 100] width 79 height 9
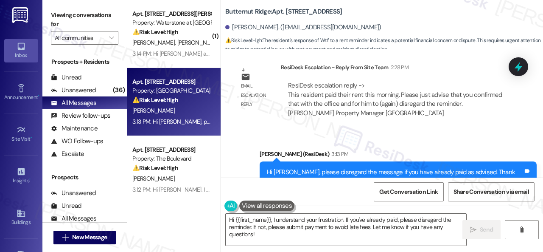
scroll to position [1428, 0]
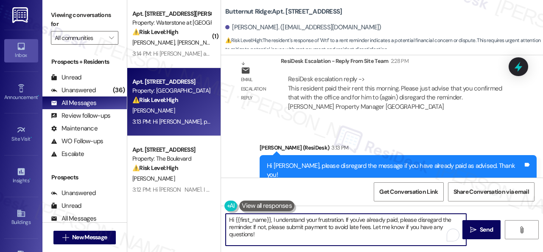
drag, startPoint x: 271, startPoint y: 234, endPoint x: 218, endPoint y: 212, distance: 57.3
click at [218, 212] on div "( 1 ) Apt. 14112, [STREET_ADDRESS][PERSON_NAME] Property: Waterstone at [GEOGRA…" at bounding box center [335, 126] width 416 height 252
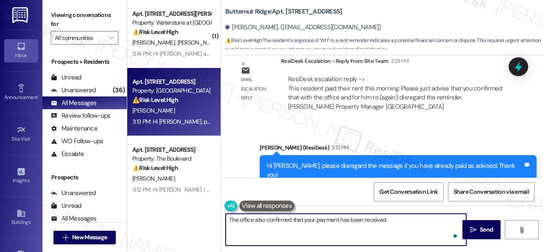
type textarea "The office also confirmed that your payment has been received."
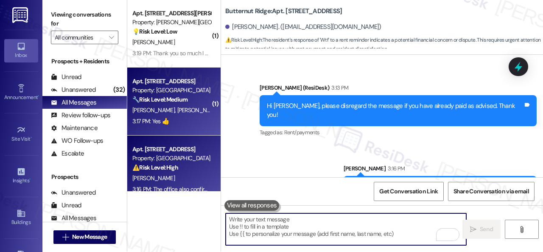
scroll to position [0, 0]
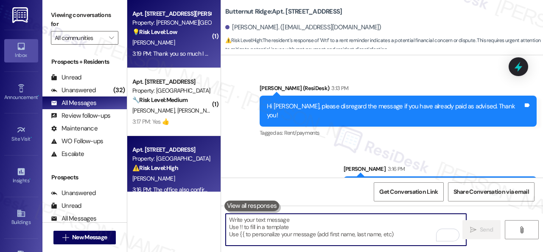
click at [189, 43] on div "[PERSON_NAME]" at bounding box center [172, 42] width 80 height 11
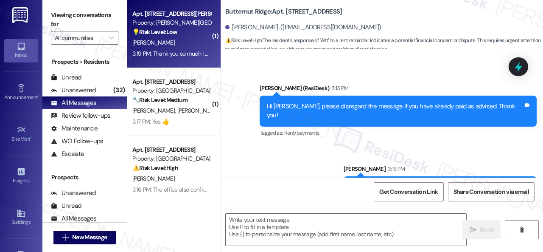
type textarea "Fetching suggested responses. Please feel free to read through the conversation…"
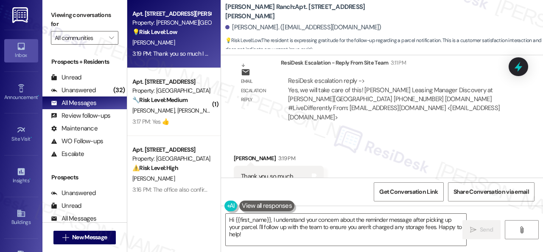
scroll to position [3968, 0]
click at [185, 202] on div "Apt. [STREET_ADDRESS][PERSON_NAME] Property: [PERSON_NAME] Ranch 💡 Risk Level: …" at bounding box center [335, 126] width 416 height 252
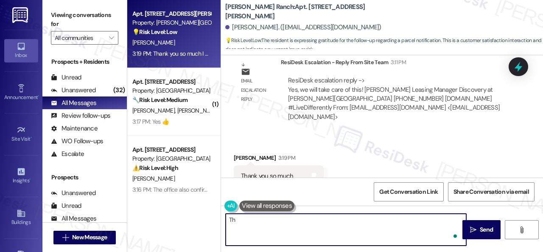
type textarea "T"
type textarea "You're welcome! The site team stated that they will take care of it. Have a gre…"
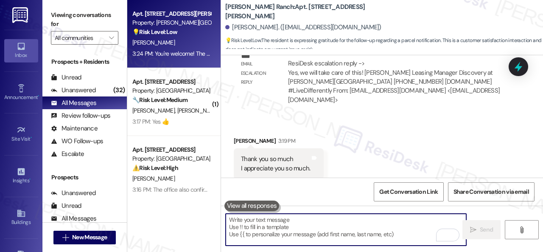
scroll to position [4027, 0]
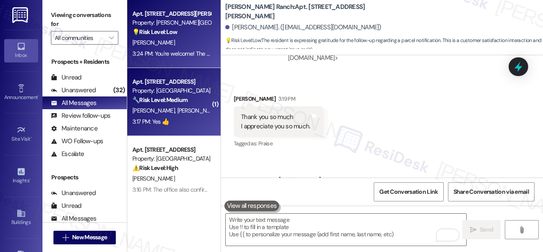
click at [189, 113] on div "[PERSON_NAME] [PERSON_NAME]" at bounding box center [172, 110] width 80 height 11
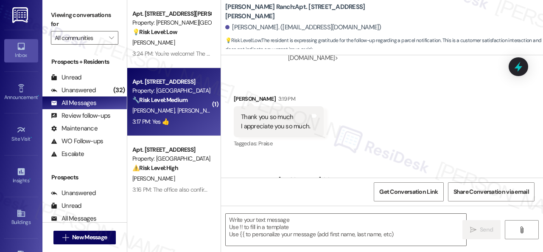
type textarea "Fetching suggested responses. Please feel free to read through the conversation…"
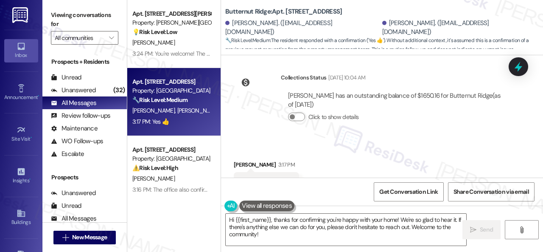
scroll to position [1050, 0]
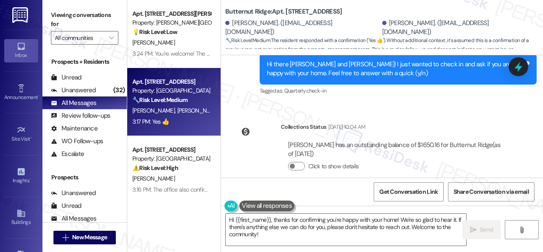
drag, startPoint x: 247, startPoint y: 107, endPoint x: 255, endPoint y: 153, distance: 46.9
click at [247, 107] on div "Review [PERSON_NAME] [DATE] 1:38 PM Butternut Apartments have made us feel like…" at bounding box center [382, 116] width 322 height 122
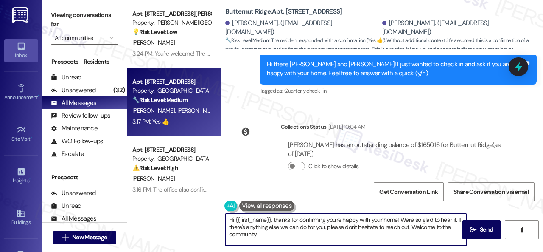
drag, startPoint x: 215, startPoint y: 219, endPoint x: 205, endPoint y: 216, distance: 10.7
click at [205, 216] on div "Apt. [STREET_ADDRESS][PERSON_NAME] Property: [PERSON_NAME] Ranch 💡 Risk Level: …" at bounding box center [335, 126] width 416 height 252
paste textarea "I'm glad you are satisfied with your home. Have you written a review for us bef…"
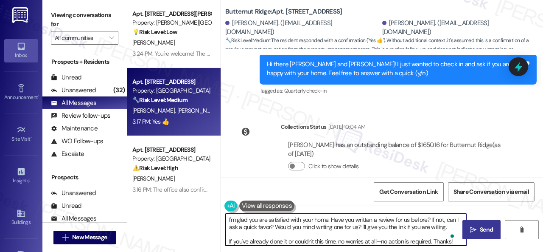
type textarea "I'm glad you are satisfied with your home. Have you written a review for us bef…"
drag, startPoint x: 476, startPoint y: 227, endPoint x: 472, endPoint y: 205, distance: 22.0
click at [478, 226] on span "Send" at bounding box center [486, 229] width 17 height 9
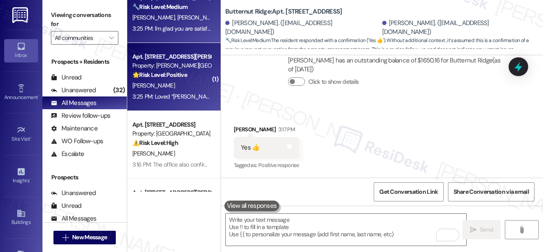
scroll to position [42, 0]
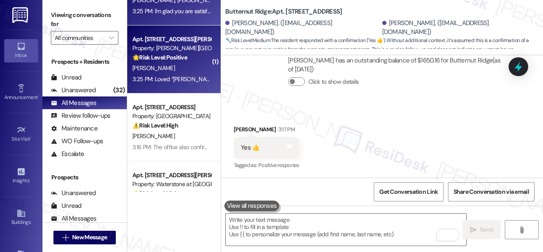
click at [178, 71] on div "[PERSON_NAME]" at bounding box center [172, 68] width 80 height 11
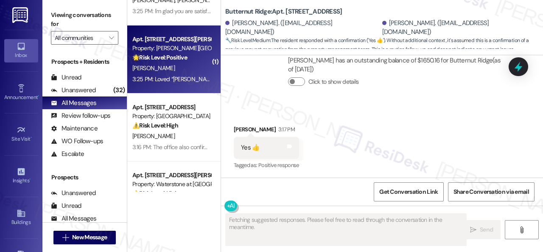
type textarea "Fetching suggested responses. Please feel free to read through the conversation…"
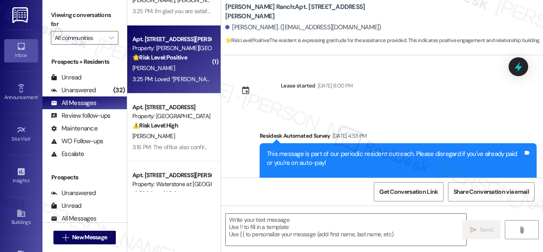
type textarea "Fetching suggested responses. Please feel free to read through the conversation…"
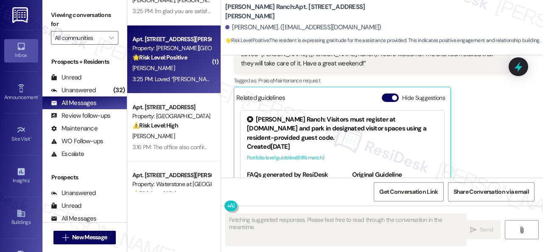
scroll to position [4157, 0]
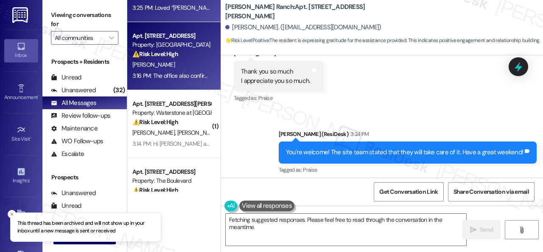
scroll to position [127, 0]
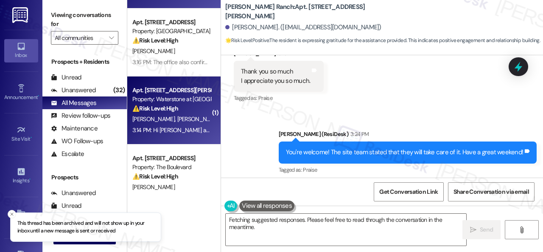
click at [183, 119] on span "[PERSON_NAME]" at bounding box center [198, 119] width 42 height 8
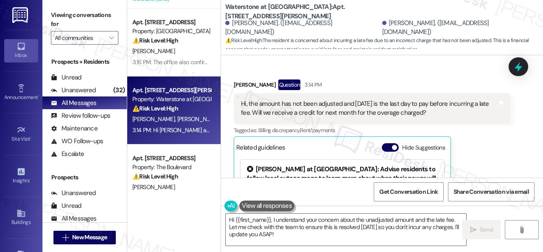
scroll to position [2384, 0]
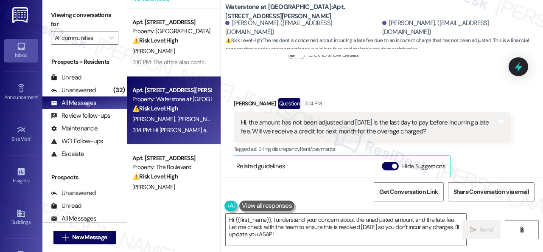
click at [494, 110] on div "[PERSON_NAME] Question 3:14 PM Hi, the amount has not been adjusted and [DATE] …" at bounding box center [372, 188] width 277 height 180
drag, startPoint x: 228, startPoint y: 227, endPoint x: 307, endPoint y: 236, distance: 79.4
click at [307, 236] on textarea "Hi {{first_name}}, I understand your concern about the unadjusted amount and th…" at bounding box center [346, 230] width 241 height 32
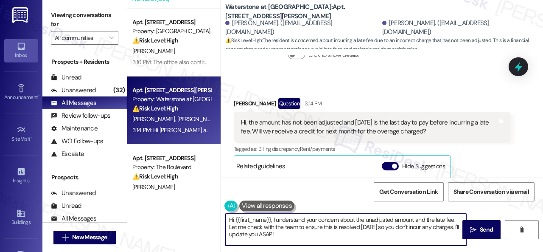
paste textarea "The site team has been informed about your inquiry or concern. I'll get back to…"
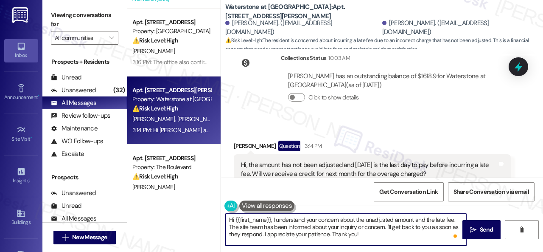
drag, startPoint x: 236, startPoint y: 220, endPoint x: 270, endPoint y: 219, distance: 34.4
click at [270, 219] on textarea "Hi {{first_name}}, I understand your concern about the unadjusted amount and th…" at bounding box center [346, 230] width 241 height 32
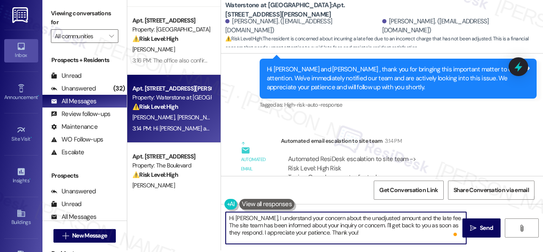
scroll to position [3, 0]
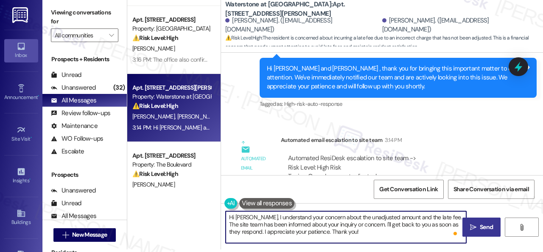
type textarea "Hi [PERSON_NAME], I understand your concern about the unadjusted amount and the…"
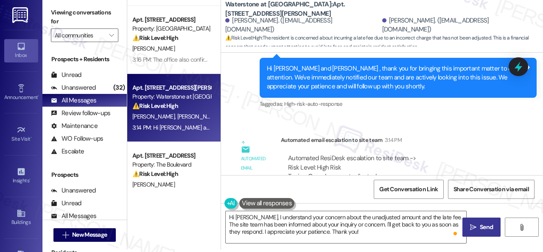
click at [480, 232] on button " Send" at bounding box center [482, 226] width 38 height 19
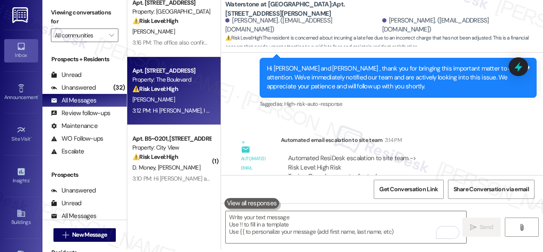
scroll to position [255, 0]
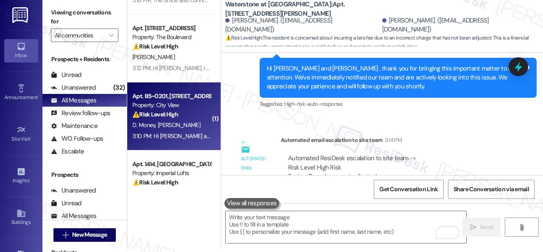
click at [173, 115] on strong "⚠️ Risk Level: High" at bounding box center [155, 114] width 46 height 8
type textarea "Fetching suggested responses. Please feel free to read through the conversation…"
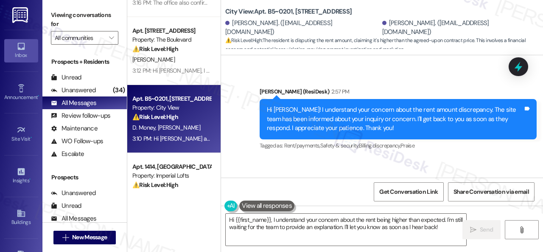
scroll to position [4897, 0]
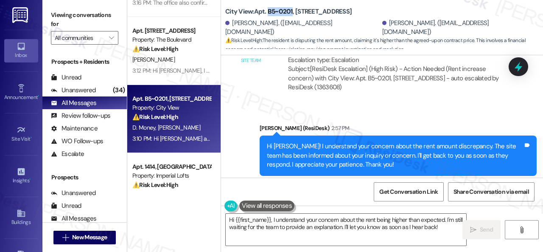
drag, startPoint x: 267, startPoint y: 11, endPoint x: 292, endPoint y: 11, distance: 24.6
click at [292, 11] on b "City View: Apt. B5~0201, [STREET_ADDRESS]" at bounding box center [288, 11] width 127 height 9
copy b "B5~0201"
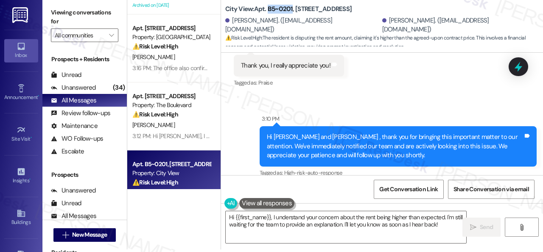
scroll to position [5109, 0]
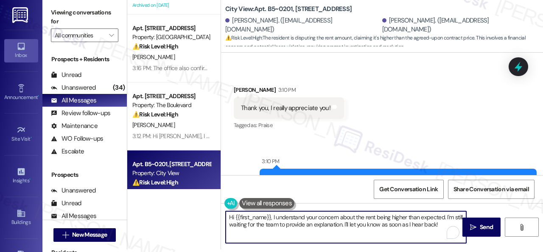
drag, startPoint x: 227, startPoint y: 216, endPoint x: 437, endPoint y: 248, distance: 213.0
click at [479, 247] on div "Hi {{first_name}}, I understand your concern about the rent being higher than e…" at bounding box center [382, 235] width 322 height 64
paste textarea "The site team stated that these are the charges for the month. All residents' w…"
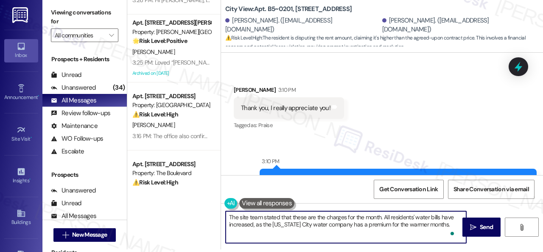
paste textarea "[DATE] UTILBILL FEE [DATE] - [DATE] $5.50 $0.00 unpaid $5.50 C-4583062 [DATE] W…"
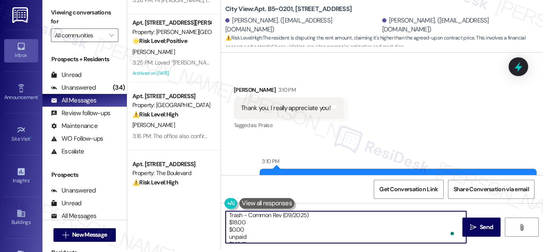
scroll to position [269, 0]
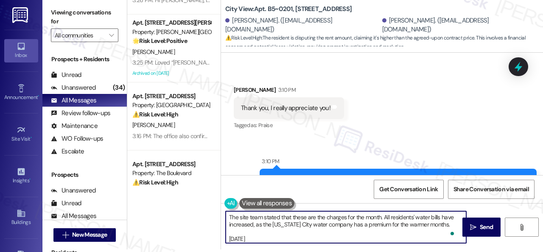
click at [449, 223] on textarea "The site team stated that these are the charges for the month. All residents' w…" at bounding box center [346, 227] width 241 height 32
type textarea "The site team stated that these are the charges for the month. All residents' w…"
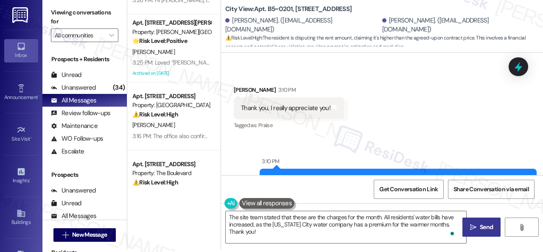
click at [488, 231] on span "Send" at bounding box center [486, 226] width 13 height 9
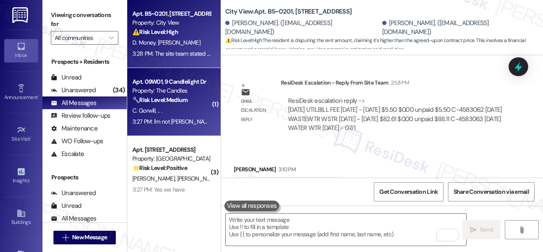
click at [188, 100] on strong "🔧 Risk Level: Medium" at bounding box center [159, 100] width 55 height 8
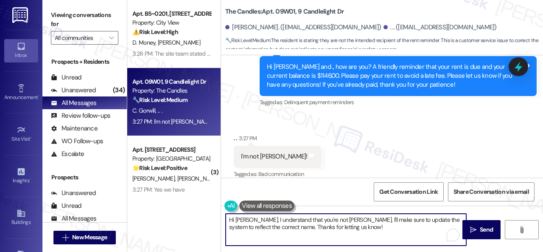
drag, startPoint x: 251, startPoint y: 220, endPoint x: 367, endPoint y: 227, distance: 115.7
click at [367, 227] on textarea "Hi [PERSON_NAME], I understand that you're not [PERSON_NAME]. I'll make sure to…" at bounding box center [346, 230] width 241 height 32
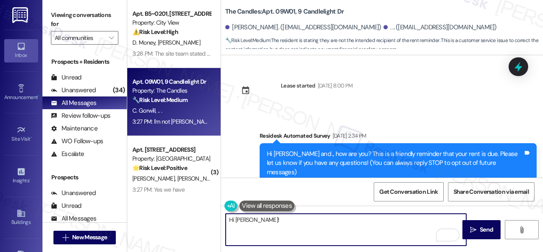
scroll to position [255, 0]
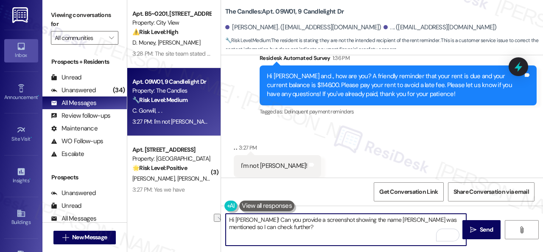
drag, startPoint x: 232, startPoint y: 220, endPoint x: 247, endPoint y: 217, distance: 15.8
click at [249, 220] on textarea "Hi [PERSON_NAME]! Can you provide a screenshot showing the name [PERSON_NAME] w…" at bounding box center [346, 230] width 241 height 32
click at [255, 225] on textarea "Hello! Can you provide a screenshot showing the name [PERSON_NAME] was mentione…" at bounding box center [346, 230] width 241 height 32
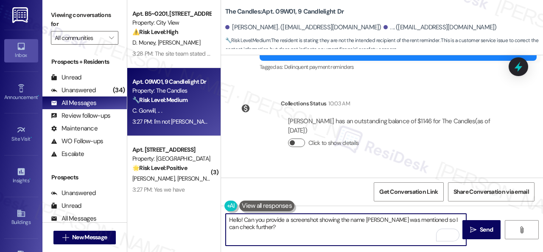
scroll to position [127, 0]
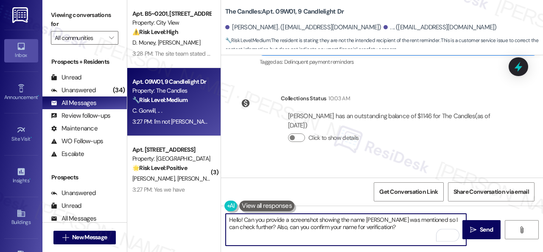
drag, startPoint x: 340, startPoint y: 229, endPoint x: 371, endPoint y: 230, distance: 31.4
click at [371, 230] on textarea "Hello! Can you provide a screenshot showing the name [PERSON_NAME] was mentione…" at bounding box center [346, 230] width 241 height 32
click at [373, 230] on textarea "Hello! Can you provide a screenshot showing the name [PERSON_NAME] was mentione…" at bounding box center [346, 230] width 241 height 32
type textarea "Hello! Can you provide a screenshot showing the name [PERSON_NAME] was mentione…"
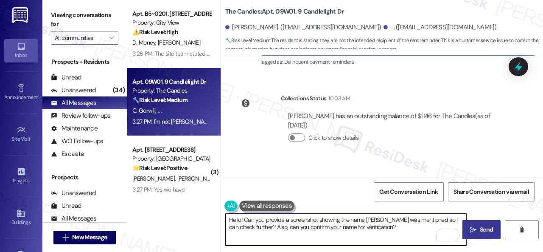
click at [474, 228] on span " Send" at bounding box center [482, 229] width 27 height 9
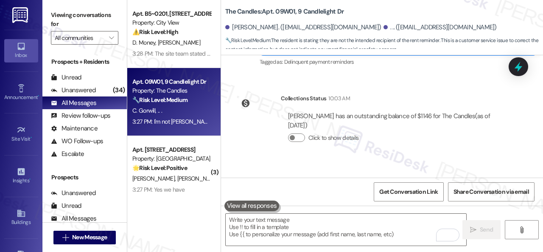
type textarea "Fetching suggested responses. Please feel free to read through the conversation…"
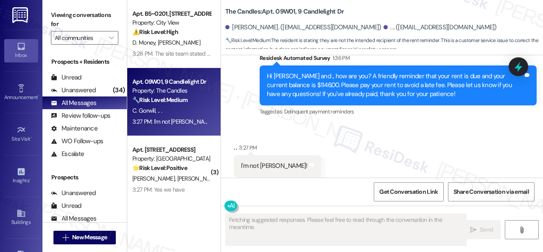
scroll to position [264, 0]
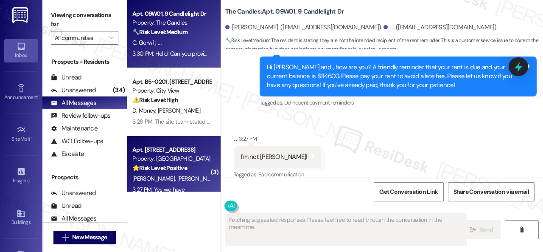
click at [190, 178] on div "[PERSON_NAME] [PERSON_NAME]" at bounding box center [172, 178] width 80 height 11
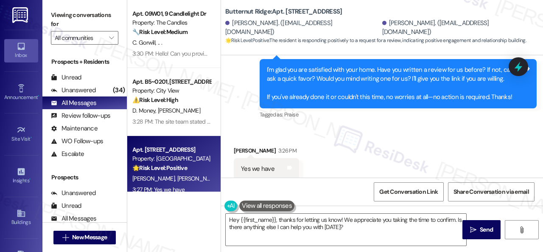
scroll to position [1297, 0]
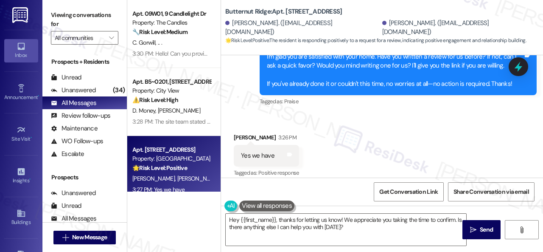
drag, startPoint x: 239, startPoint y: 124, endPoint x: 252, endPoint y: 141, distance: 20.8
click at [239, 124] on div "Received via SMS [PERSON_NAME] 3:26 PM Yes we have Tags and notes Tagged as: Po…" at bounding box center [382, 209] width 322 height 191
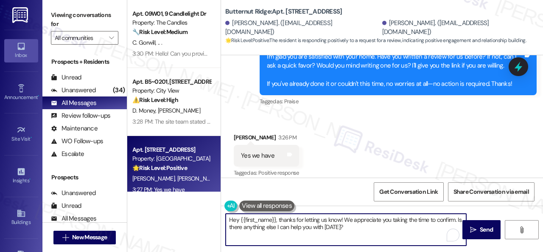
drag, startPoint x: 345, startPoint y: 229, endPoint x: 198, endPoint y: 209, distance: 148.2
click at [198, 209] on div "Apt. 09W01, 9 Candlelight Dr Property: The Candles 🔧 Risk Level: Medium The res…" at bounding box center [335, 126] width 416 height 252
paste textarea "I see. Thank you so much! Enjoy your day!"
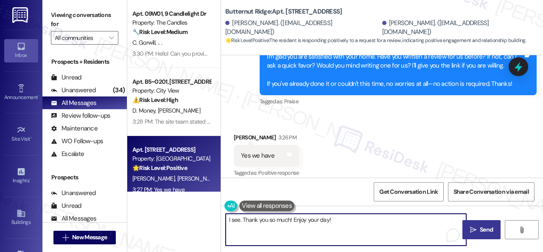
type textarea "I see. Thank you so much! Enjoy your day!"
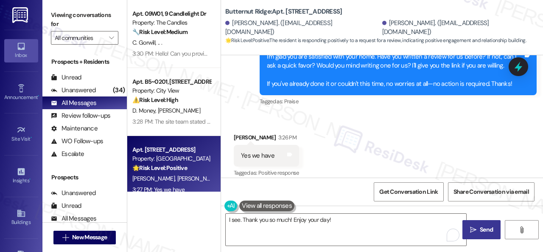
click at [482, 229] on span "Send" at bounding box center [486, 229] width 13 height 9
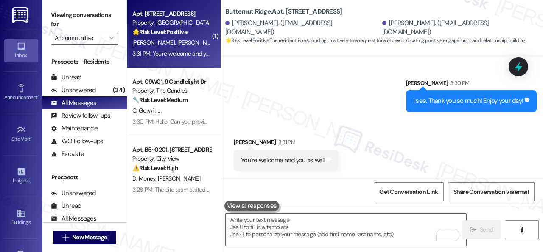
scroll to position [1543, 0]
click at [281, 227] on textarea "To enrich screen reader interactions, please activate Accessibility in Grammarl…" at bounding box center [346, 230] width 241 height 32
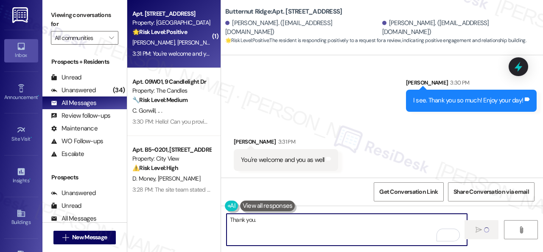
type textarea "Thank you."
